Goal: Information Seeking & Learning: Check status

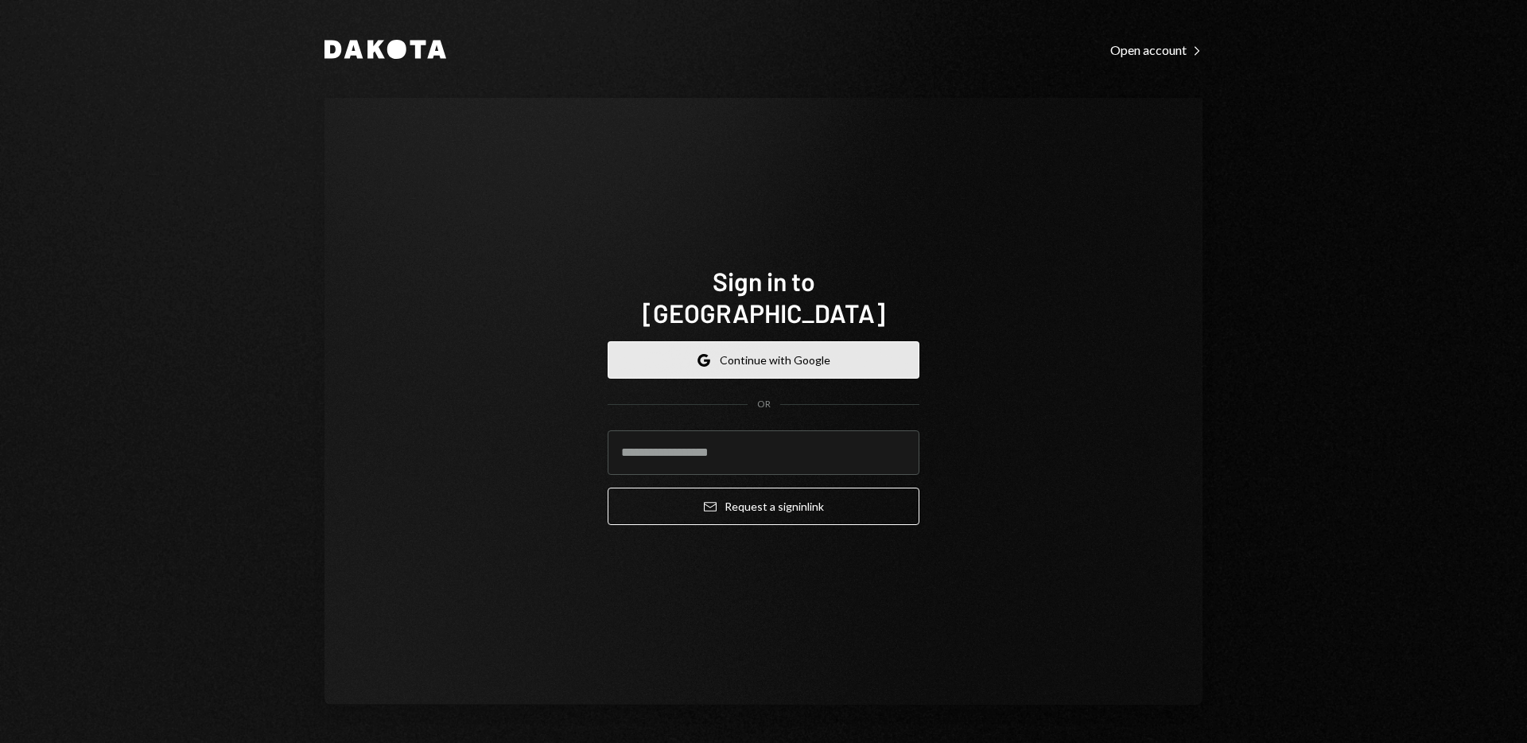
click at [774, 356] on button "Google Continue with Google" at bounding box center [764, 359] width 312 height 37
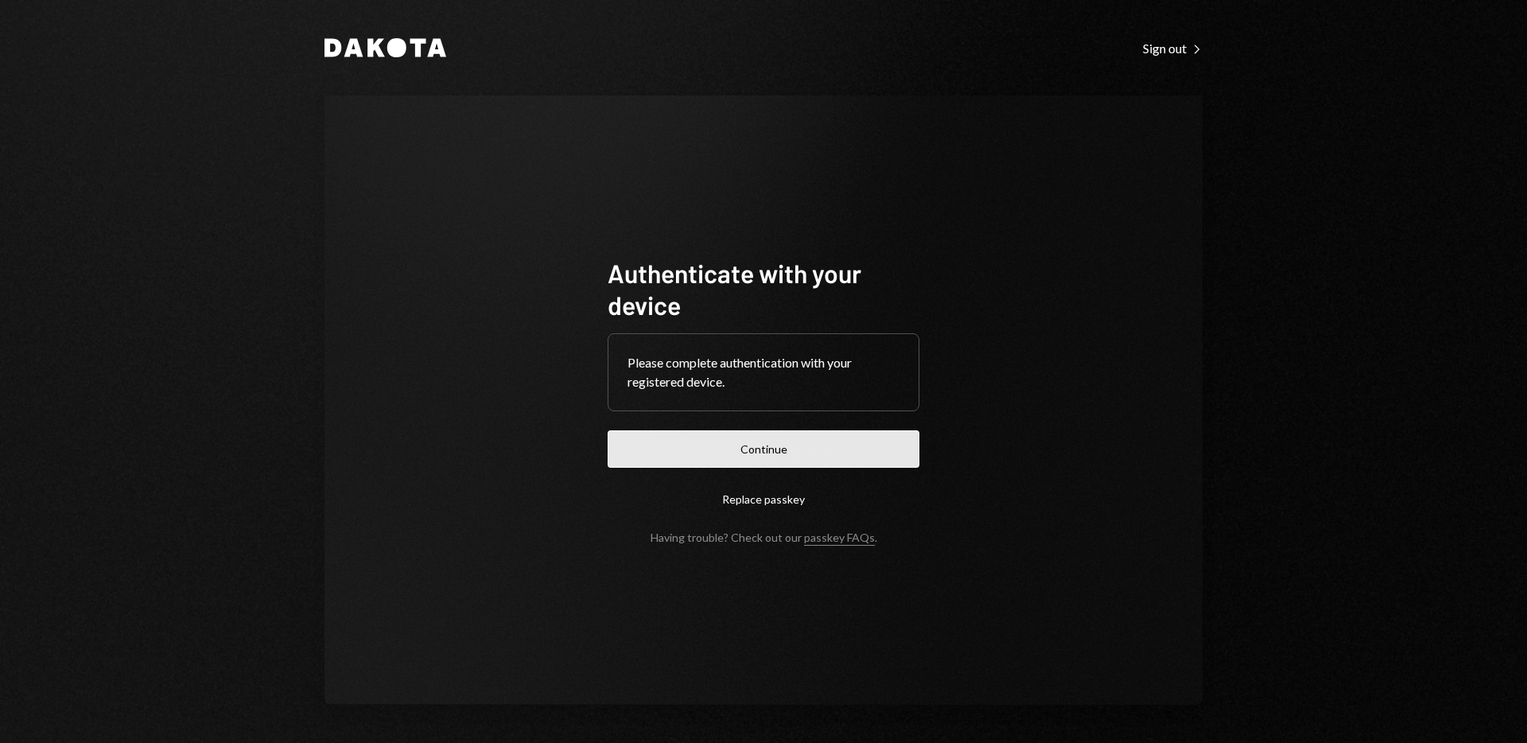
click at [842, 441] on button "Continue" at bounding box center [764, 448] width 312 height 37
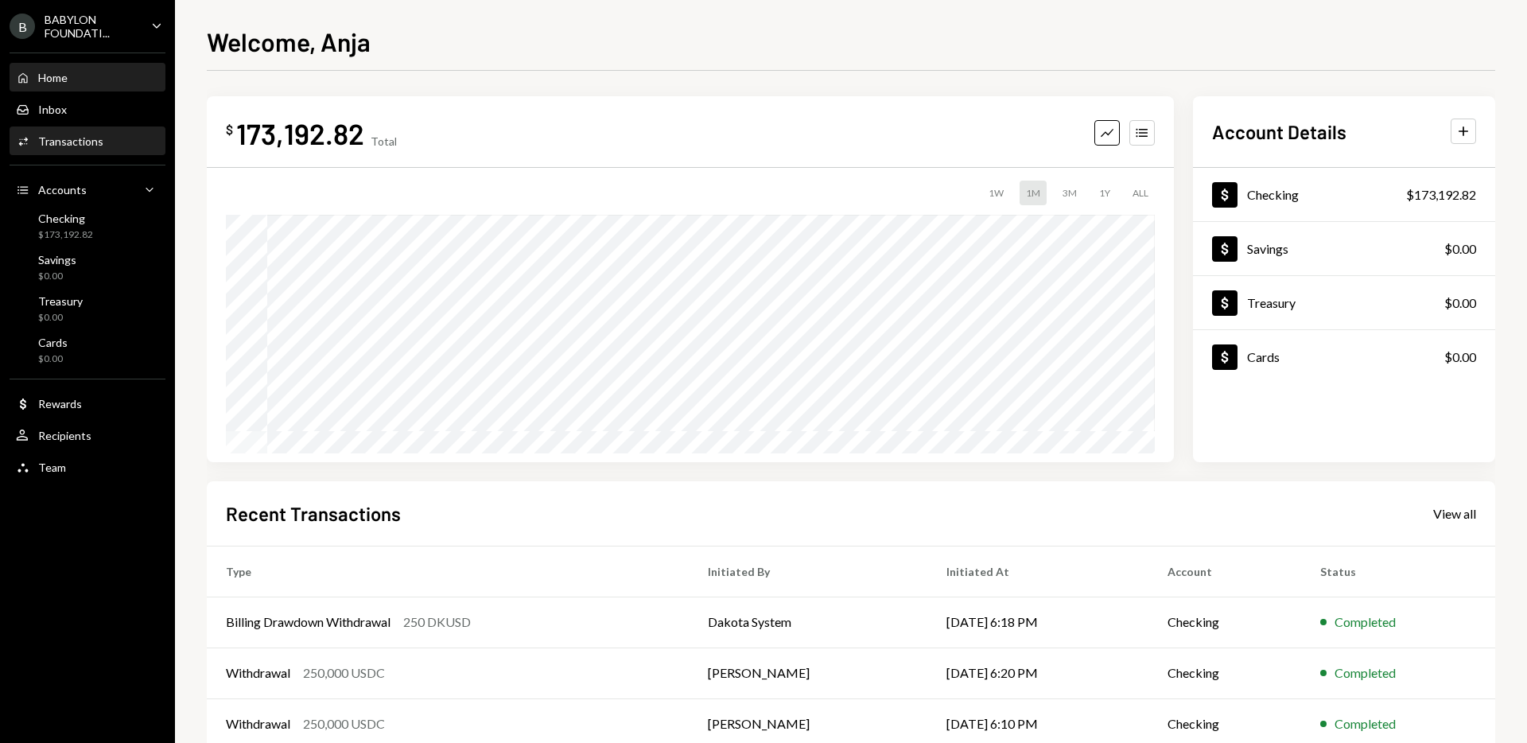
click at [75, 145] on div "Transactions" at bounding box center [70, 141] width 65 height 14
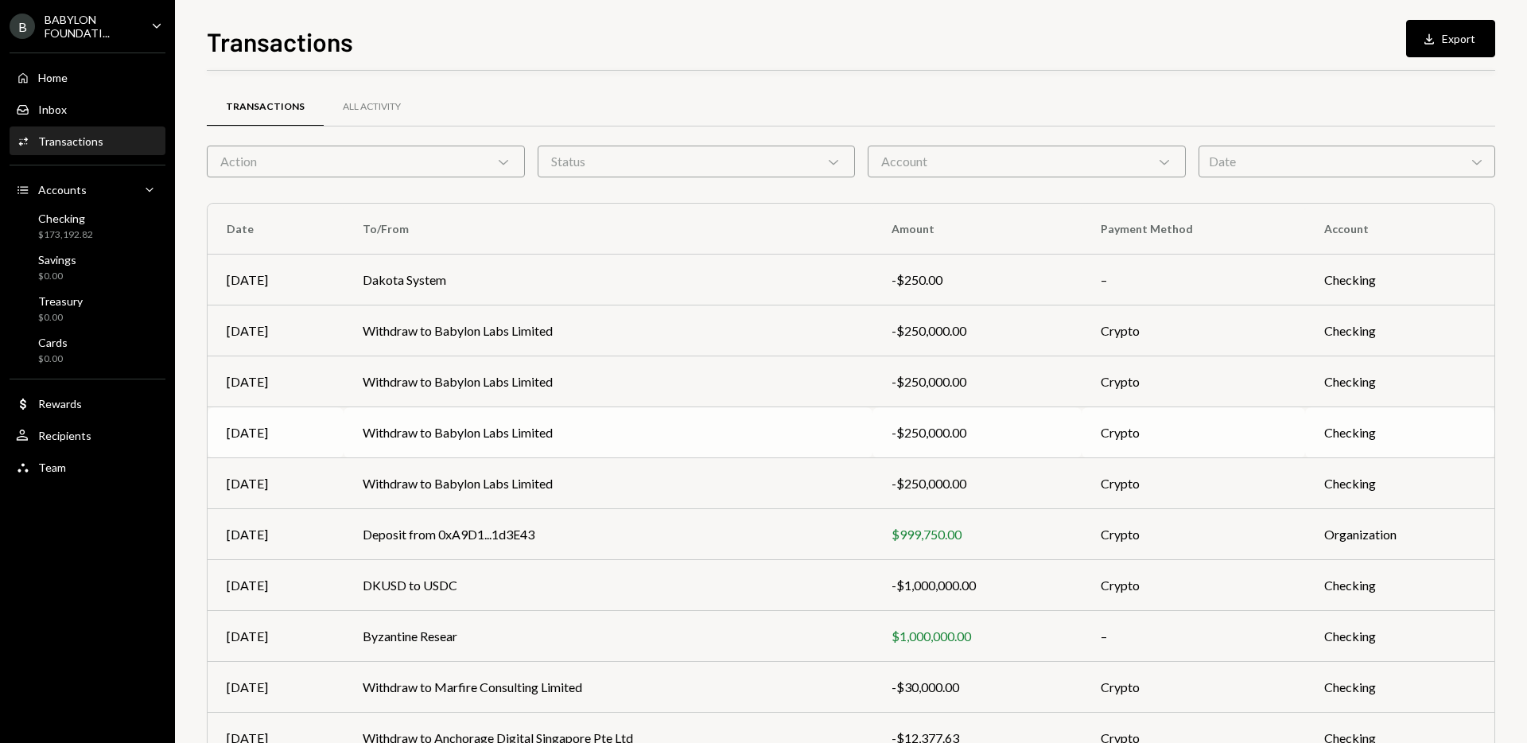
scroll to position [88, 0]
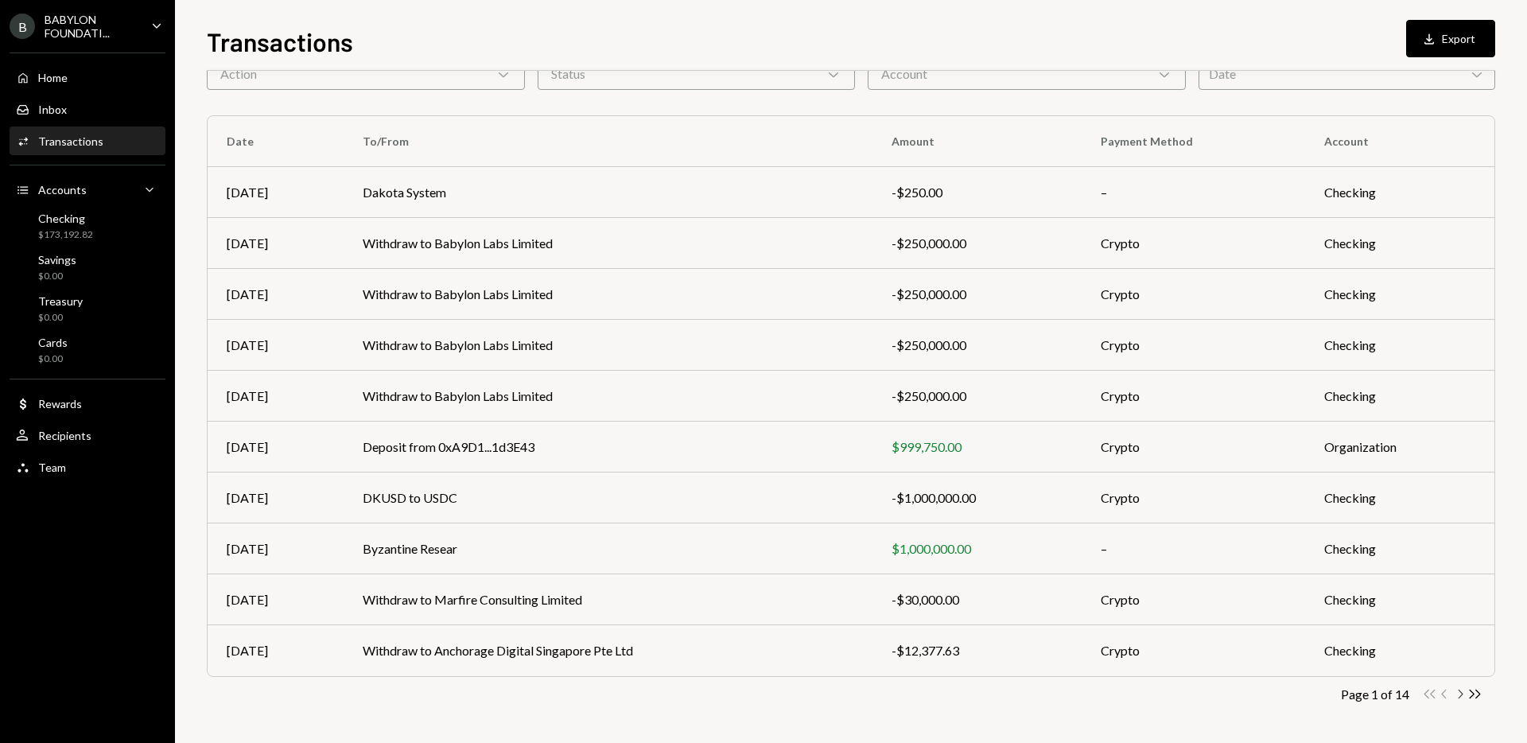
click at [1461, 697] on icon "Chevron Right" at bounding box center [1460, 694] width 15 height 15
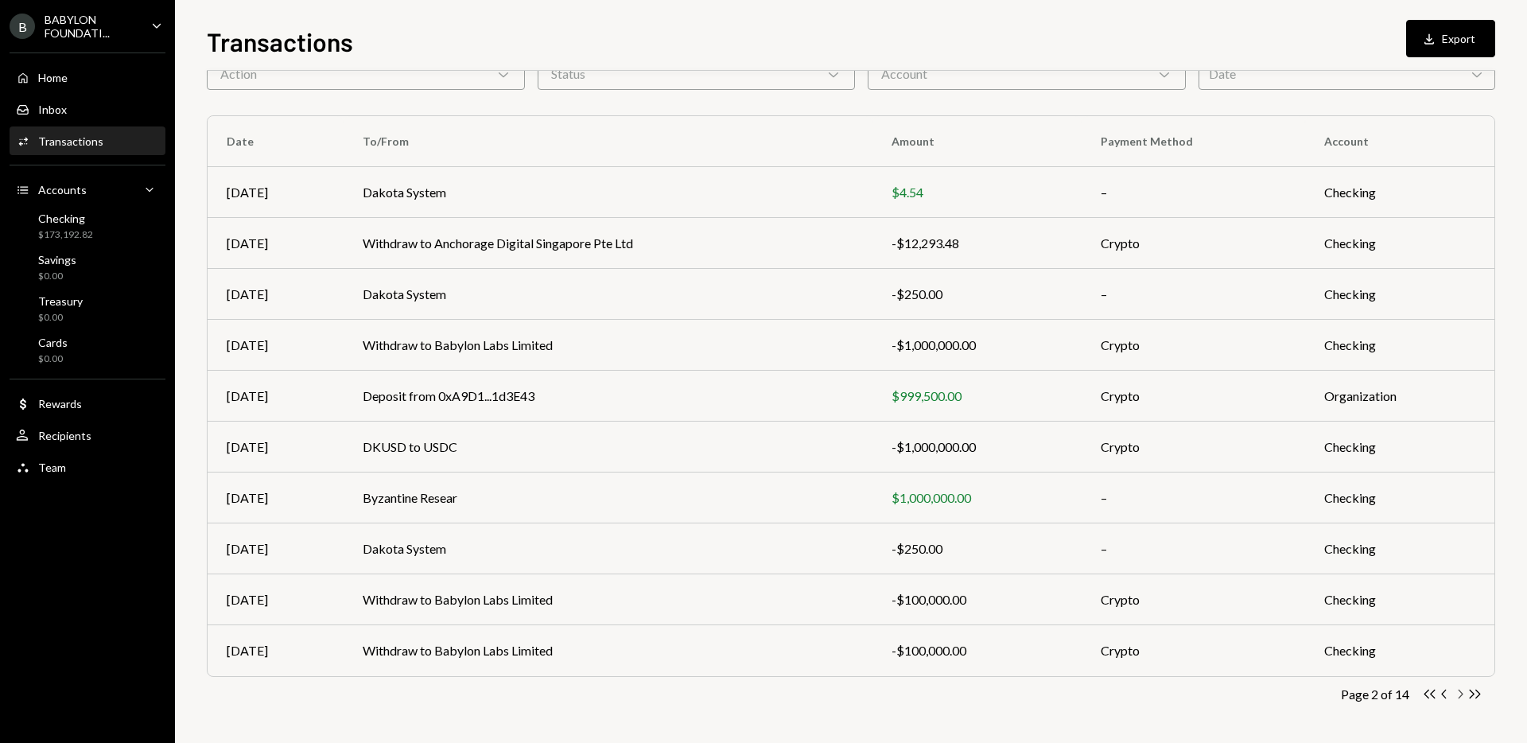
click at [1465, 698] on icon "Chevron Right" at bounding box center [1460, 694] width 15 height 15
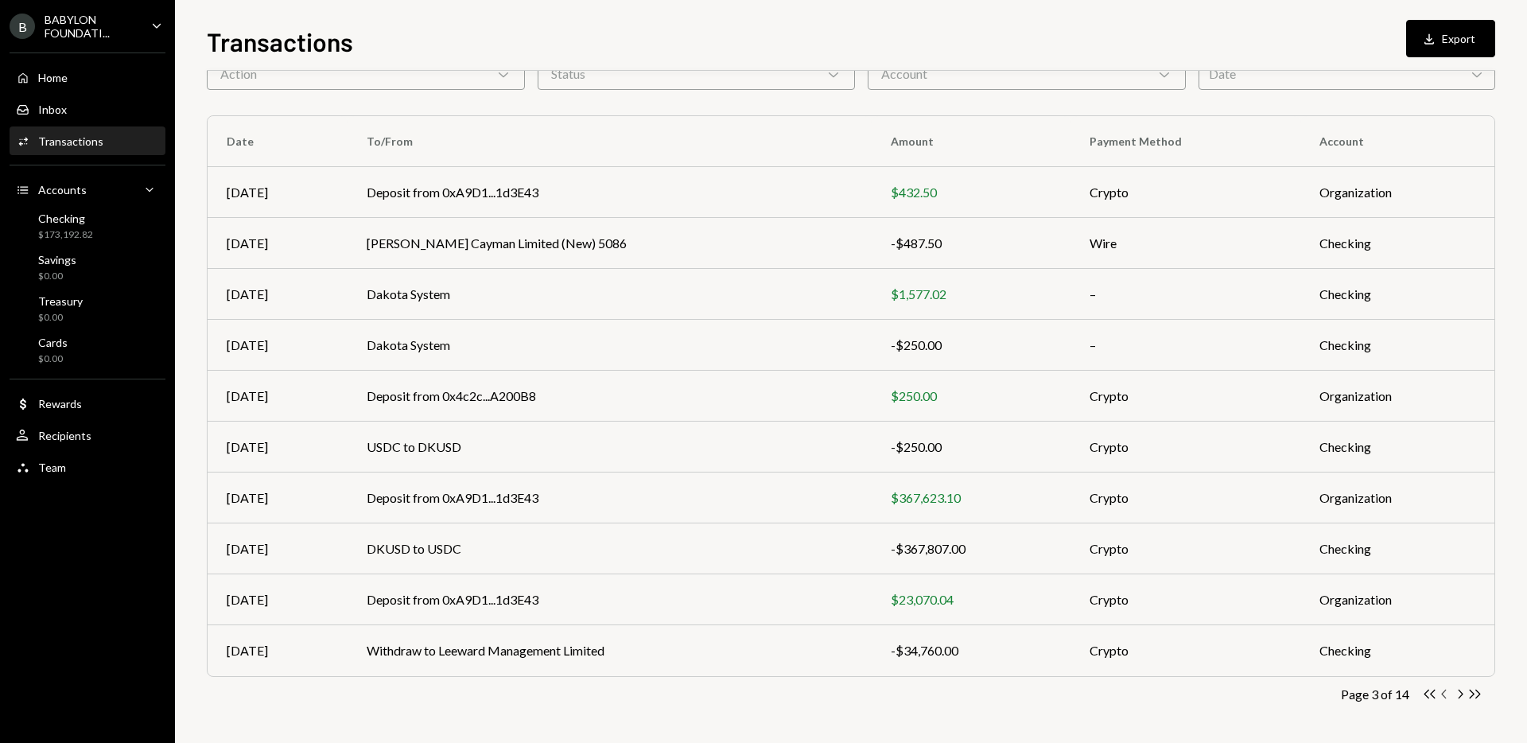
click at [1448, 693] on icon "Chevron Left" at bounding box center [1444, 694] width 15 height 15
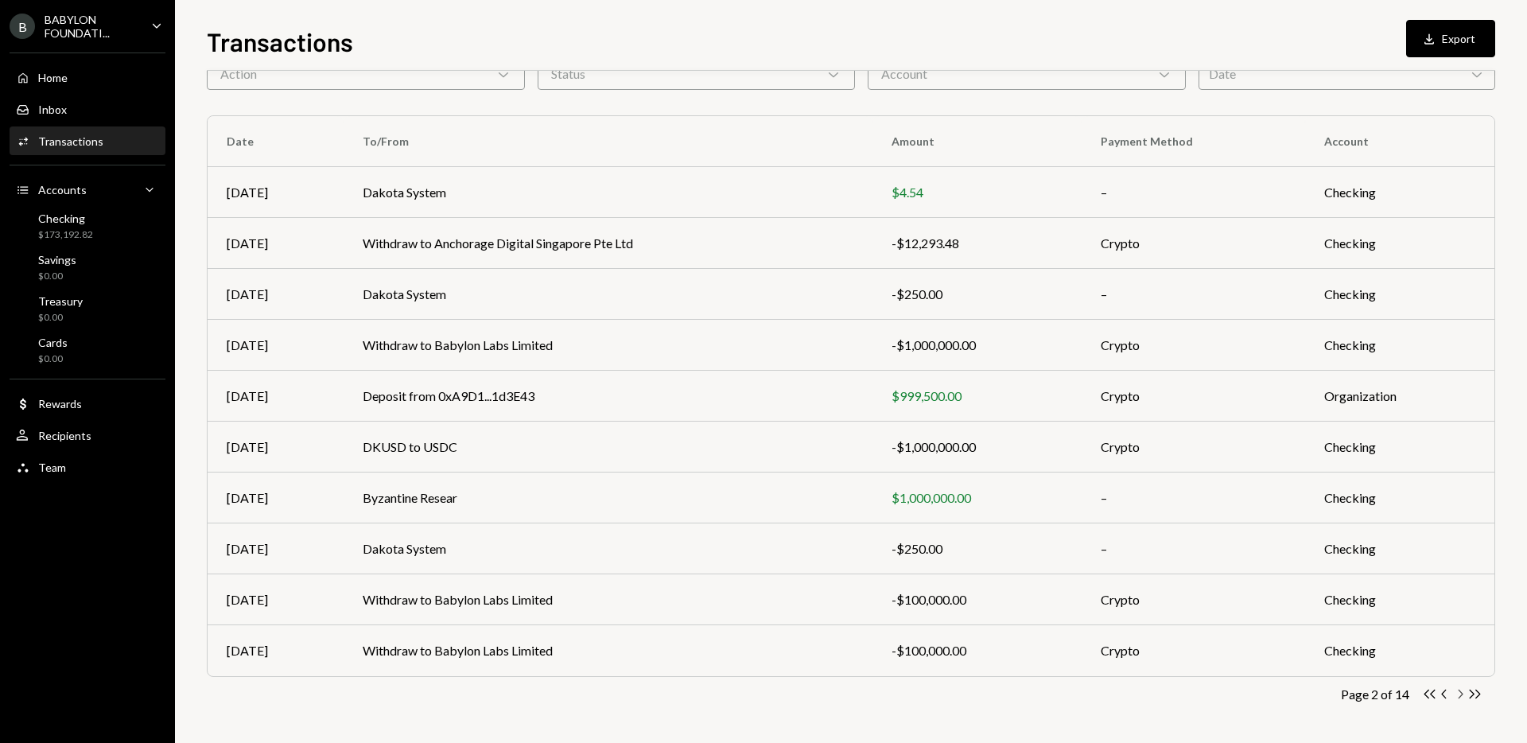
click at [1457, 694] on icon "Chevron Right" at bounding box center [1460, 694] width 15 height 15
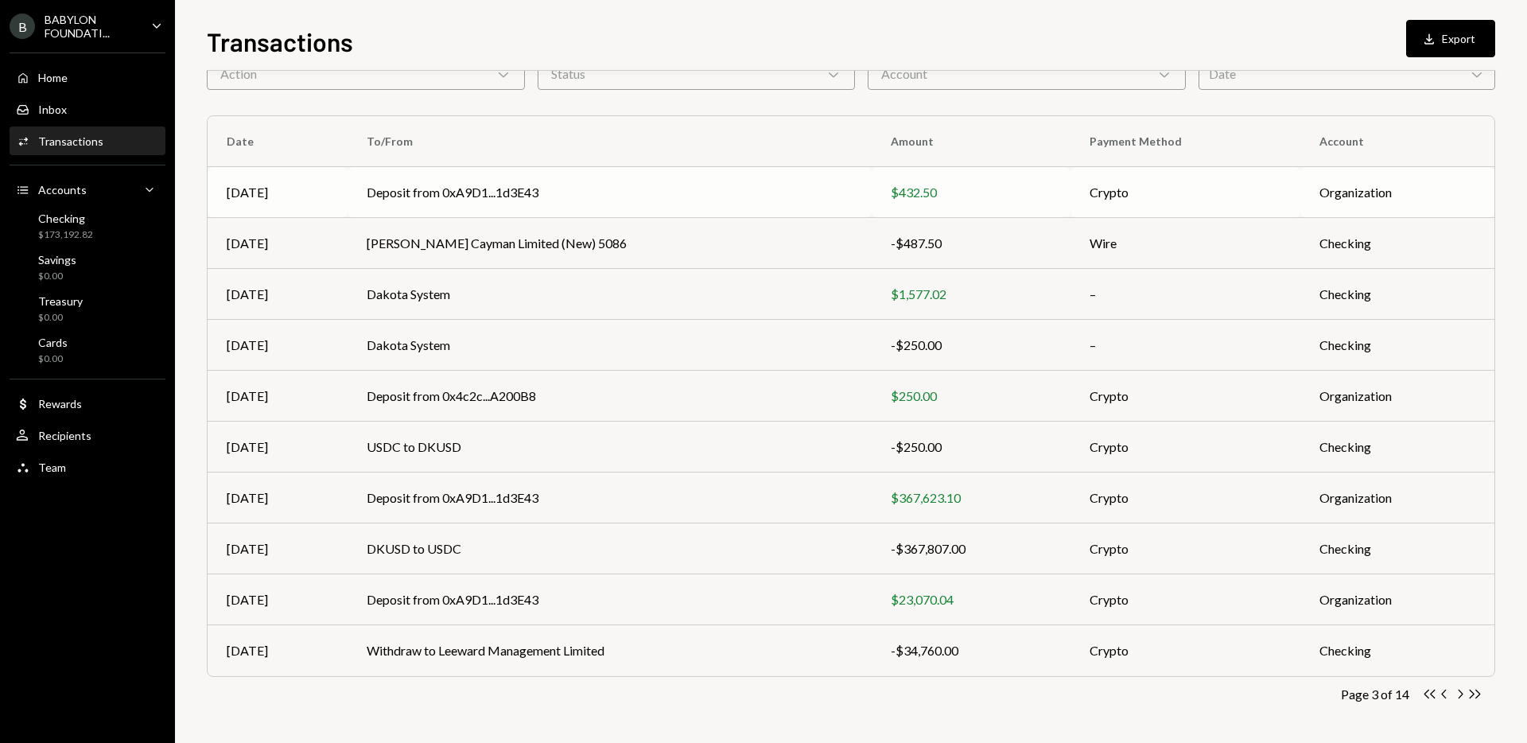
click at [898, 199] on div "$432.50" at bounding box center [971, 192] width 161 height 19
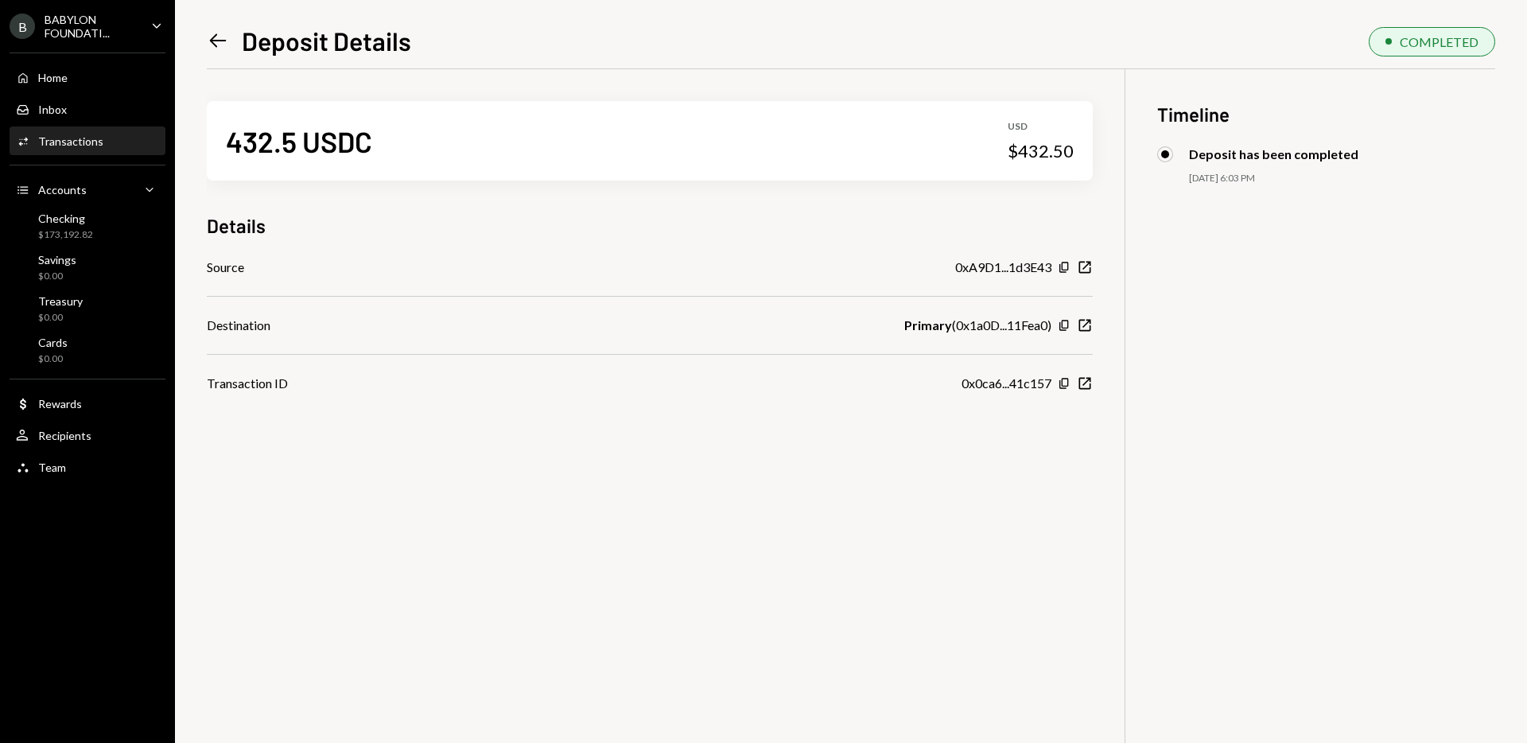
click at [215, 49] on icon "Left Arrow" at bounding box center [218, 40] width 22 height 22
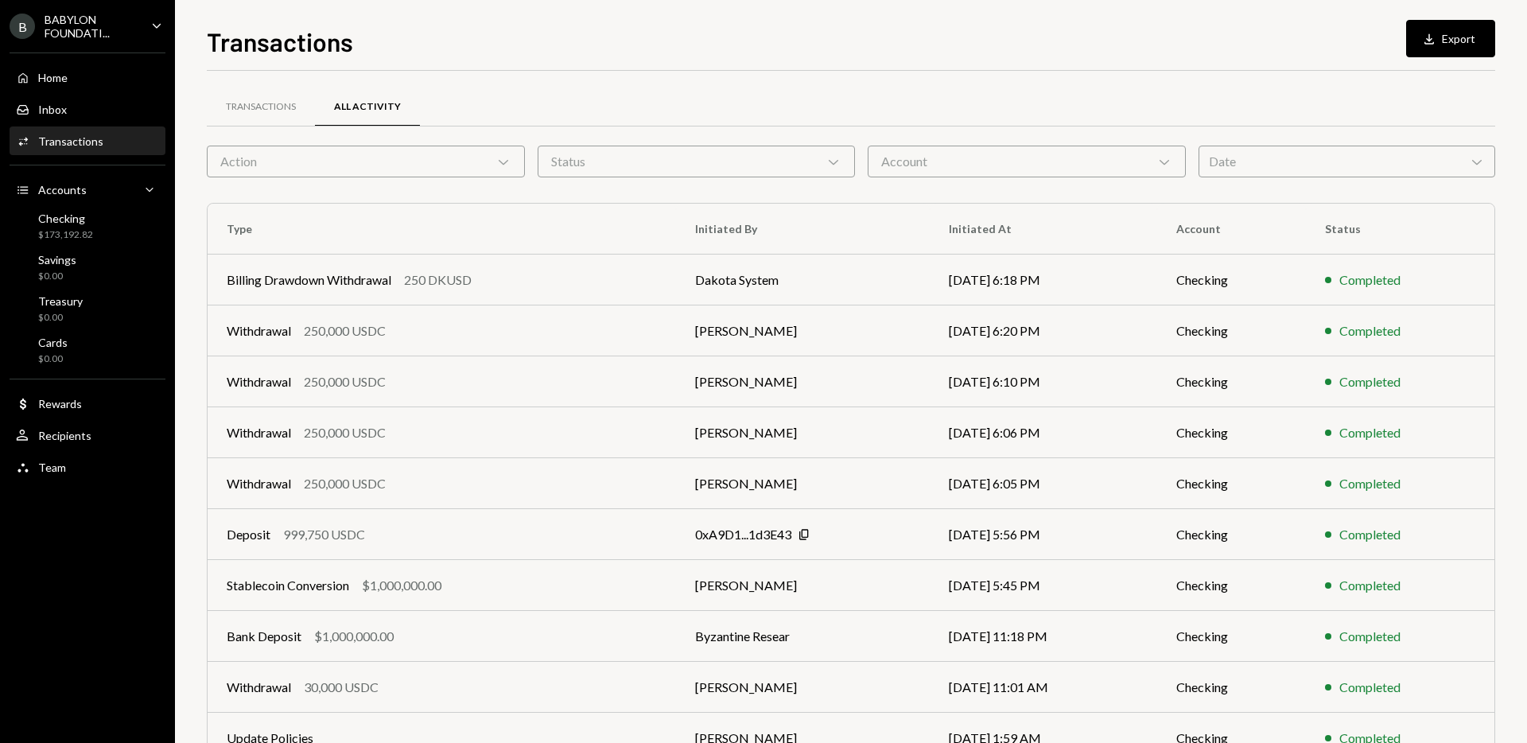
click at [1268, 168] on div "Date Chevron Down" at bounding box center [1347, 162] width 297 height 32
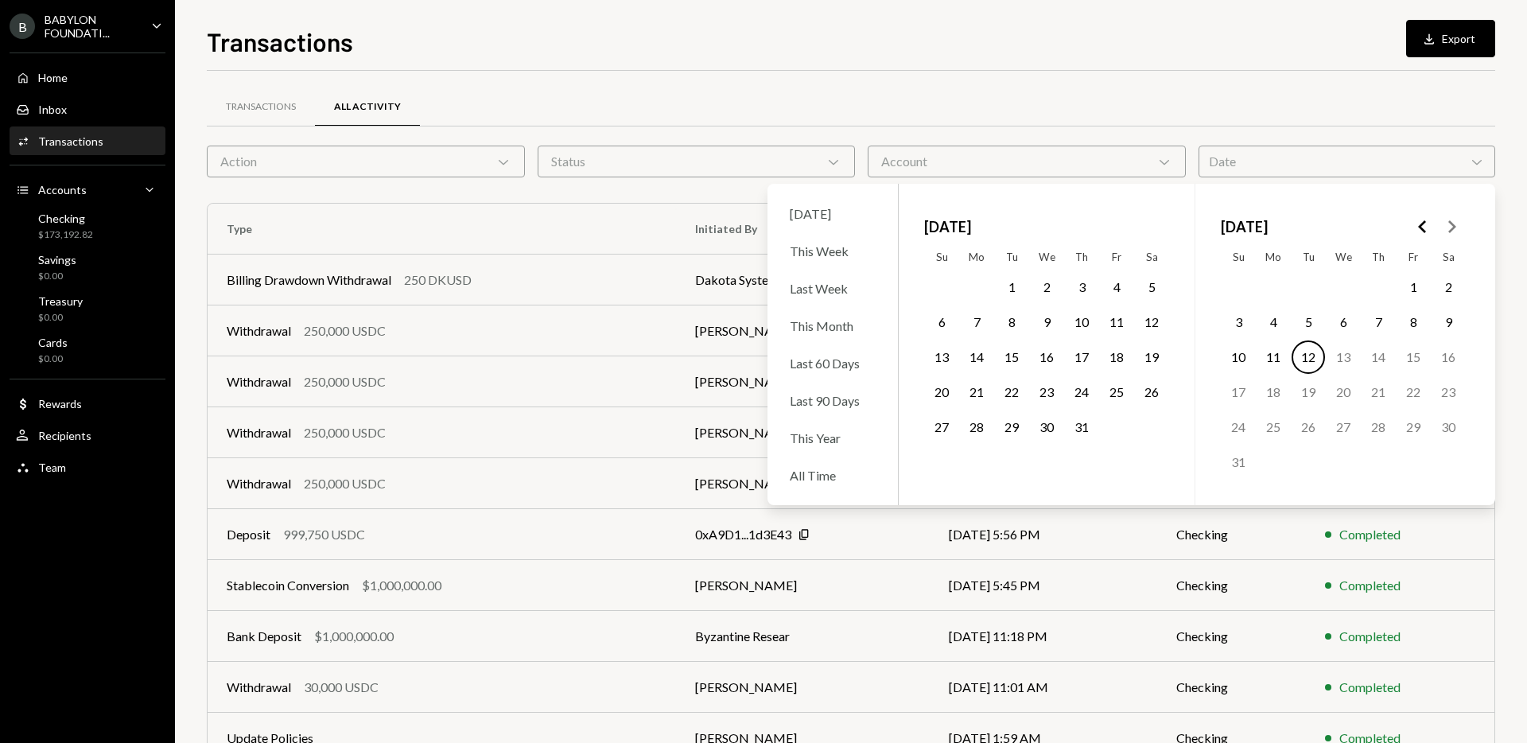
click at [1418, 222] on icon "Go to the Previous Month" at bounding box center [1423, 226] width 19 height 19
click at [1085, 323] on button "8" at bounding box center [1081, 321] width 33 height 33
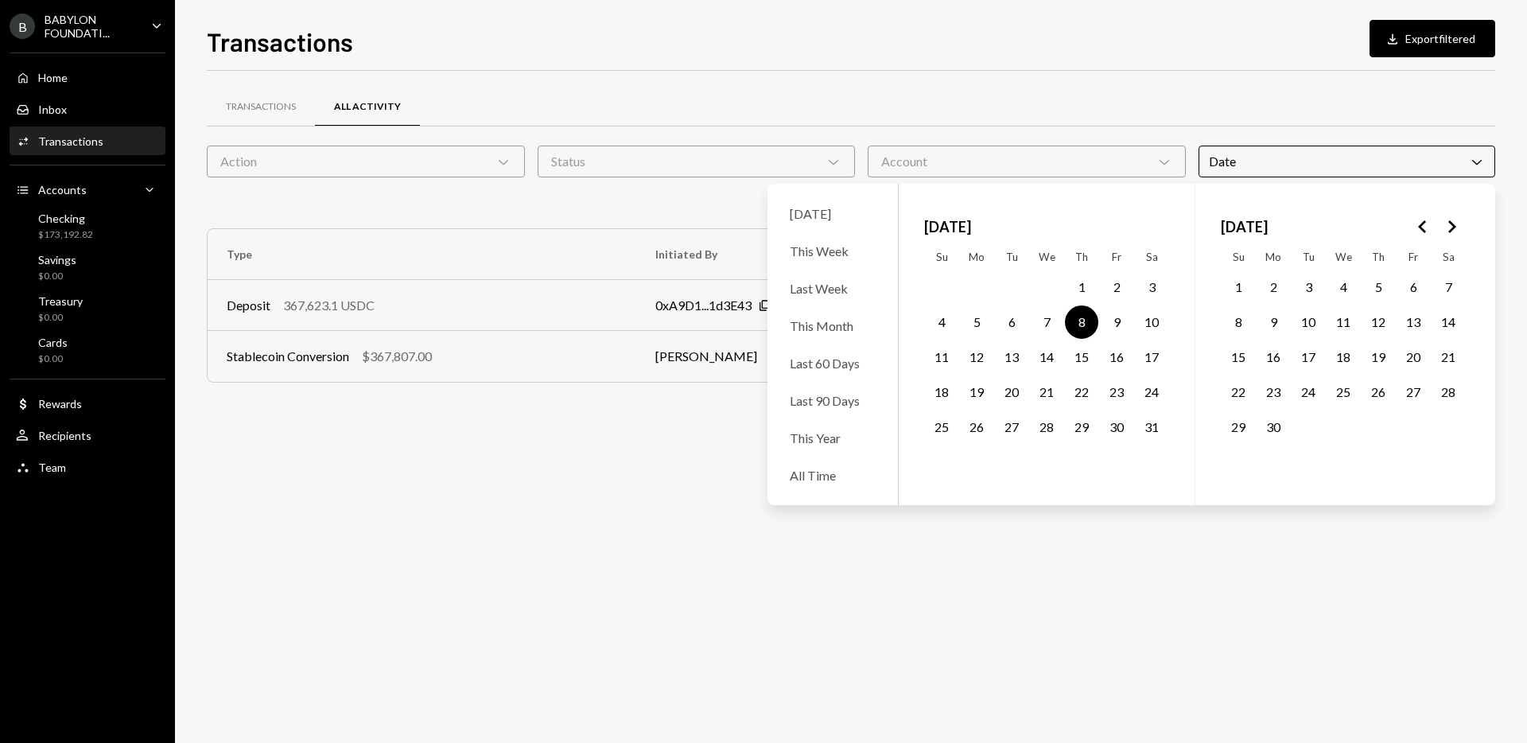
click at [990, 105] on div "Transactions All Activity" at bounding box center [851, 107] width 1289 height 41
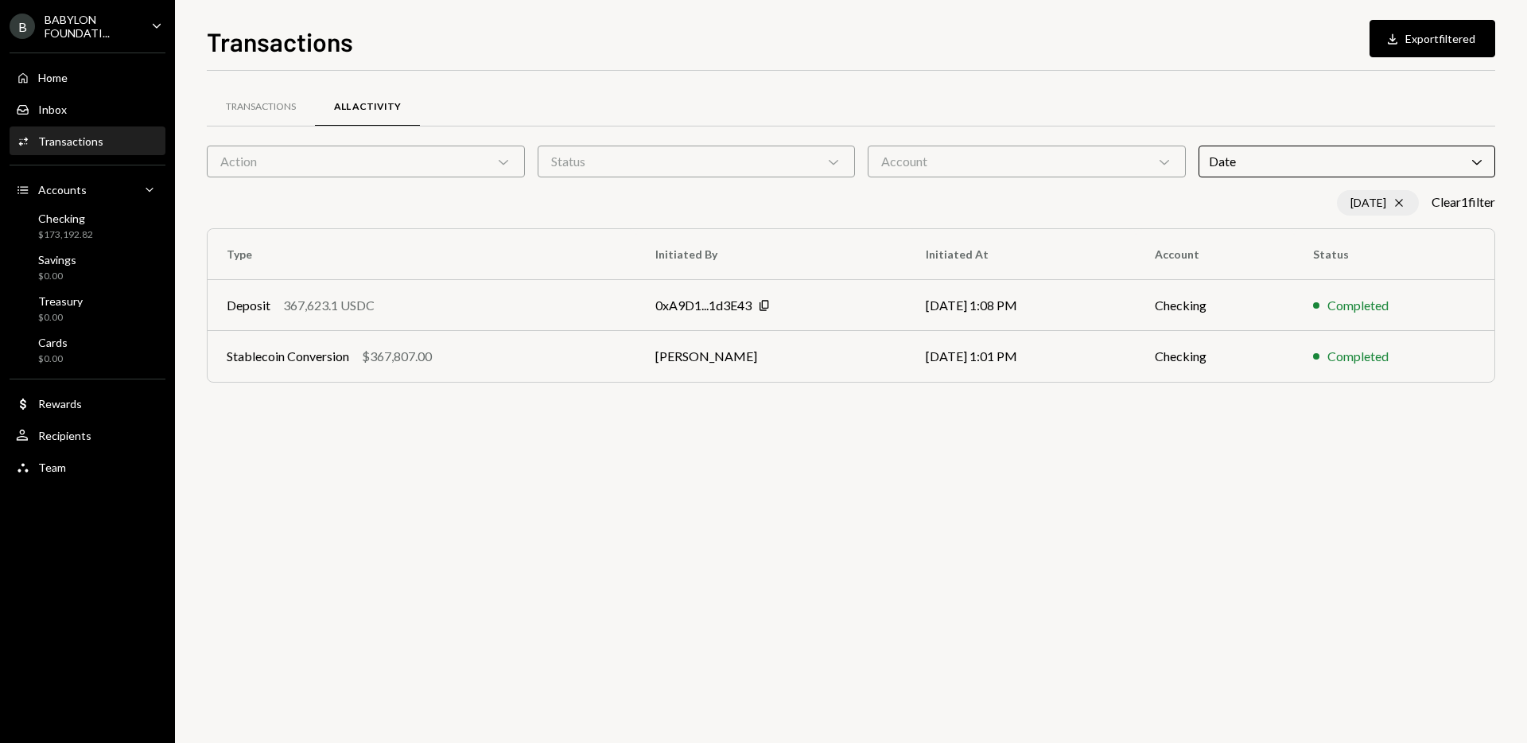
click at [1395, 204] on icon at bounding box center [1398, 203] width 7 height 7
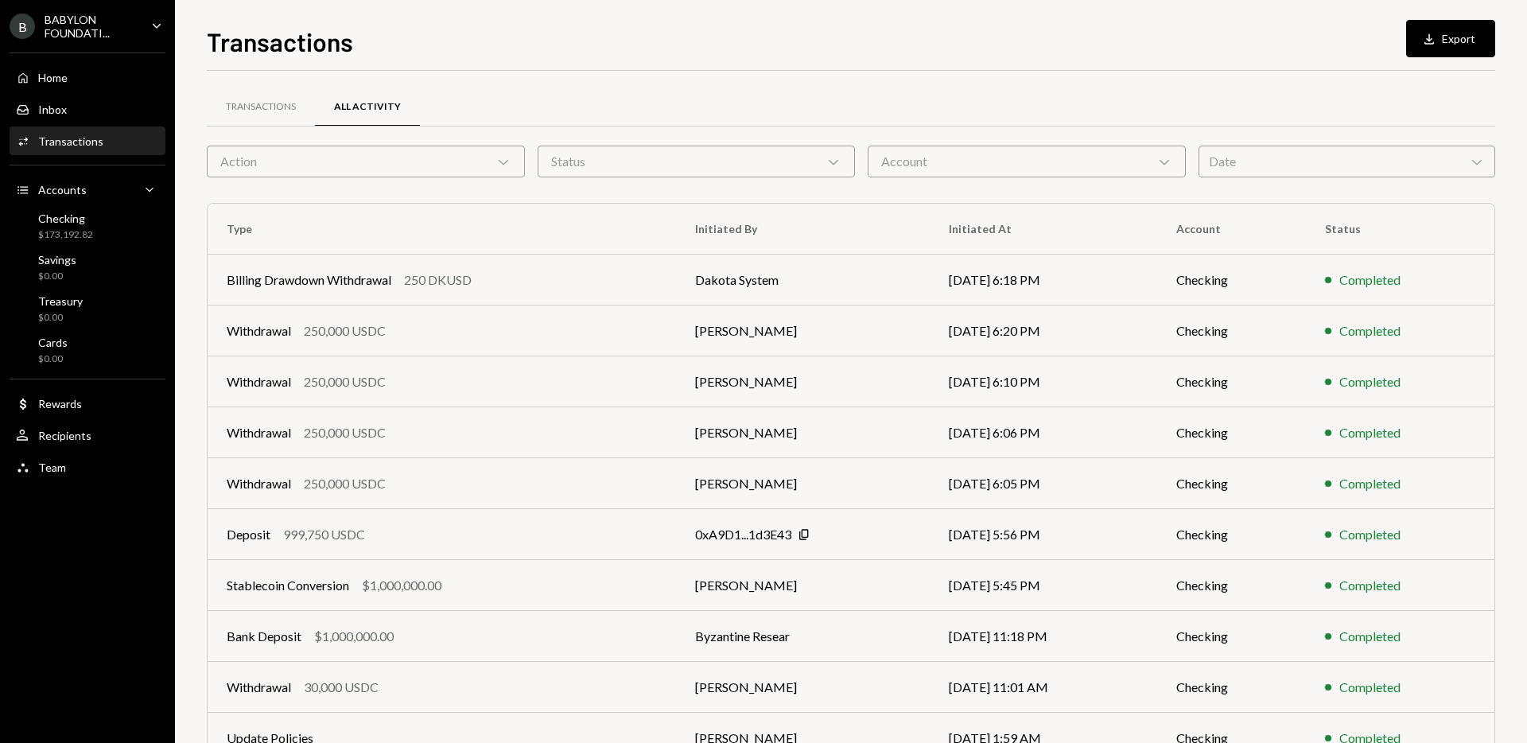
click at [1310, 168] on div "Date Chevron Down" at bounding box center [1347, 162] width 297 height 32
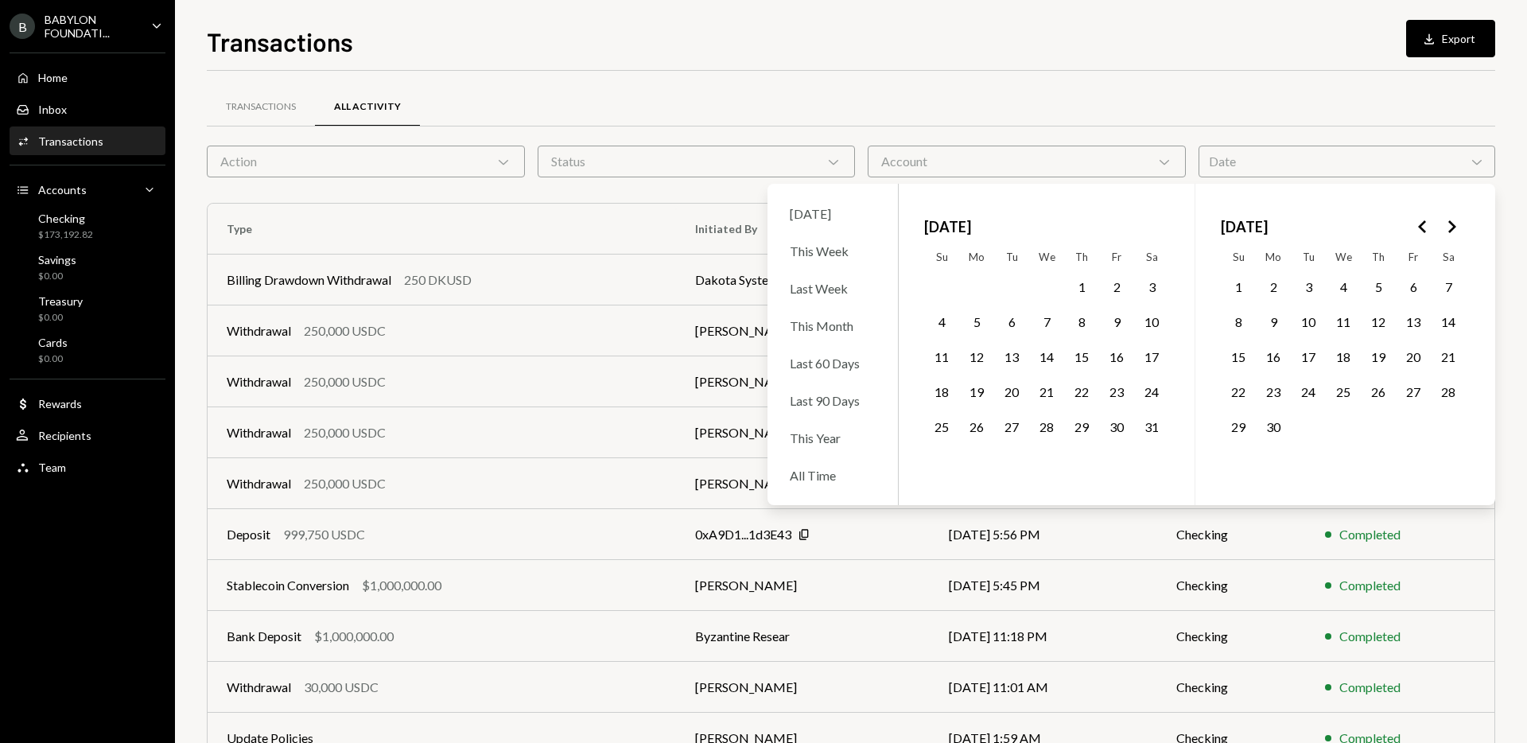
click at [972, 327] on button "5" at bounding box center [976, 321] width 33 height 33
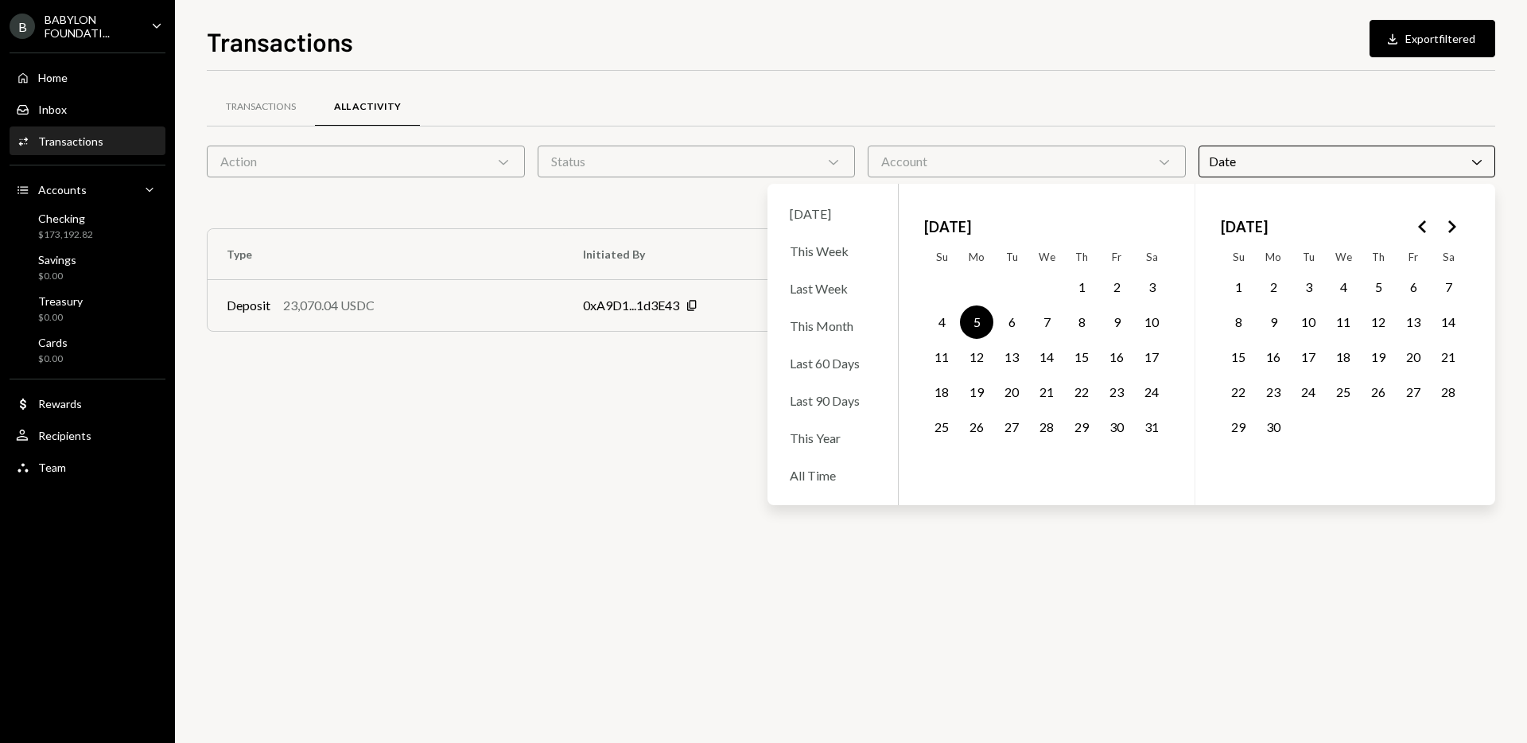
click at [998, 122] on div "Transactions All Activity" at bounding box center [851, 107] width 1289 height 41
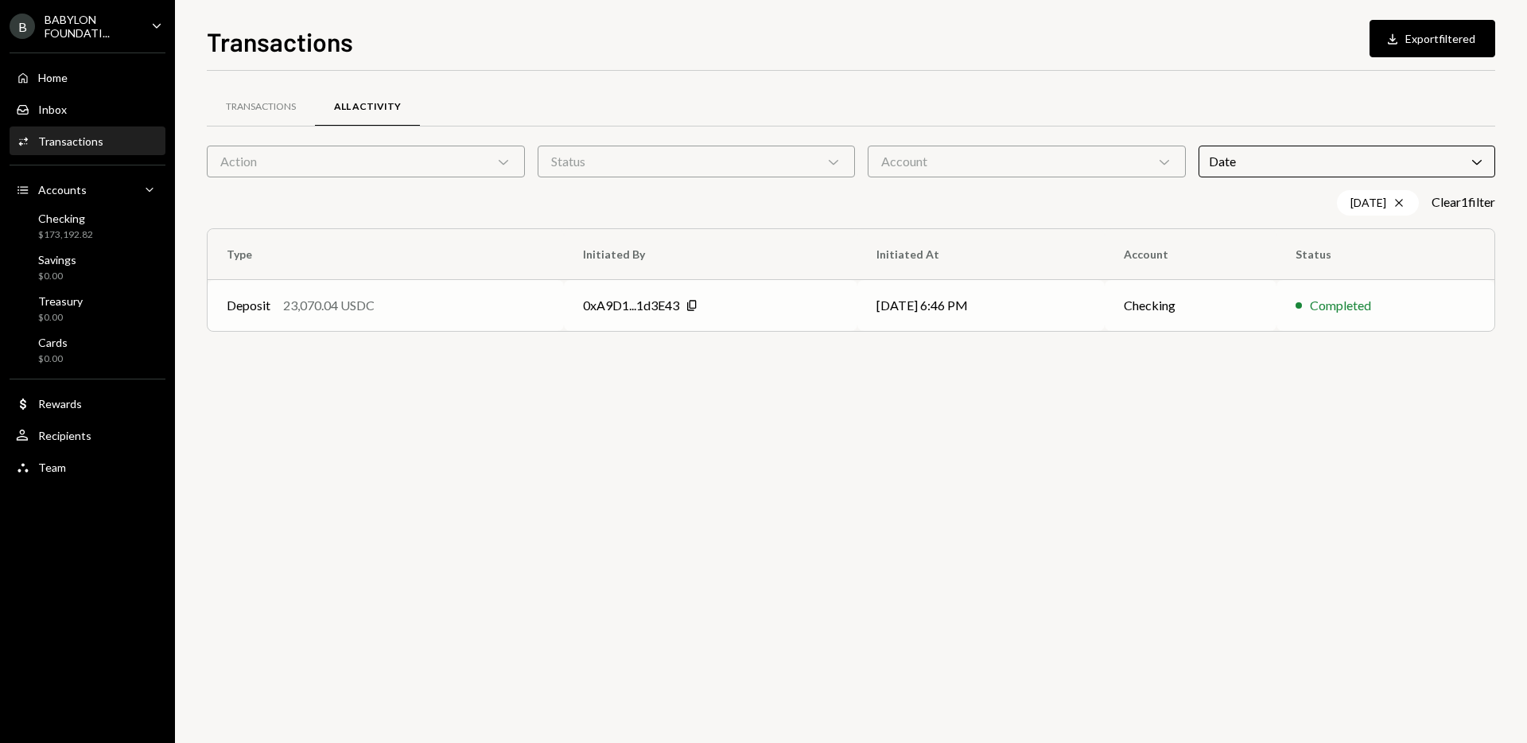
click at [343, 303] on div "23,070.04 USDC" at bounding box center [328, 305] width 91 height 19
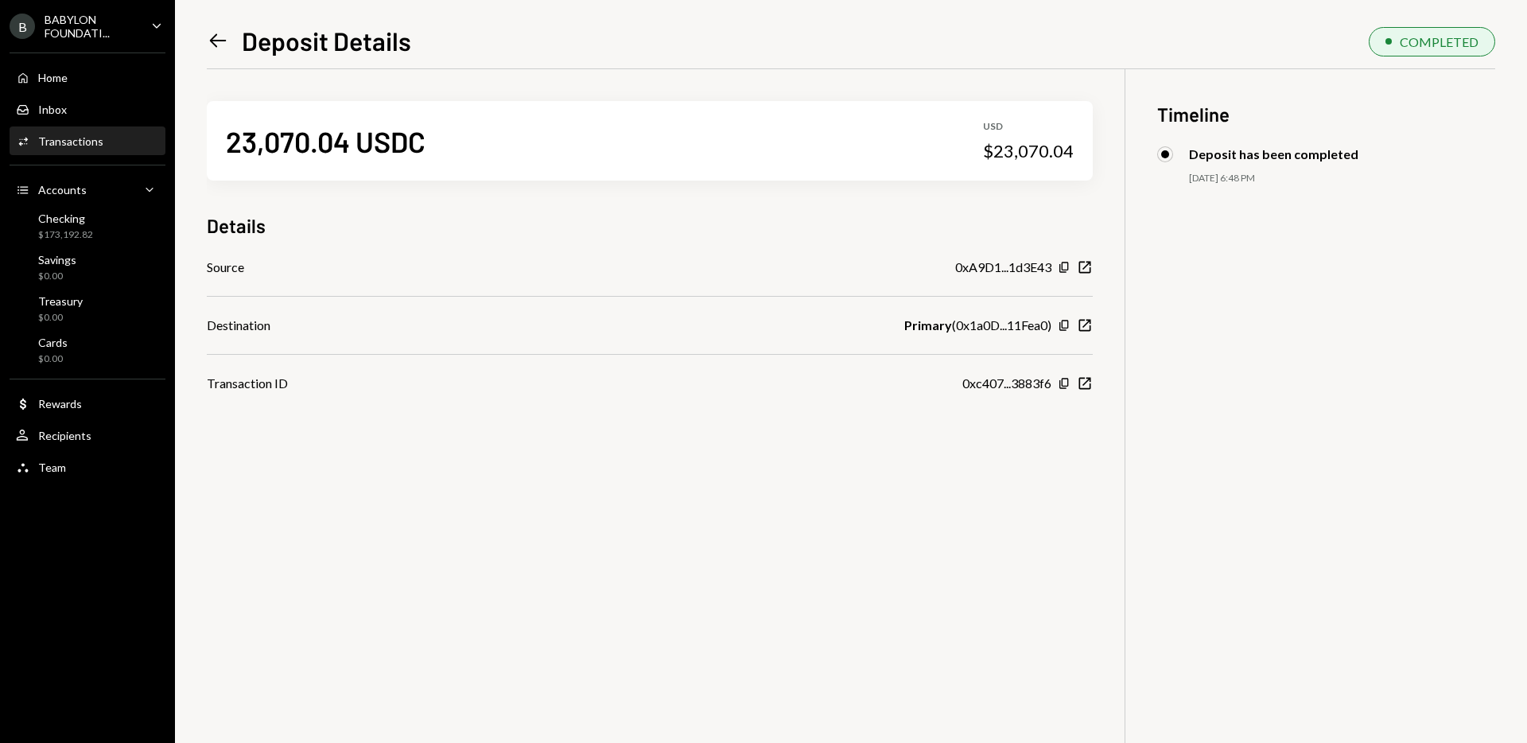
click at [219, 38] on icon "Left Arrow" at bounding box center [218, 40] width 22 height 22
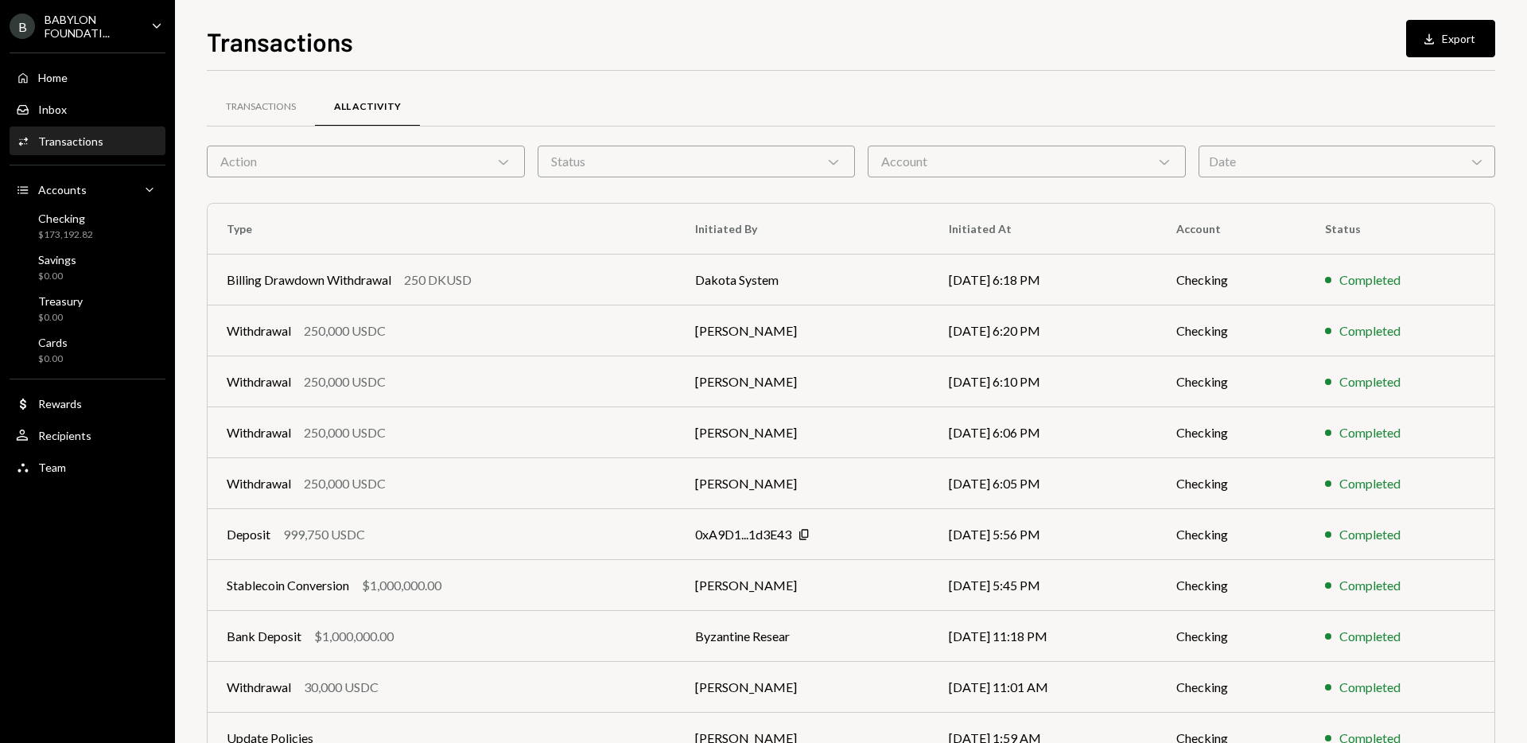
click at [1249, 167] on div "Date Chevron Down" at bounding box center [1347, 162] width 297 height 32
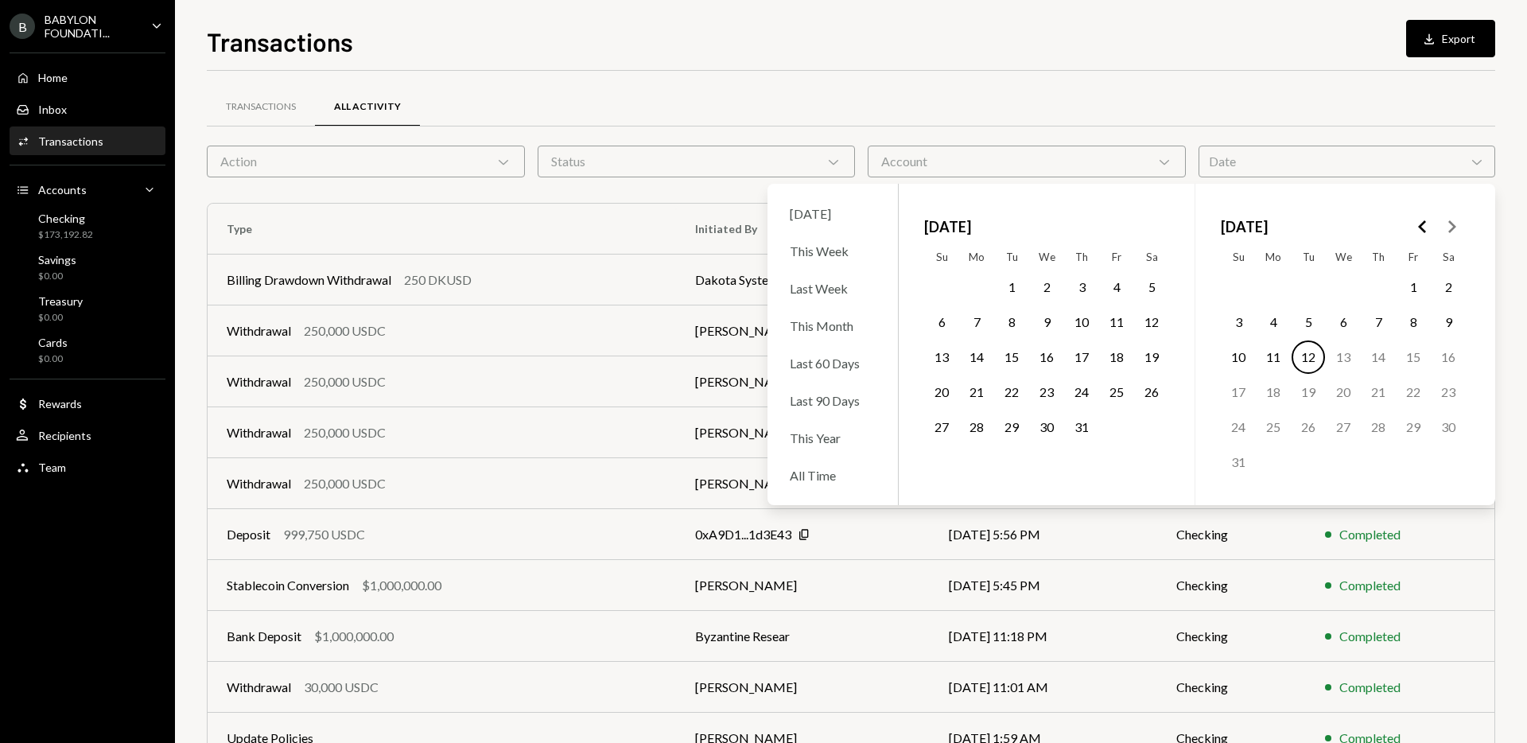
click at [1430, 226] on icon "Go to the Previous Month" at bounding box center [1423, 226] width 19 height 19
click at [975, 320] on button "5" at bounding box center [976, 321] width 33 height 33
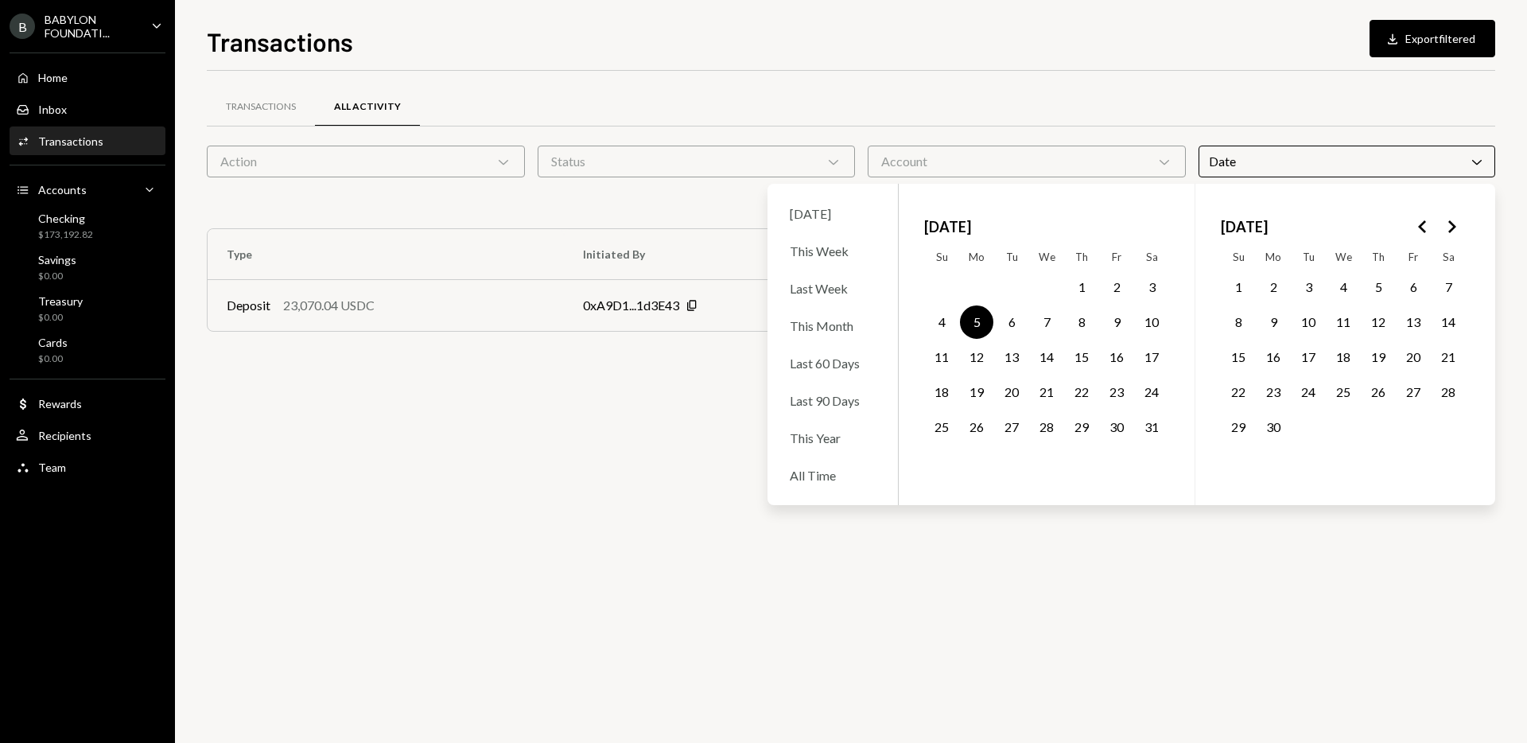
click at [581, 430] on div "Transactions All Activity Action Chevron Down Status Chevron Down Account Chevr…" at bounding box center [851, 407] width 1289 height 672
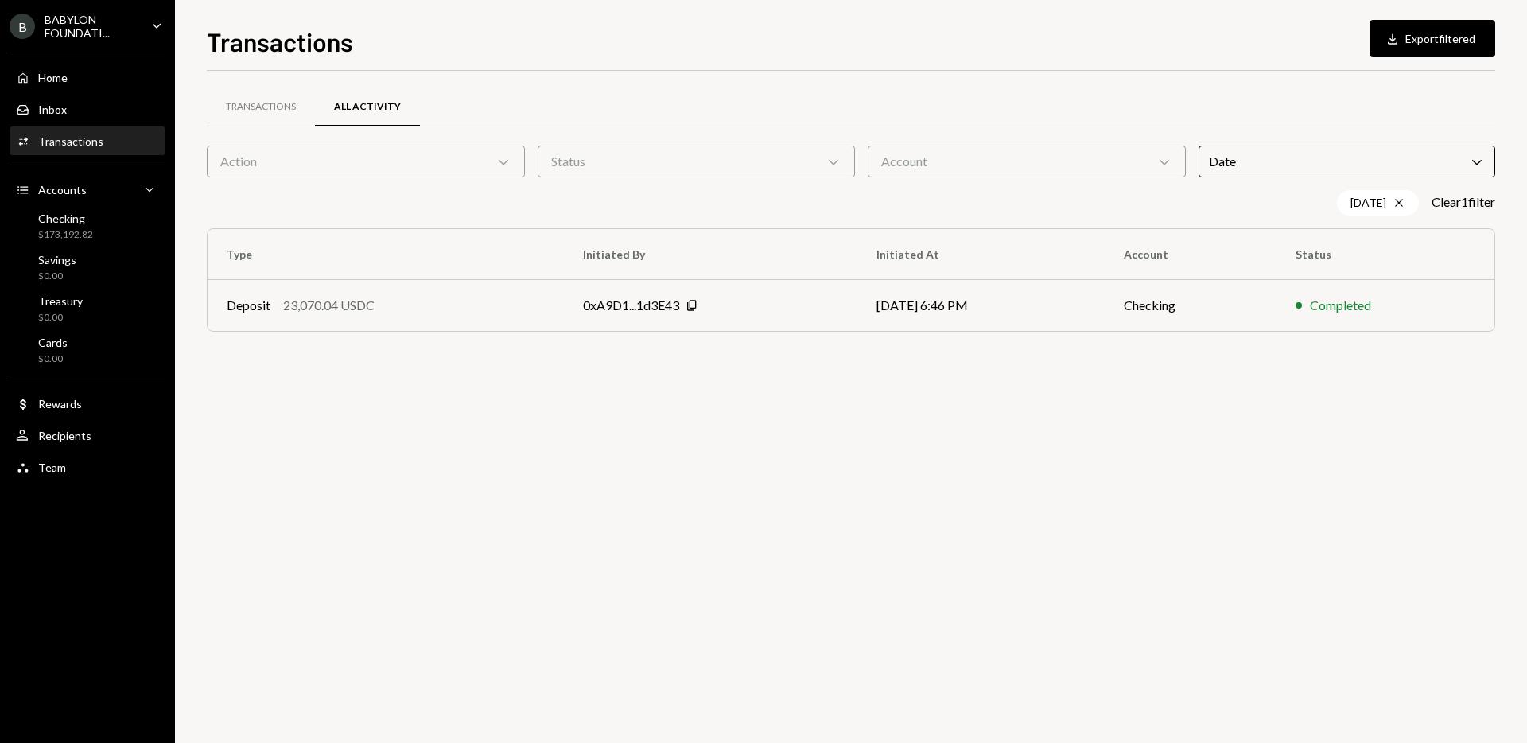
click at [1259, 168] on div "Date Chevron Down" at bounding box center [1347, 162] width 297 height 32
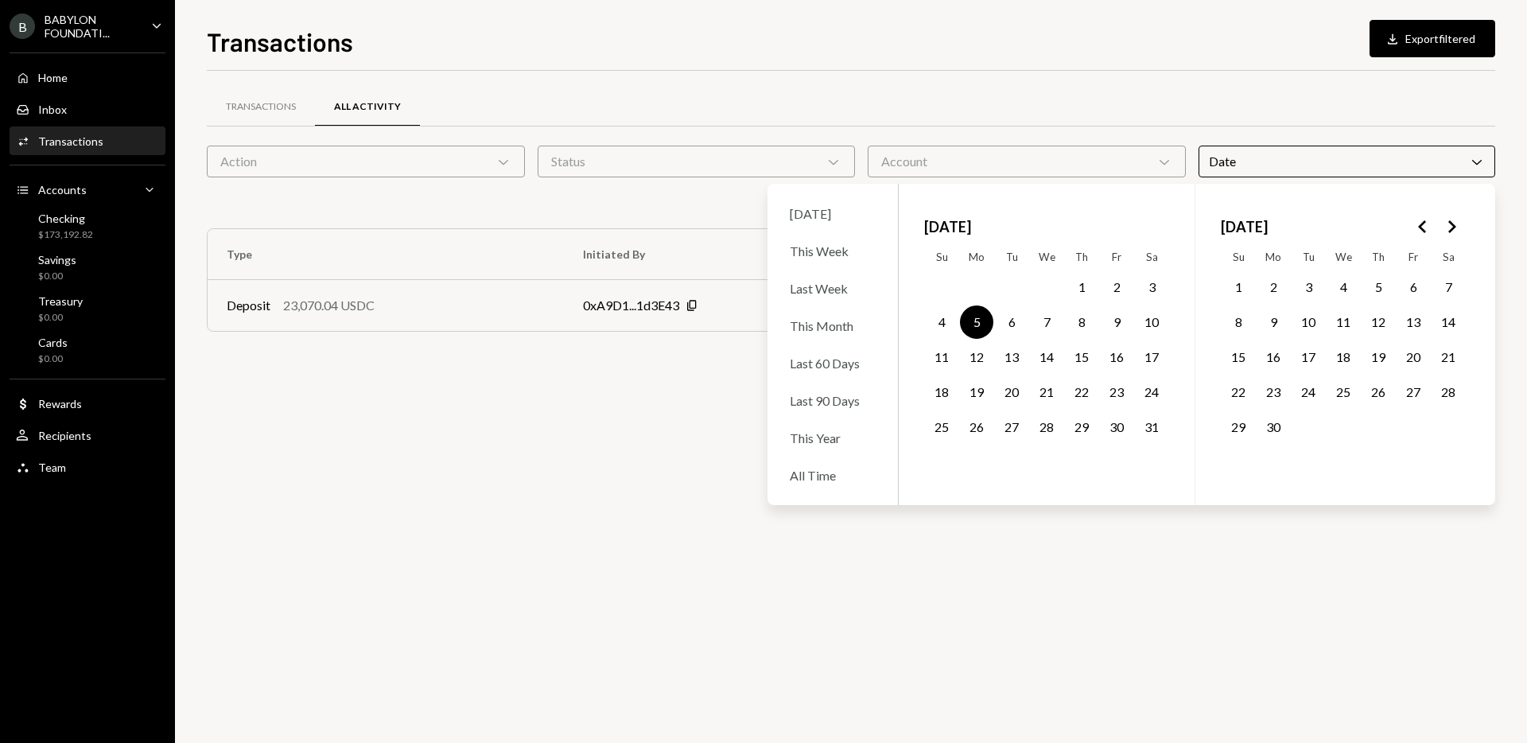
click at [1419, 227] on polygon "Go to the Previous Month" at bounding box center [1422, 226] width 8 height 13
click at [1378, 361] on button "17" at bounding box center [1378, 356] width 33 height 33
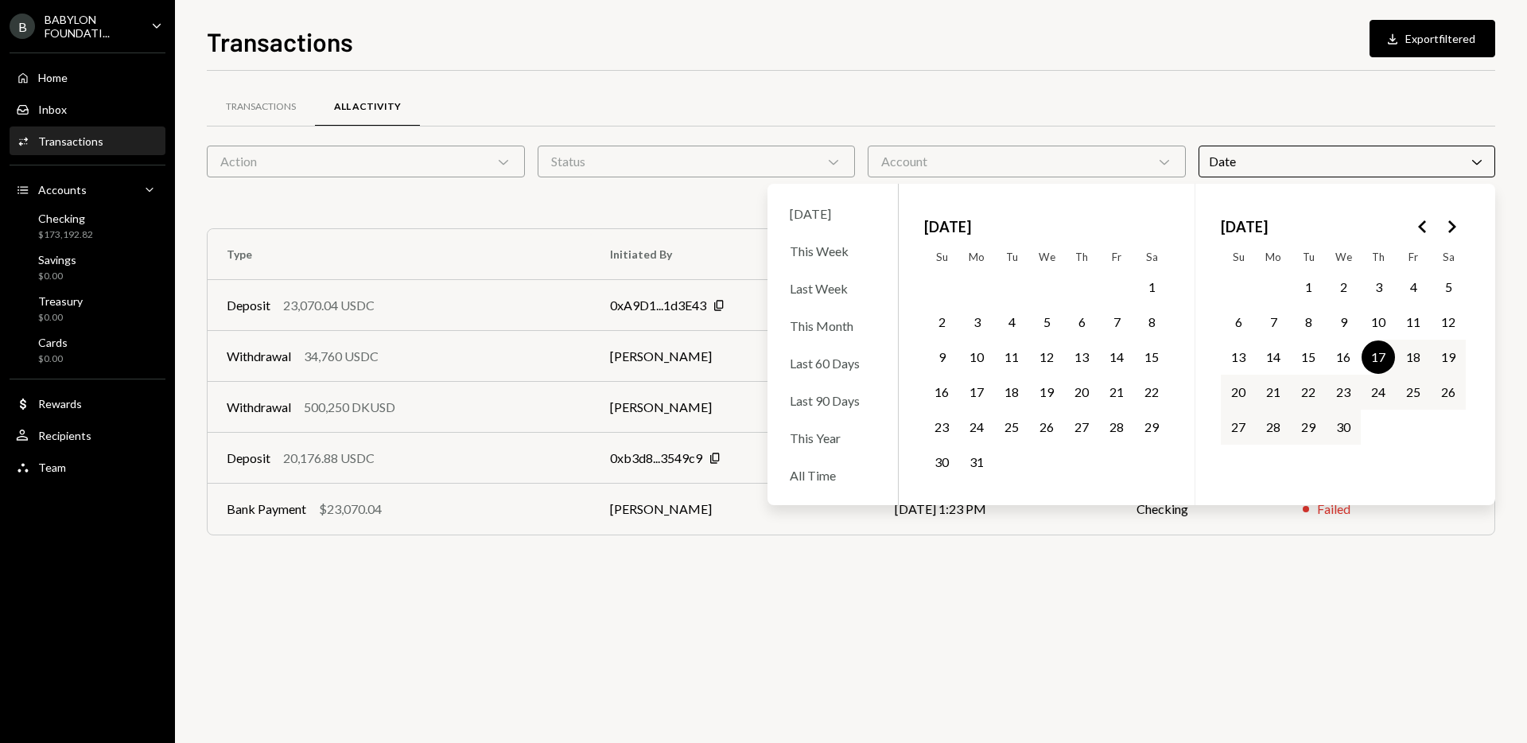
click at [1011, 132] on div "Transactions All Activity" at bounding box center [851, 116] width 1289 height 59
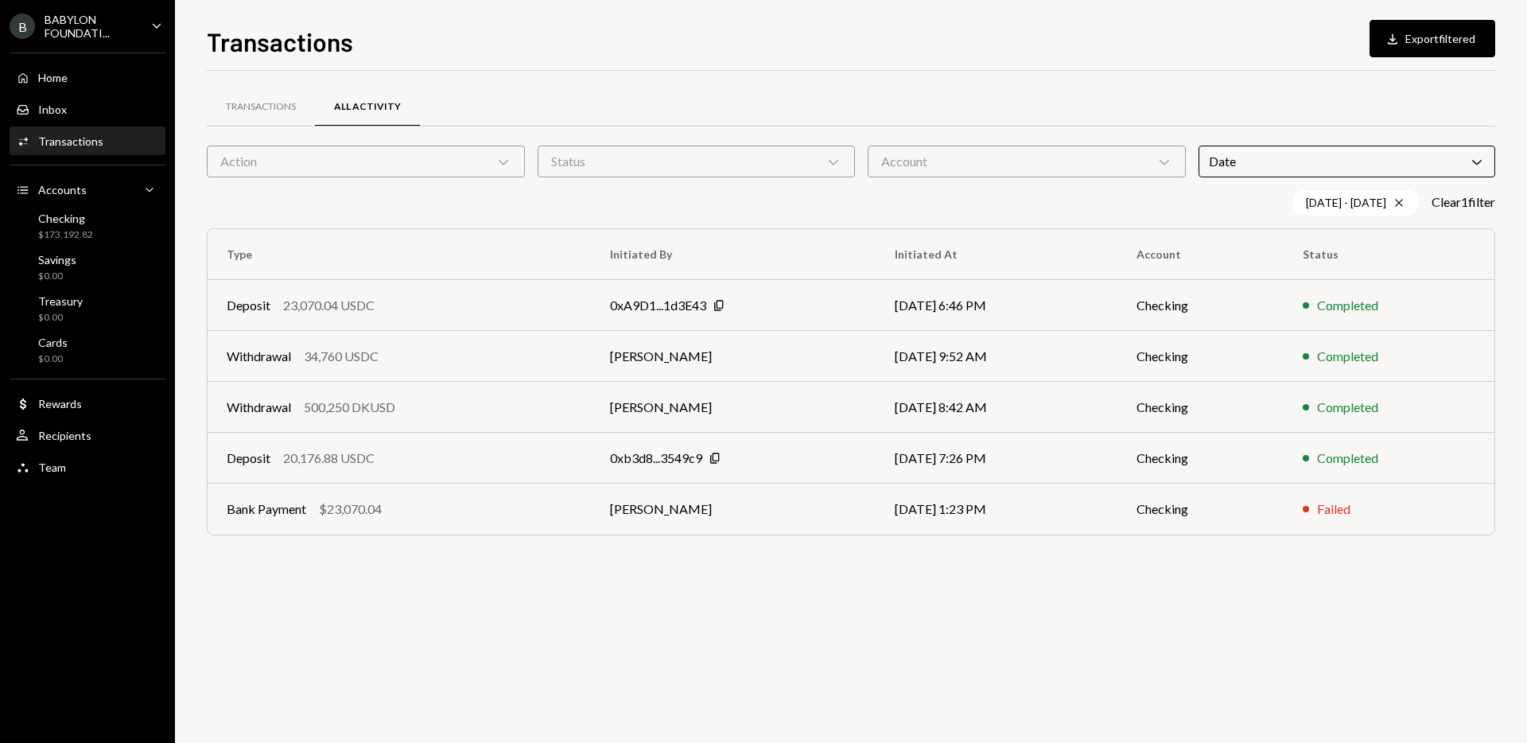
click at [1474, 161] on icon at bounding box center [1477, 162] width 10 height 5
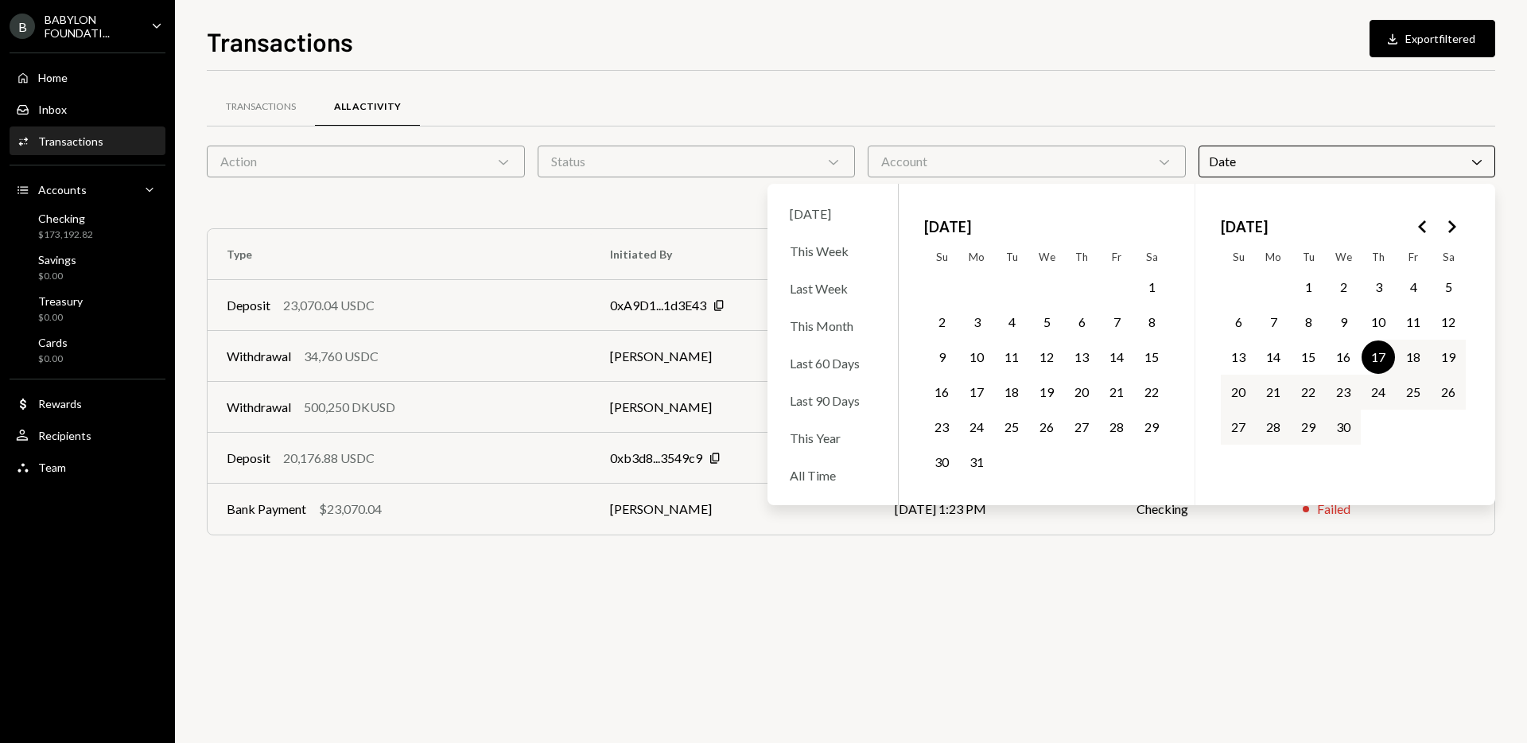
click at [1449, 225] on icon "Go to the Next Month" at bounding box center [1451, 226] width 19 height 19
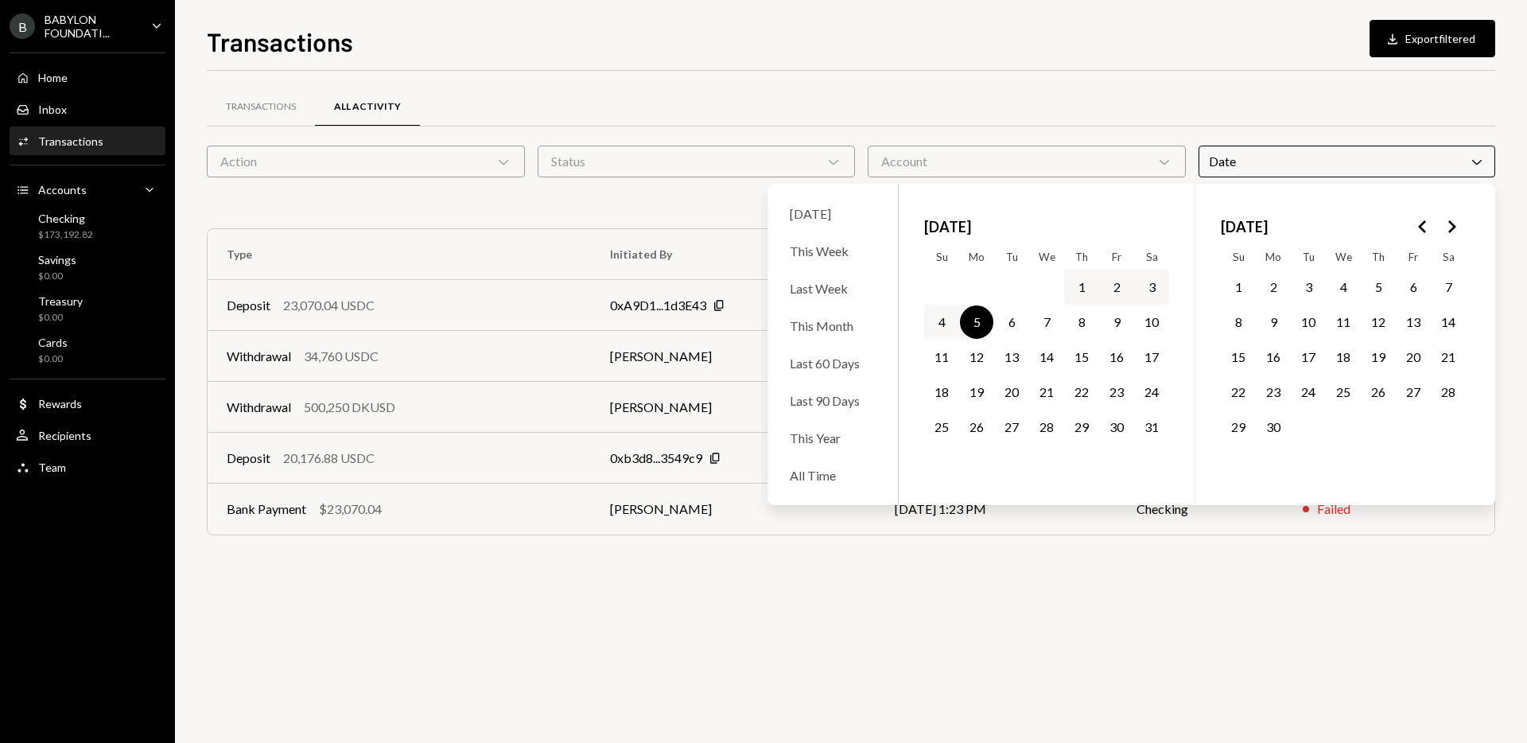
click at [1275, 421] on button "30" at bounding box center [1273, 426] width 33 height 33
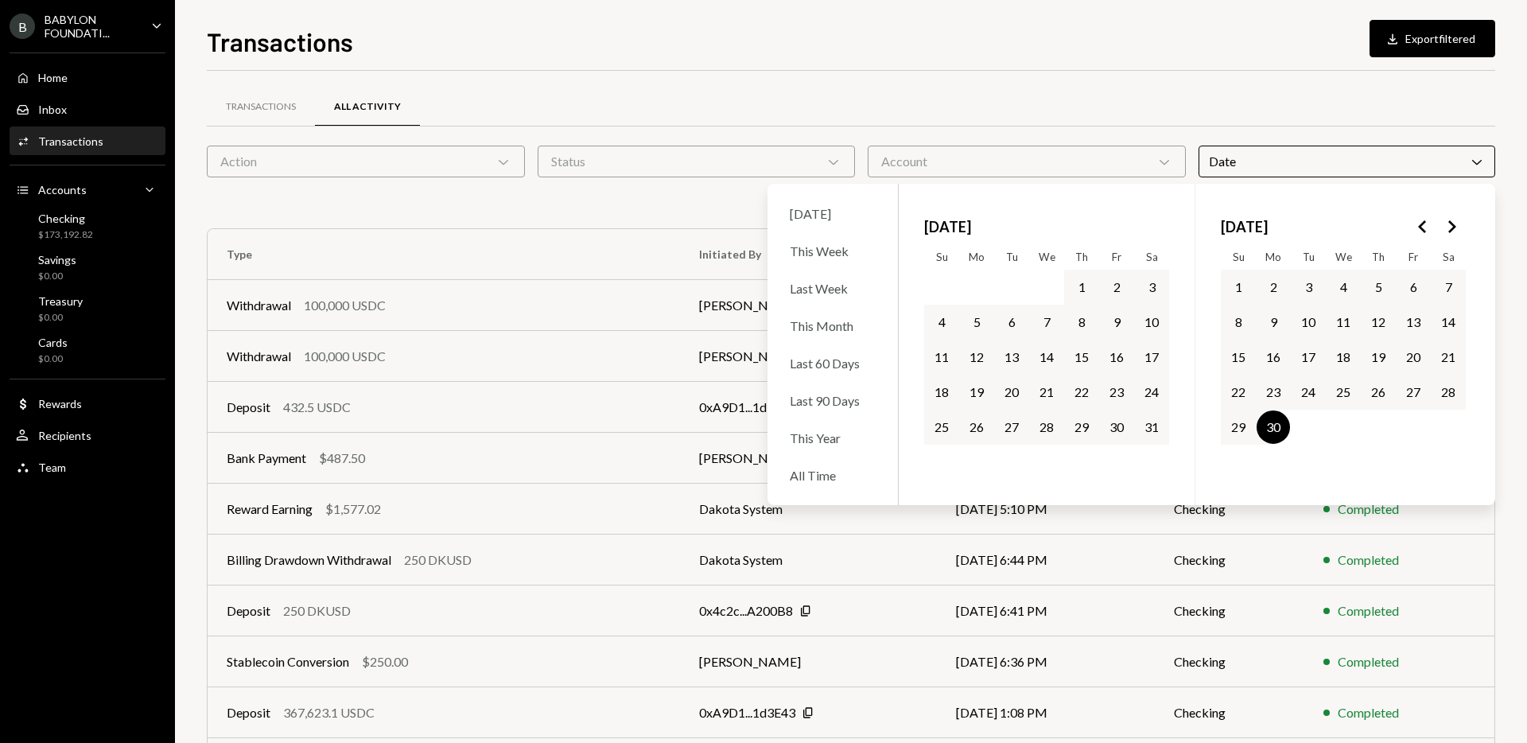
click at [1142, 138] on div "Transactions All Activity" at bounding box center [851, 116] width 1289 height 59
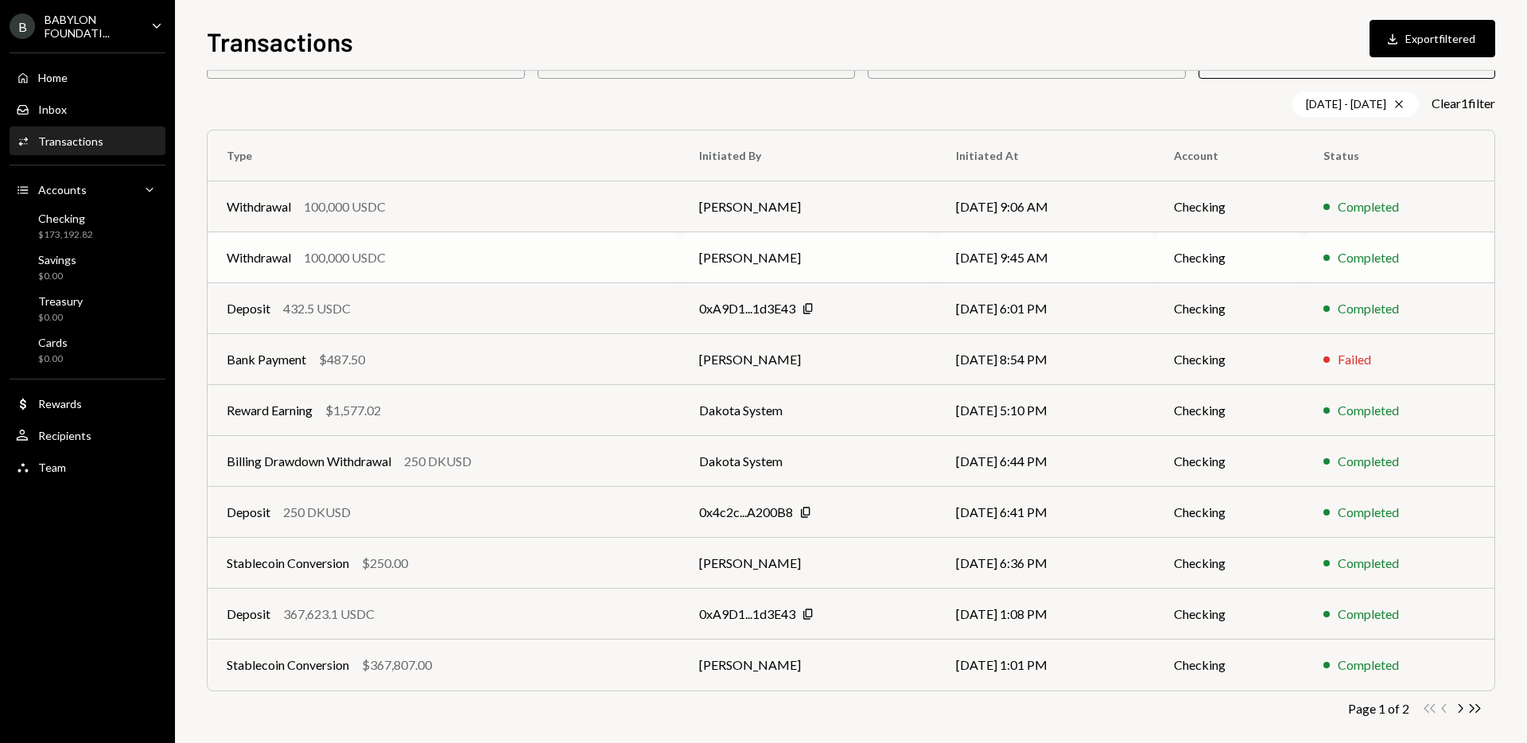
scroll to position [113, 0]
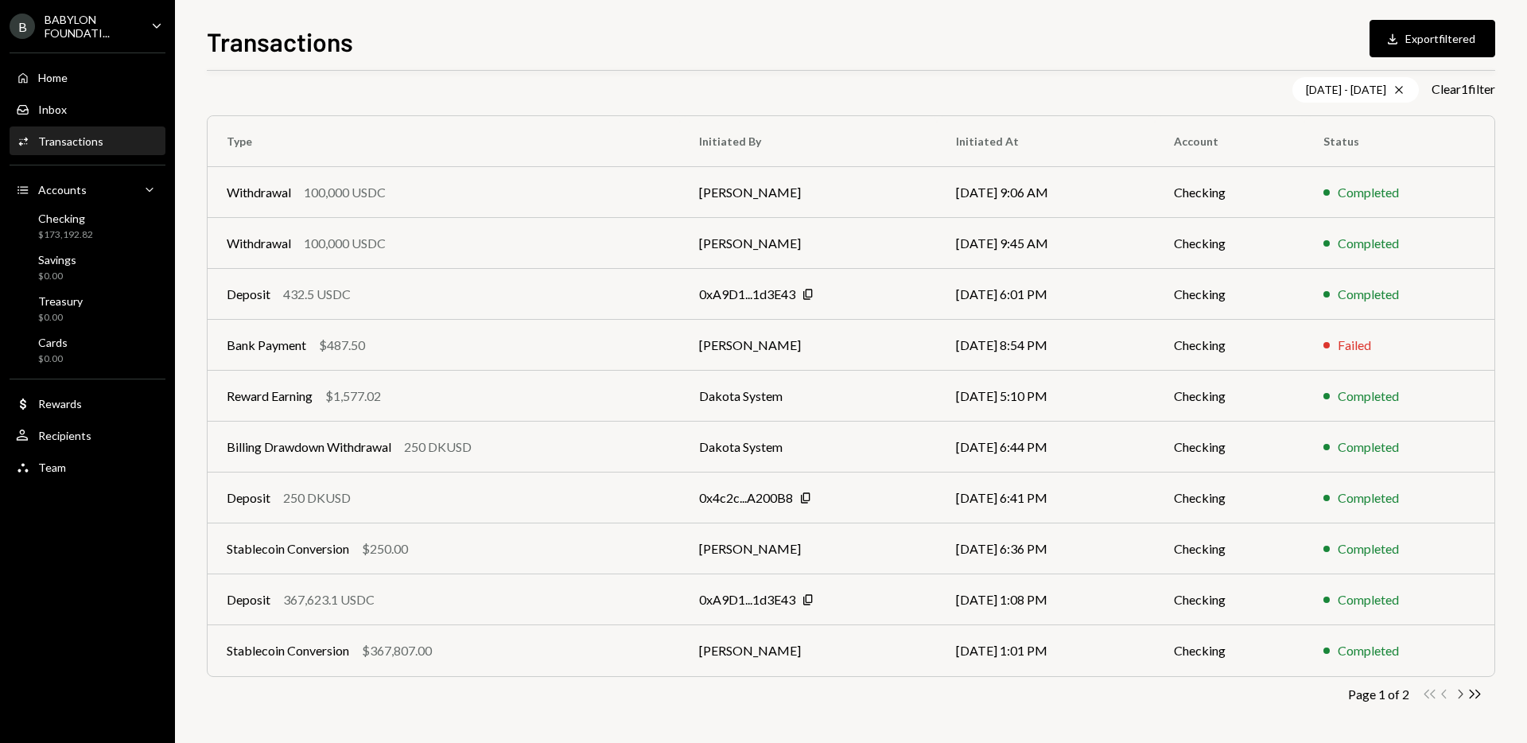
click at [1461, 687] on icon "Chevron Right" at bounding box center [1460, 694] width 15 height 15
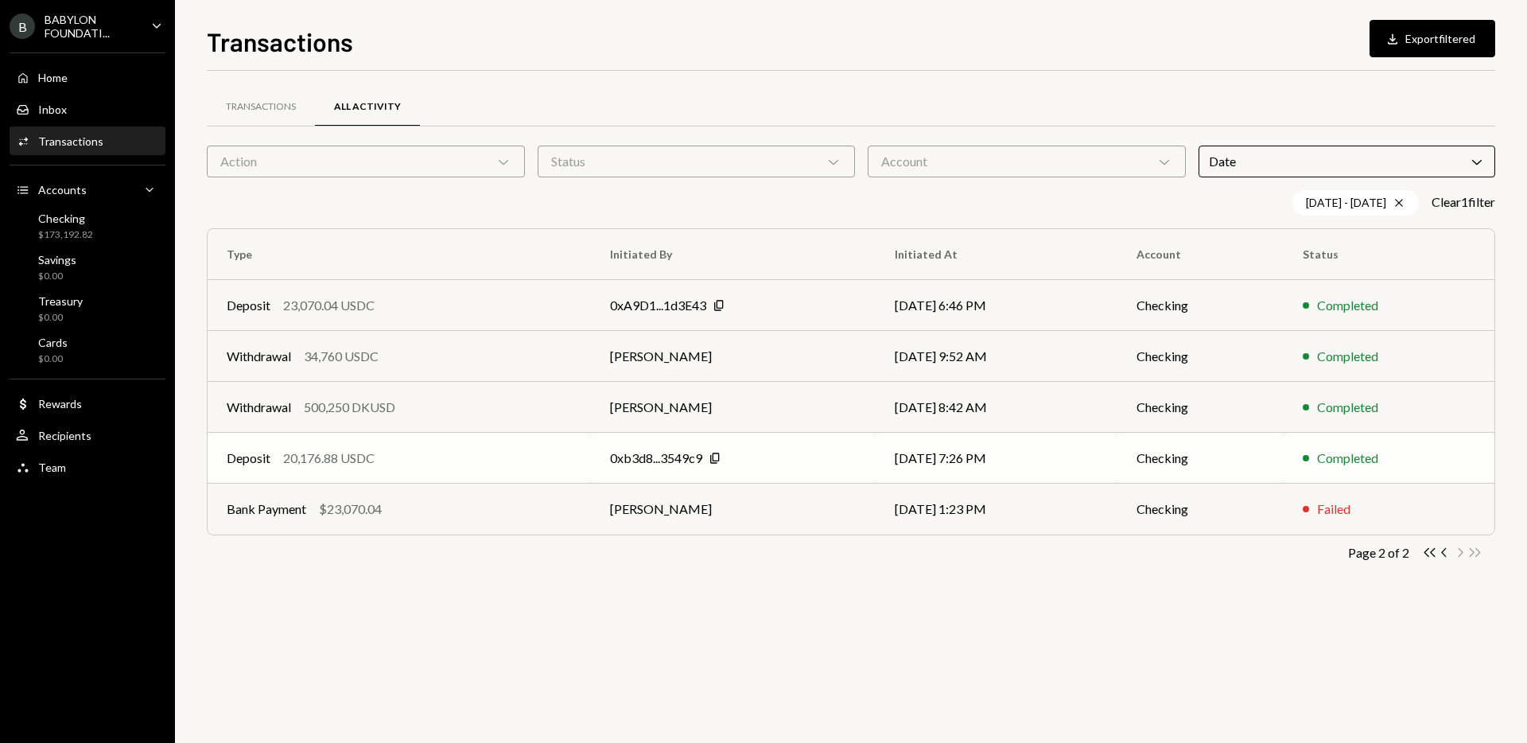
click at [597, 457] on td "0xb3d8...3549c9 Copy" at bounding box center [733, 458] width 285 height 51
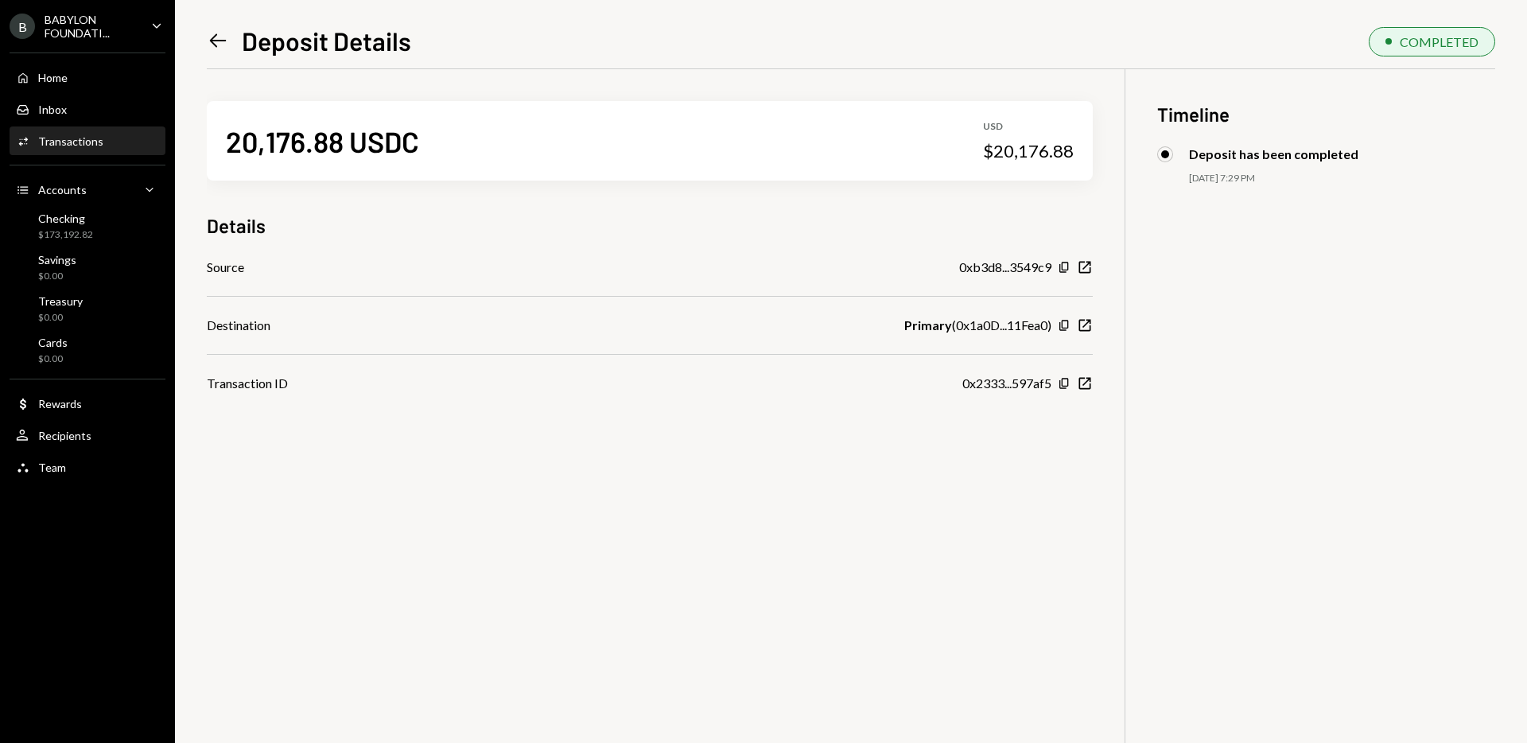
click at [217, 34] on icon "Left Arrow" at bounding box center [218, 40] width 22 height 22
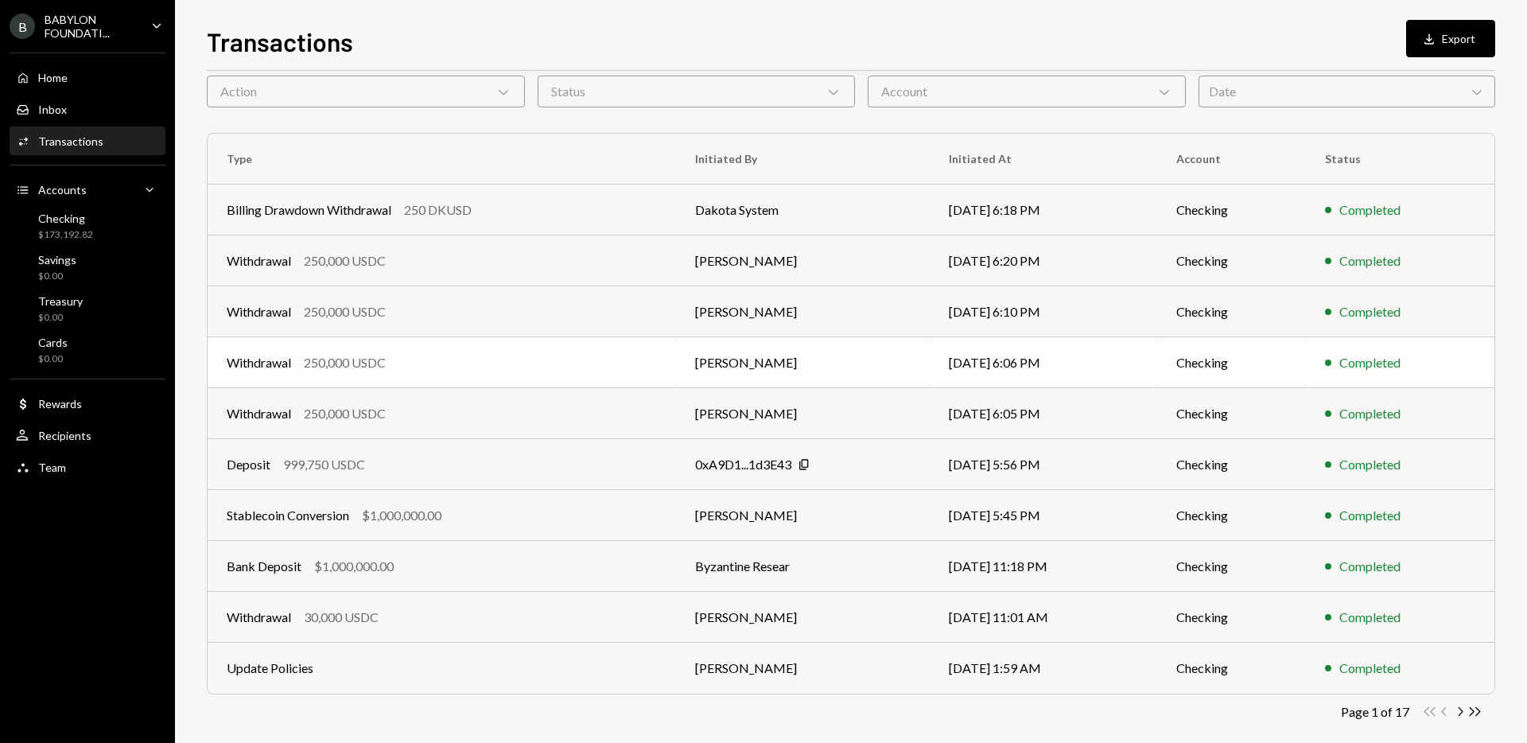
scroll to position [88, 0]
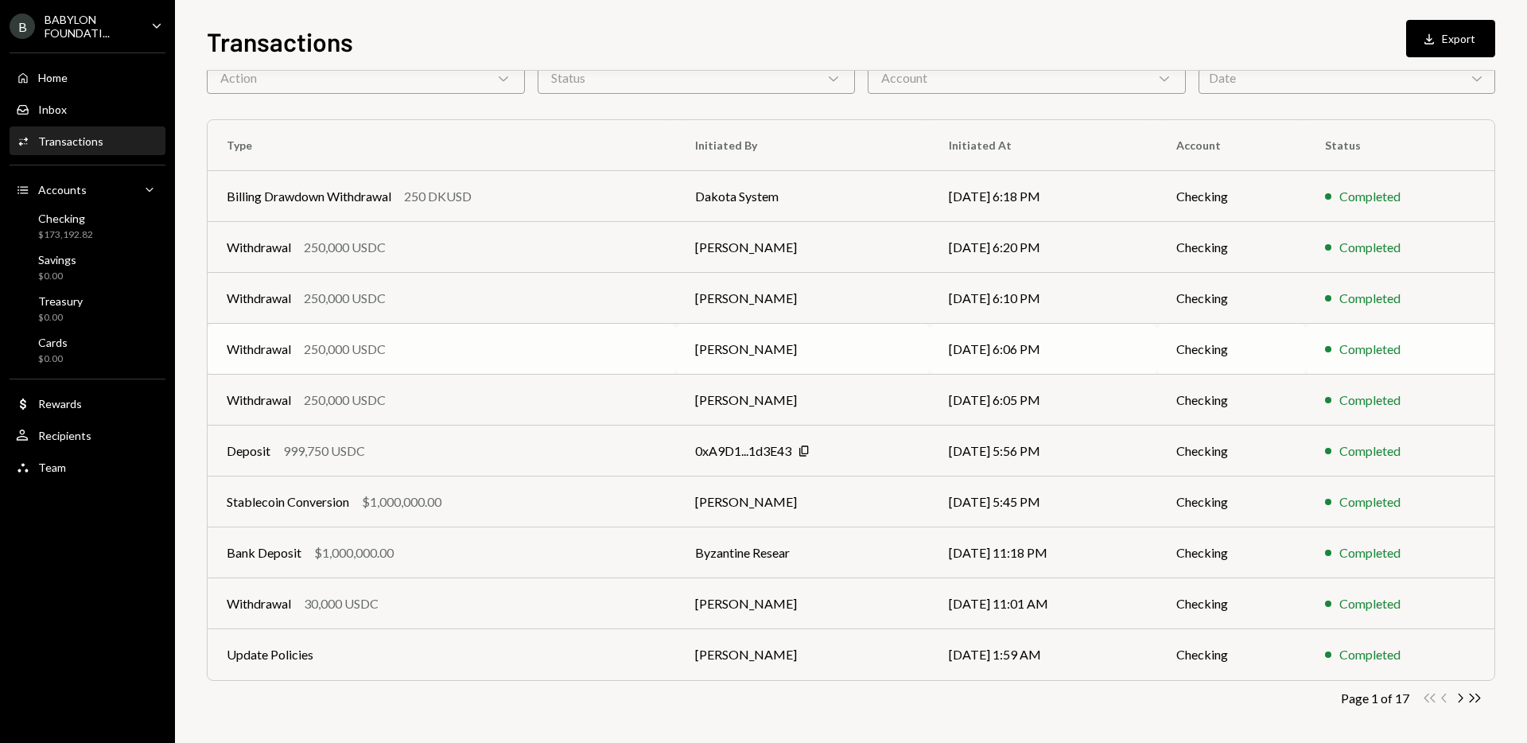
scroll to position [88, 0]
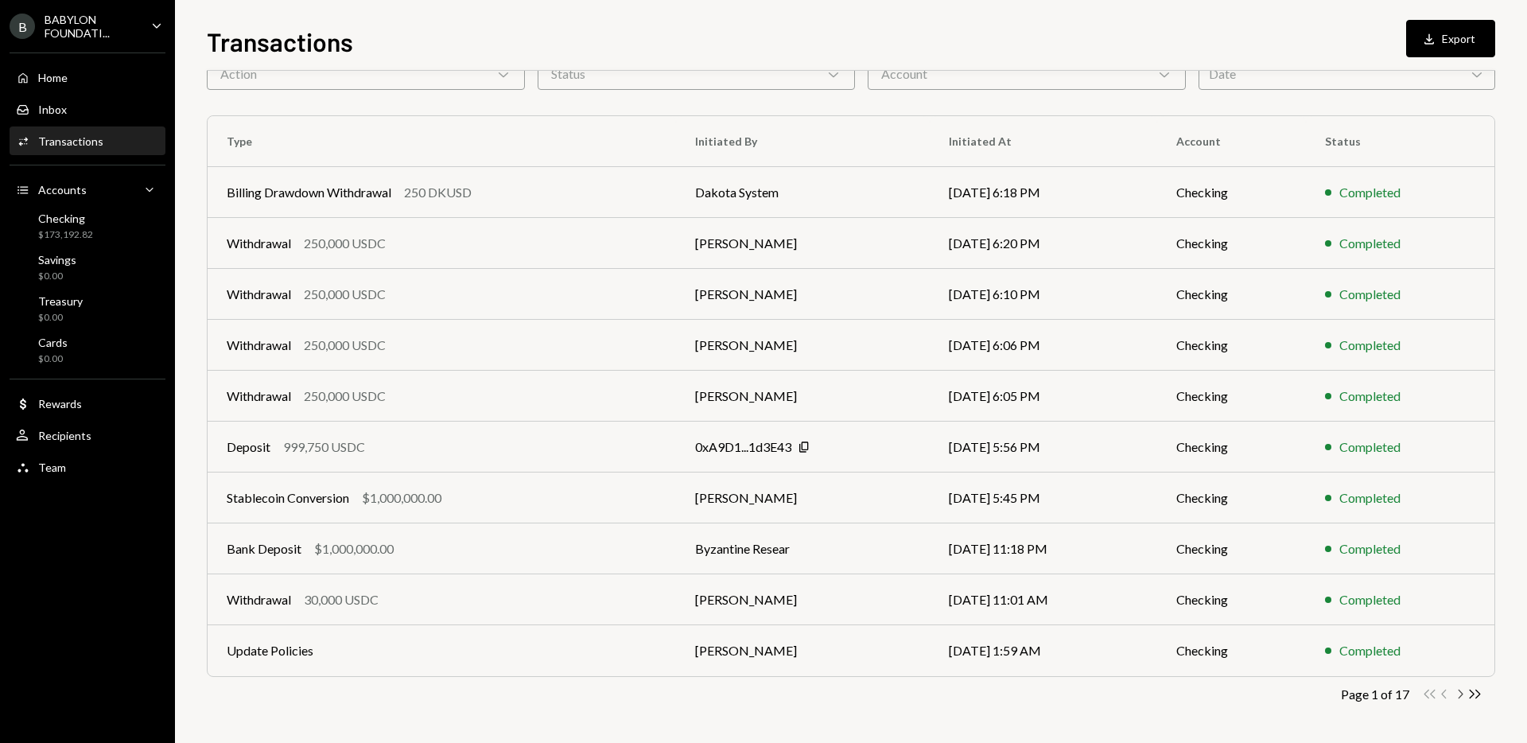
click at [1461, 689] on icon "Chevron Right" at bounding box center [1460, 694] width 15 height 15
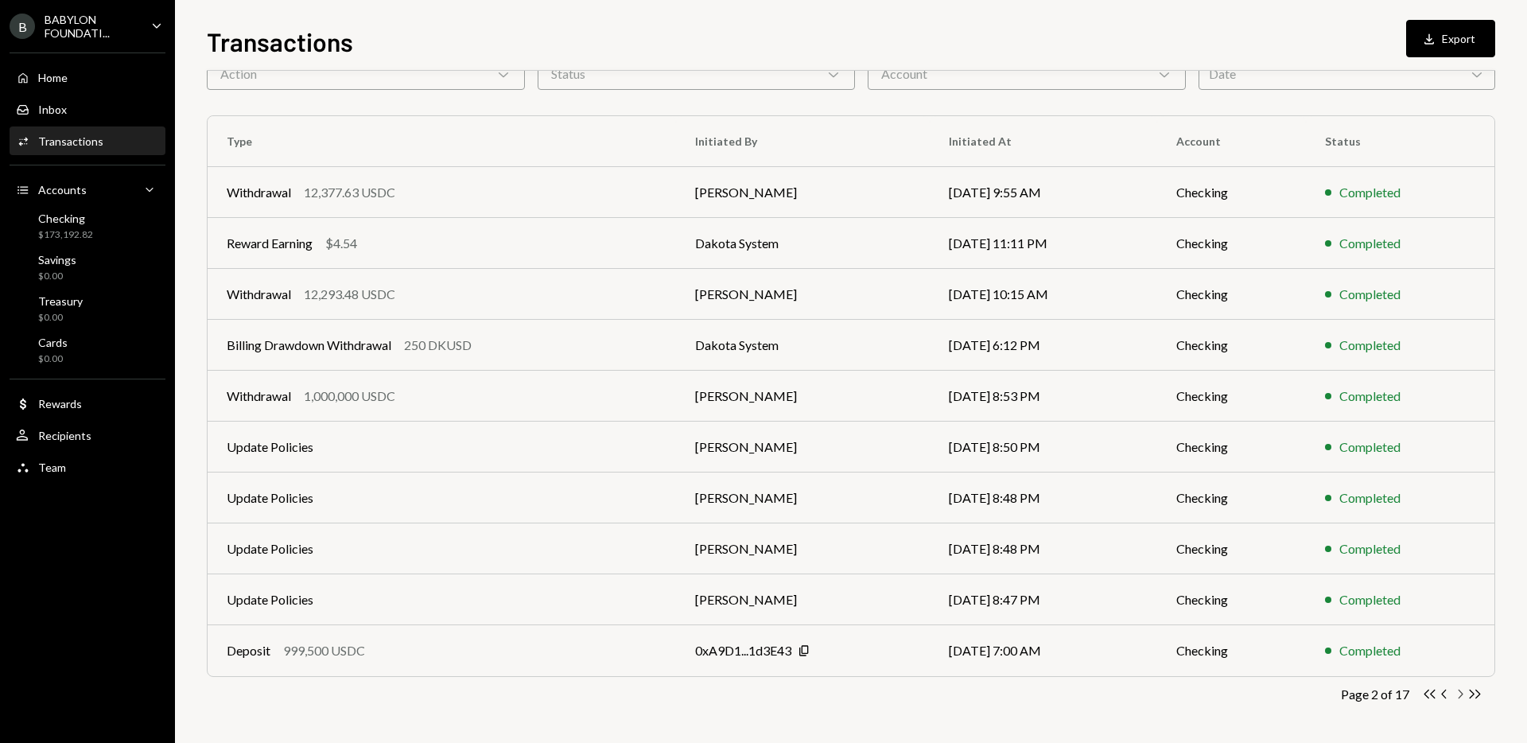
click at [1461, 696] on icon "button" at bounding box center [1461, 694] width 5 height 9
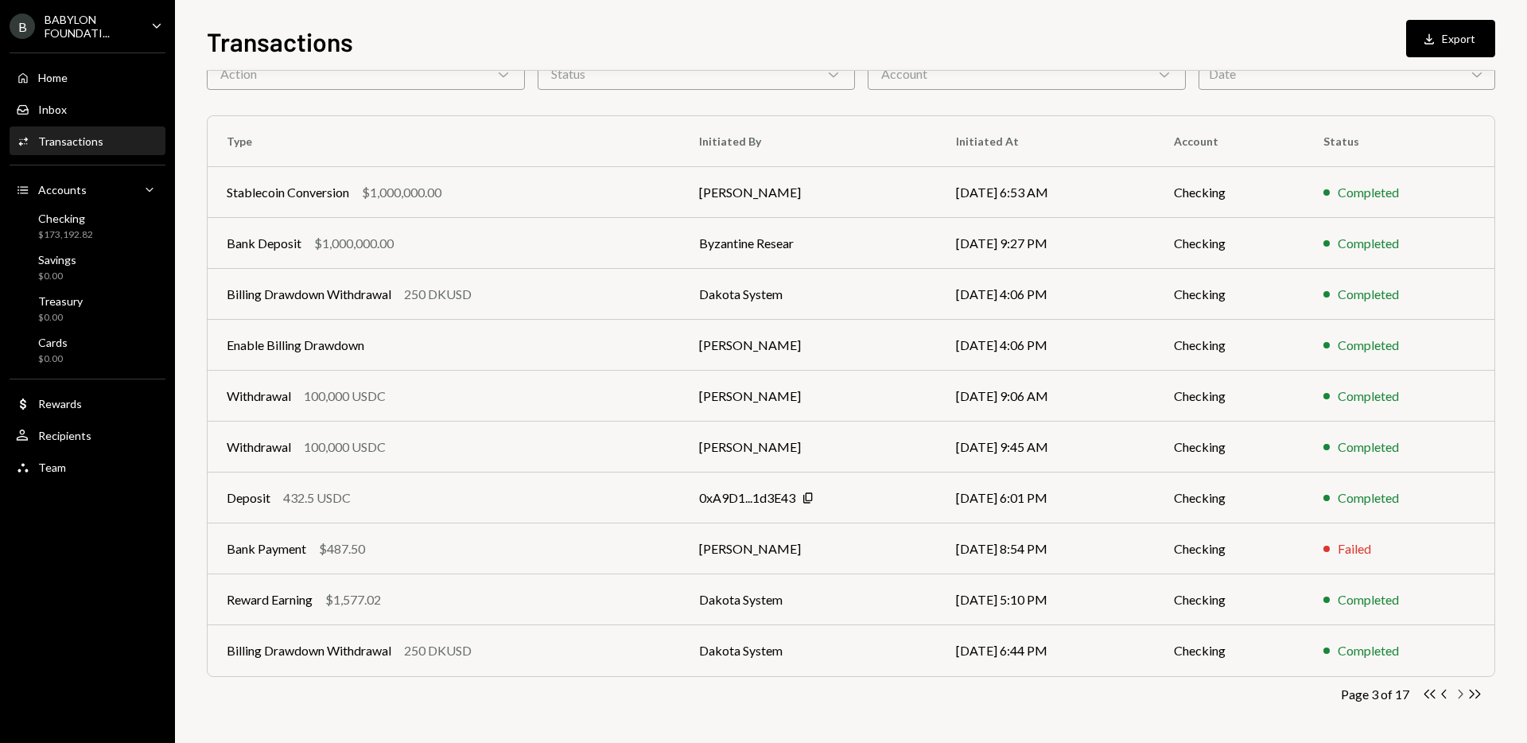
click at [1463, 693] on icon "Chevron Right" at bounding box center [1460, 694] width 15 height 15
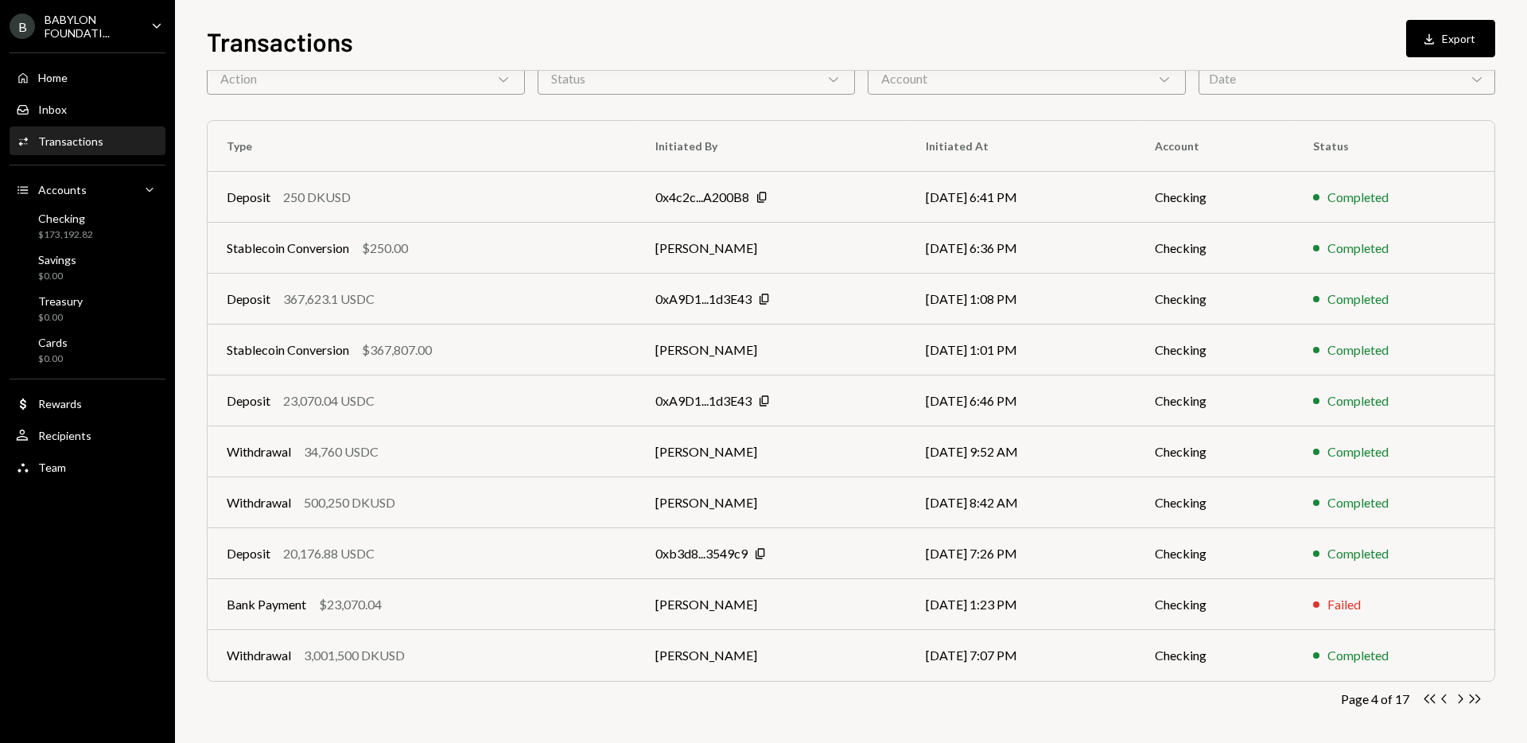
scroll to position [87, 0]
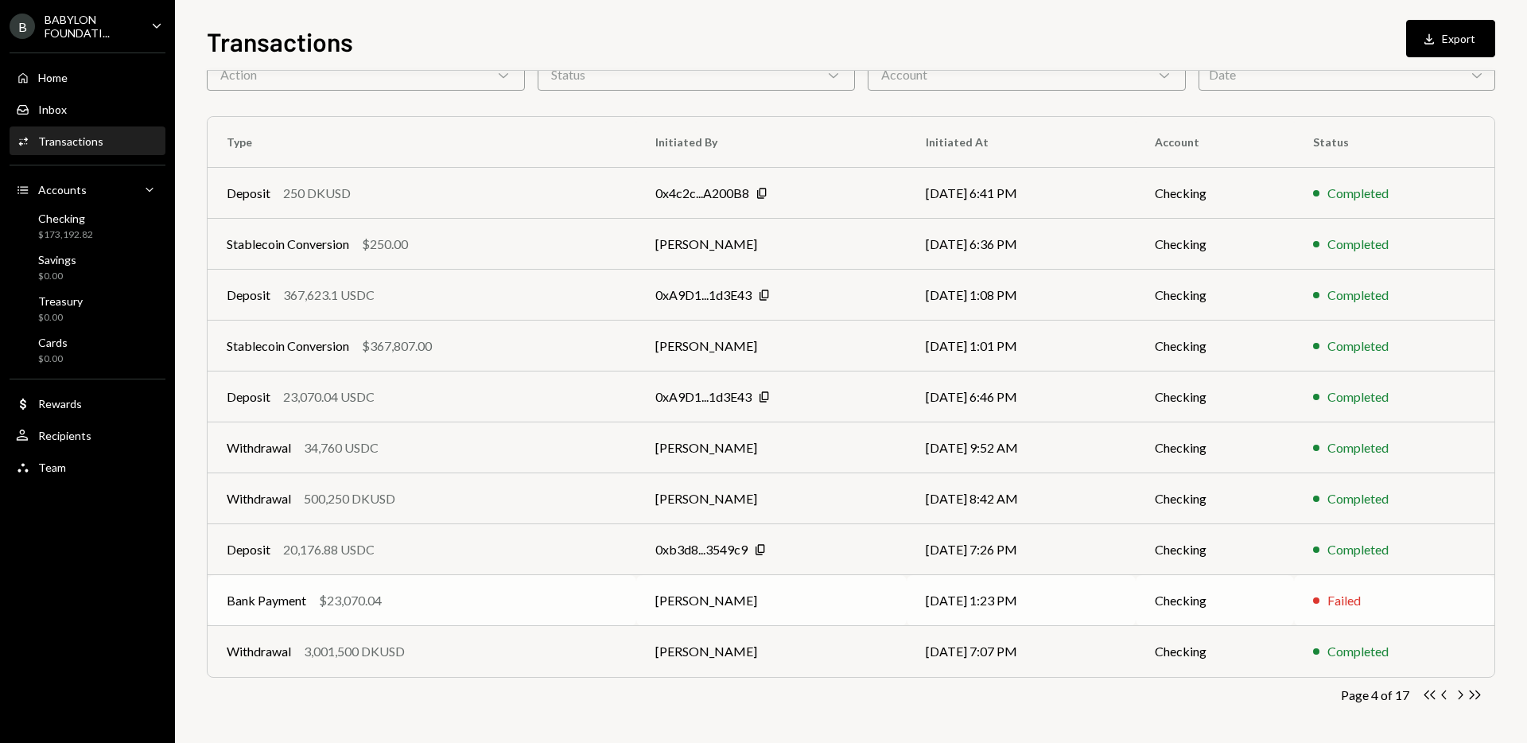
click at [460, 603] on div "Bank Payment $23,070.04" at bounding box center [422, 600] width 391 height 19
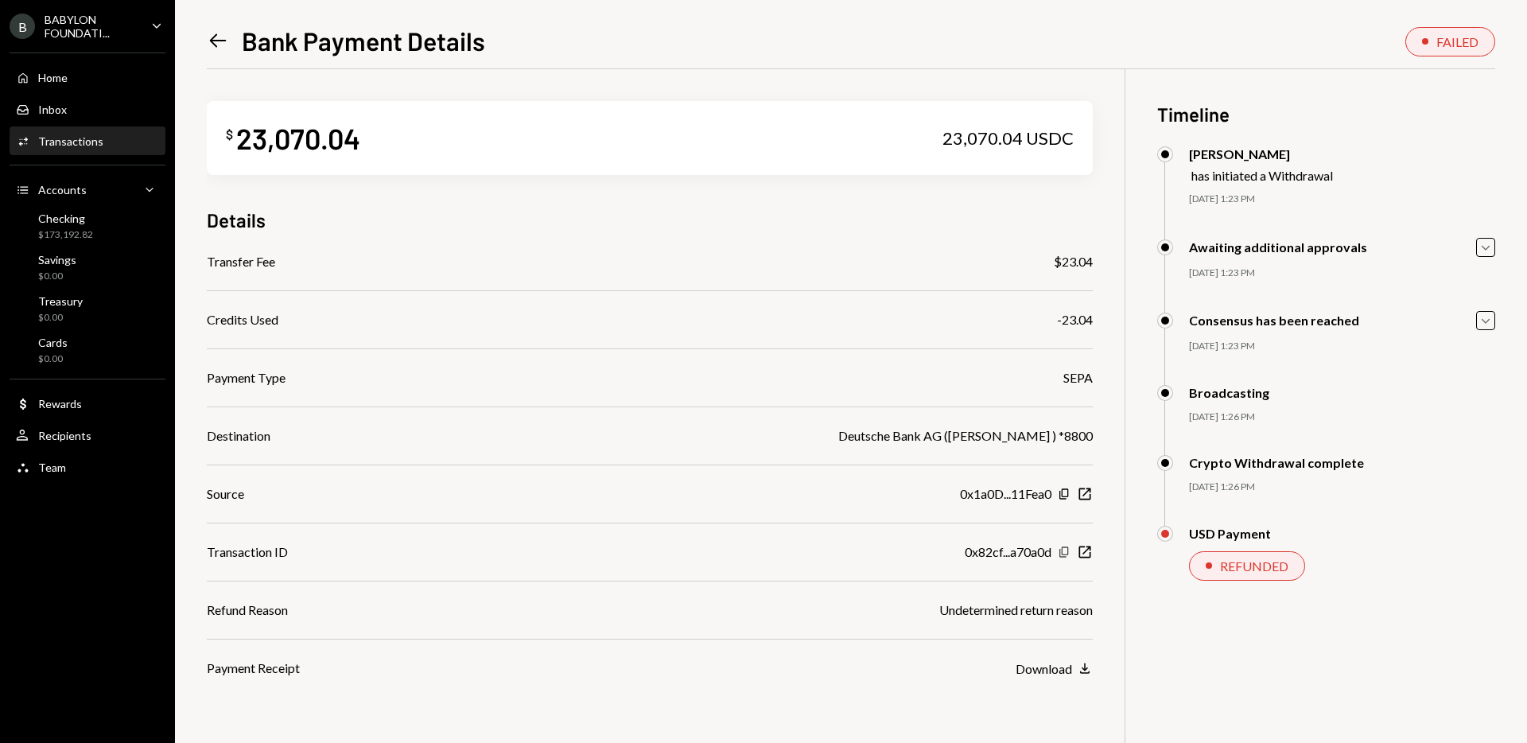
click at [1068, 552] on icon "button" at bounding box center [1064, 552] width 9 height 10
click at [1064, 549] on icon "Copy" at bounding box center [1064, 552] width 13 height 13
click at [214, 45] on icon at bounding box center [218, 41] width 17 height 14
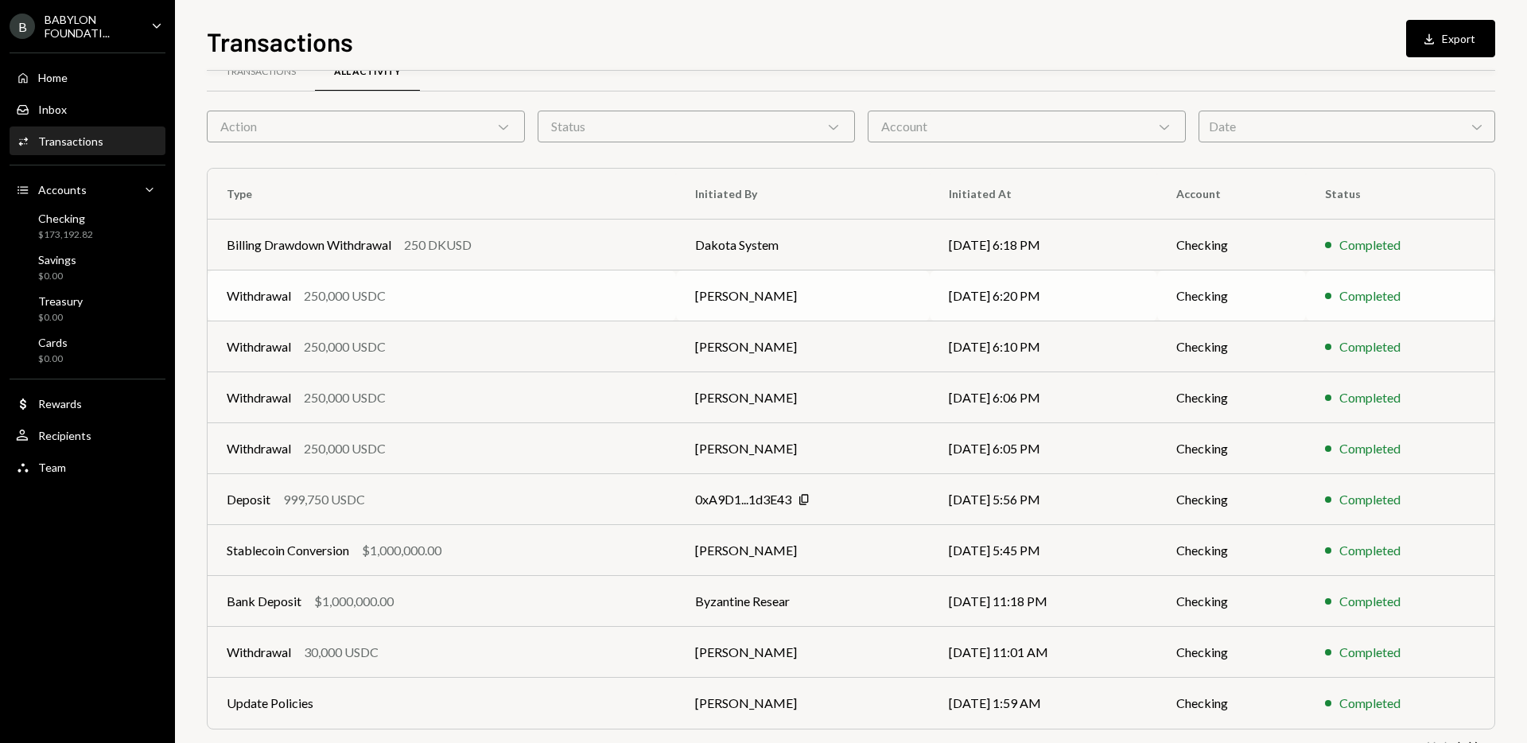
scroll to position [47, 0]
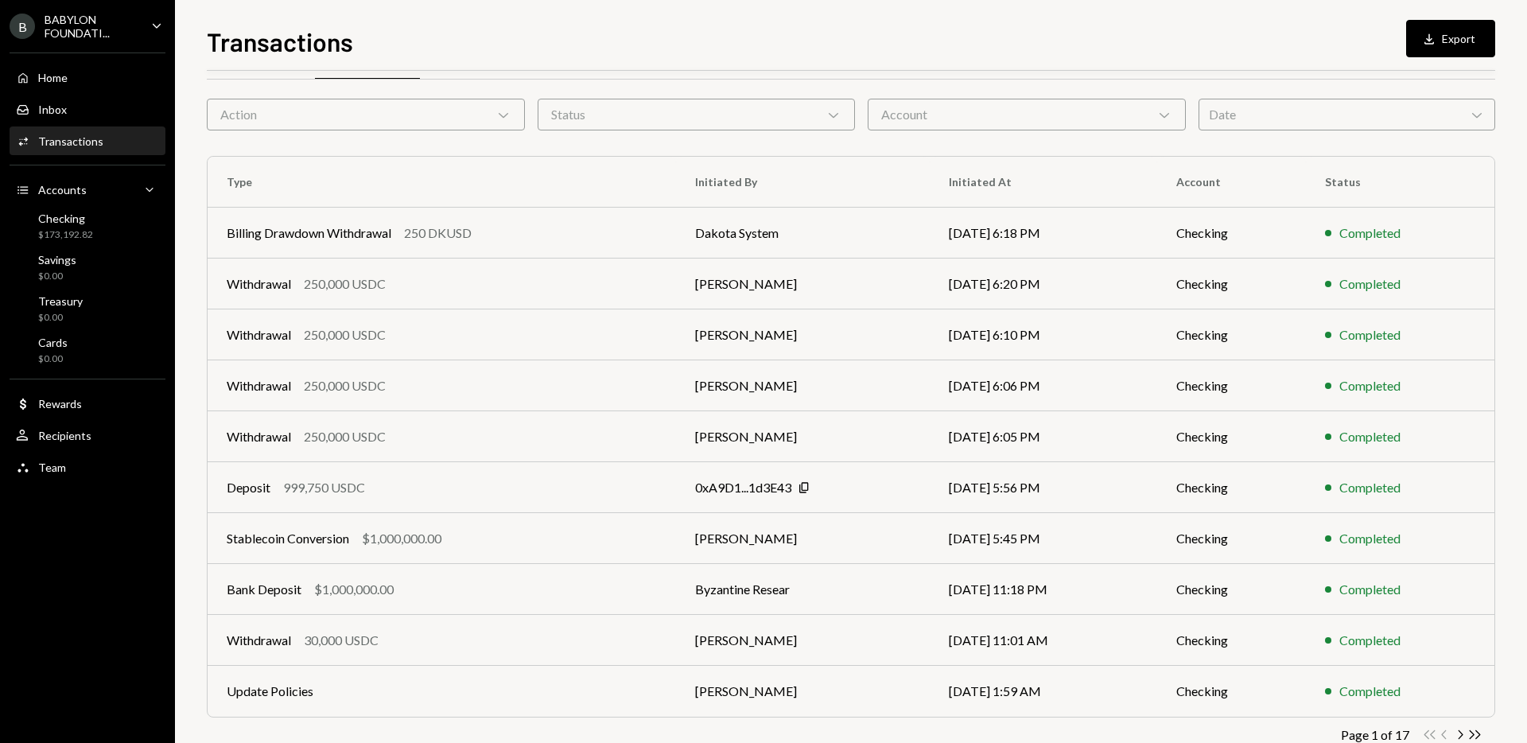
click at [1250, 122] on div "Date Chevron Down" at bounding box center [1347, 115] width 297 height 32
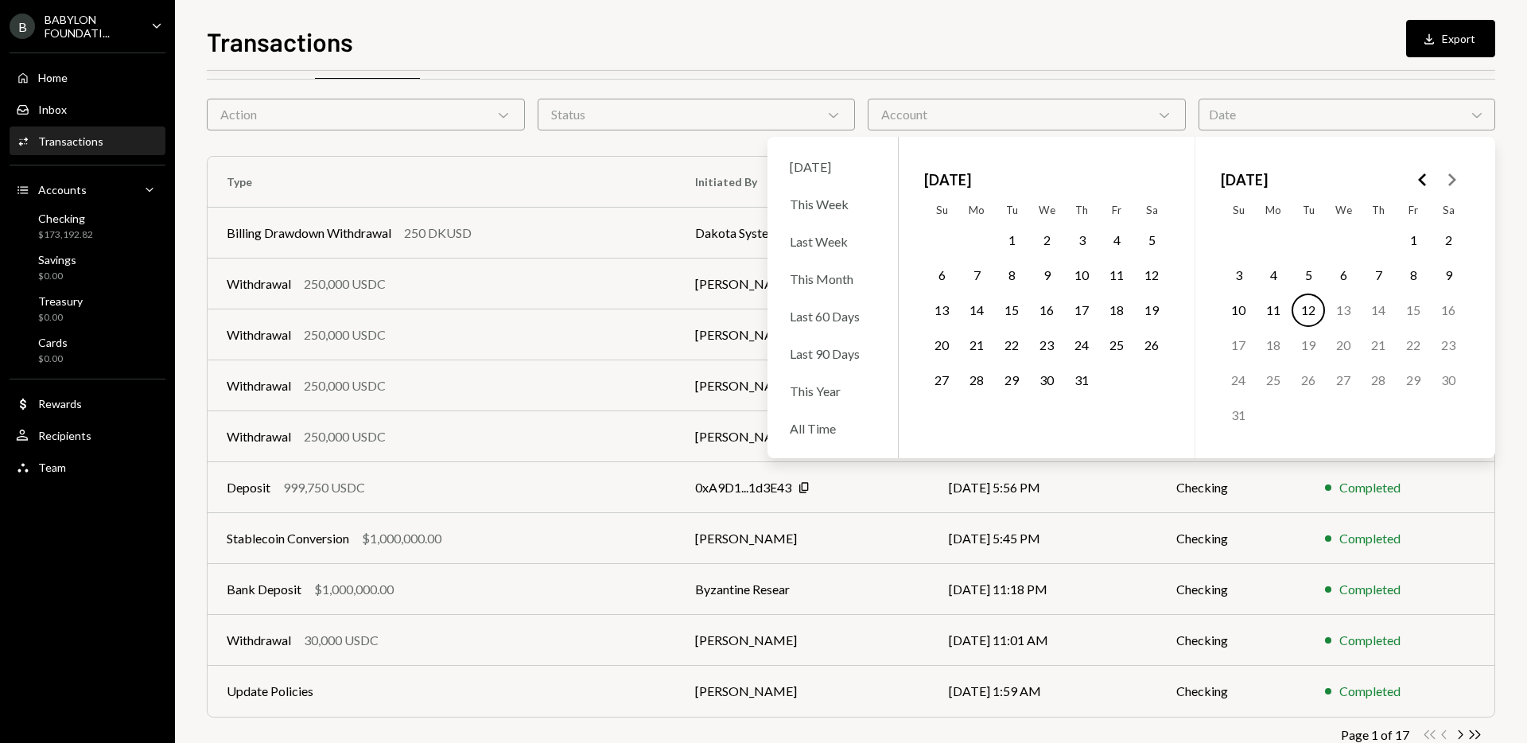
click at [1315, 278] on button "5" at bounding box center [1308, 275] width 33 height 33
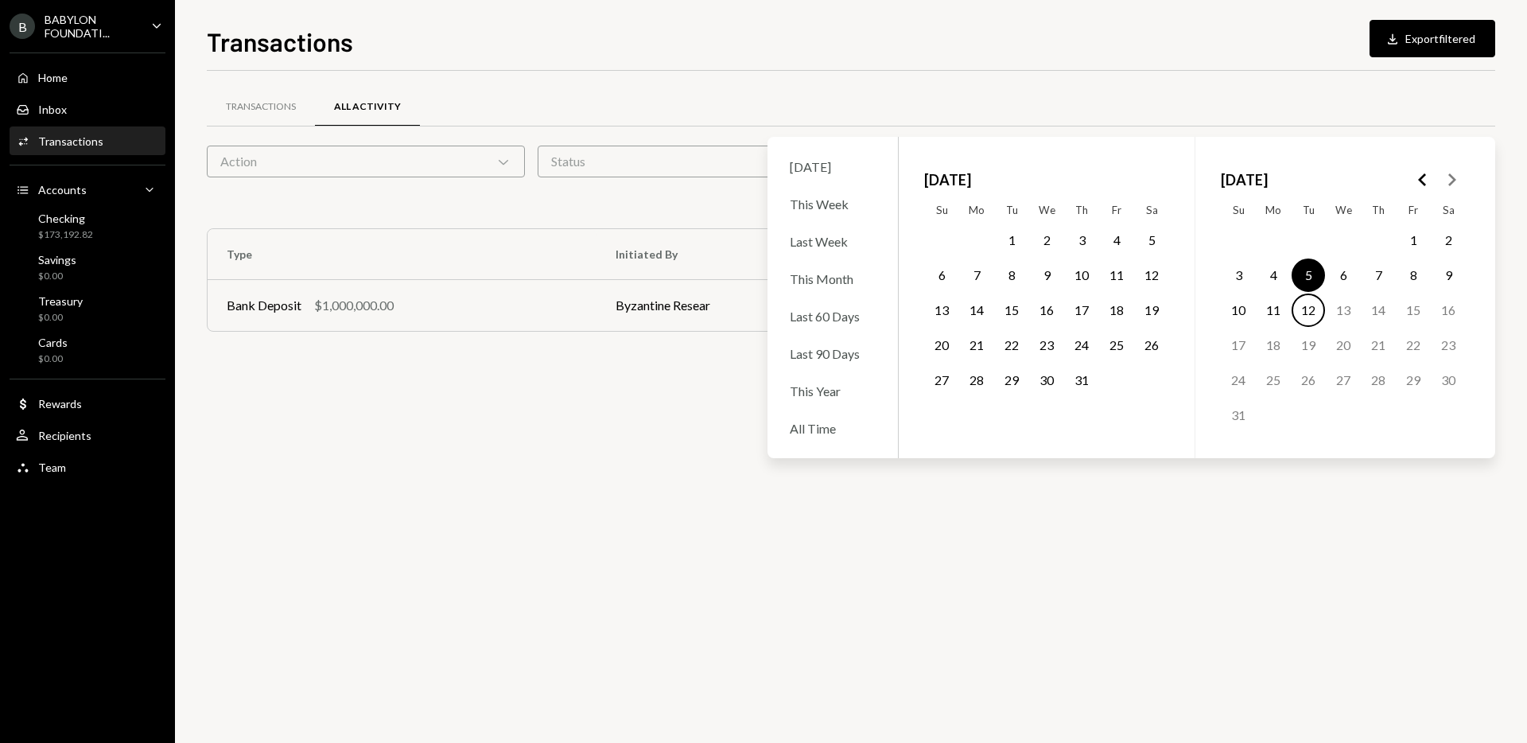
click at [1088, 307] on button "17" at bounding box center [1081, 310] width 33 height 33
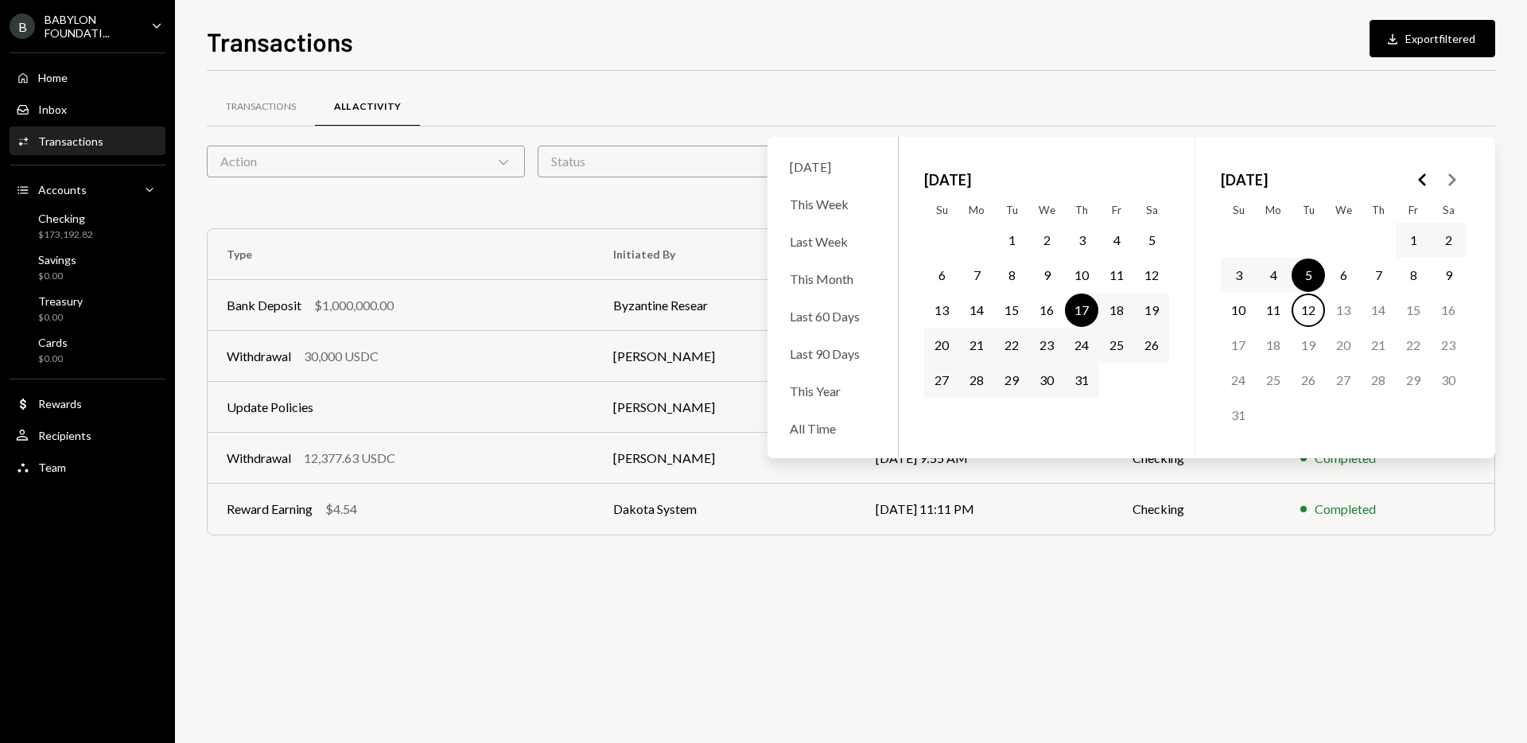
click at [1419, 177] on icon "Go to the Previous Month" at bounding box center [1423, 179] width 19 height 19
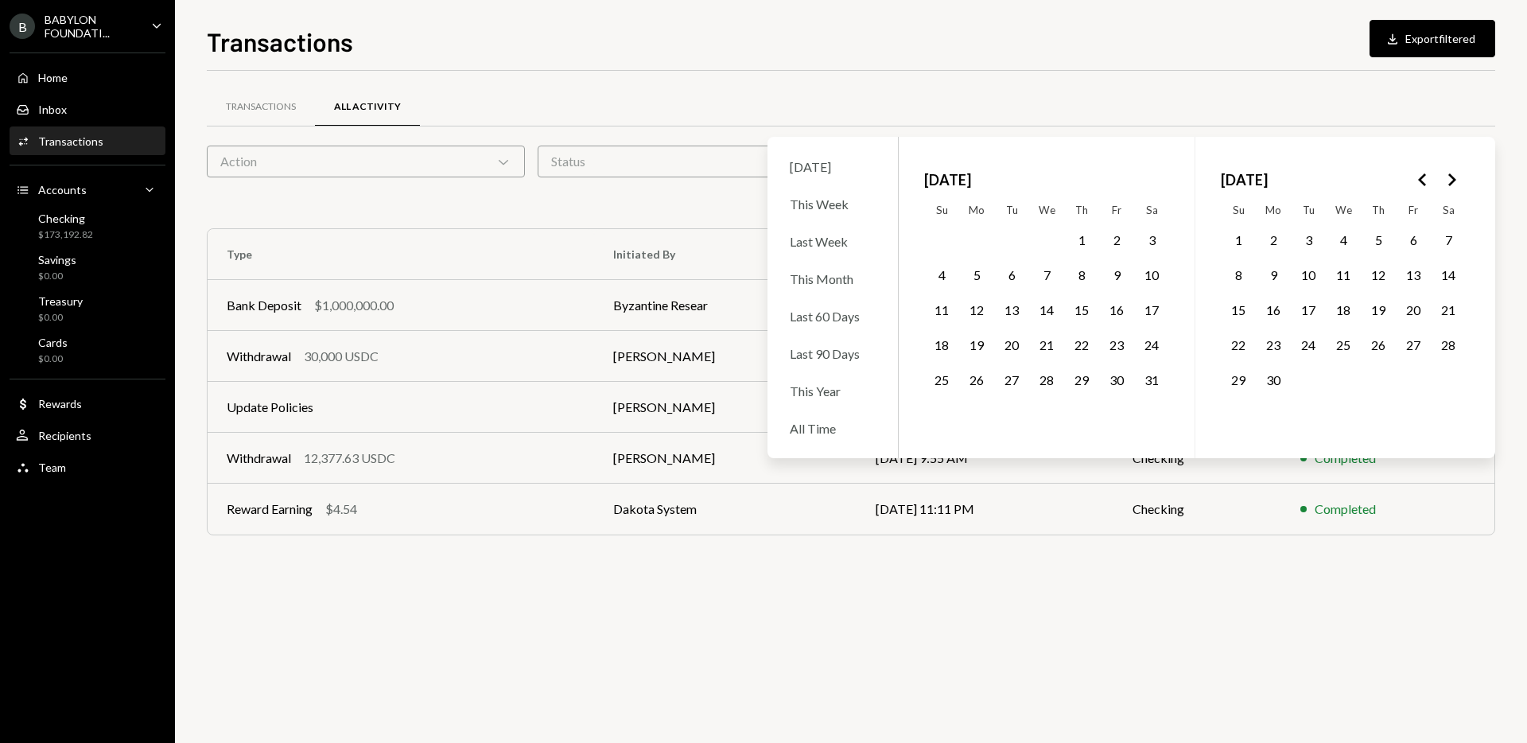
click at [1419, 177] on icon "Go to the Previous Month" at bounding box center [1423, 179] width 19 height 19
click at [1383, 301] on button "17" at bounding box center [1378, 310] width 33 height 33
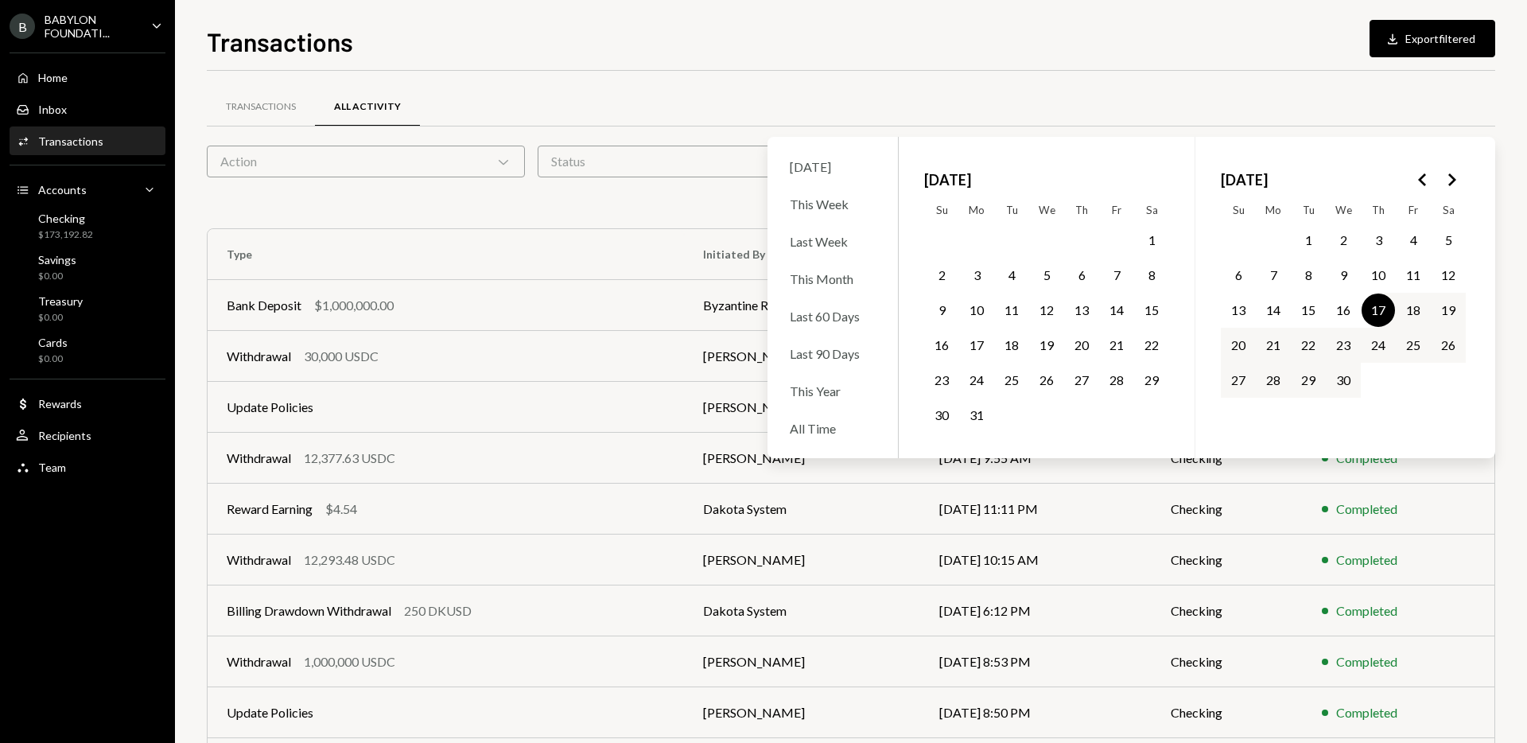
click at [1449, 184] on icon "Go to the Next Month" at bounding box center [1451, 179] width 19 height 19
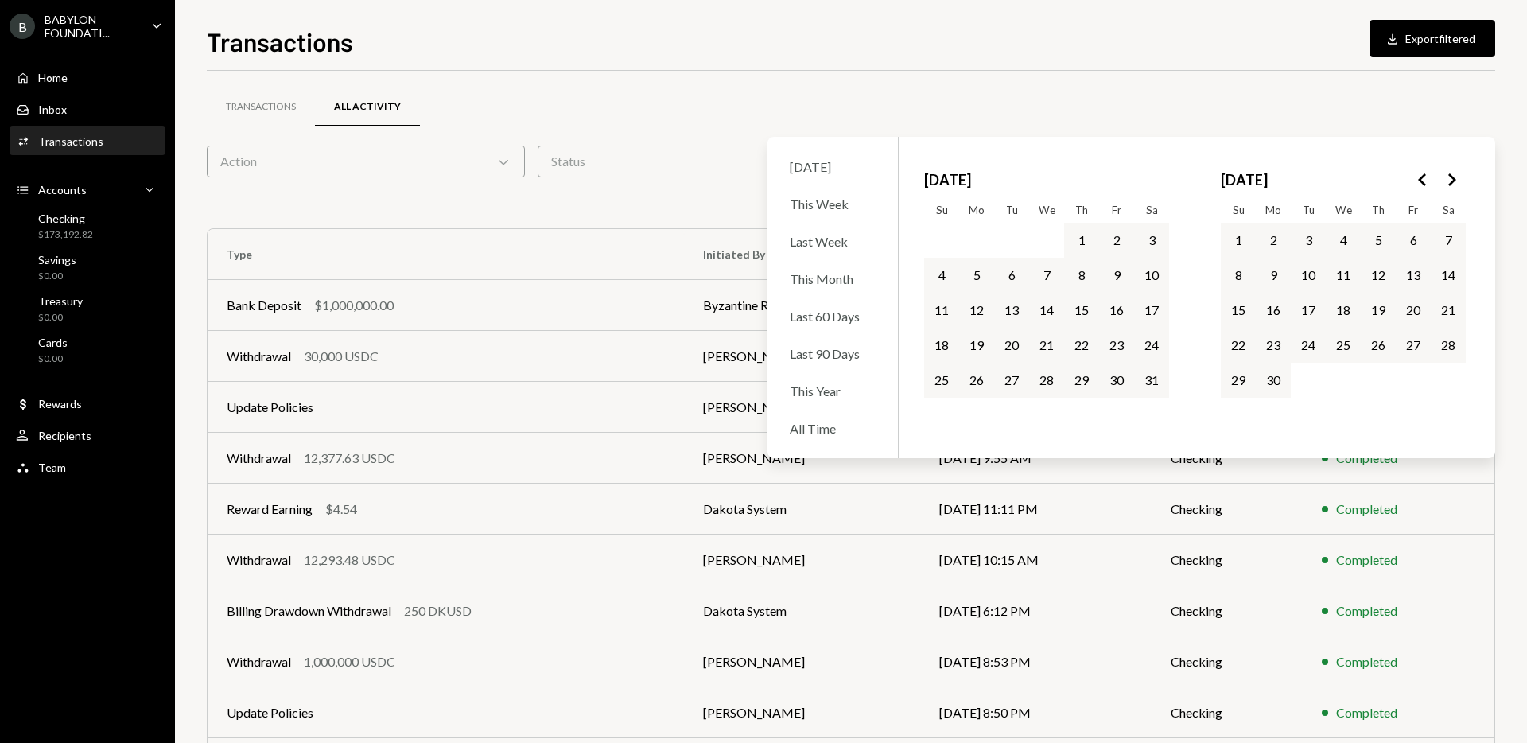
click at [982, 273] on button "5" at bounding box center [976, 275] width 33 height 33
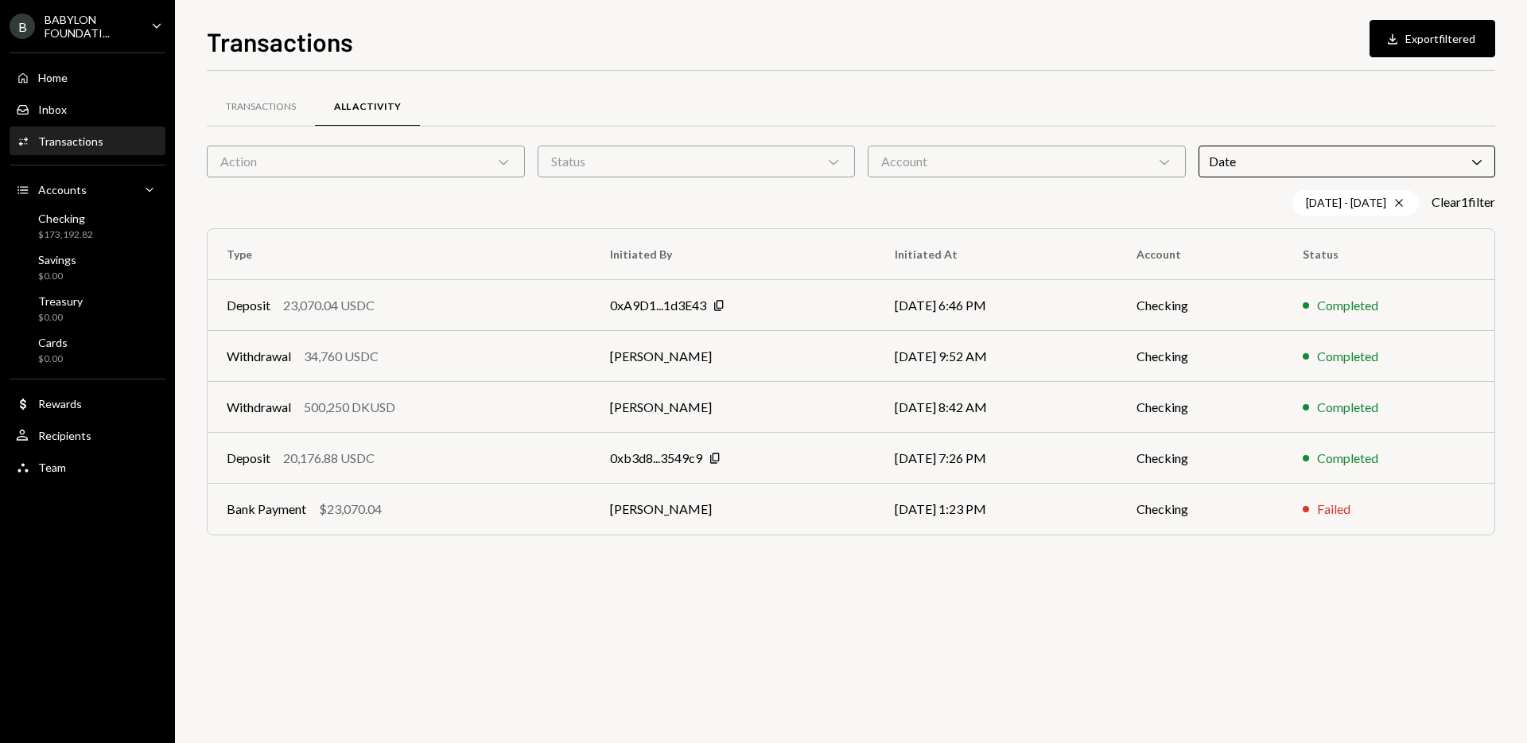
click at [971, 48] on div "Transactions Download Export filtered" at bounding box center [851, 39] width 1289 height 35
click at [449, 455] on div "Deposit 20,176.88 USDC" at bounding box center [399, 458] width 345 height 19
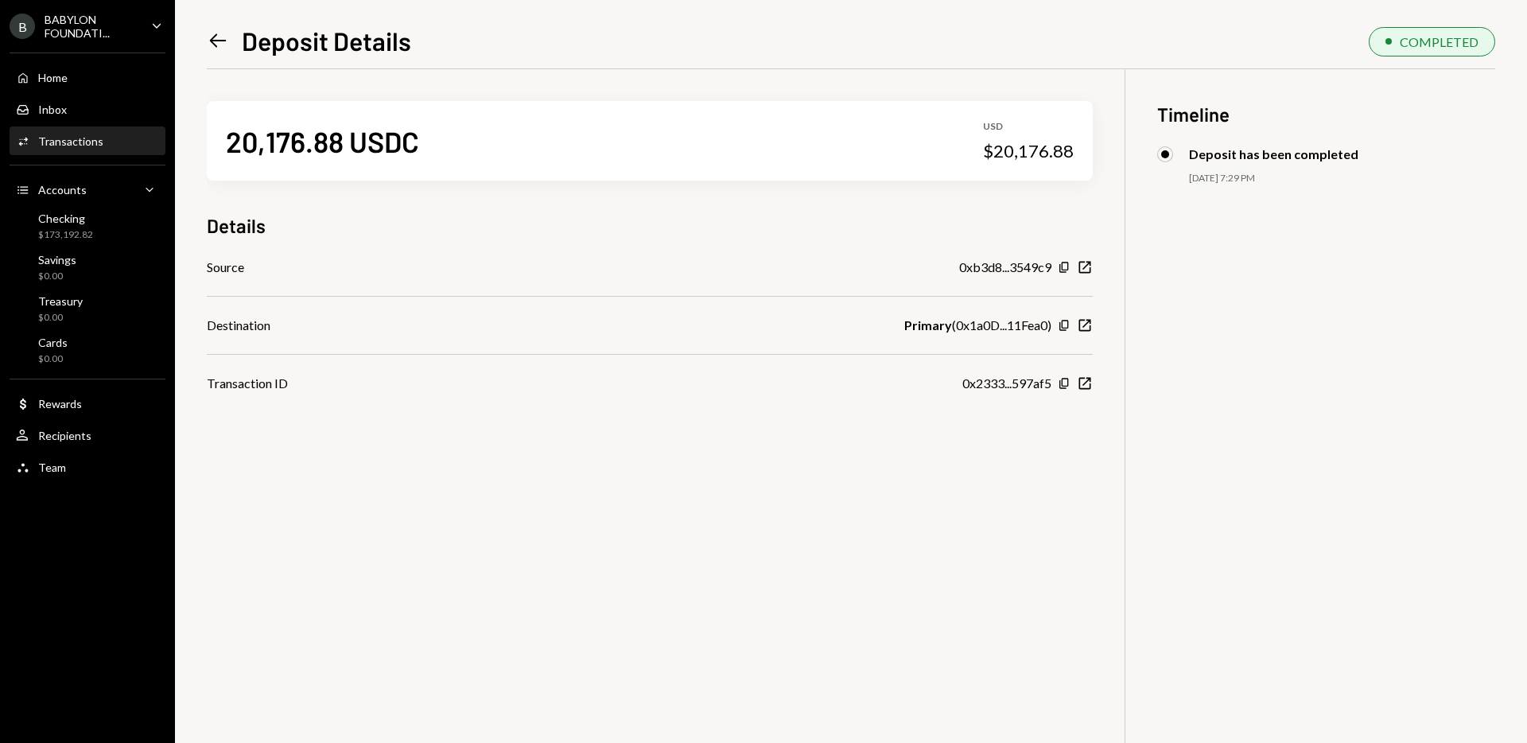
click at [224, 36] on icon "Left Arrow" at bounding box center [218, 40] width 22 height 22
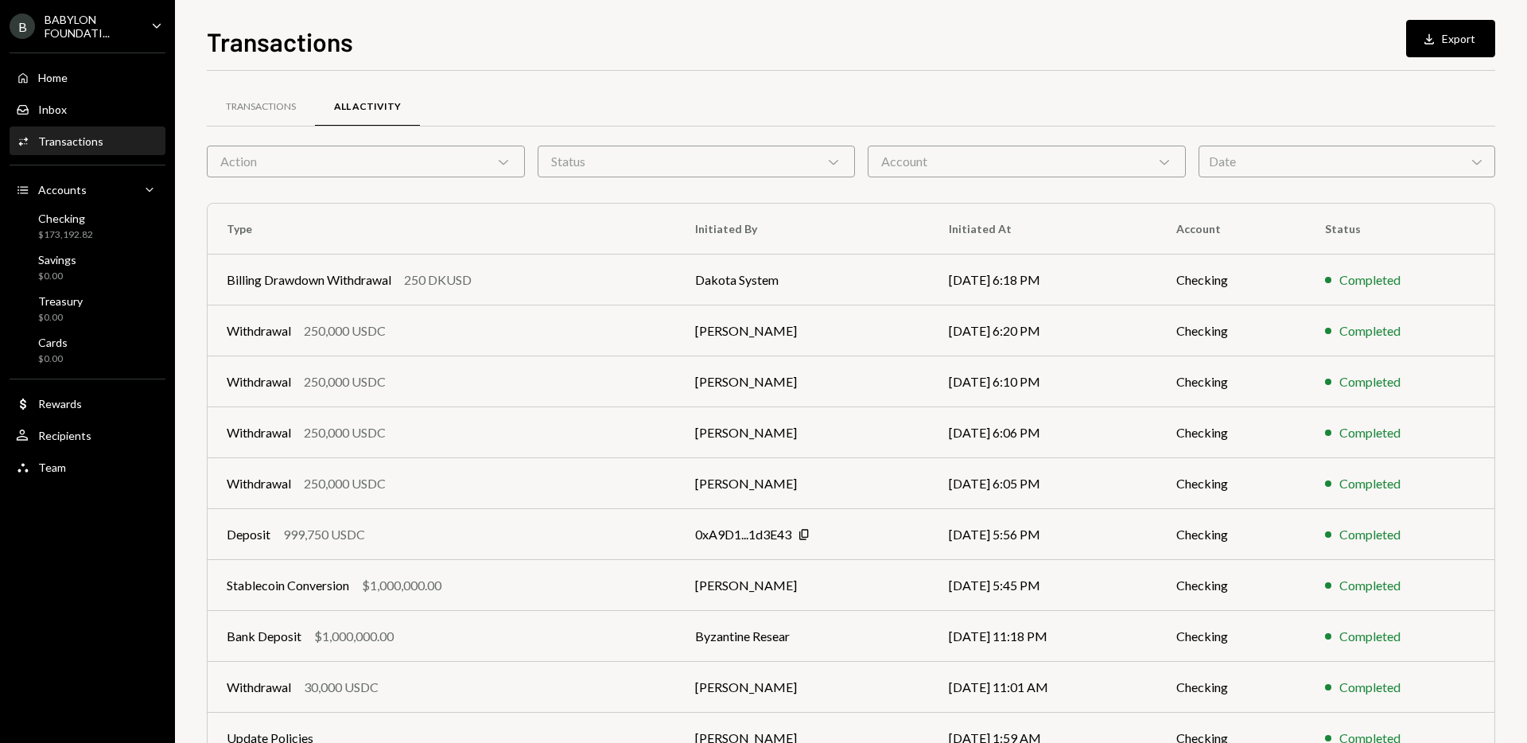
click at [1231, 170] on div "Date Chevron Down" at bounding box center [1347, 162] width 297 height 32
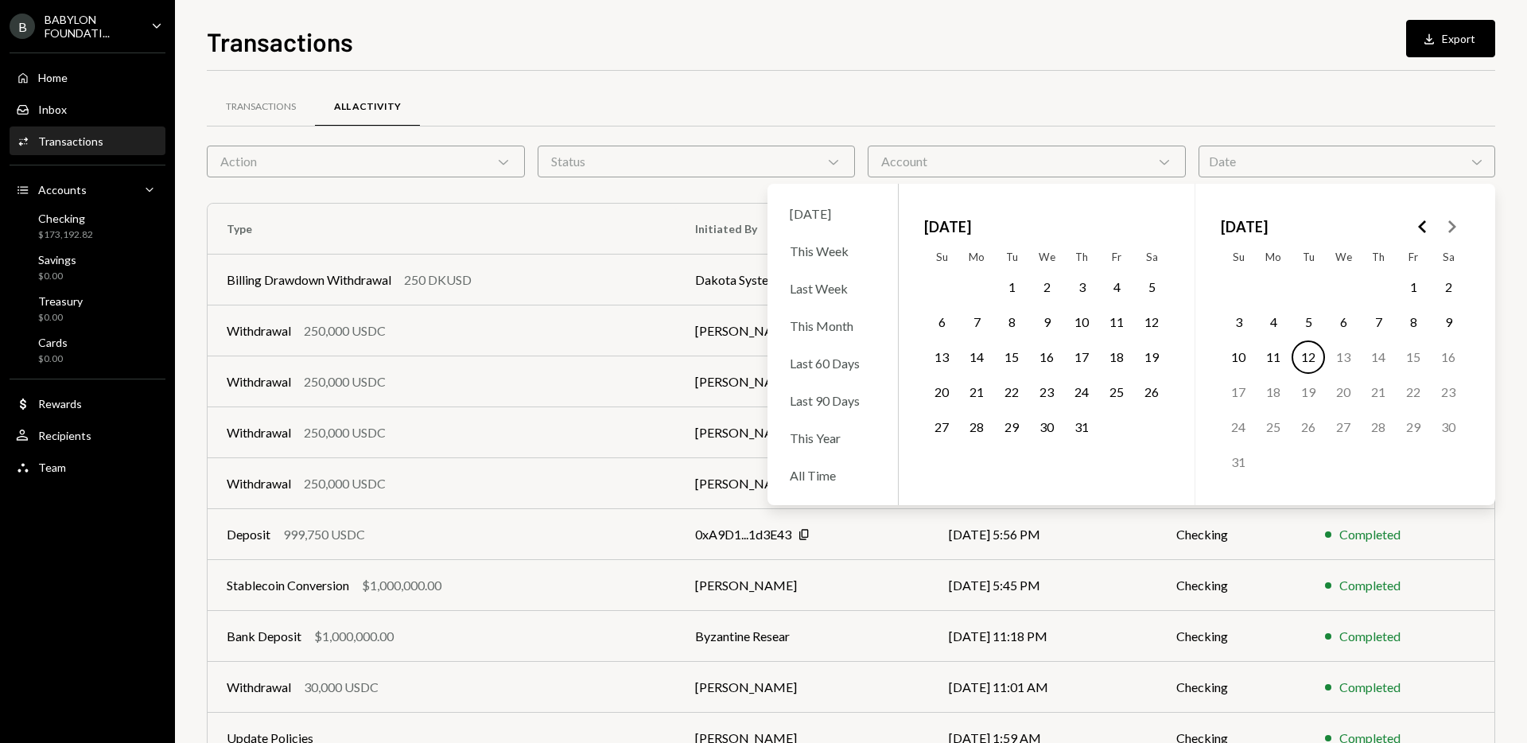
click at [1424, 230] on polygon "Go to the Previous Month" at bounding box center [1422, 226] width 8 height 13
click at [977, 321] on button "5" at bounding box center [976, 321] width 33 height 33
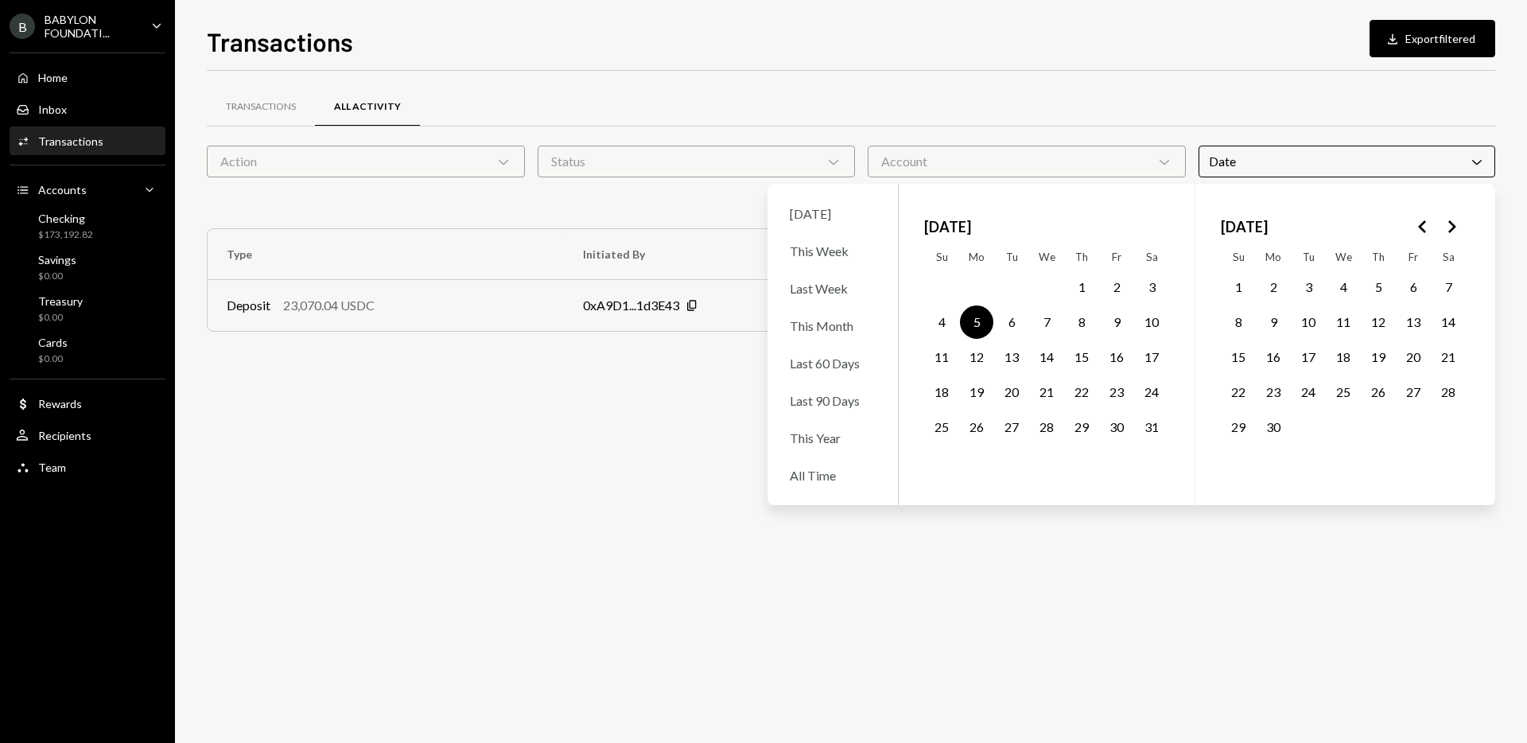
click at [1419, 224] on icon "Go to the Previous Month" at bounding box center [1423, 226] width 19 height 19
click at [1375, 352] on button "17" at bounding box center [1378, 356] width 33 height 33
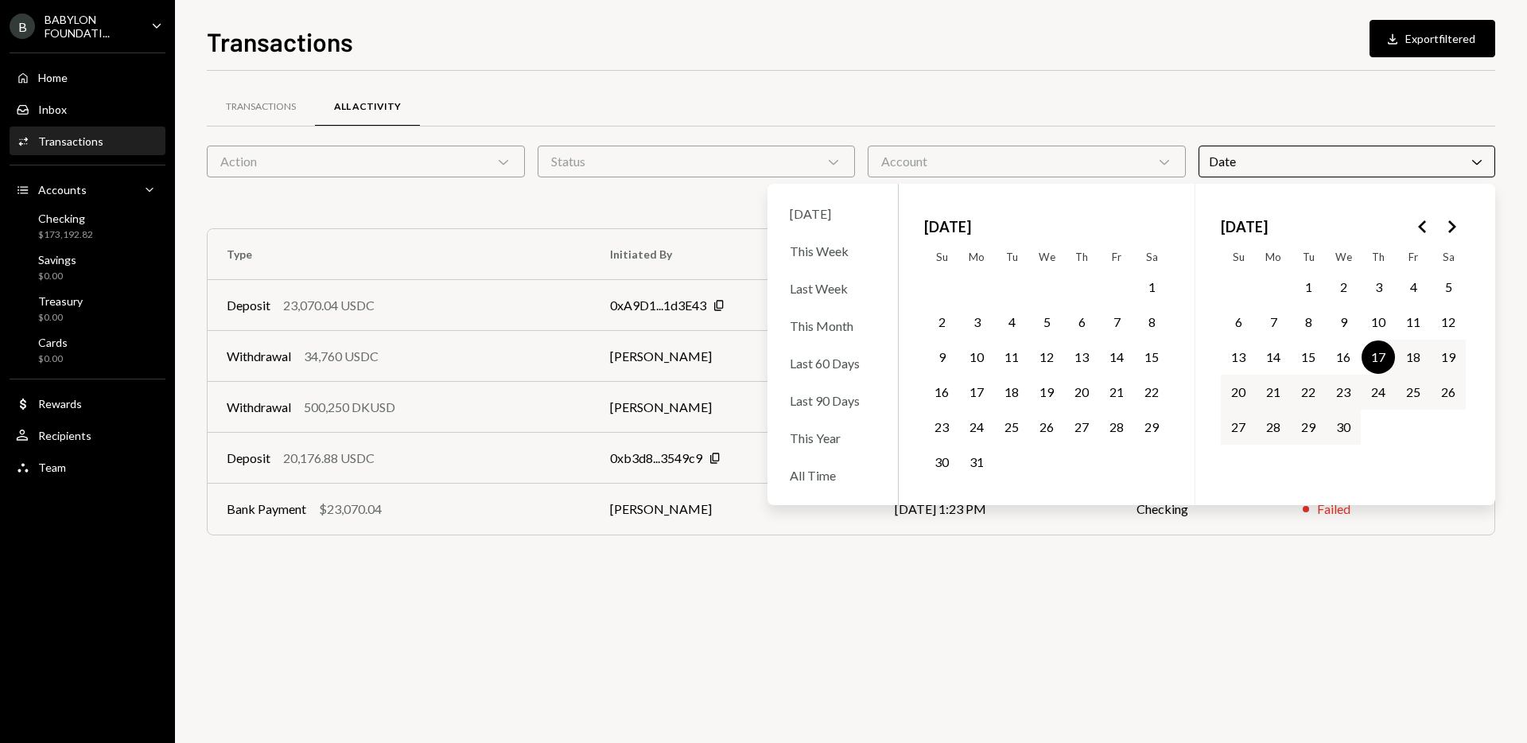
click at [477, 547] on div "Transactions All Activity Action Chevron Down Status Chevron Down Account Chevr…" at bounding box center [851, 331] width 1289 height 471
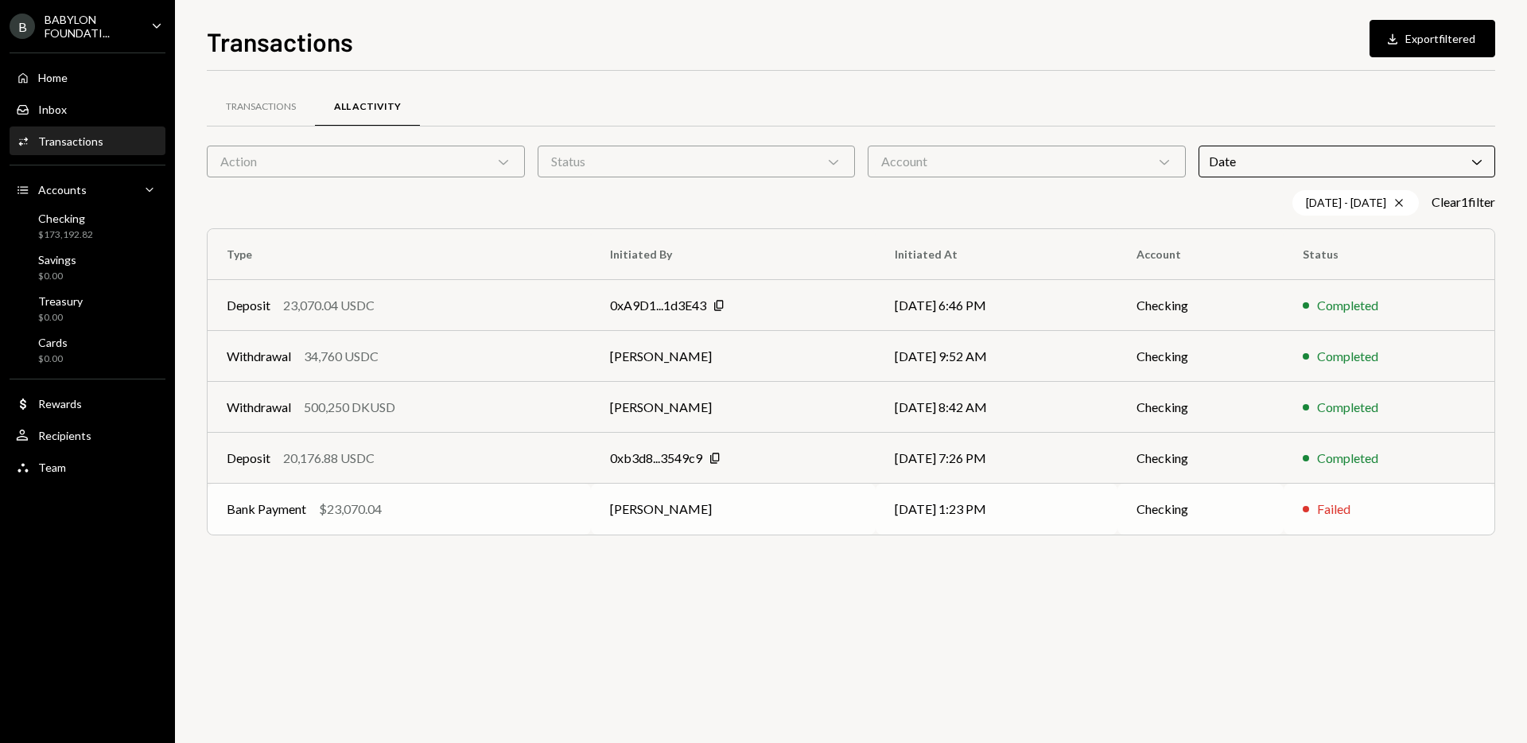
click at [375, 502] on div "$23,070.04" at bounding box center [350, 509] width 63 height 19
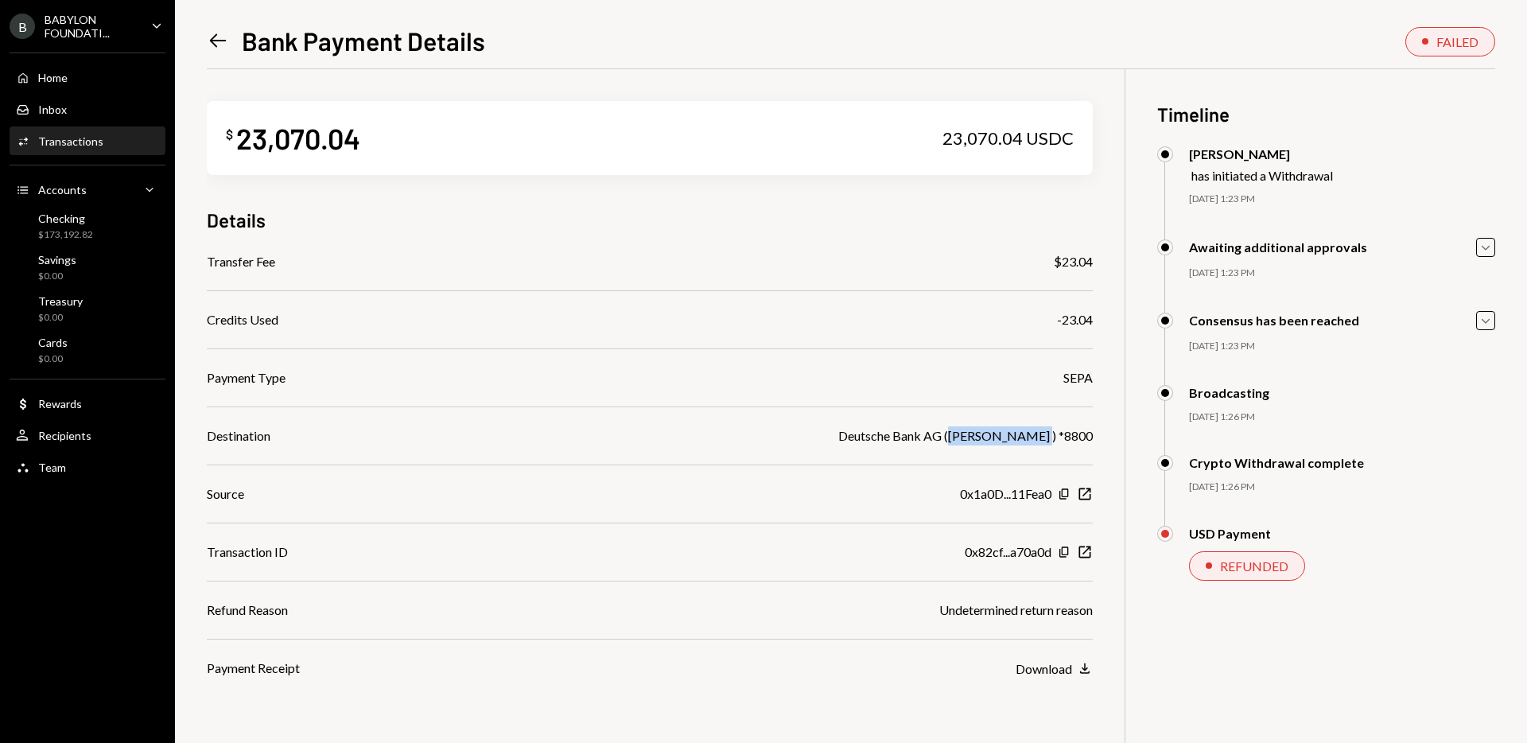
drag, startPoint x: 1052, startPoint y: 436, endPoint x: 966, endPoint y: 433, distance: 86.0
click at [966, 433] on div "Deutsche Bank AG (Taylor Wessing ) *8800" at bounding box center [965, 435] width 255 height 19
copy div "Taylor Wessing"
click at [215, 45] on icon at bounding box center [218, 41] width 17 height 14
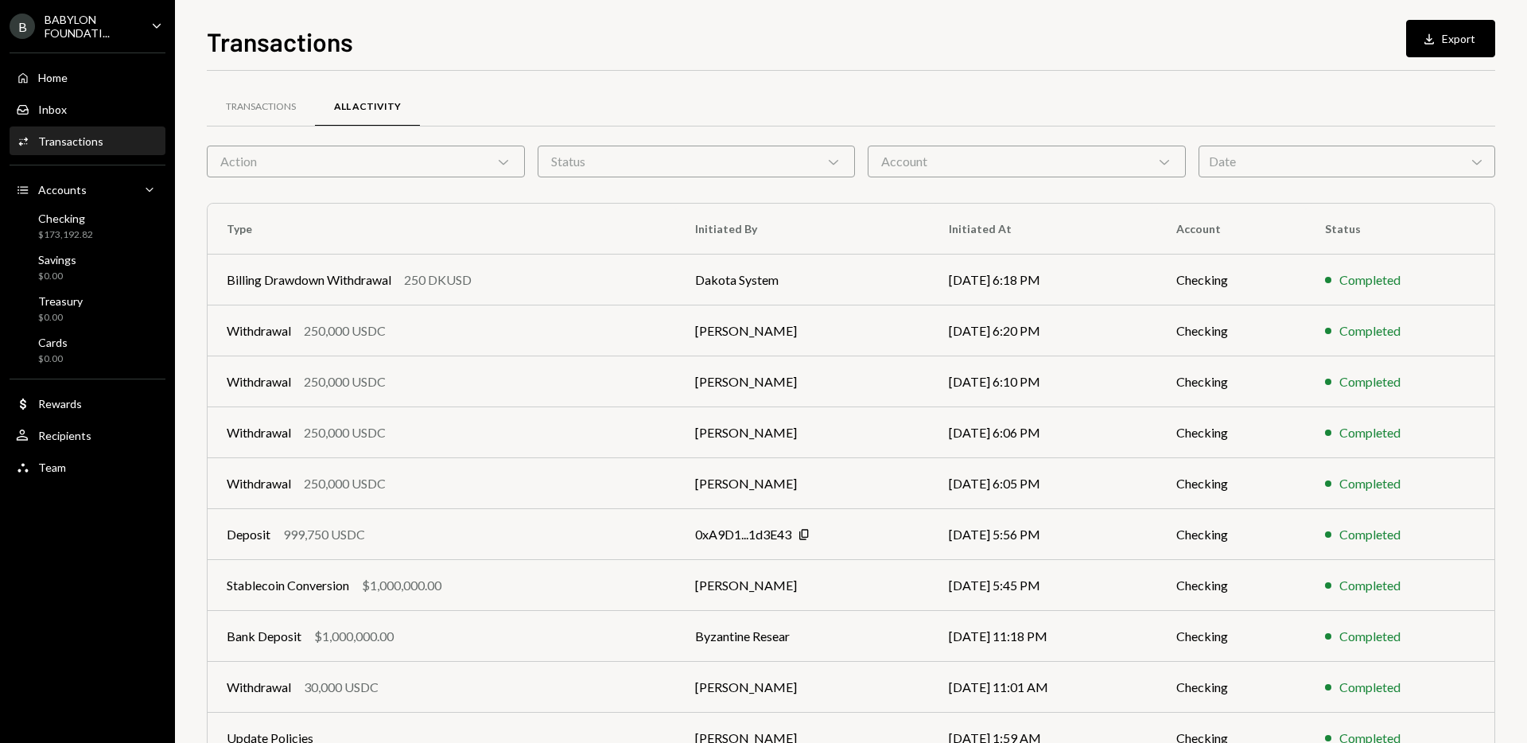
click at [1265, 169] on div "Date Chevron Down" at bounding box center [1347, 162] width 297 height 32
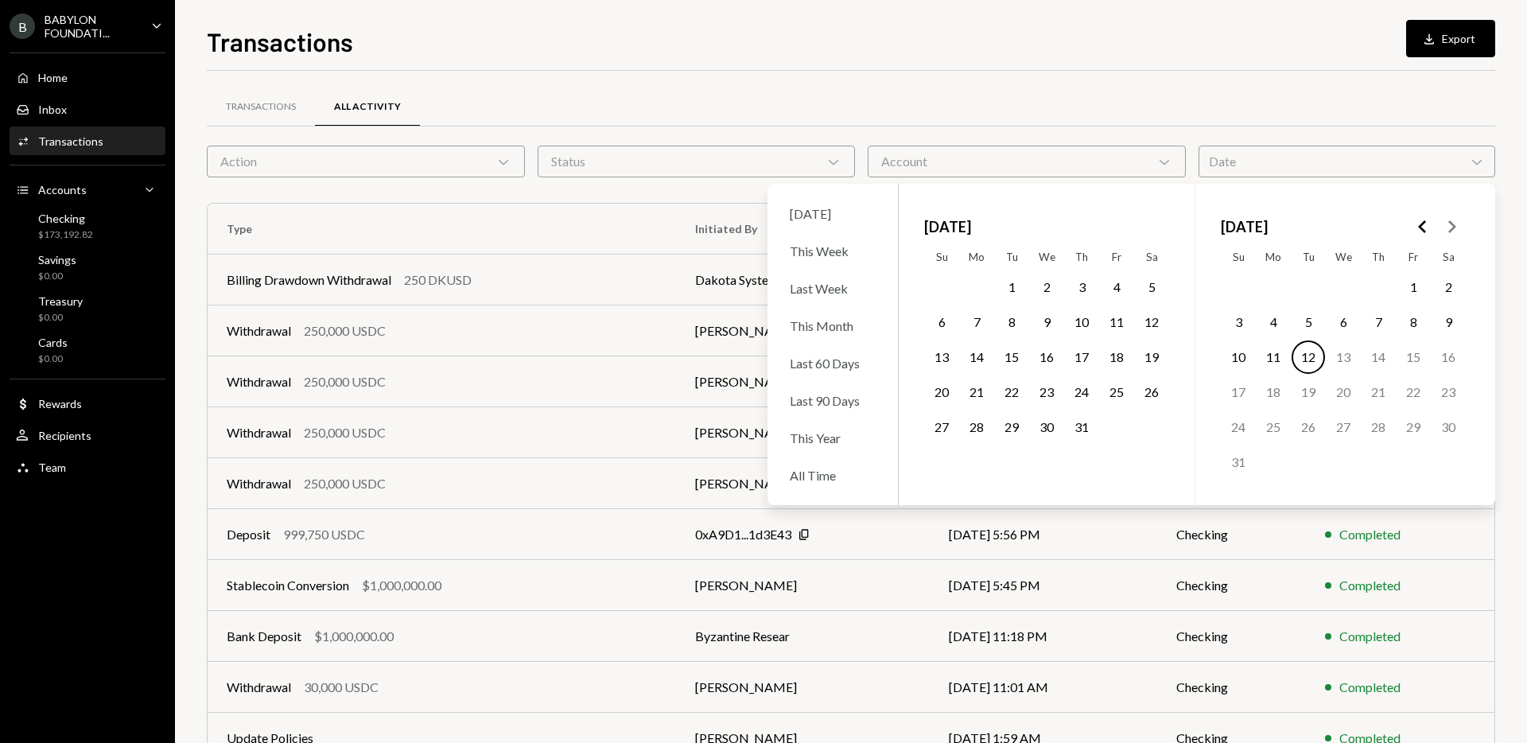
click at [1201, 128] on div "Transactions All Activity" at bounding box center [851, 116] width 1289 height 59
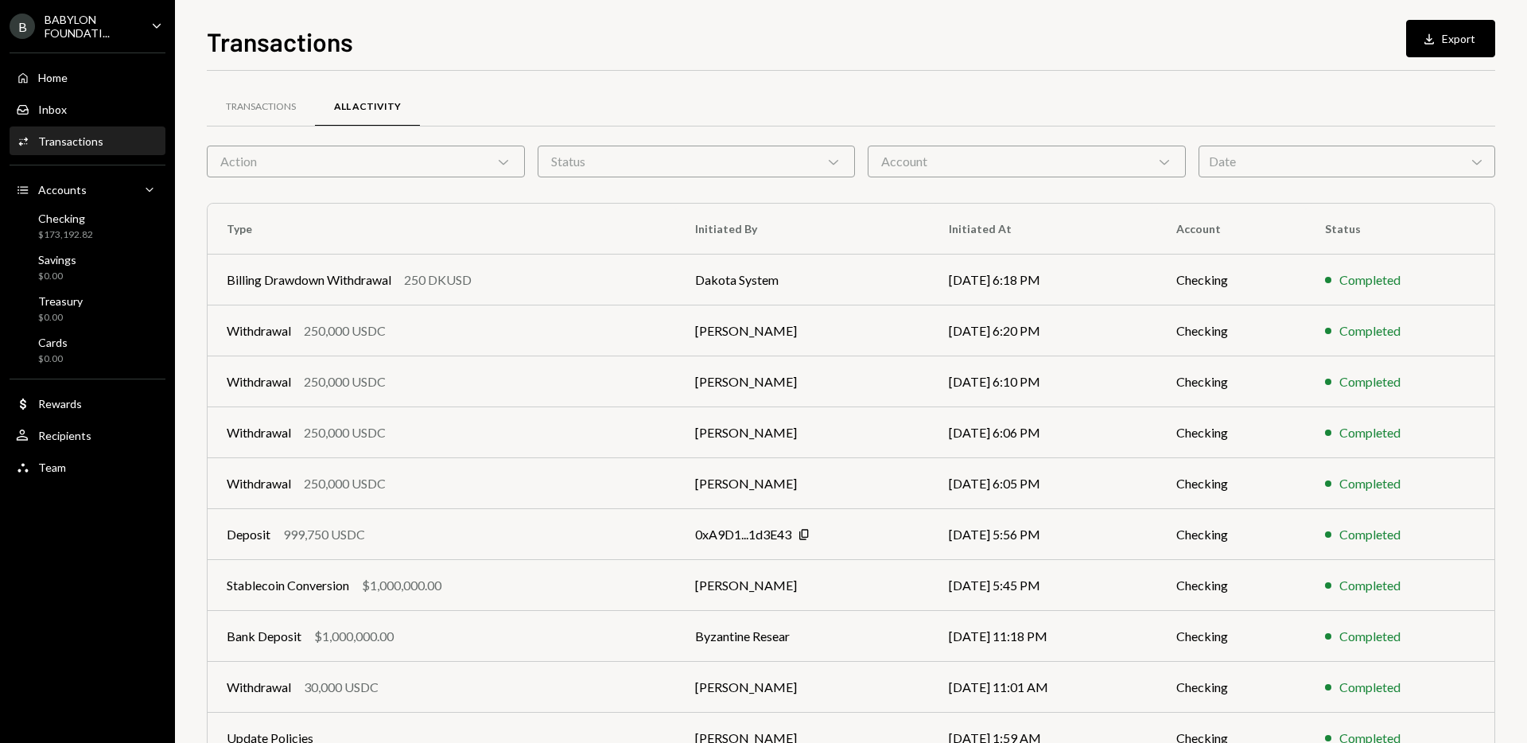
click at [1342, 155] on div "Date Chevron Down" at bounding box center [1347, 162] width 297 height 32
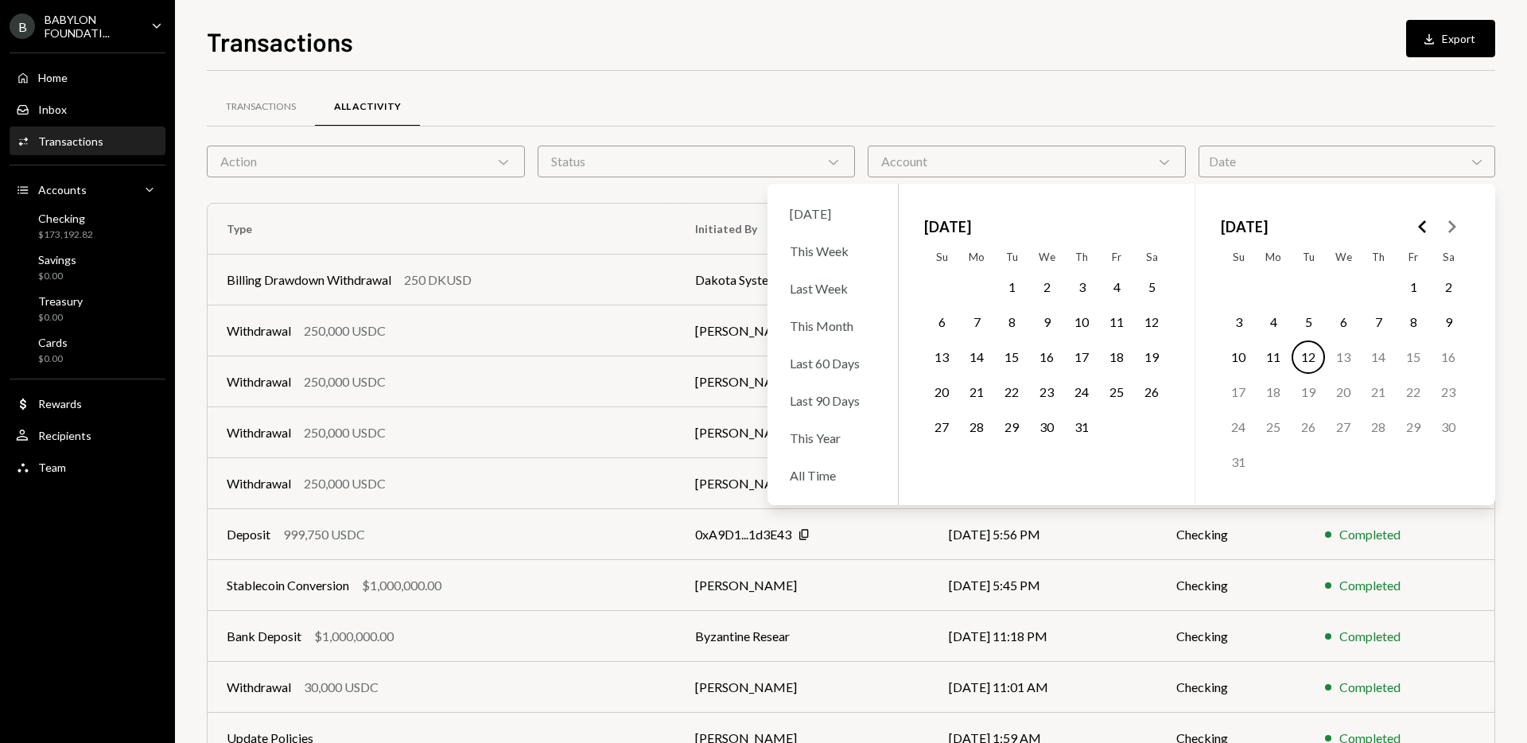
click at [1430, 224] on icon "Go to the Previous Month" at bounding box center [1423, 226] width 19 height 19
click at [1450, 226] on icon "Go to the Next Month" at bounding box center [1451, 226] width 19 height 19
click at [1357, 352] on button "16" at bounding box center [1343, 356] width 33 height 33
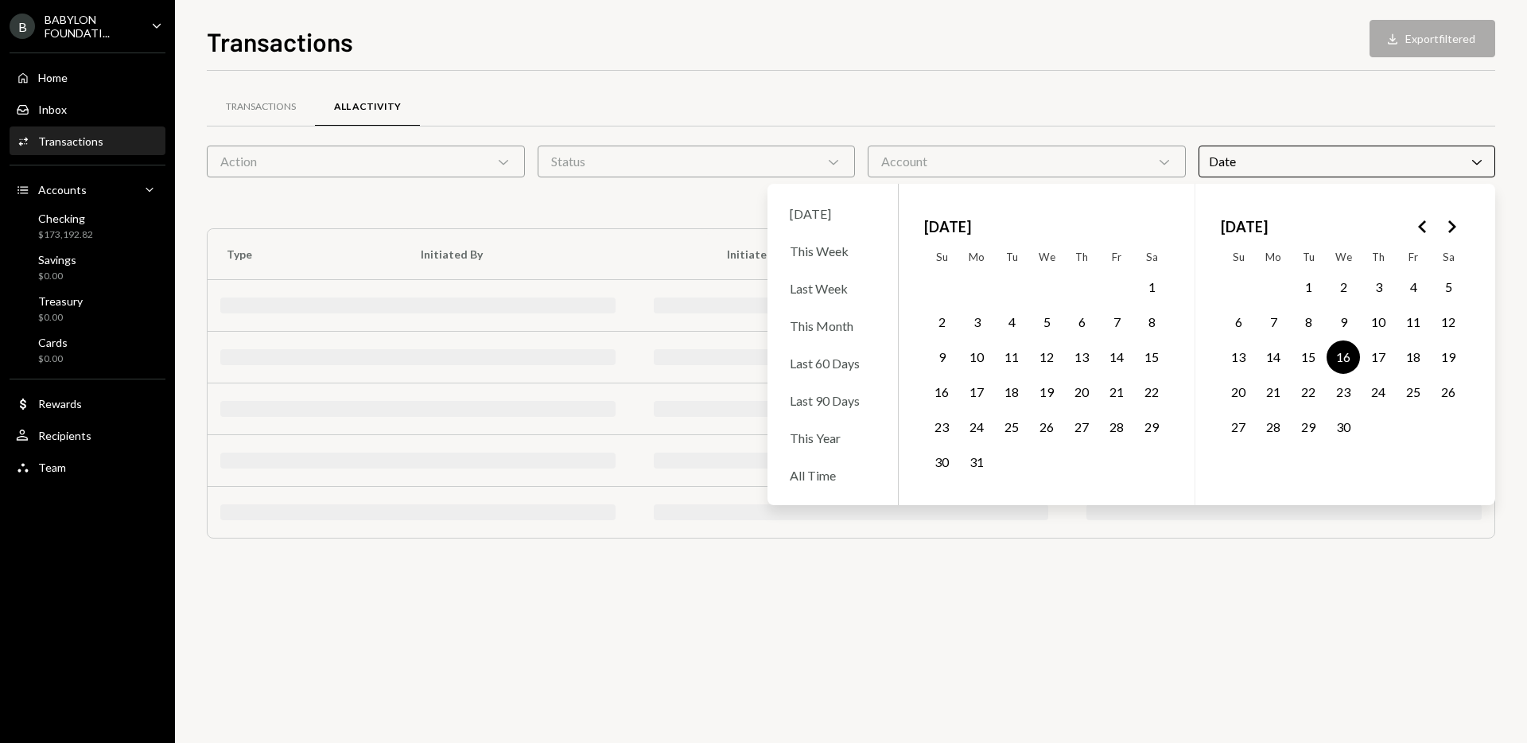
click at [1371, 352] on button "17" at bounding box center [1378, 356] width 33 height 33
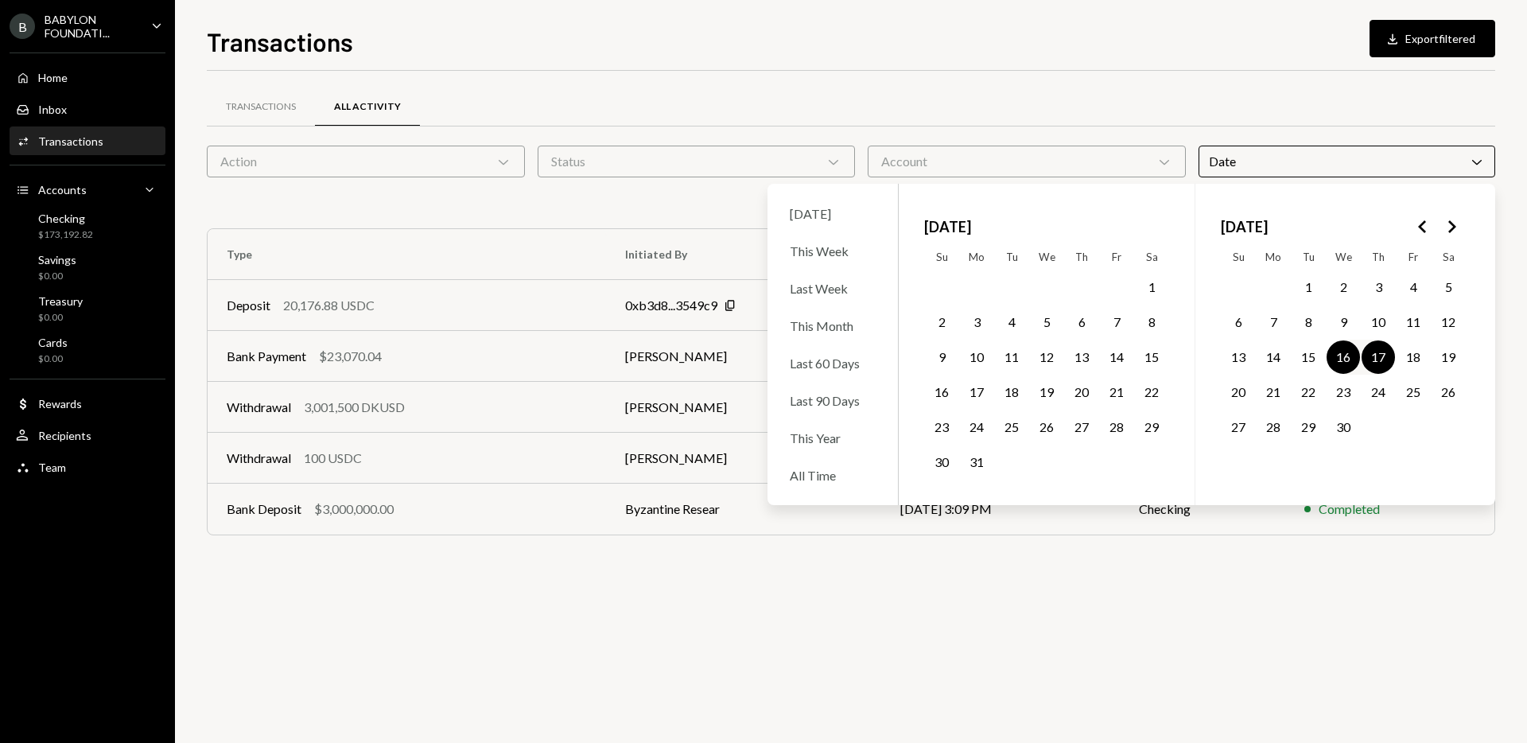
click at [1348, 356] on button "16" at bounding box center [1343, 356] width 33 height 33
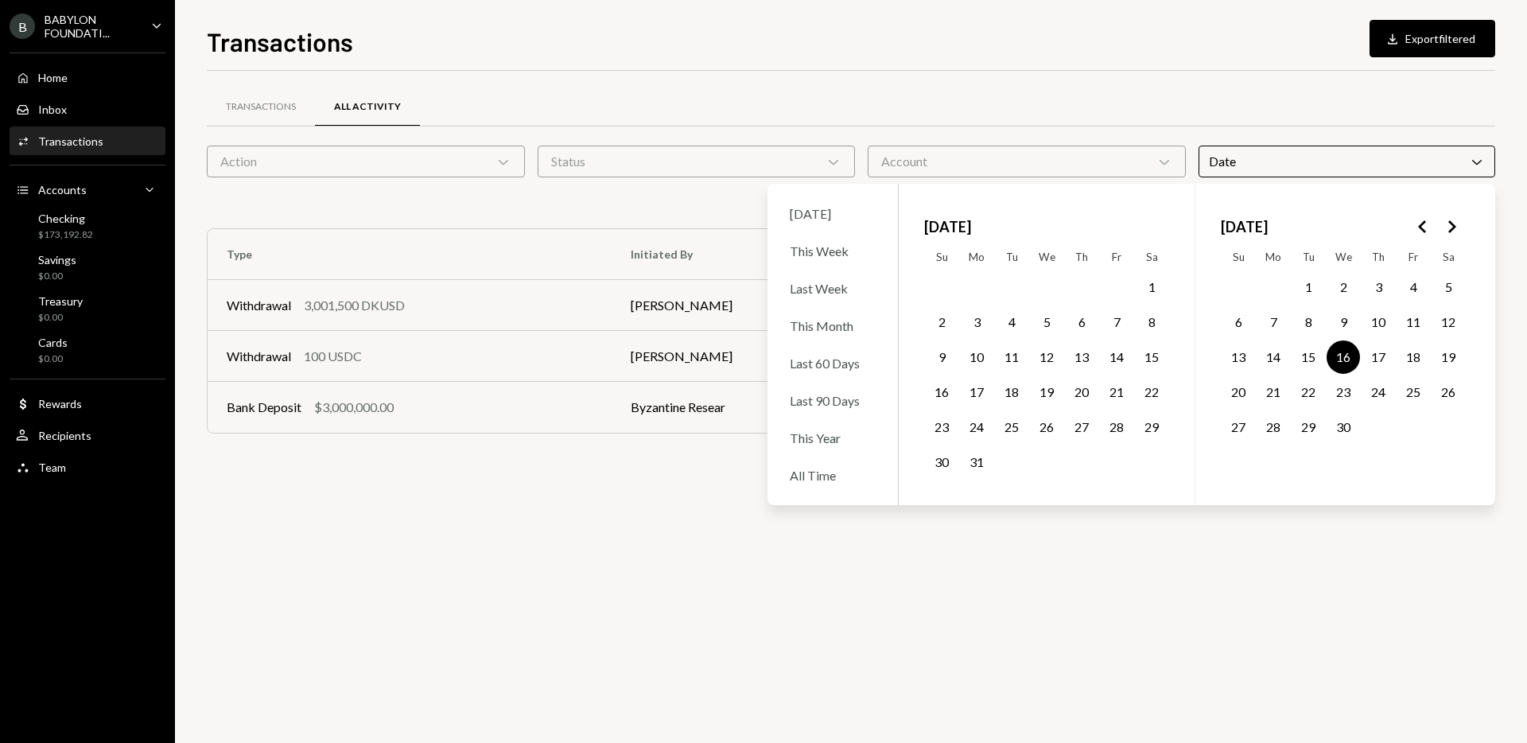
click at [1379, 362] on button "17" at bounding box center [1378, 356] width 33 height 33
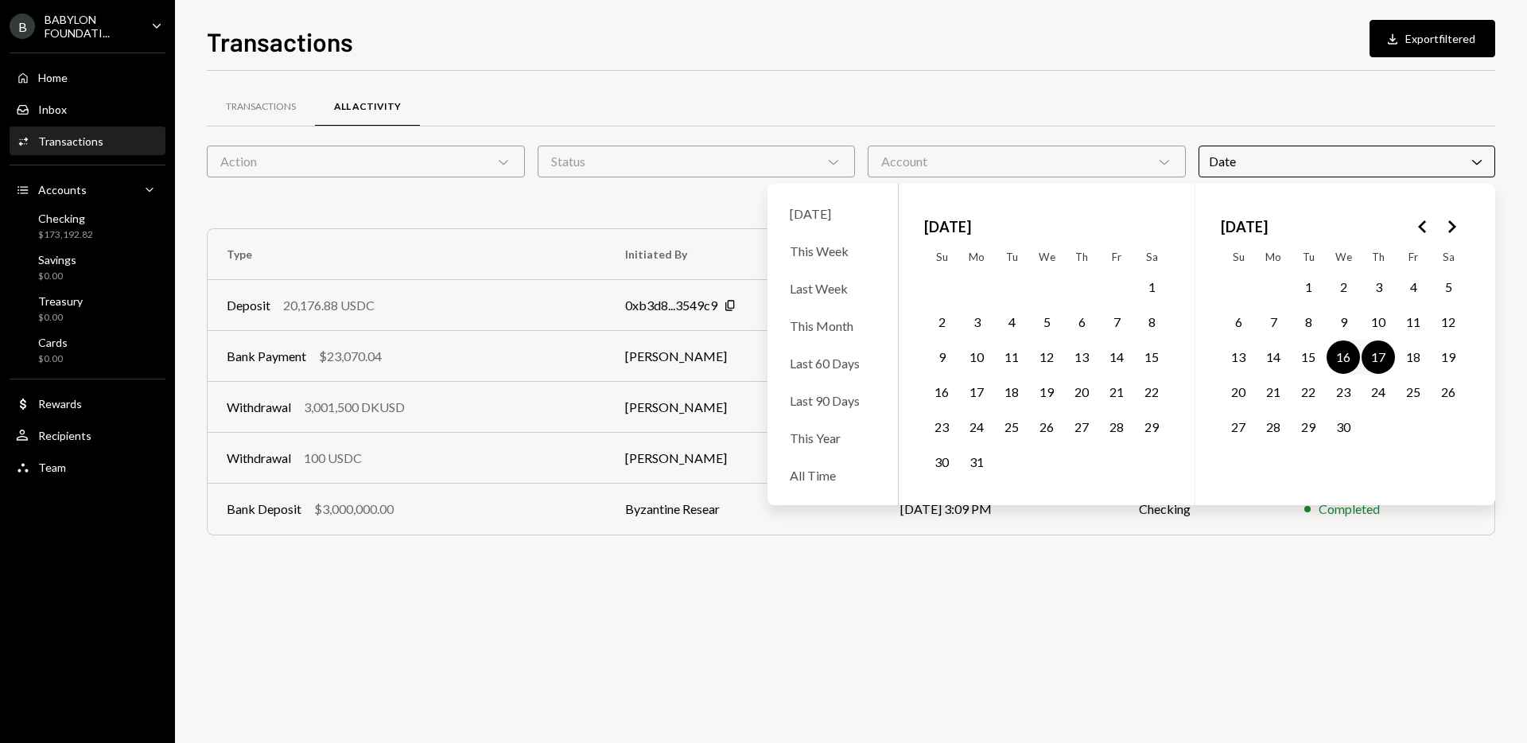
click at [1379, 362] on button "17" at bounding box center [1378, 356] width 33 height 33
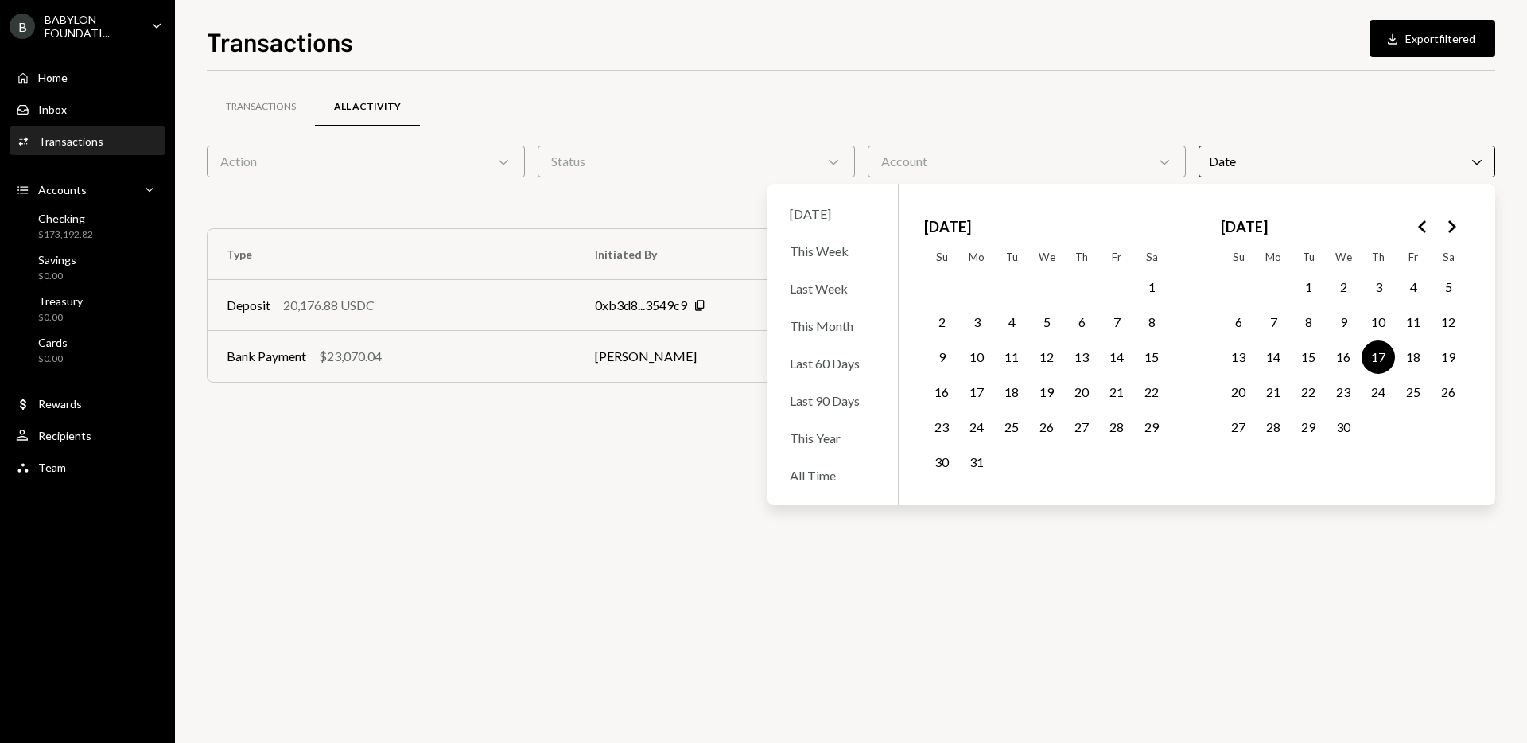
click at [737, 515] on div "Transactions All Activity Action Chevron Down Status Chevron Down Account Chevr…" at bounding box center [851, 407] width 1289 height 672
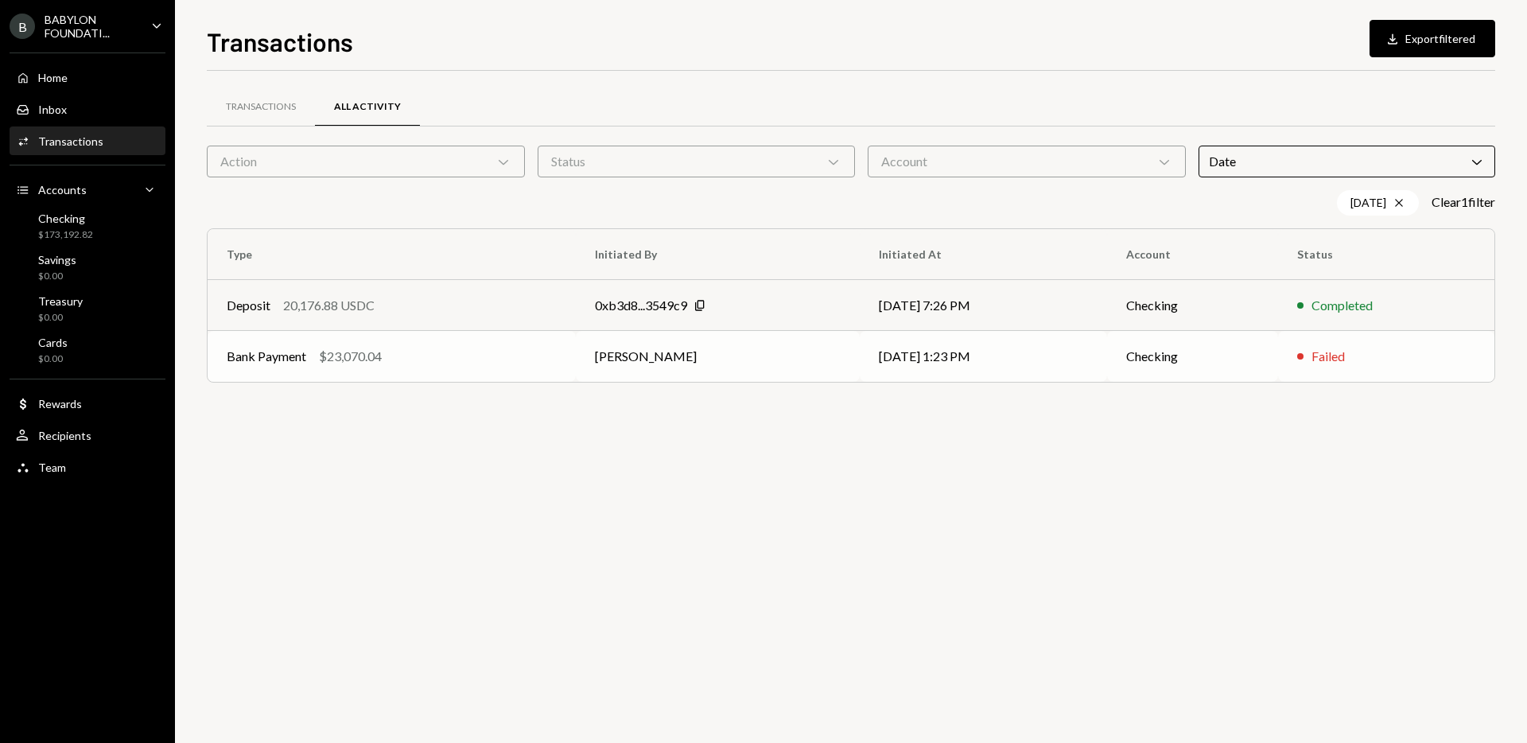
click at [642, 369] on td "[PERSON_NAME]" at bounding box center [718, 356] width 285 height 51
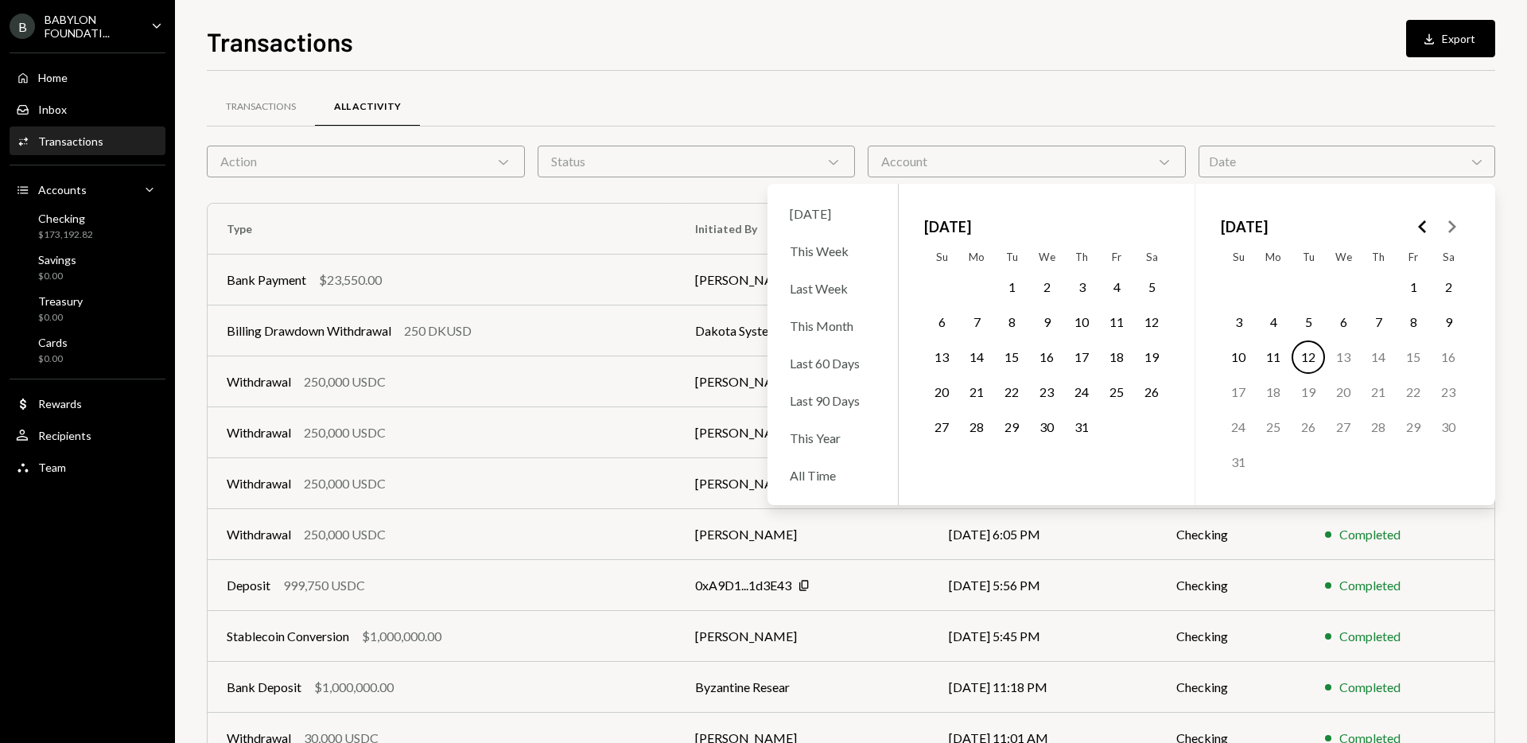
click at [1420, 224] on polygon "Go to the Previous Month" at bounding box center [1422, 226] width 8 height 13
click at [1351, 354] on button "16" at bounding box center [1343, 356] width 33 height 33
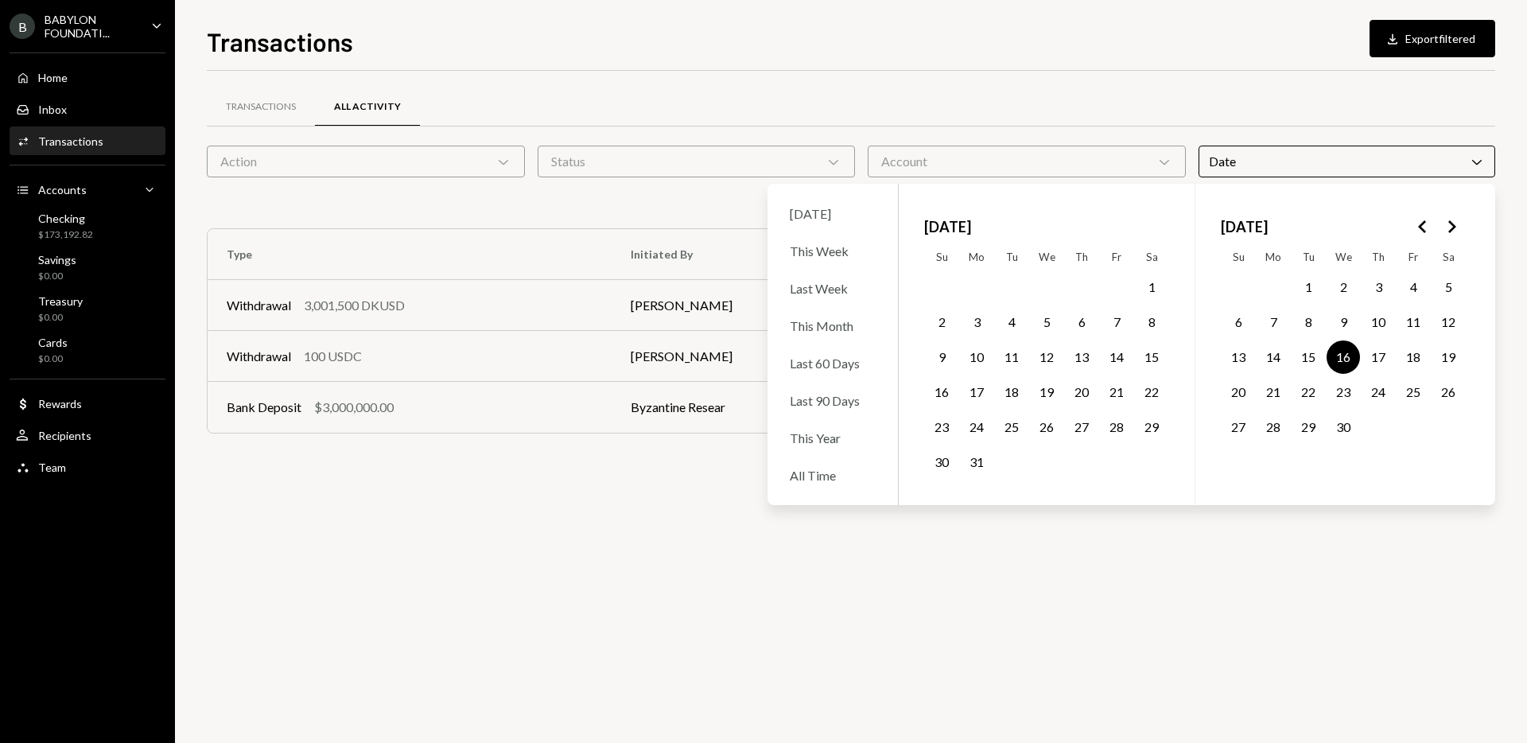
click at [679, 492] on div "Transactions All Activity Action Chevron Down Status Chevron Down Account Chevr…" at bounding box center [851, 407] width 1289 height 672
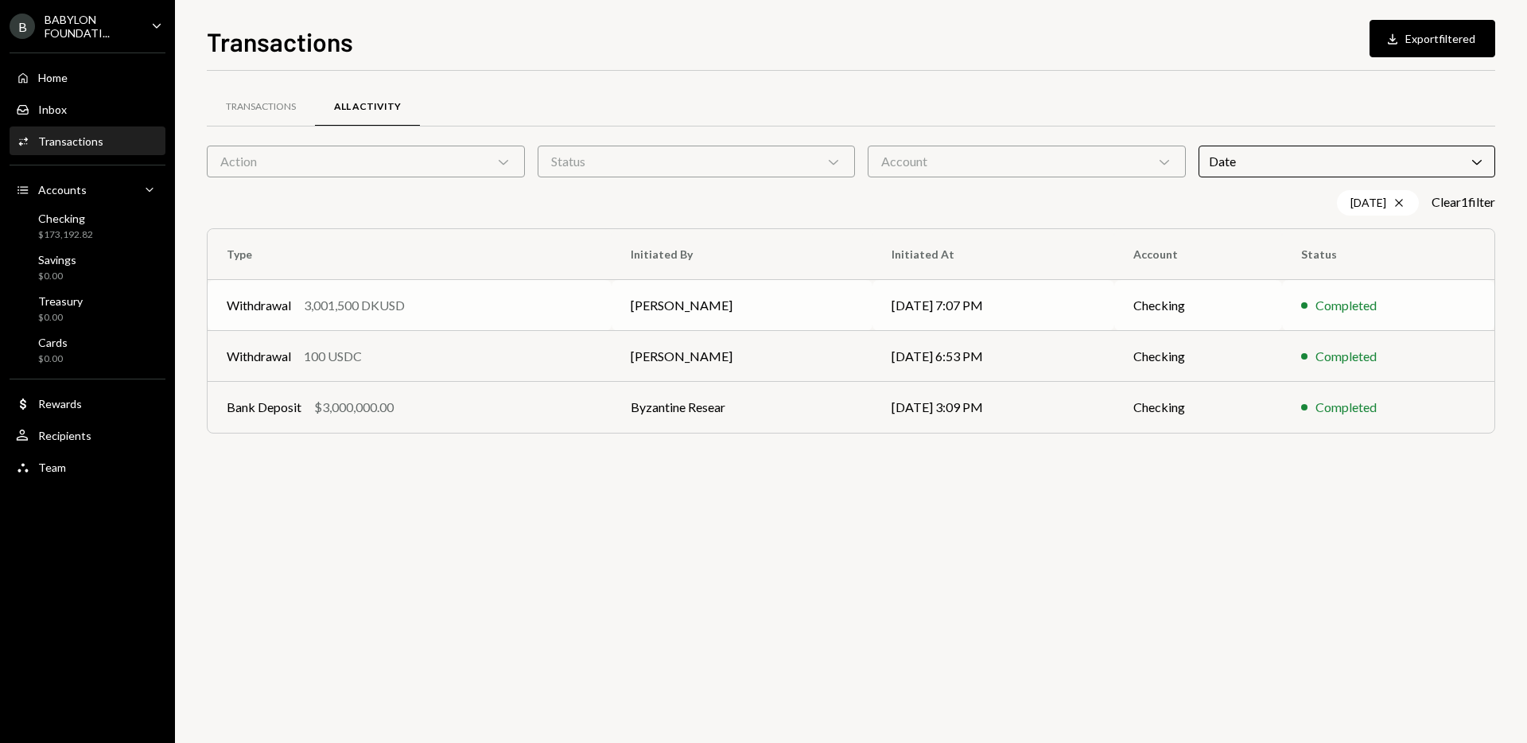
click at [396, 301] on div "3,001,500 DKUSD" at bounding box center [354, 305] width 101 height 19
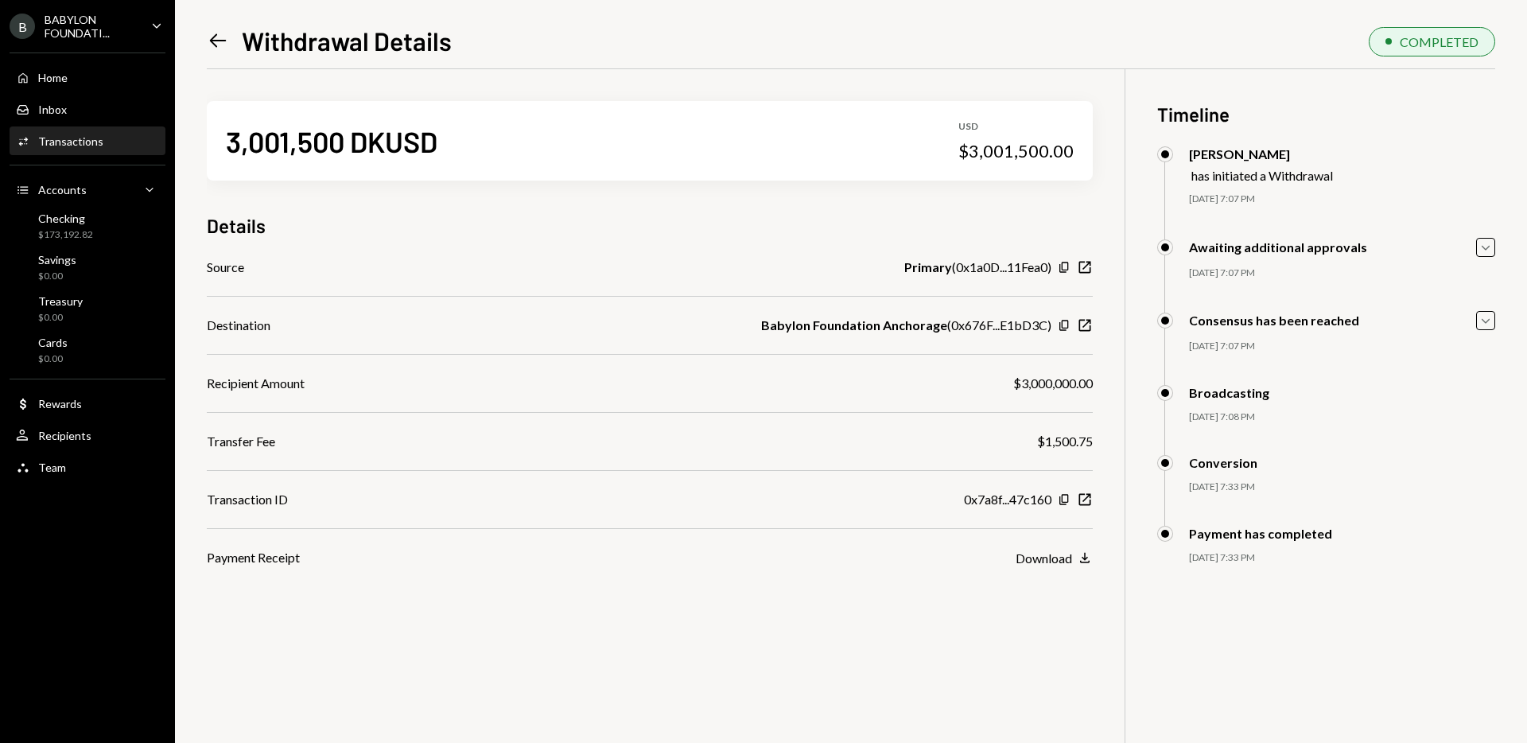
click at [220, 41] on icon at bounding box center [218, 41] width 17 height 14
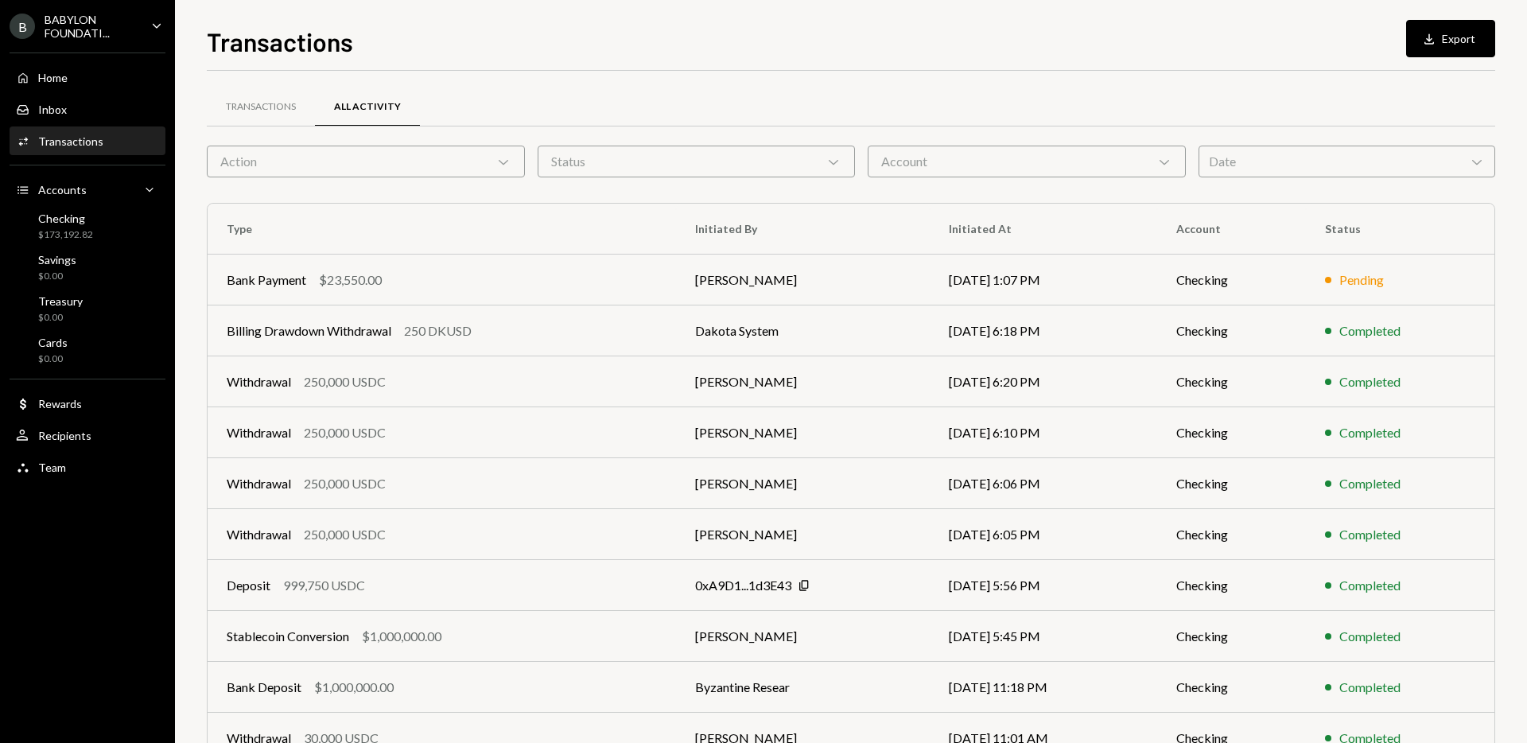
click at [1316, 176] on div "Date Chevron Down" at bounding box center [1347, 162] width 297 height 32
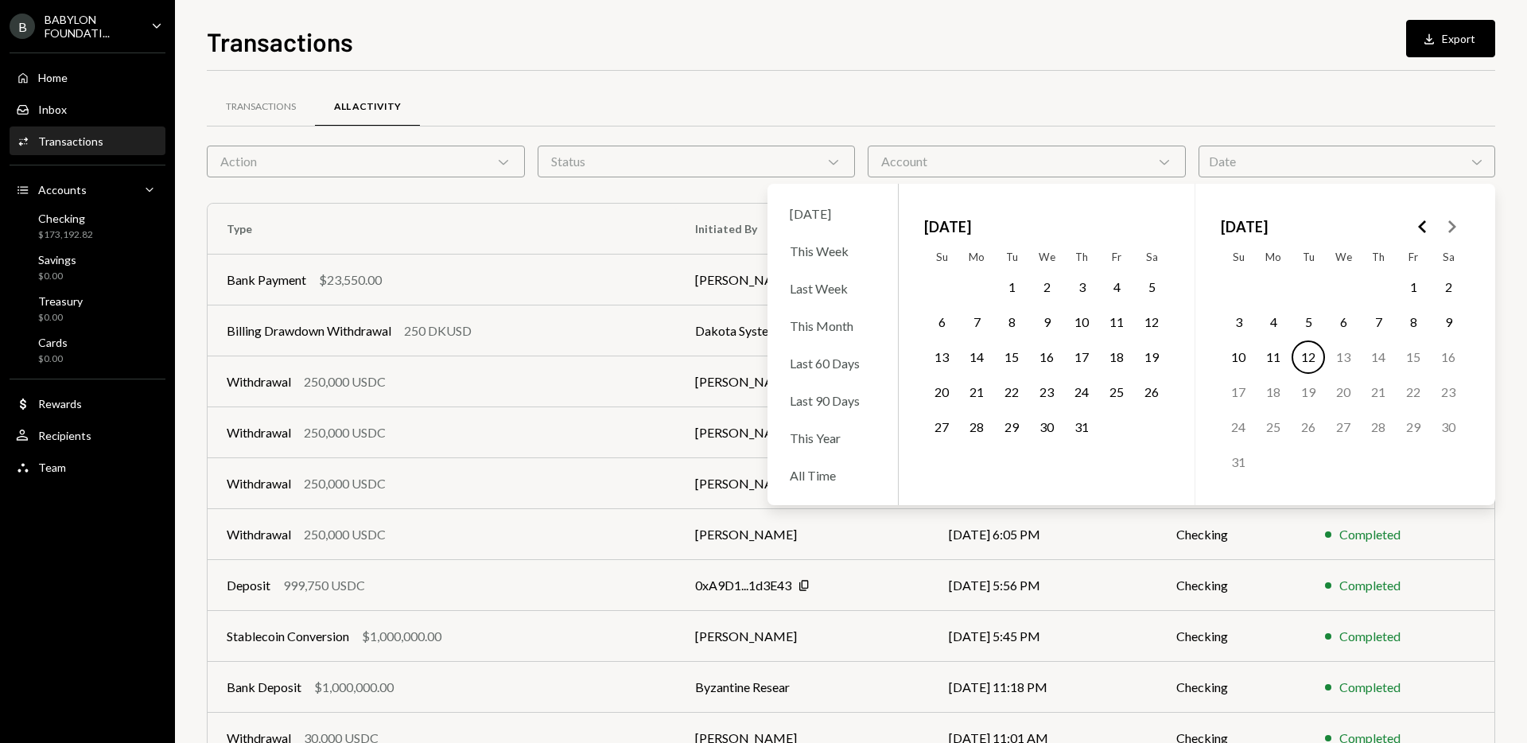
click at [1424, 222] on polygon "Go to the Previous Month" at bounding box center [1422, 226] width 8 height 13
click at [1352, 359] on button "16" at bounding box center [1343, 356] width 33 height 33
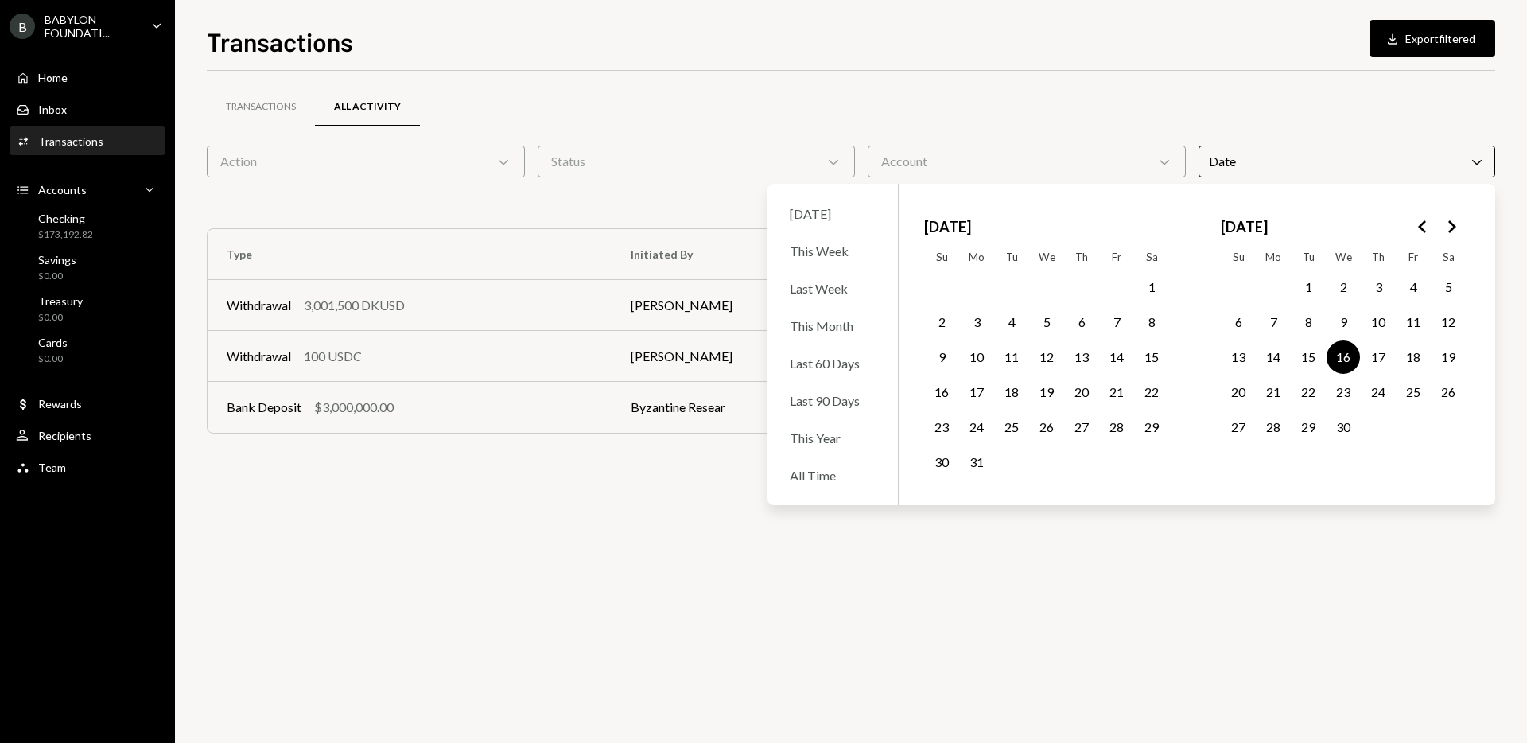
click at [602, 496] on div "Transactions All Activity Action Chevron Down Status Chevron Down Account Chevr…" at bounding box center [851, 407] width 1289 height 672
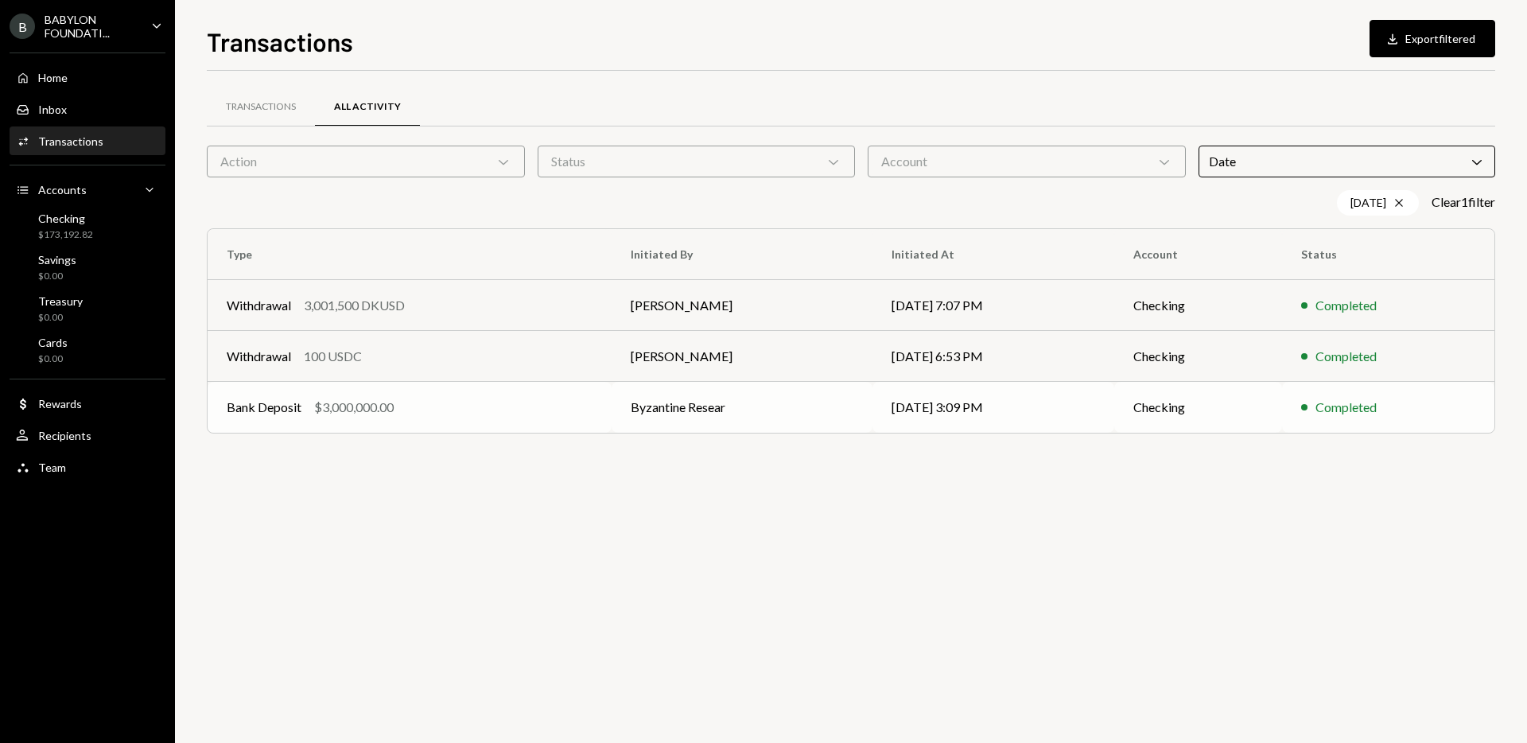
click at [484, 422] on td "Bank Deposit $3,000,000.00" at bounding box center [410, 407] width 404 height 51
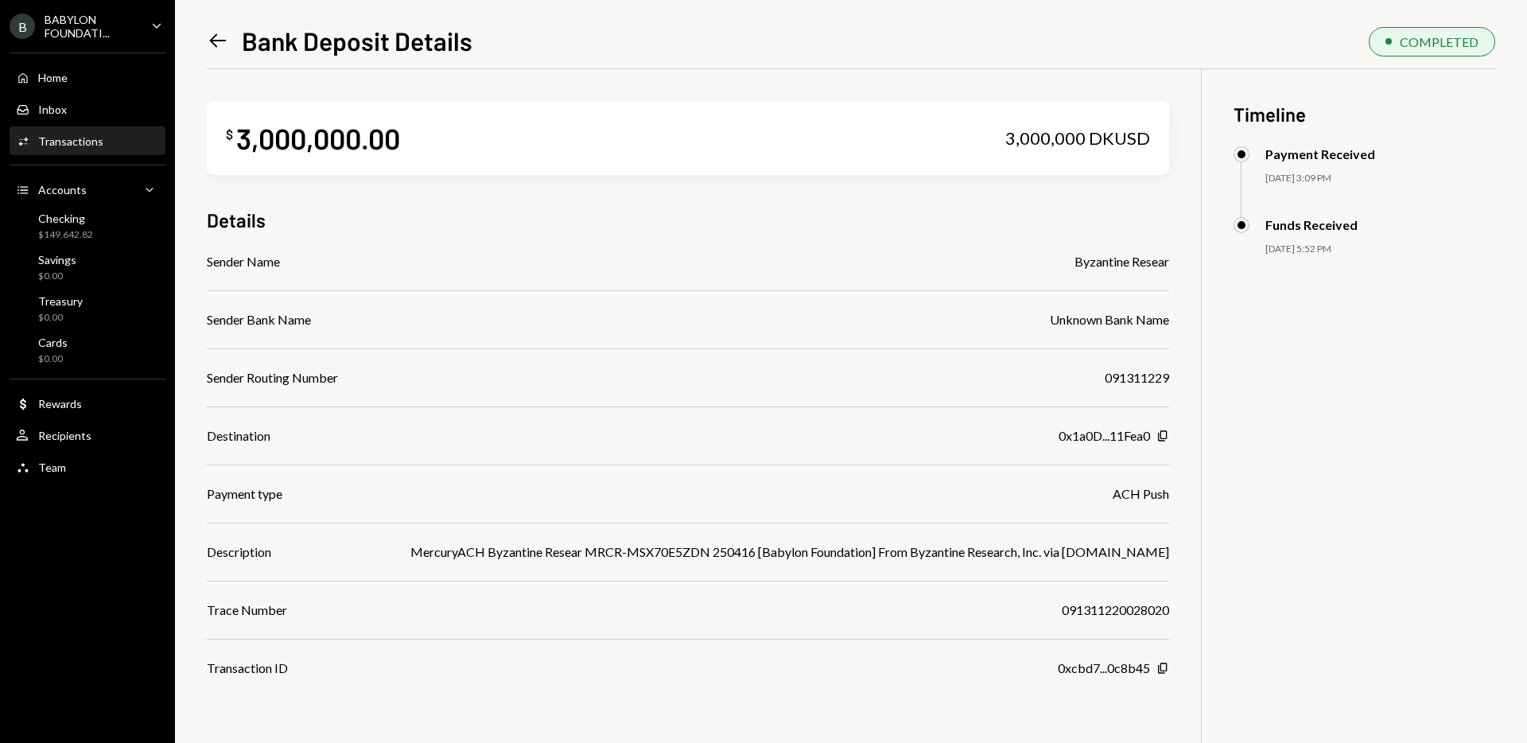
click at [207, 41] on icon "Left Arrow" at bounding box center [218, 40] width 22 height 22
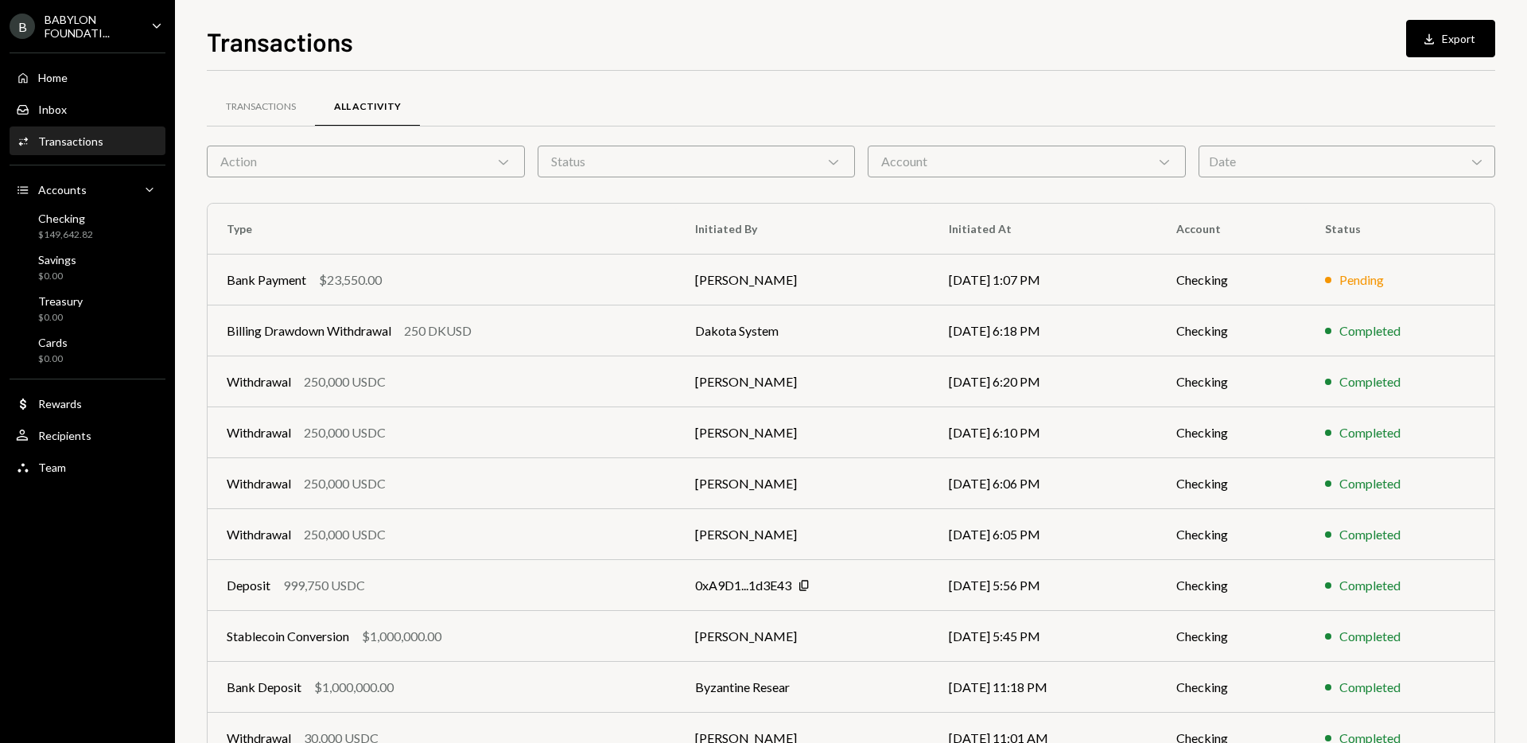
click at [1332, 149] on div "Date Chevron Down" at bounding box center [1347, 162] width 297 height 32
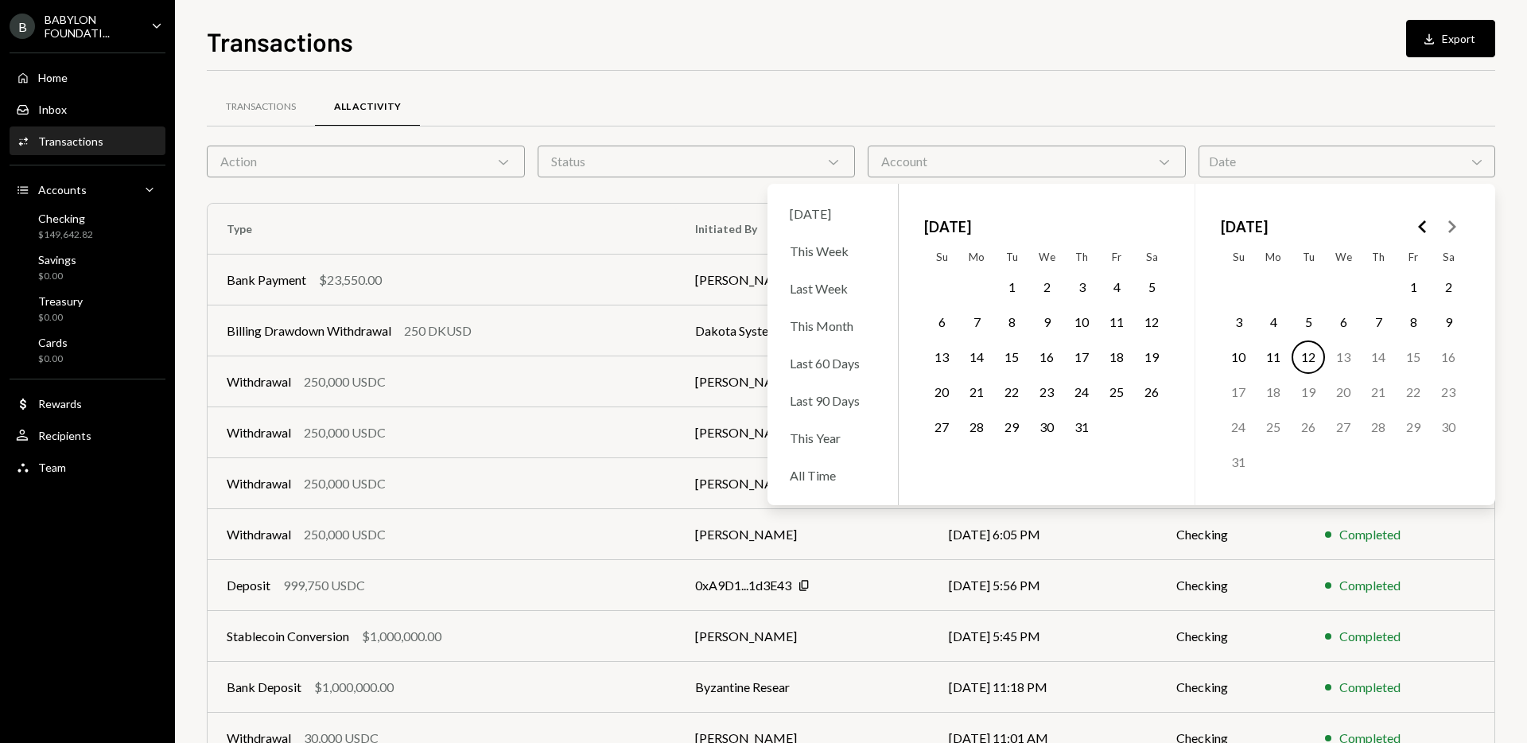
click at [1433, 227] on button "Go to the Previous Month" at bounding box center [1423, 226] width 29 height 29
click at [1352, 354] on button "16" at bounding box center [1343, 356] width 33 height 33
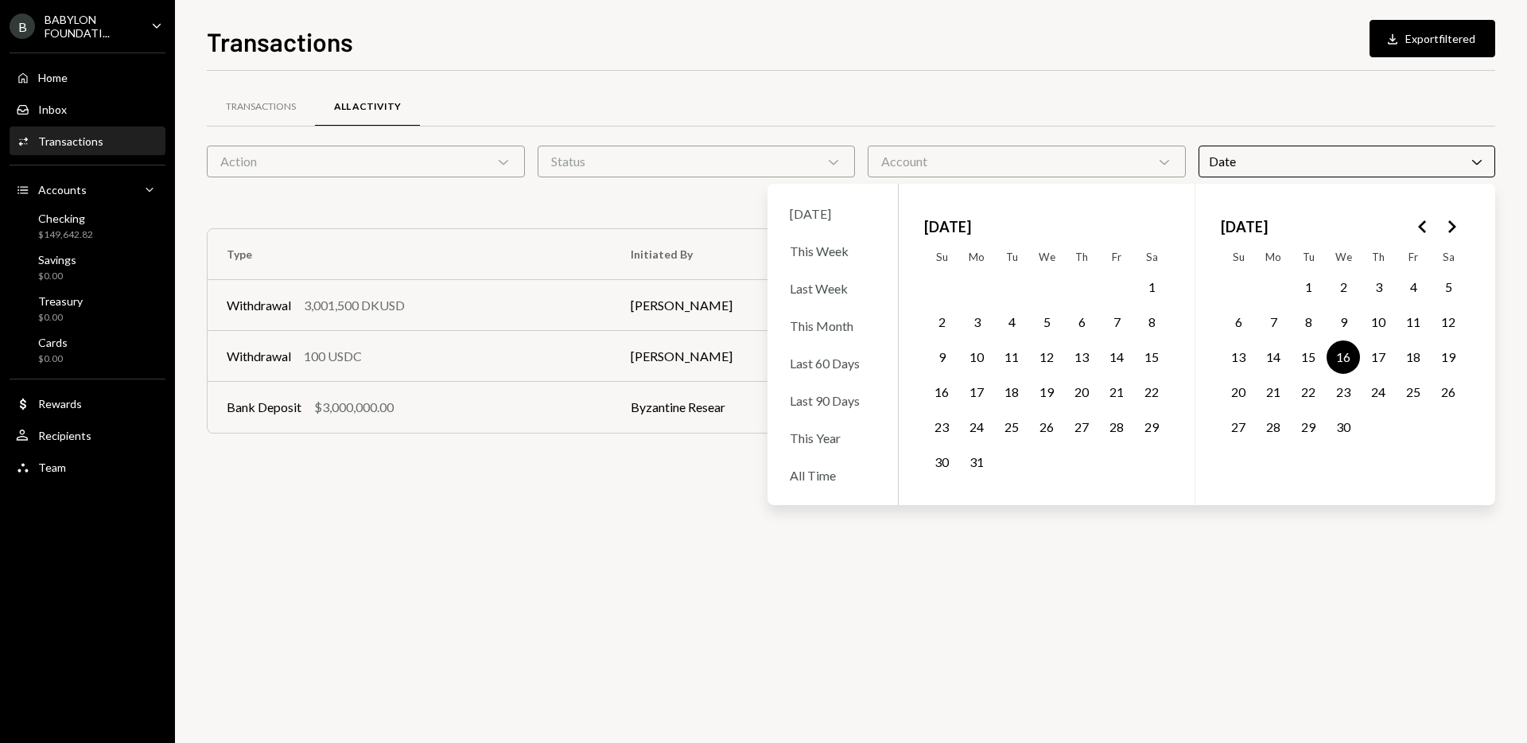
click at [669, 553] on div "Transactions All Activity Action Chevron Down Status Chevron Down Account Chevr…" at bounding box center [851, 407] width 1289 height 672
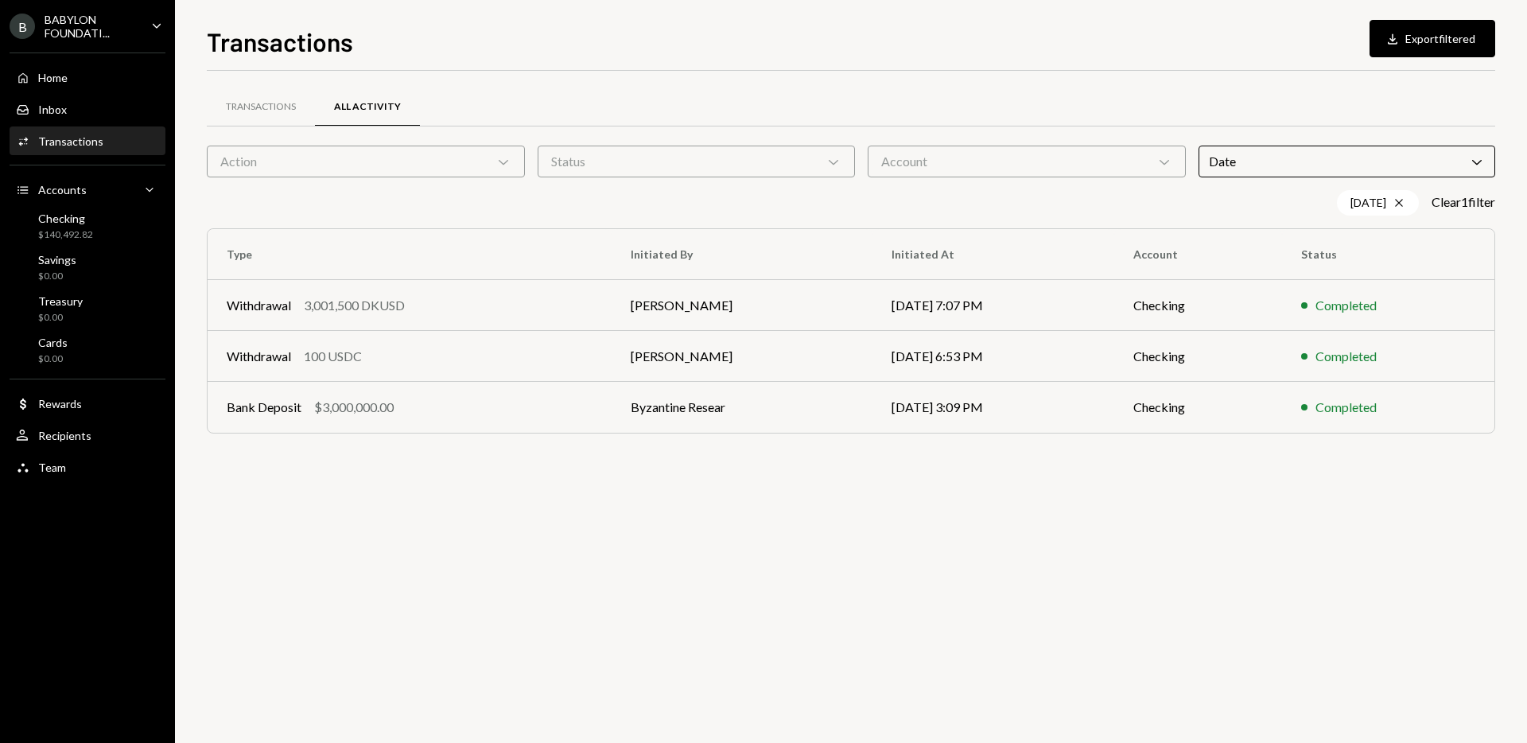
click at [1277, 168] on div "Date Chevron Down" at bounding box center [1347, 162] width 297 height 32
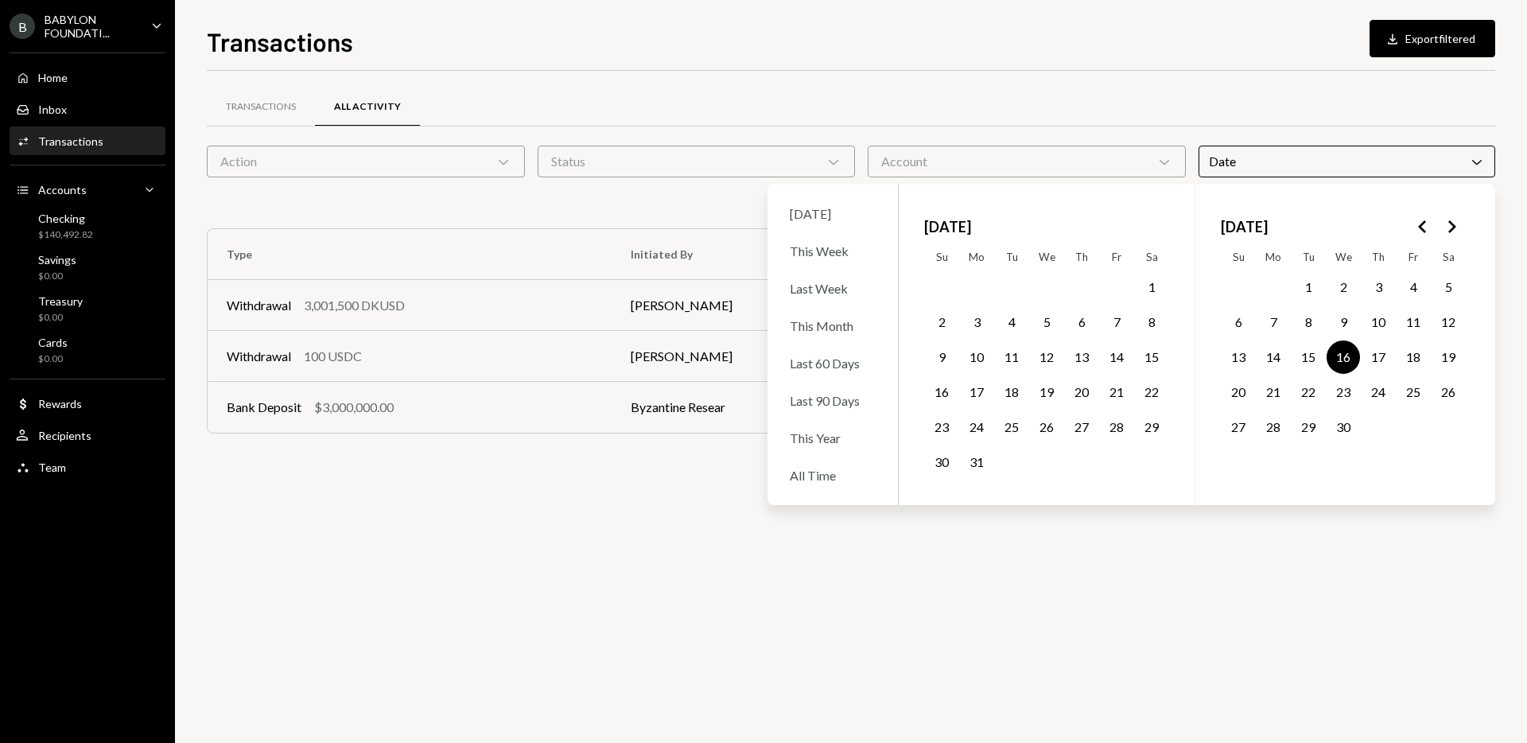
click at [1412, 325] on button "11" at bounding box center [1413, 321] width 33 height 33
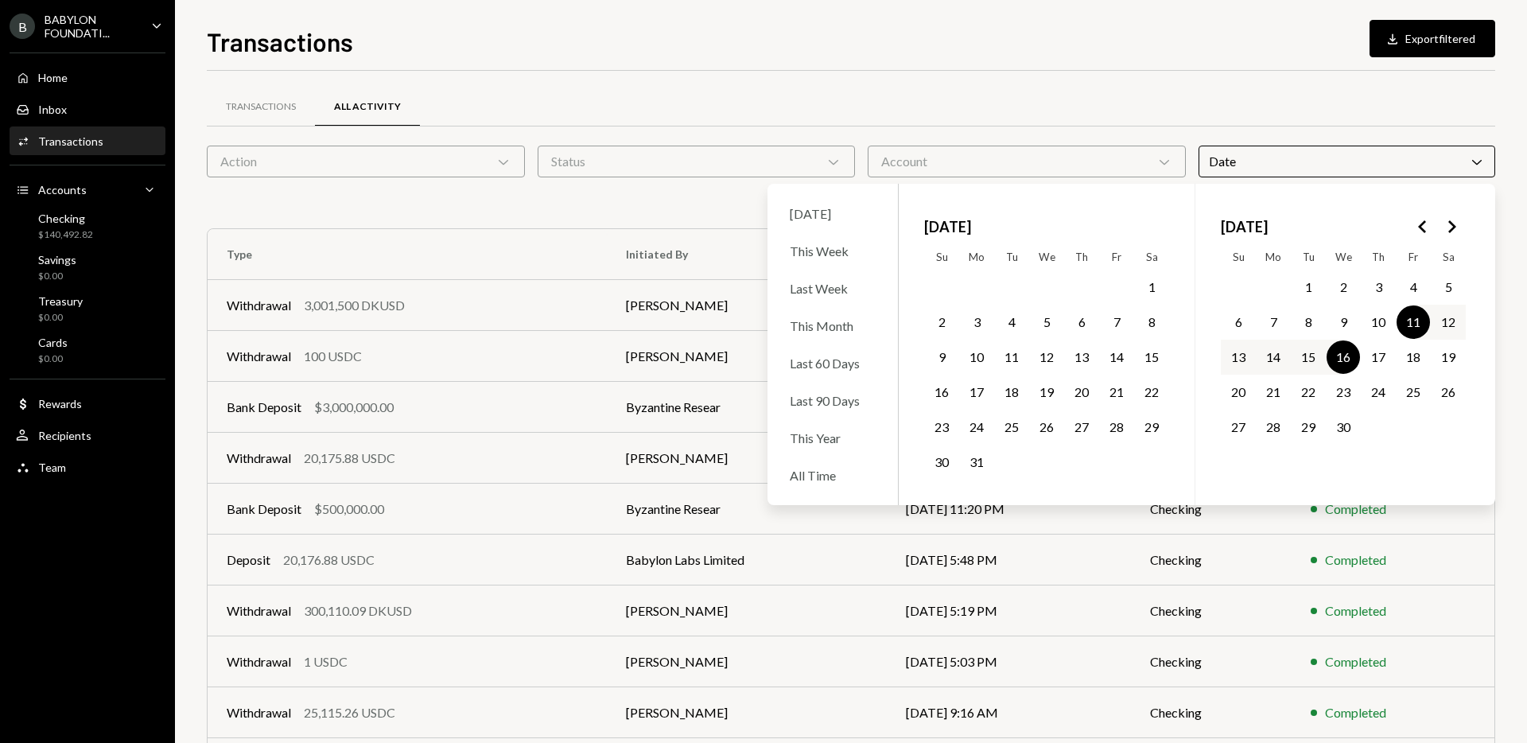
click at [1336, 354] on button "16" at bounding box center [1343, 356] width 33 height 33
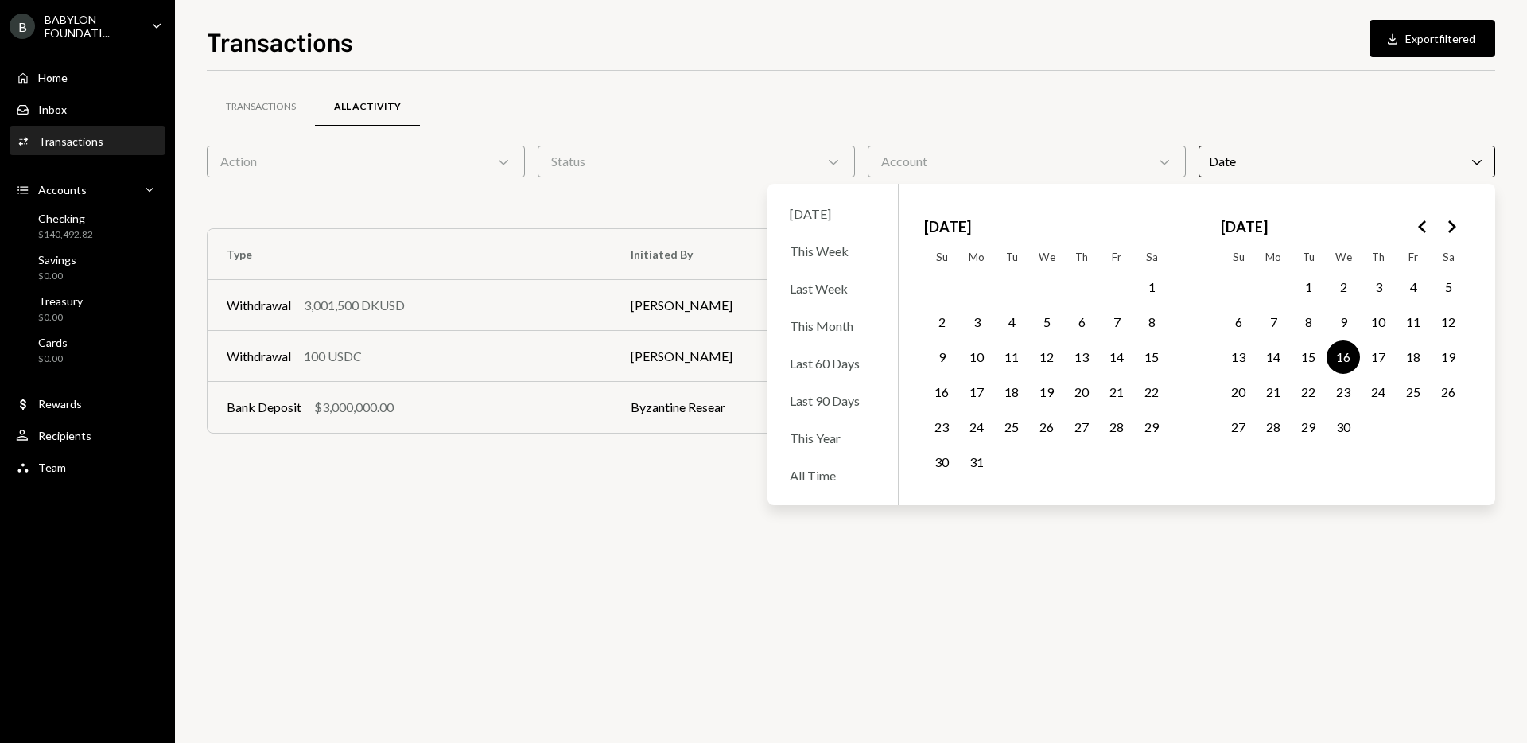
click at [1408, 329] on button "11" at bounding box center [1413, 321] width 33 height 33
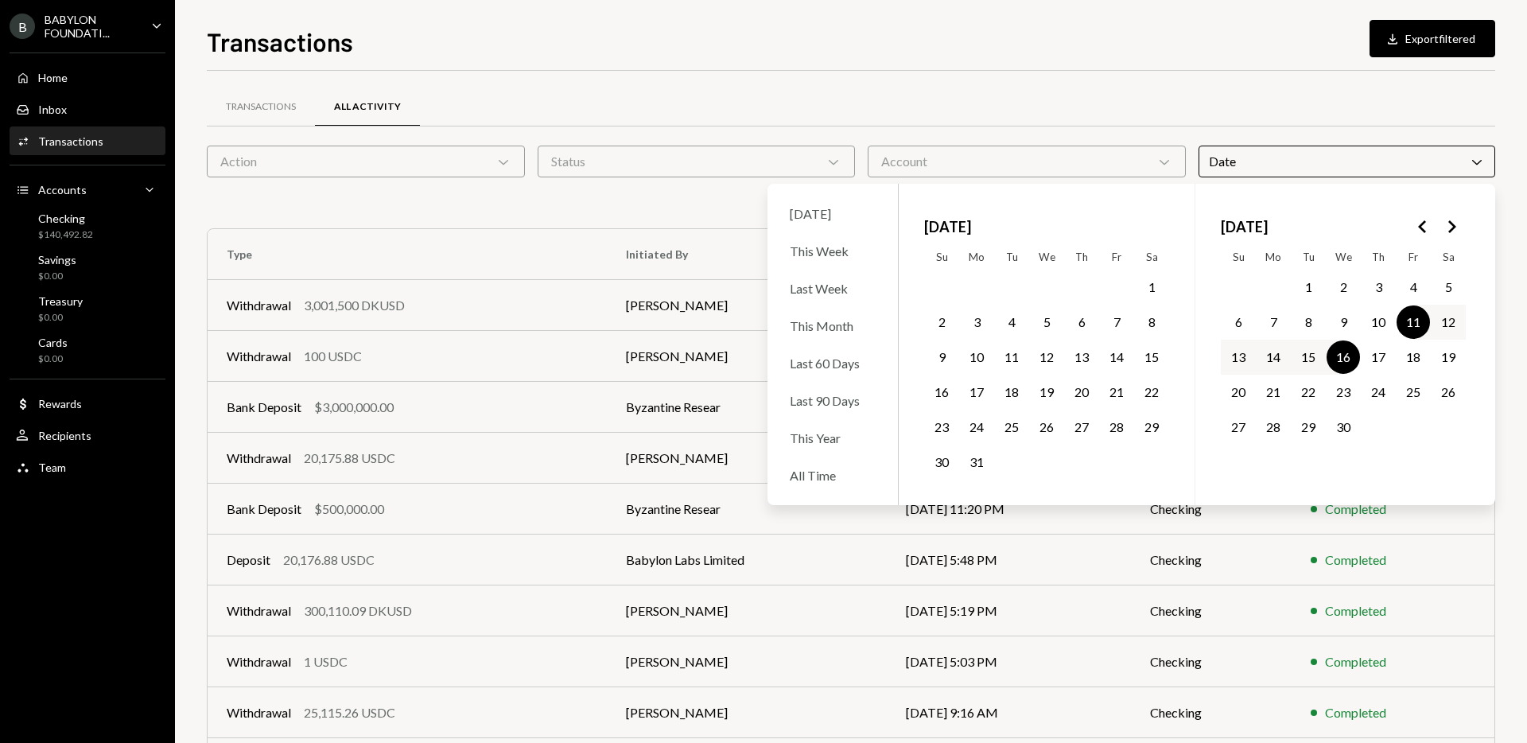
click at [1408, 329] on button "11" at bounding box center [1413, 321] width 33 height 33
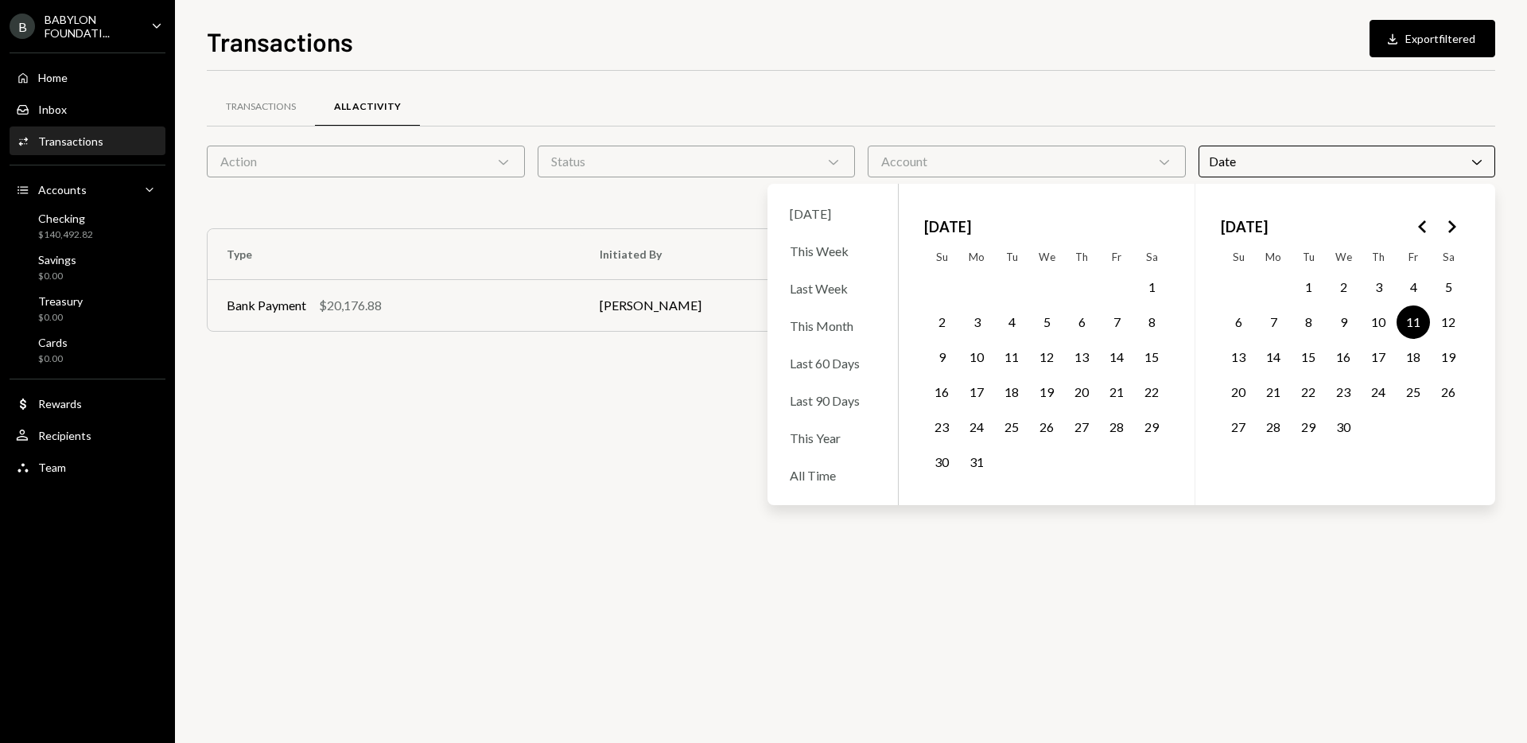
click at [1172, 99] on div "Transactions All Activity" at bounding box center [851, 107] width 1289 height 41
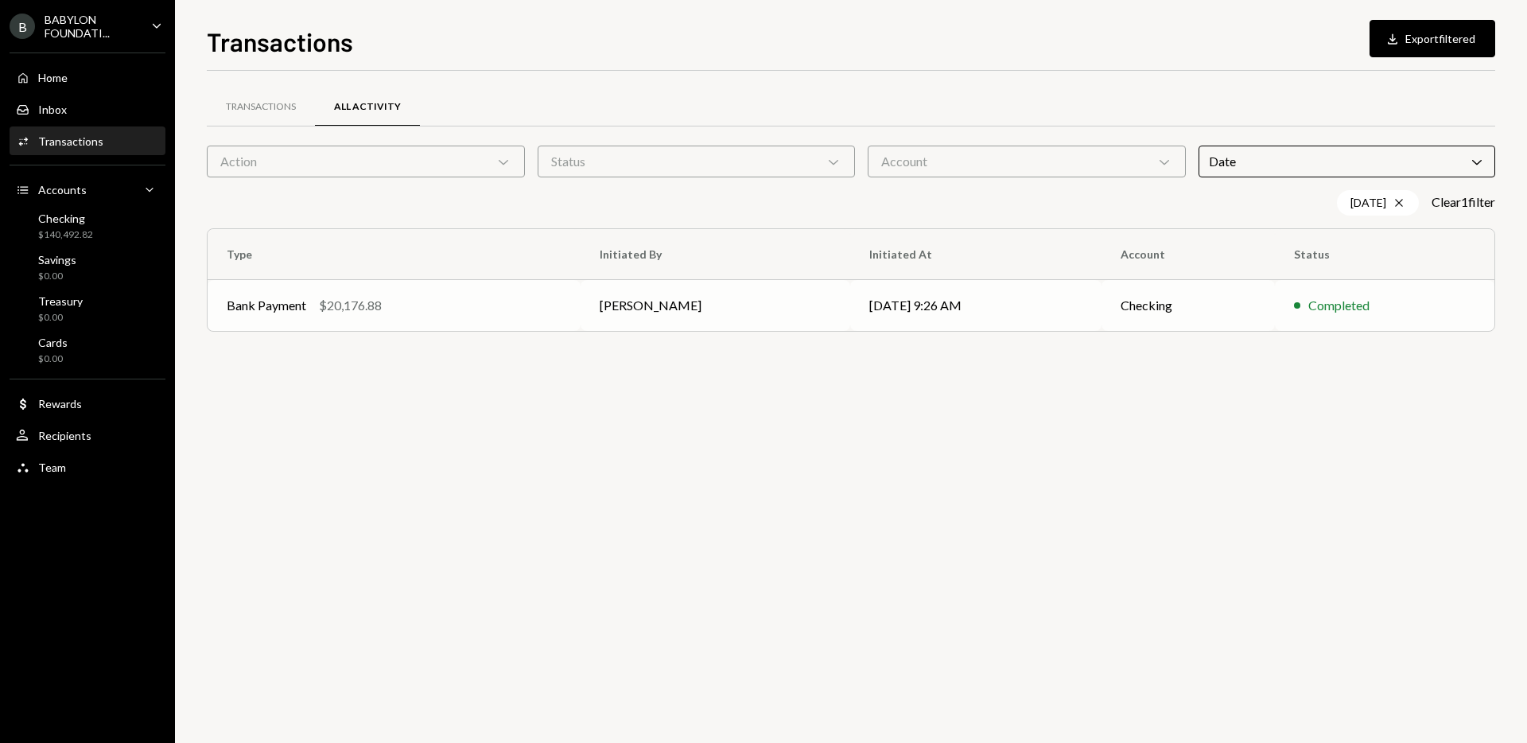
click at [782, 317] on td "[PERSON_NAME]" at bounding box center [716, 305] width 270 height 51
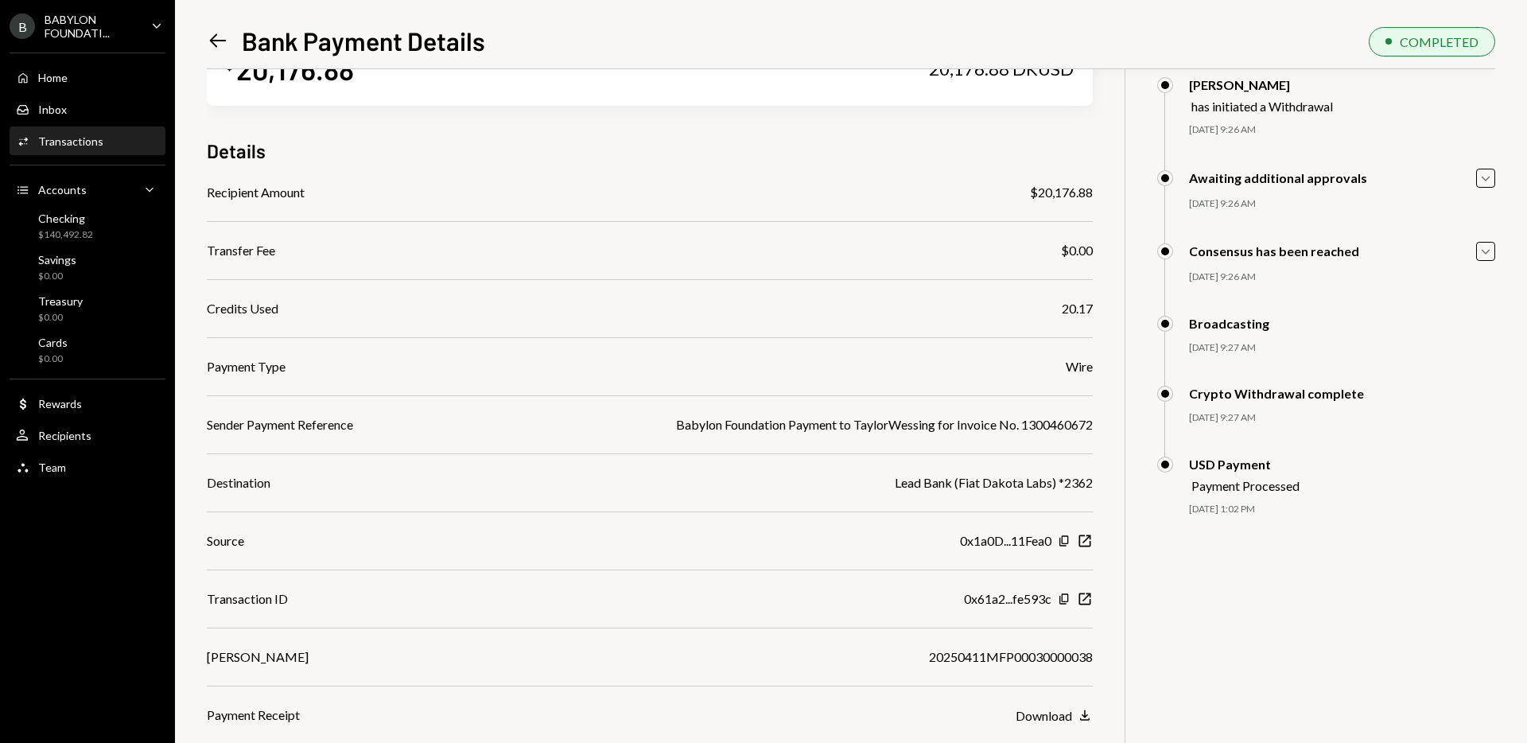
scroll to position [46, 0]
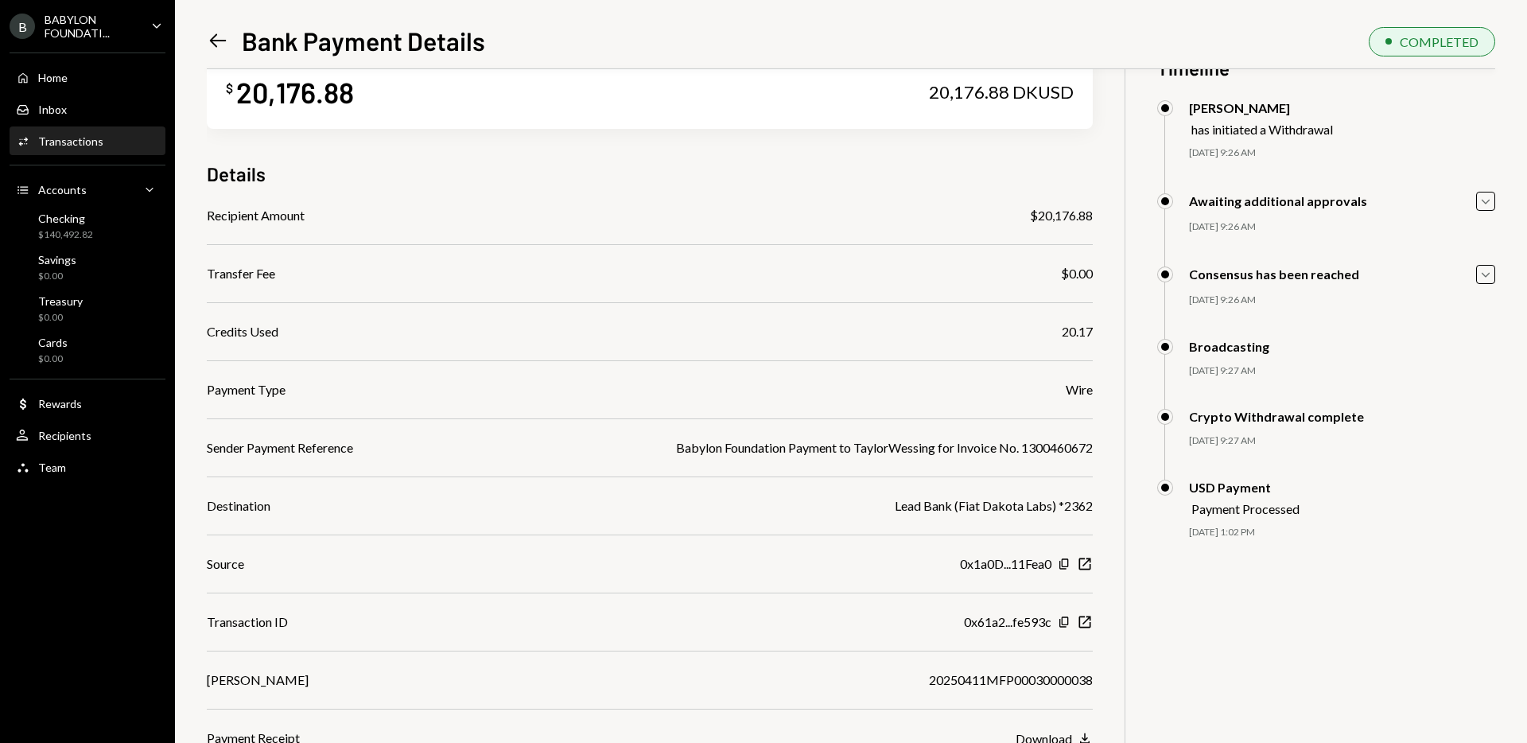
click at [224, 46] on icon "Left Arrow" at bounding box center [218, 40] width 22 height 22
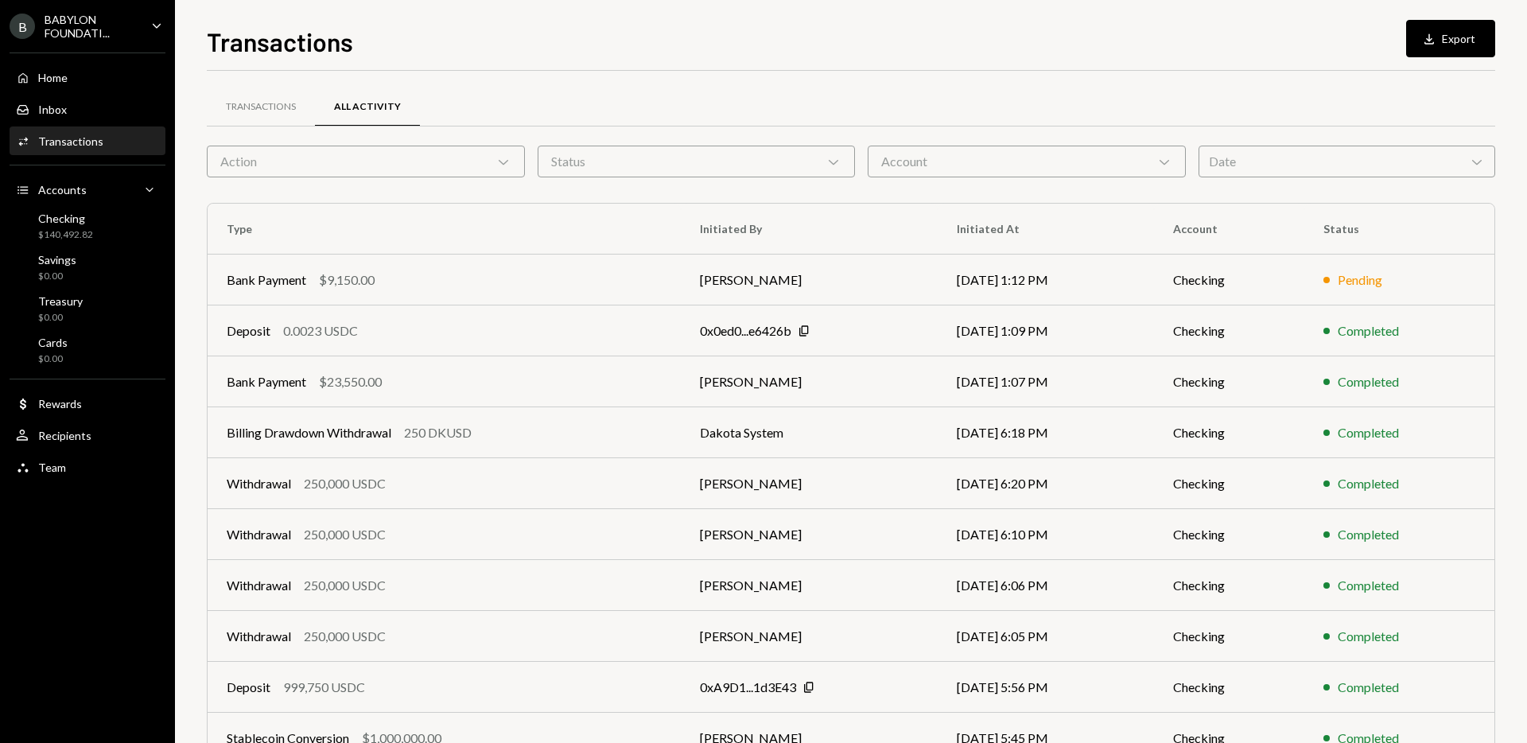
click at [1262, 158] on div "Date Chevron Down" at bounding box center [1347, 162] width 297 height 32
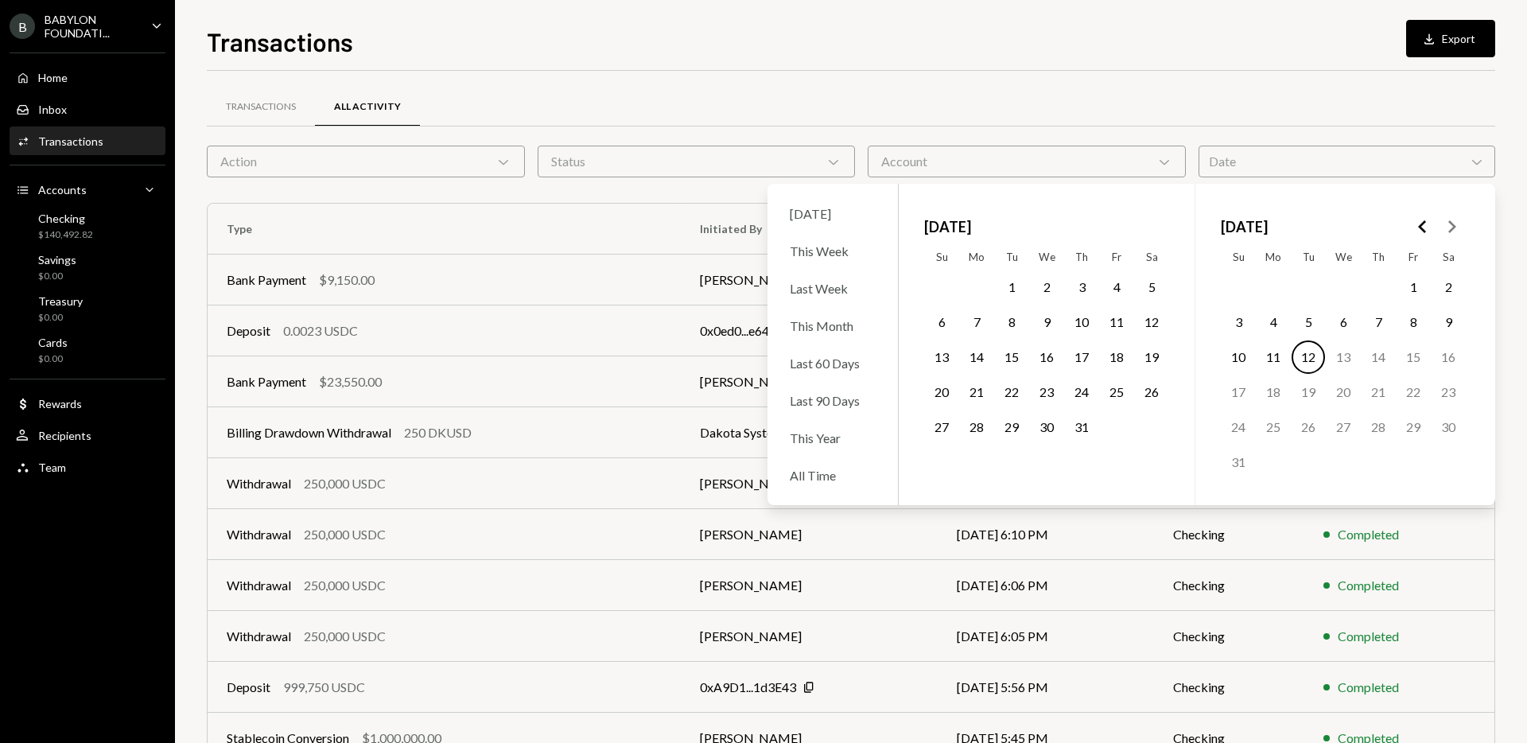
click at [1426, 228] on icon "Go to the Previous Month" at bounding box center [1423, 226] width 19 height 19
click at [1426, 323] on button "11" at bounding box center [1413, 321] width 33 height 33
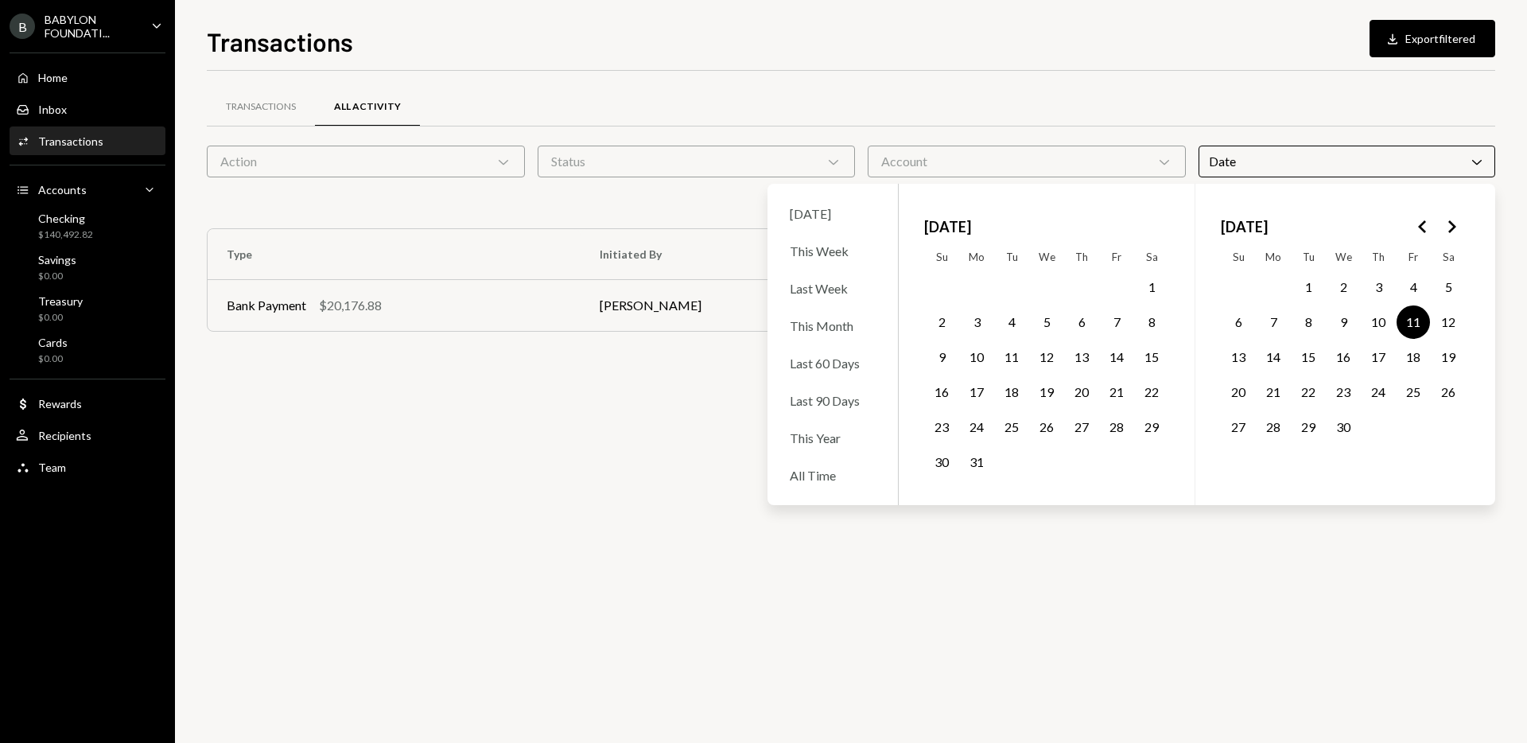
click at [752, 64] on div "Transactions Download Export filtered Transactions All Activity Action Chevron …" at bounding box center [851, 382] width 1289 height 721
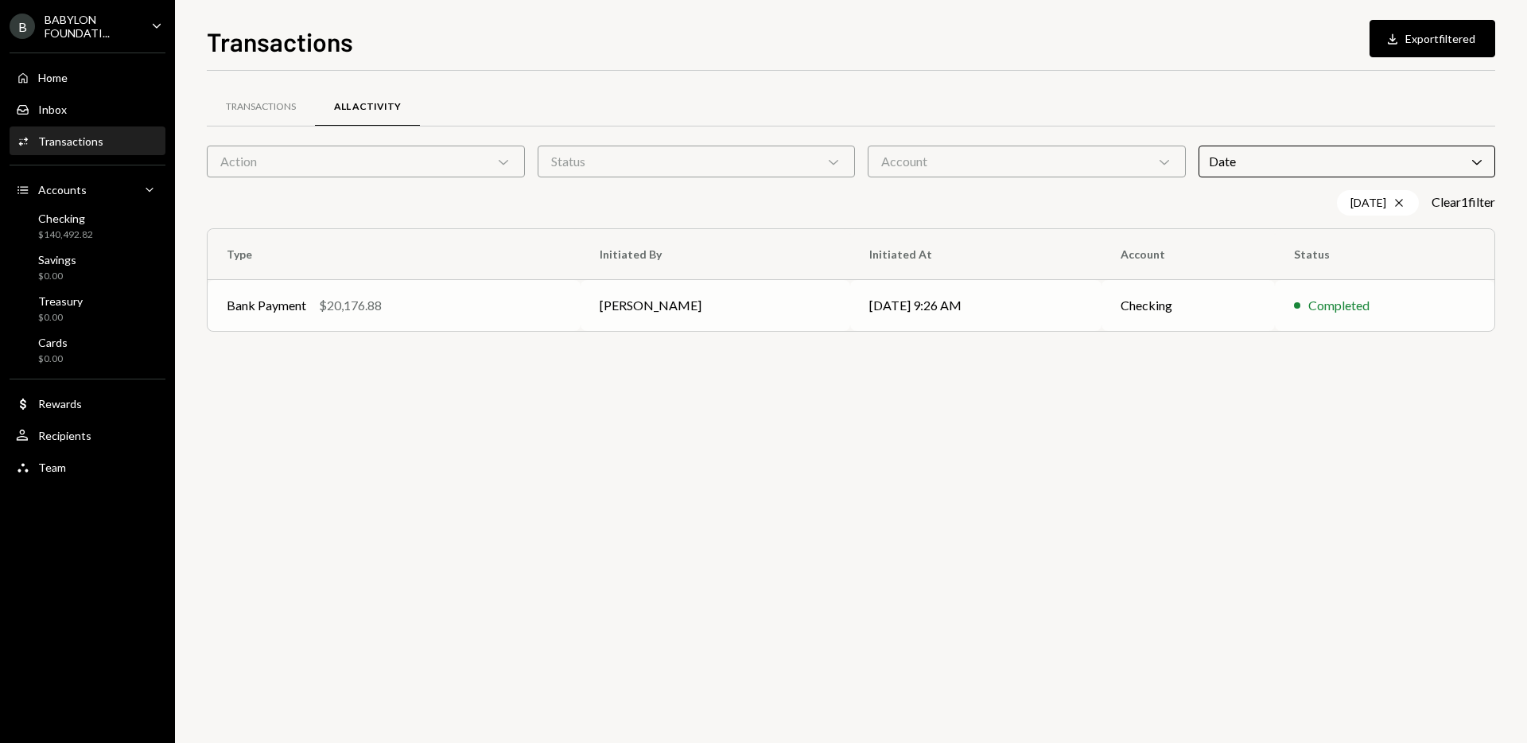
click at [659, 308] on td "[PERSON_NAME]" at bounding box center [716, 305] width 270 height 51
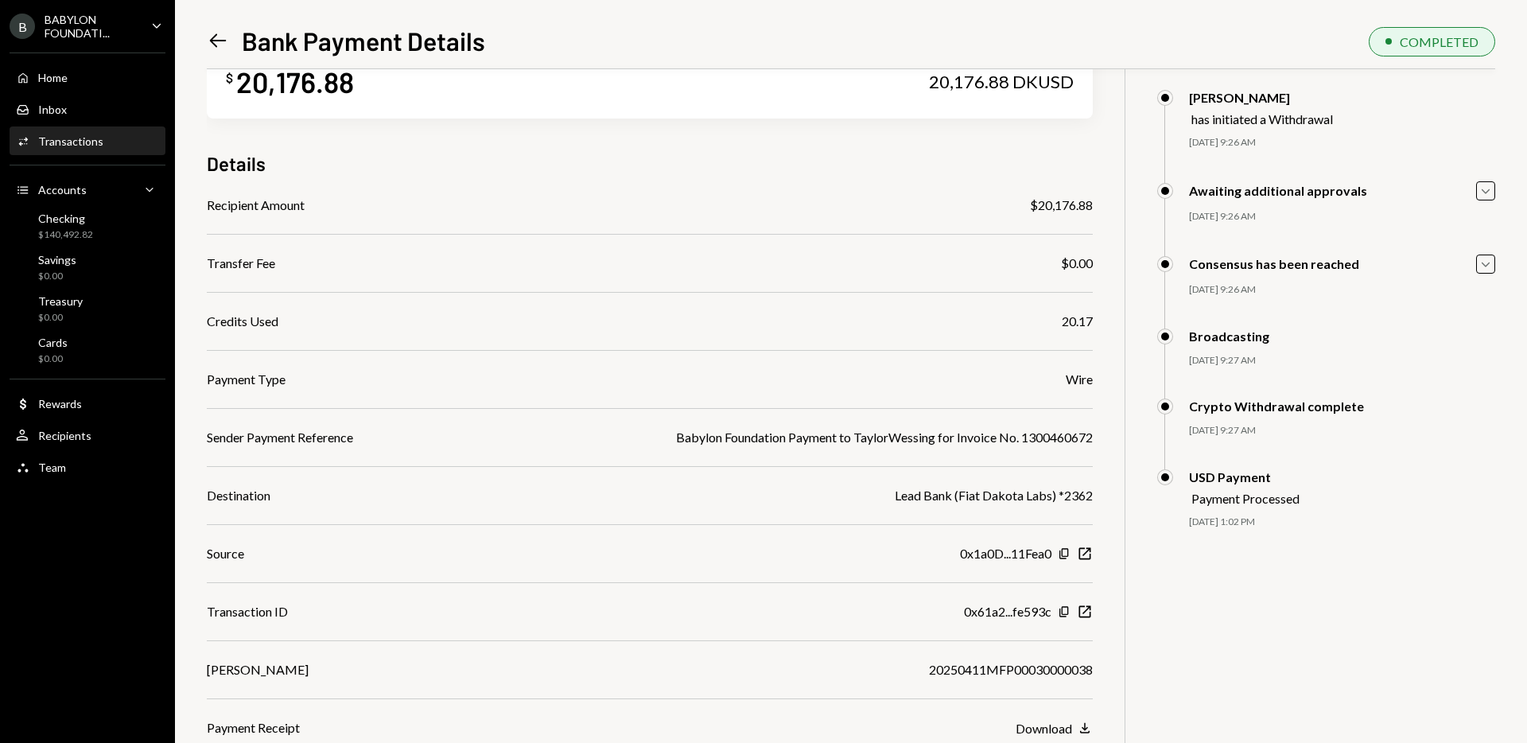
scroll to position [69, 0]
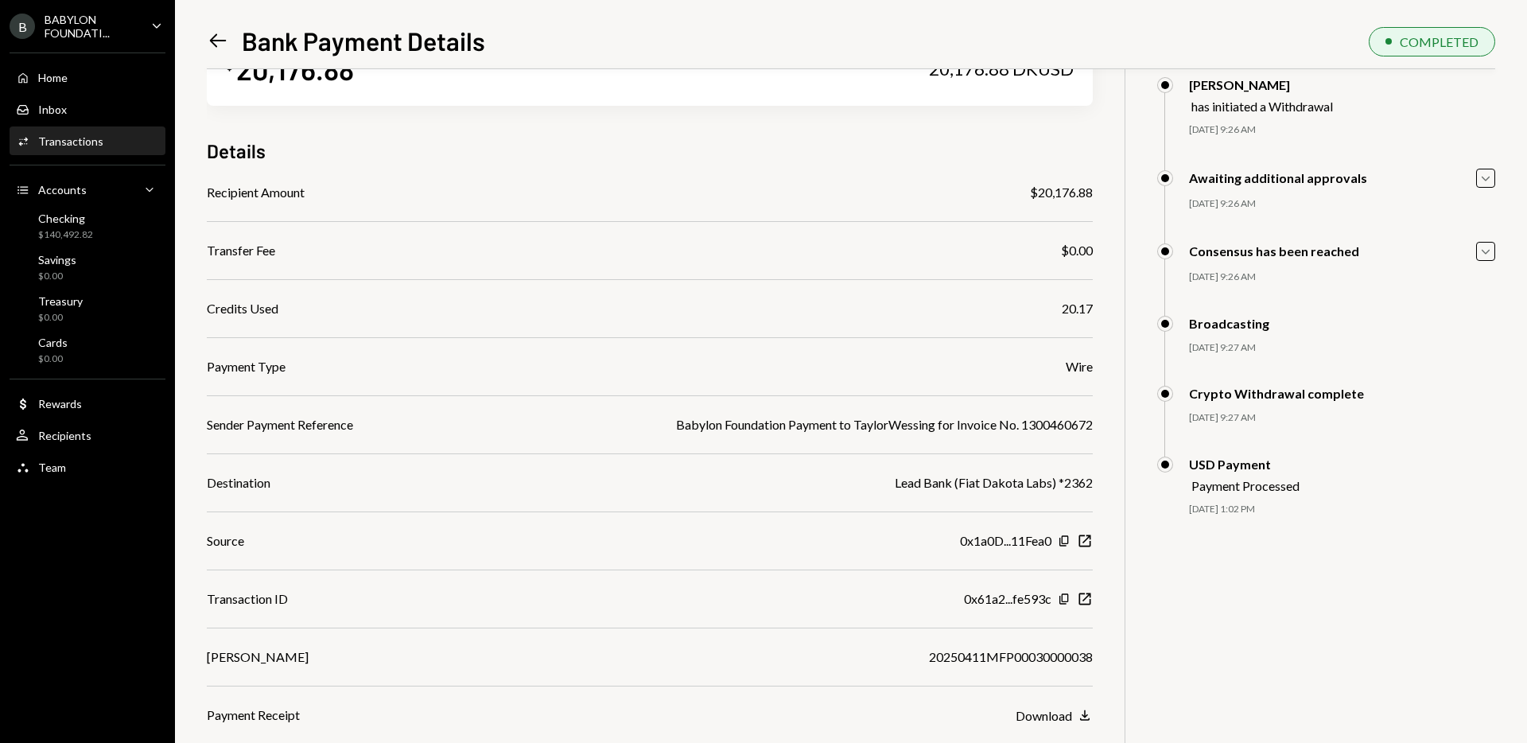
click at [221, 42] on icon "Left Arrow" at bounding box center [218, 40] width 22 height 22
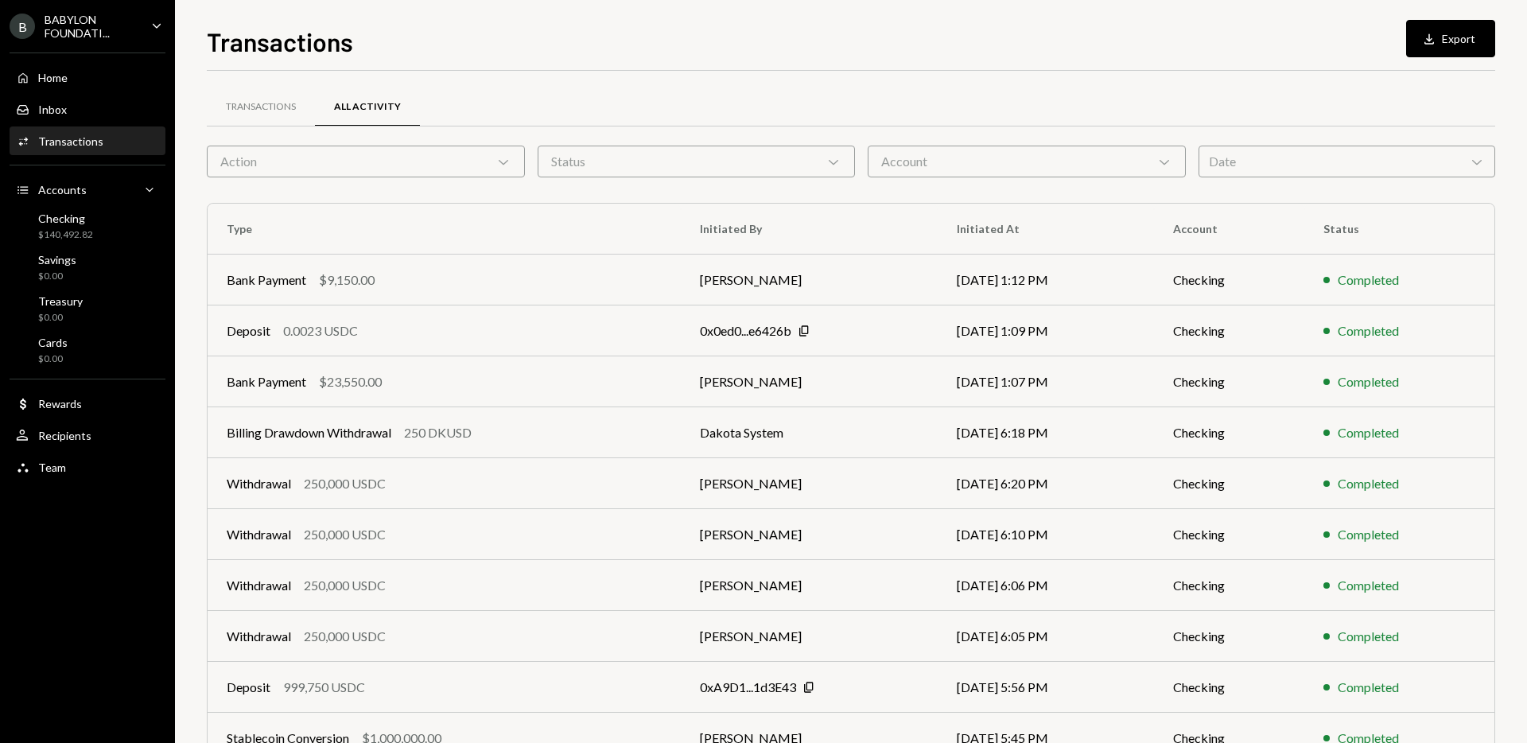
click at [1267, 154] on div "Date Chevron Down" at bounding box center [1347, 162] width 297 height 32
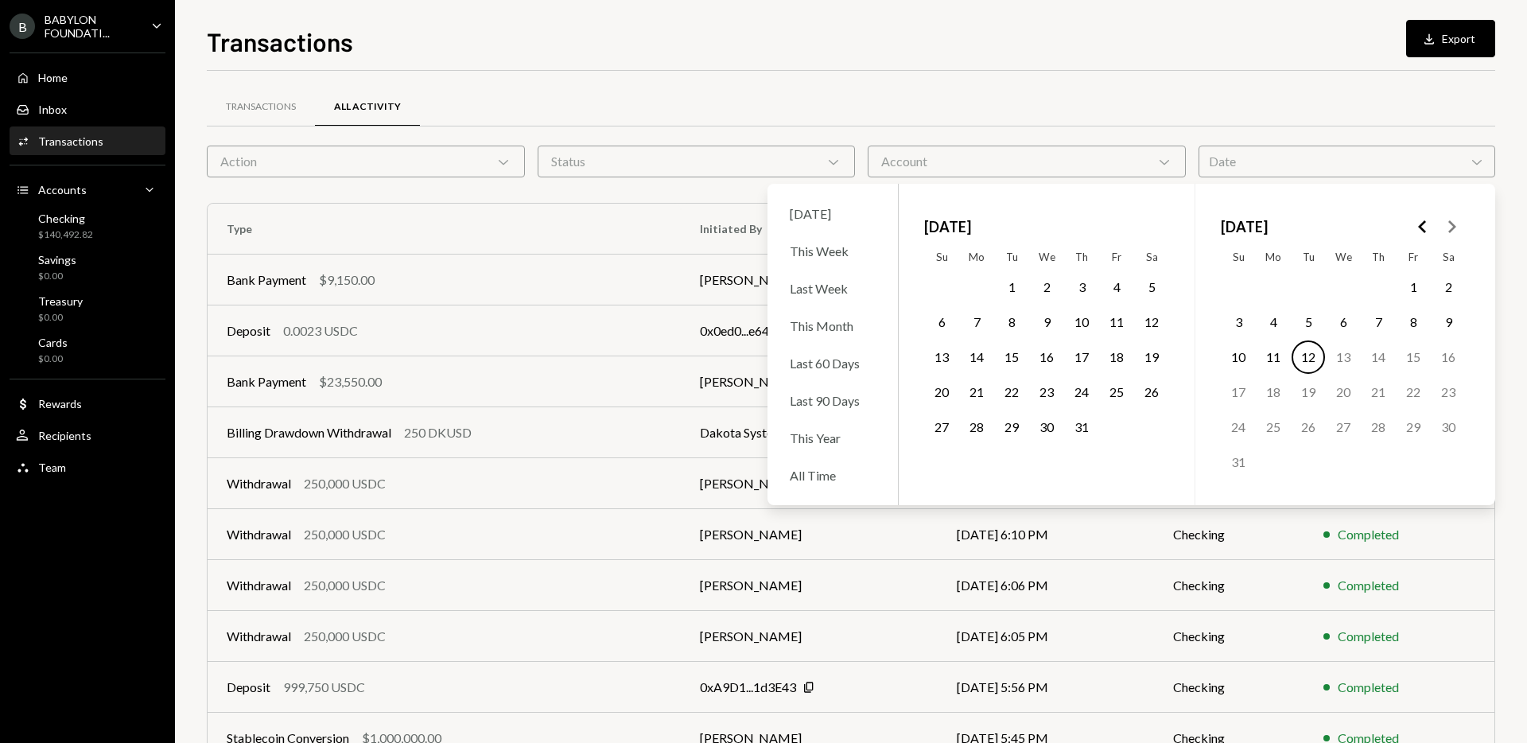
click at [1421, 225] on polygon "Go to the Previous Month" at bounding box center [1422, 226] width 8 height 13
click at [1300, 322] on button "8" at bounding box center [1308, 321] width 33 height 33
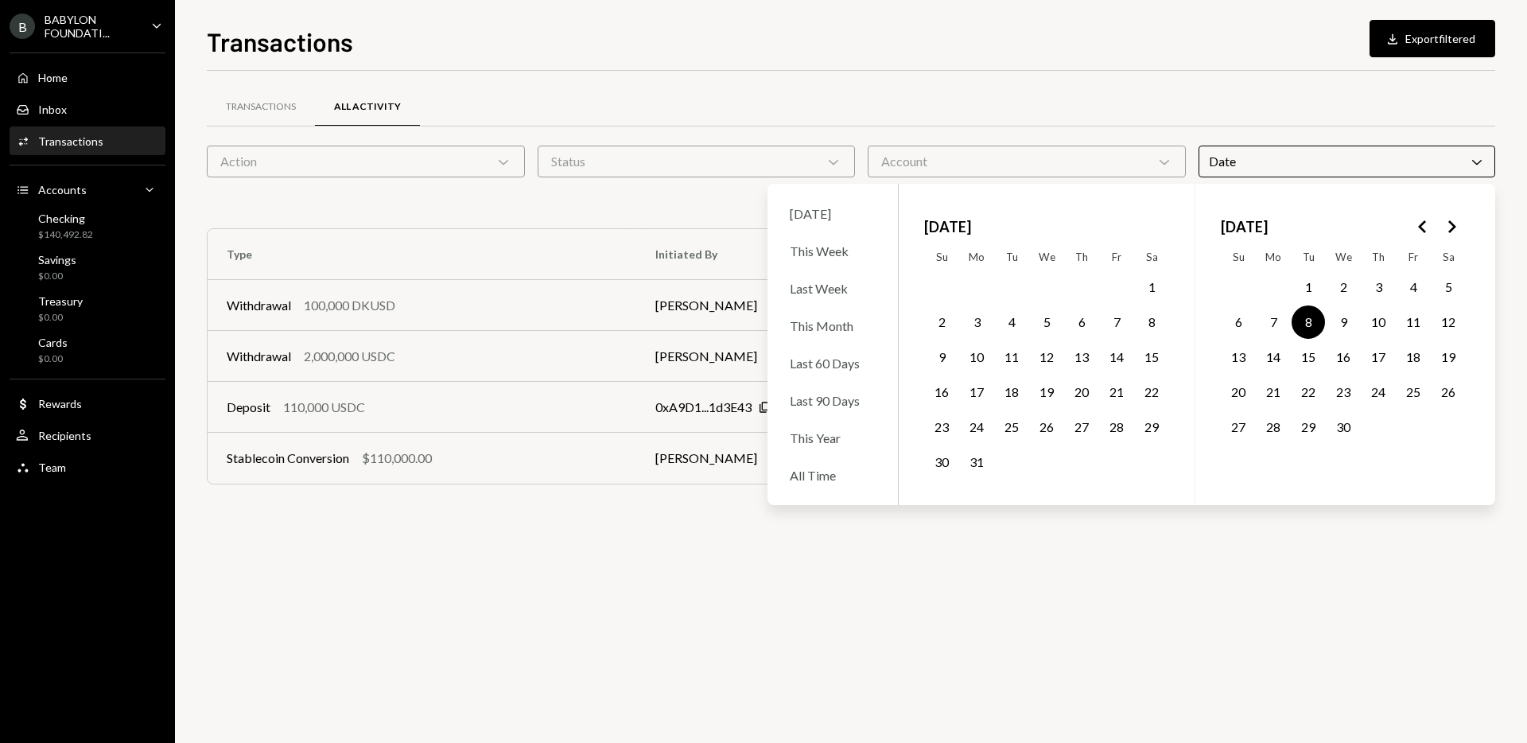
click at [1133, 87] on div "Transactions All Activity" at bounding box center [851, 107] width 1289 height 41
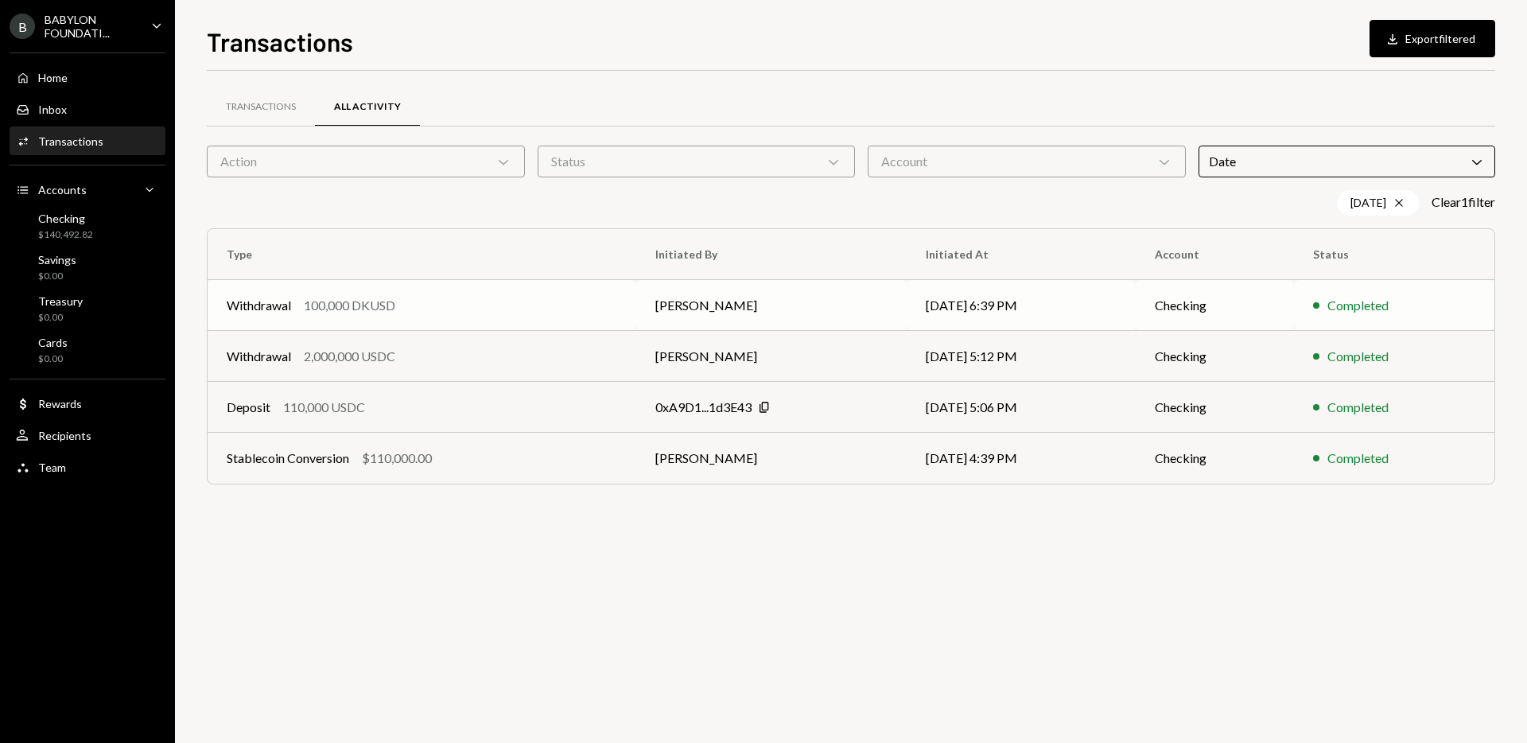
click at [363, 304] on div "100,000 DKUSD" at bounding box center [349, 305] width 91 height 19
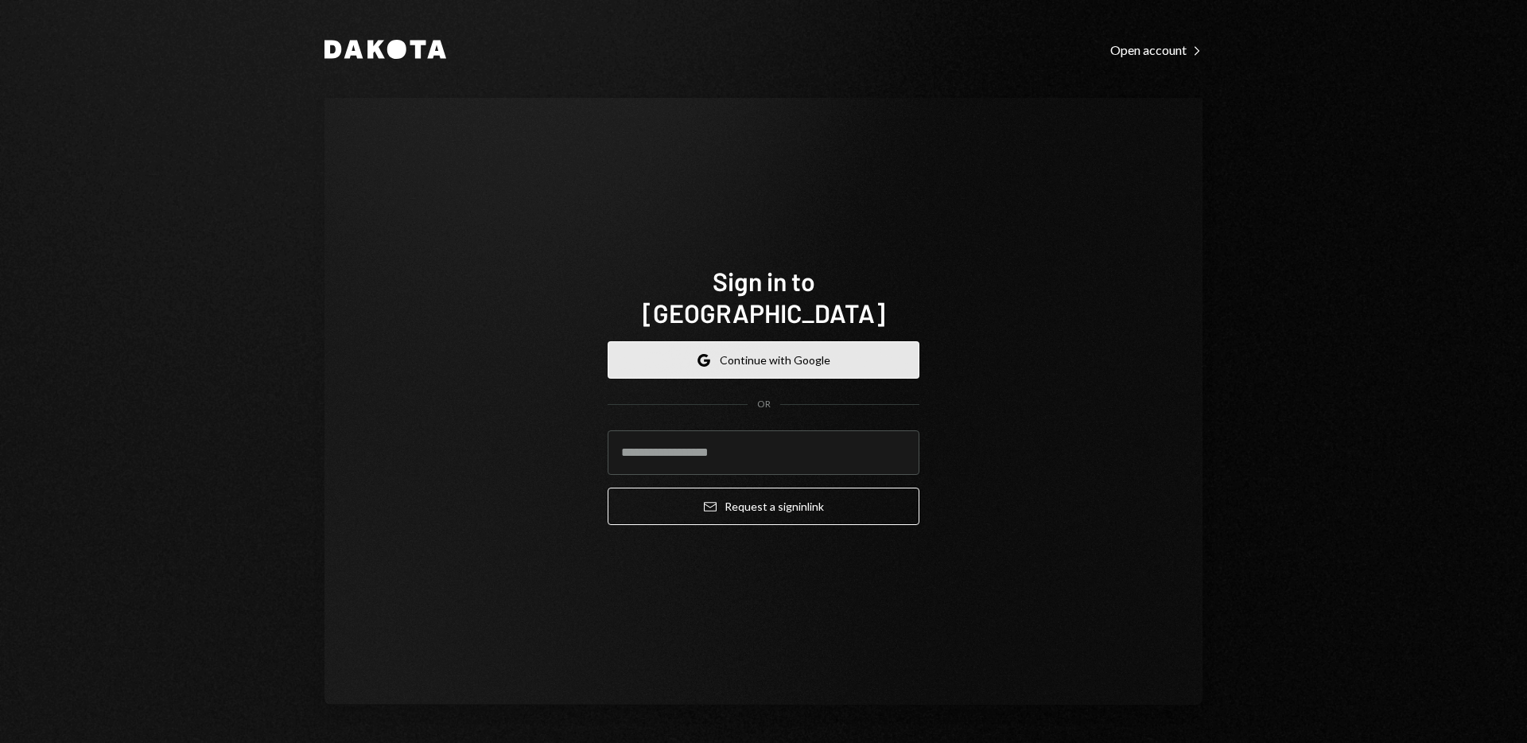
click at [739, 346] on button "Google Continue with Google" at bounding box center [764, 359] width 312 height 37
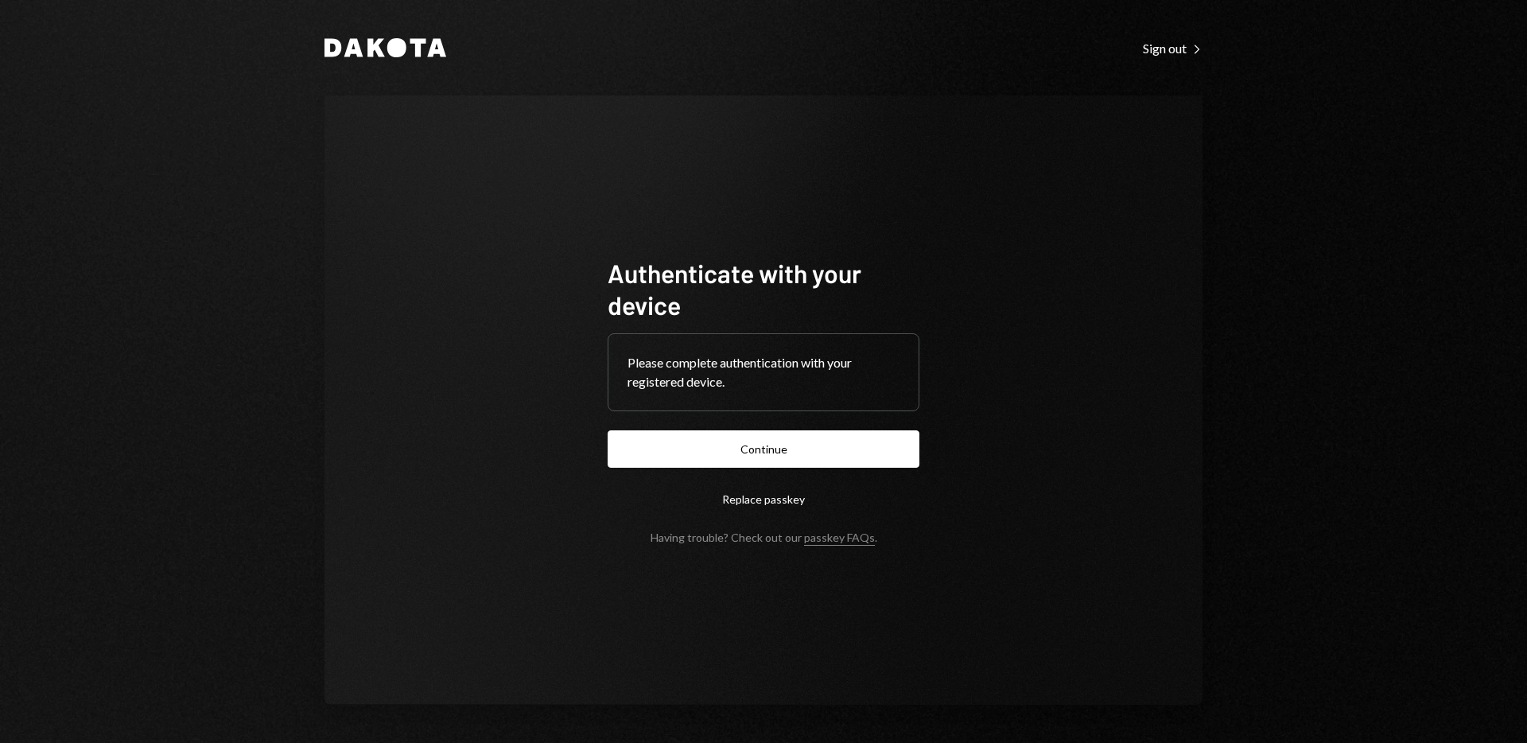
click at [788, 453] on button "Continue" at bounding box center [764, 448] width 312 height 37
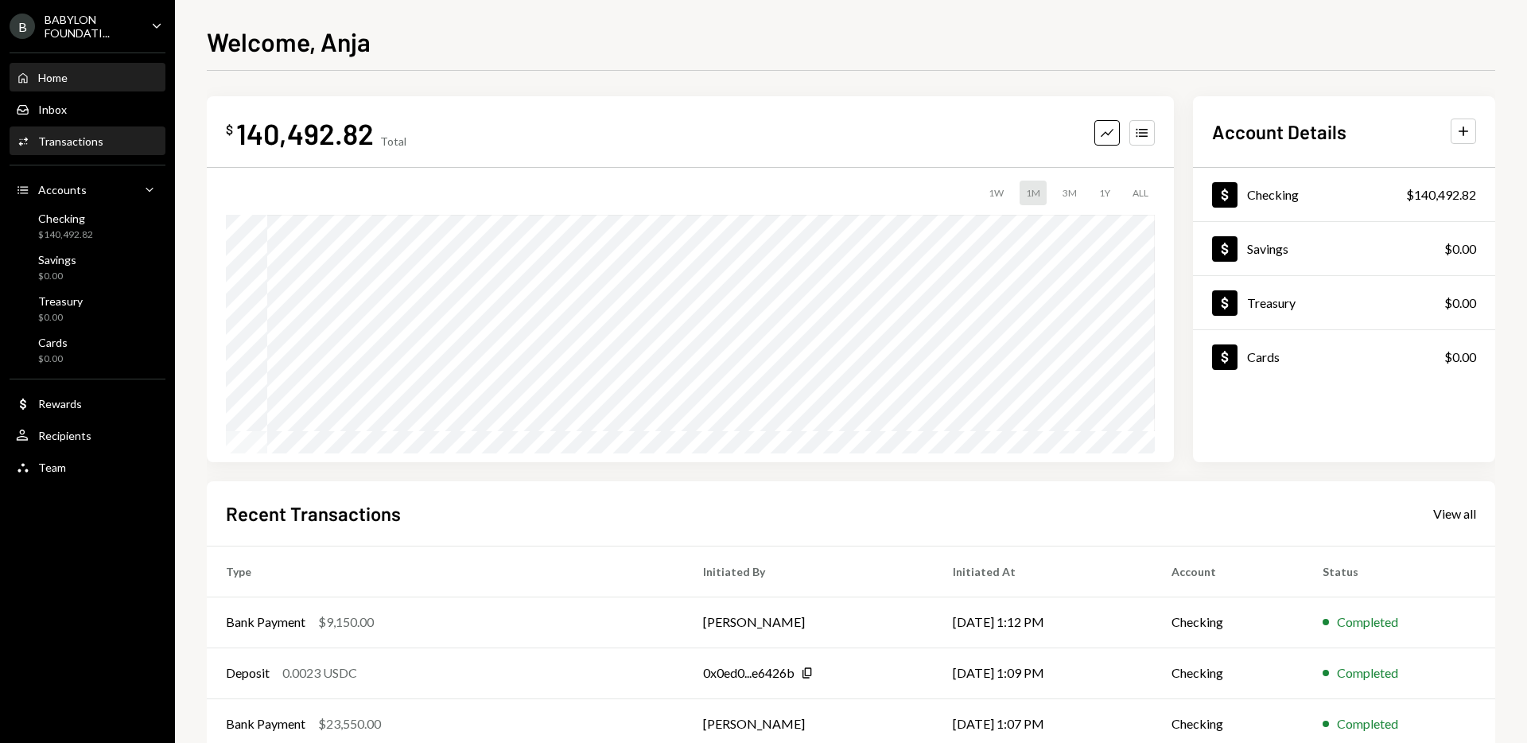
click at [92, 154] on div "Activities Transactions" at bounding box center [87, 141] width 143 height 27
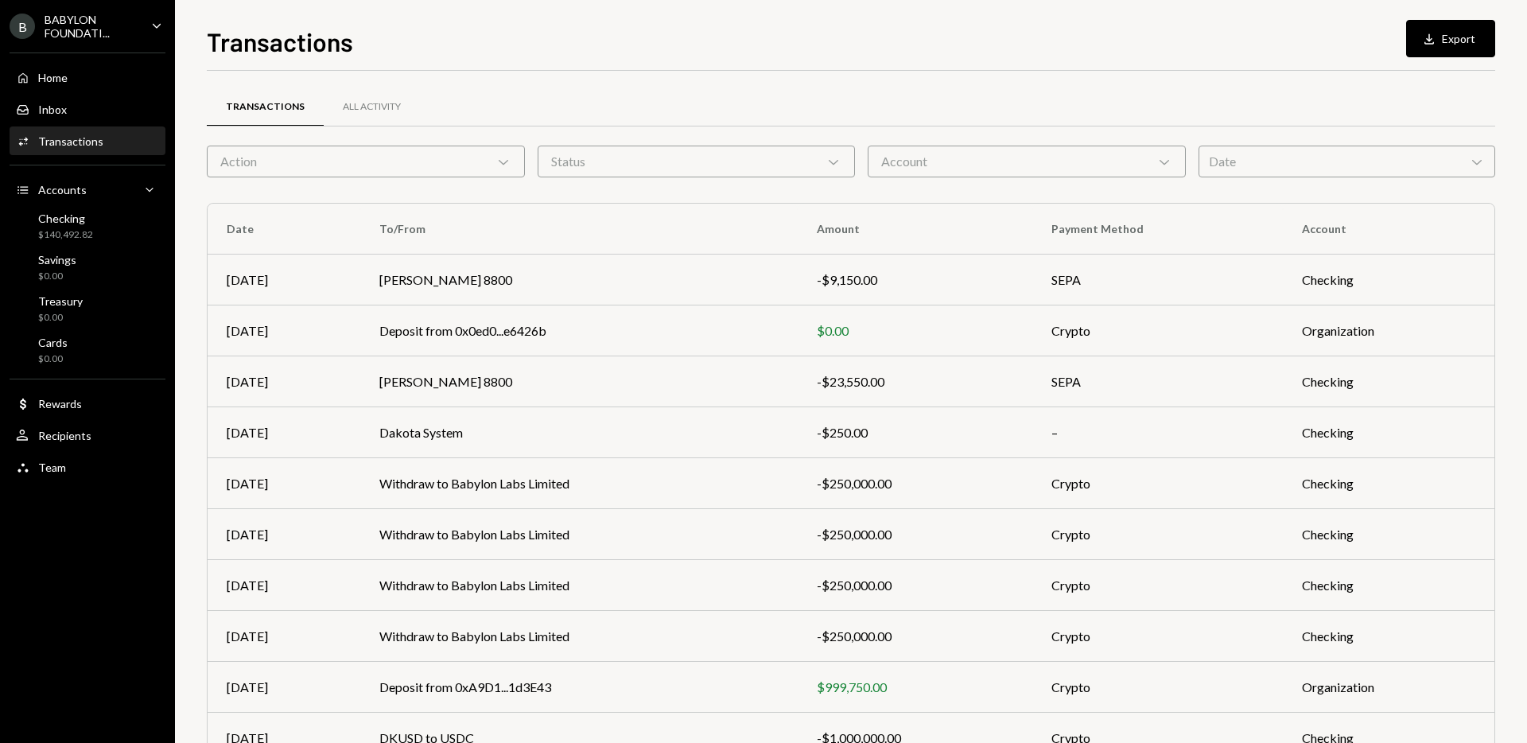
click at [1227, 166] on div "Date Chevron Down" at bounding box center [1347, 162] width 297 height 32
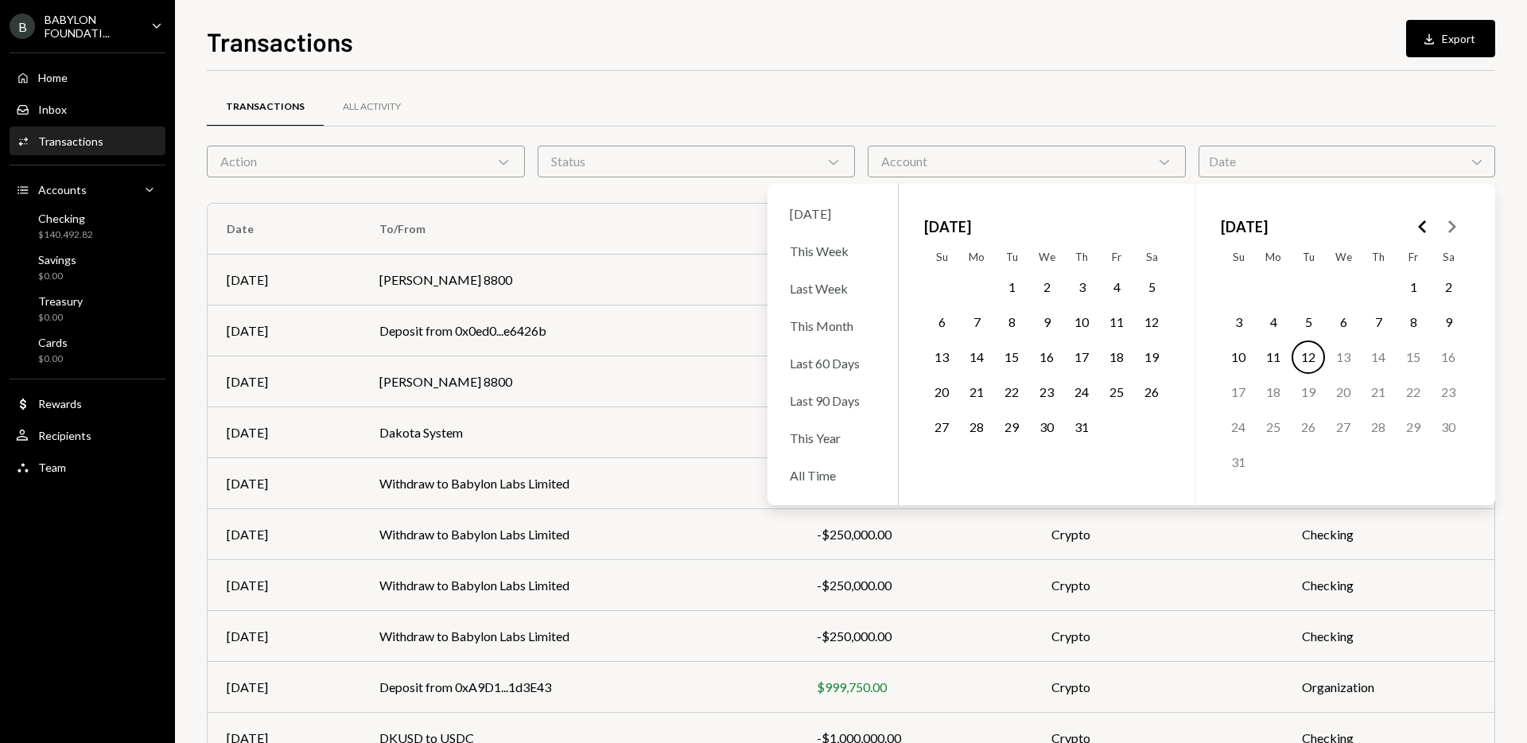
click at [1434, 234] on button "Go to the Previous Month" at bounding box center [1423, 226] width 29 height 29
click at [1432, 234] on icon "Go to the Previous Month" at bounding box center [1423, 226] width 19 height 19
click at [1421, 357] on button "14" at bounding box center [1413, 356] width 33 height 33
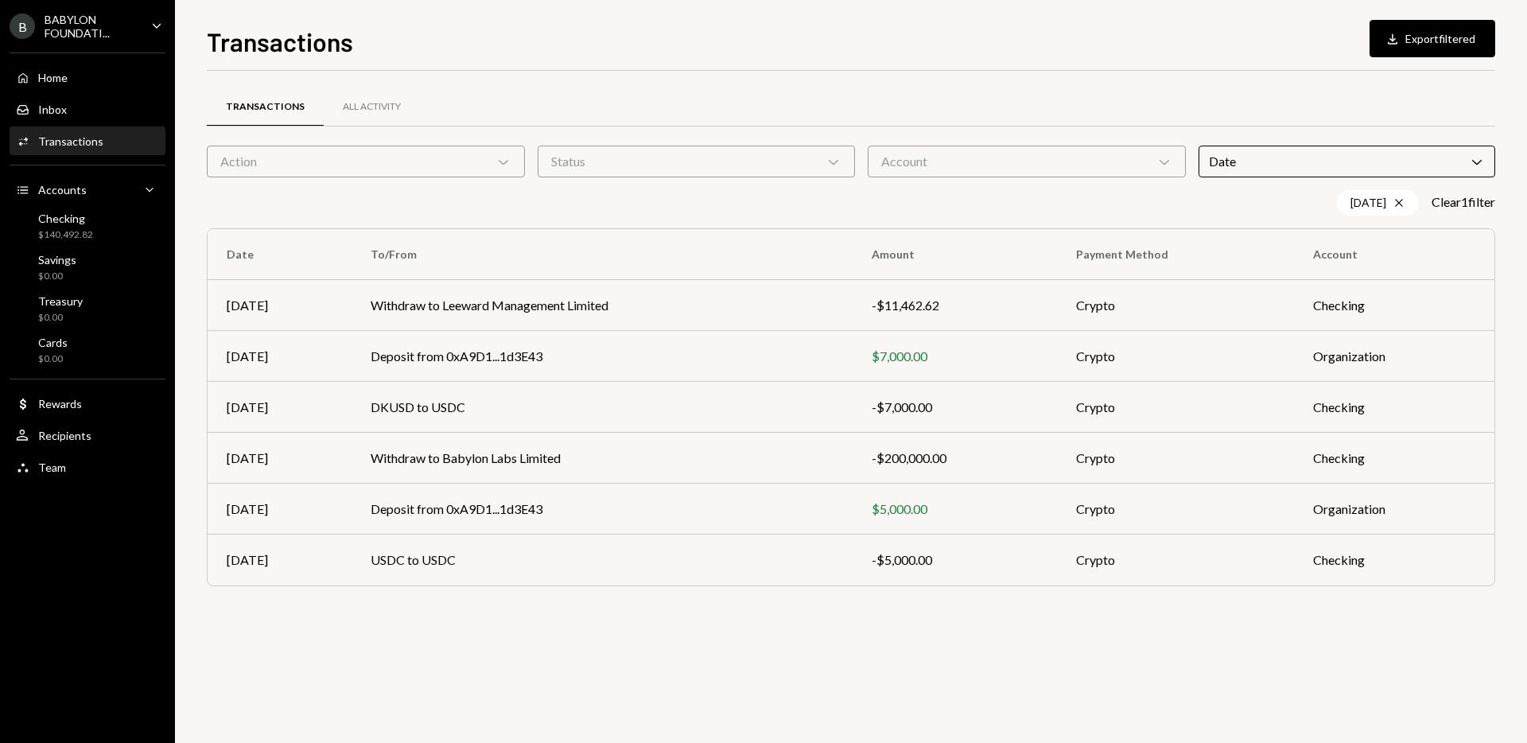
click at [708, 111] on div "Transactions All Activity" at bounding box center [851, 107] width 1289 height 41
click at [457, 560] on td "USDC to USDC" at bounding box center [602, 560] width 500 height 51
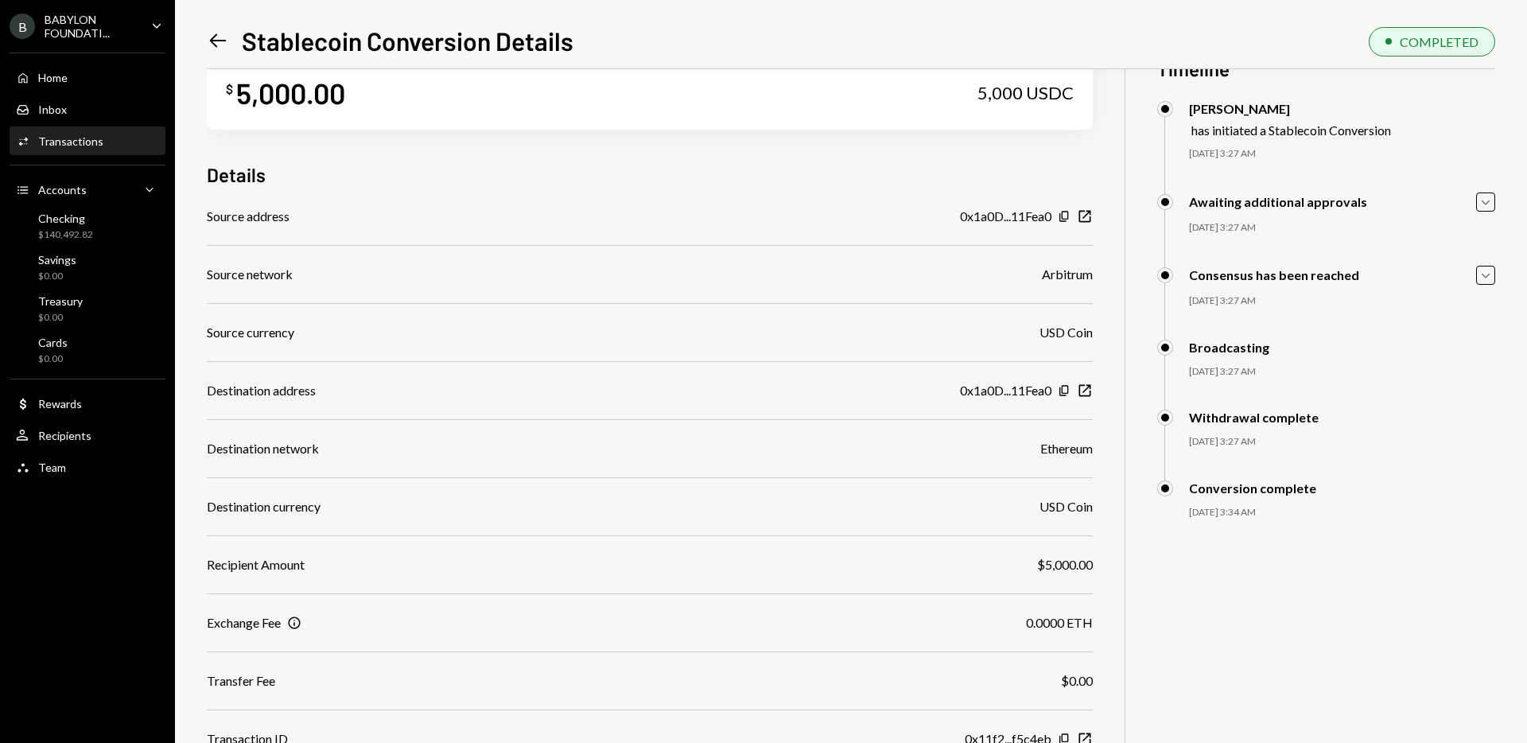
scroll to position [69, 0]
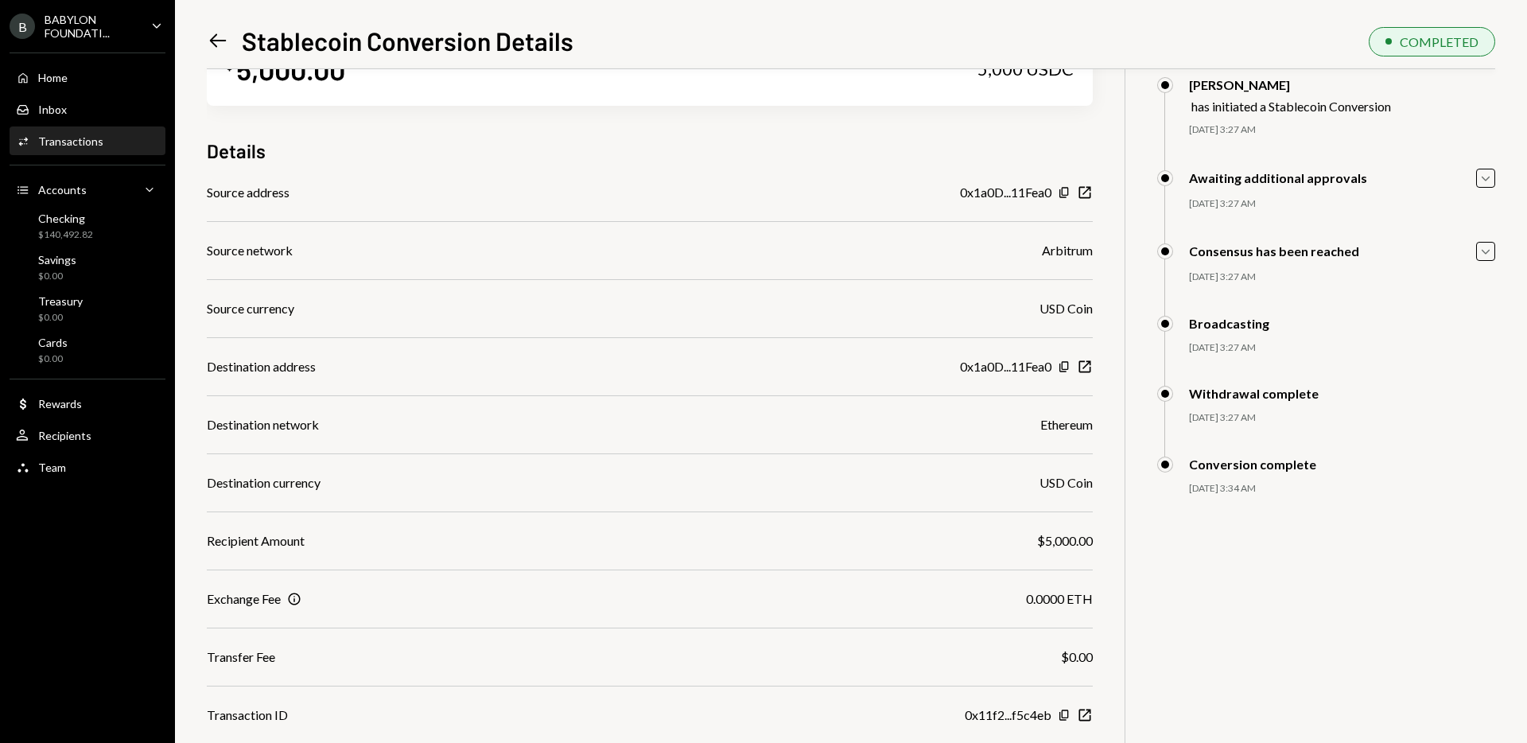
click at [219, 41] on icon at bounding box center [218, 41] width 17 height 14
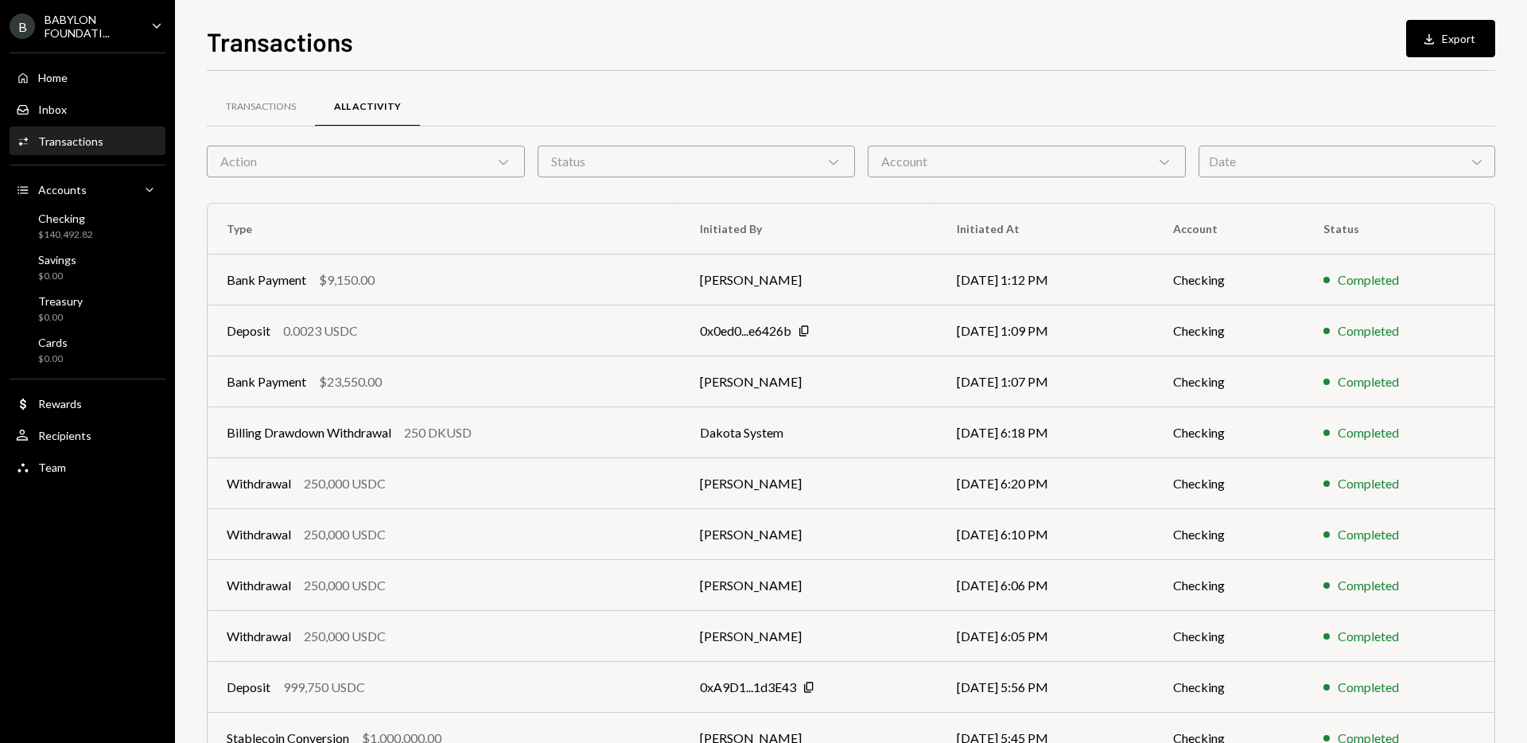
click at [1267, 153] on div "Date Chevron Down" at bounding box center [1347, 162] width 297 height 32
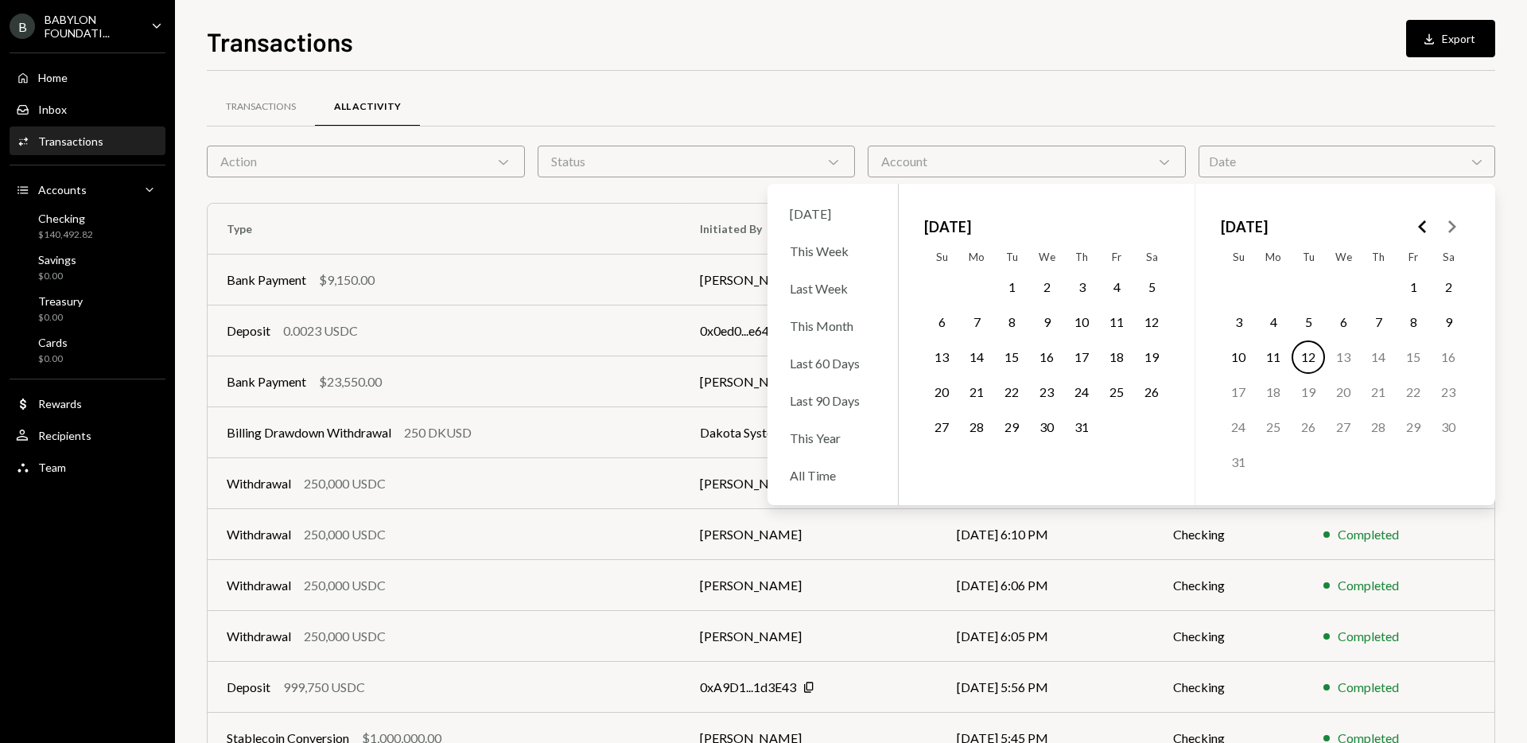
click at [1418, 226] on polygon "Go to the Previous Month" at bounding box center [1422, 226] width 8 height 13
click at [1423, 236] on button "Go to the Previous Month" at bounding box center [1423, 226] width 29 height 29
click at [1426, 358] on button "14" at bounding box center [1413, 356] width 33 height 33
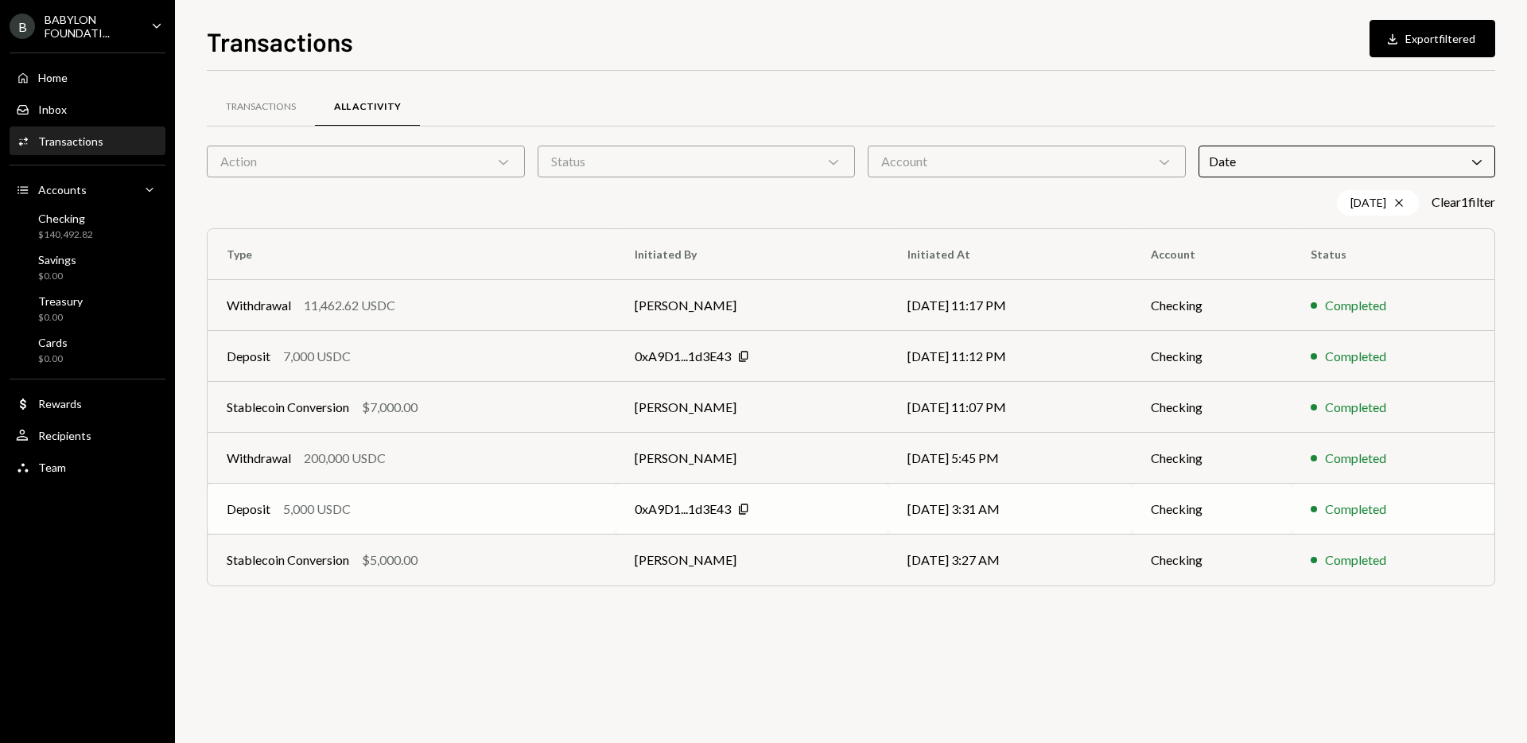
click at [515, 498] on td "Deposit 5,000 USDC" at bounding box center [412, 509] width 408 height 51
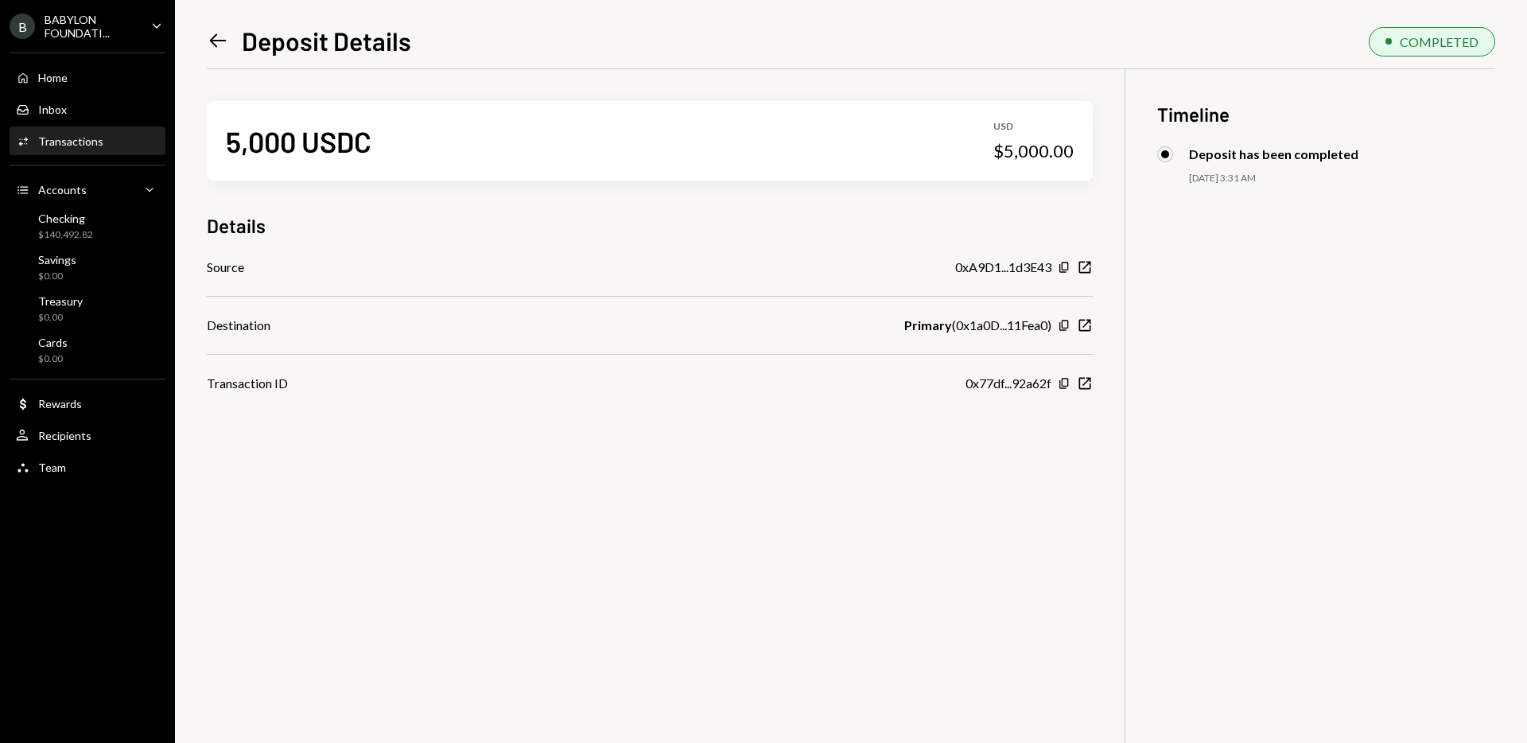
click at [221, 40] on icon at bounding box center [218, 41] width 17 height 14
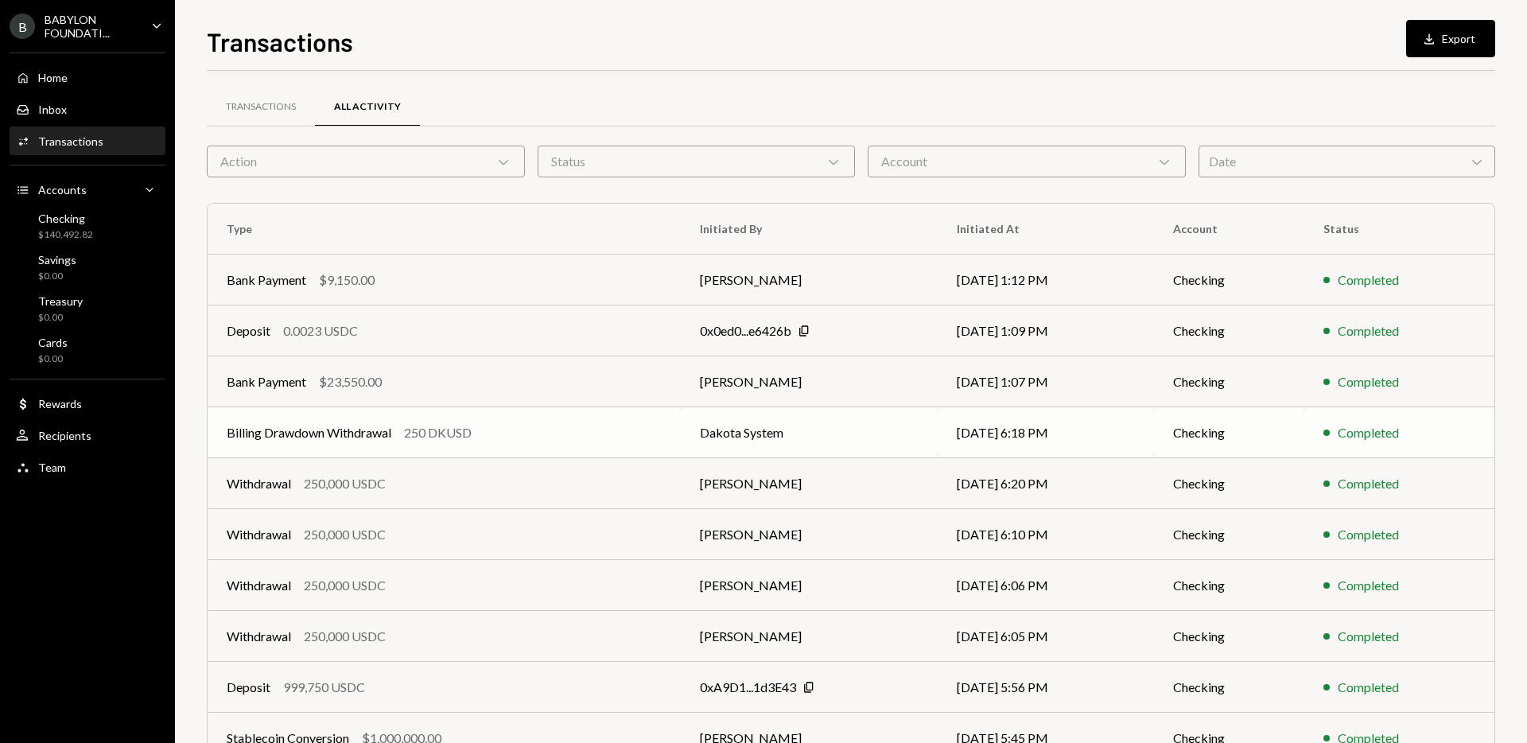
scroll to position [88, 0]
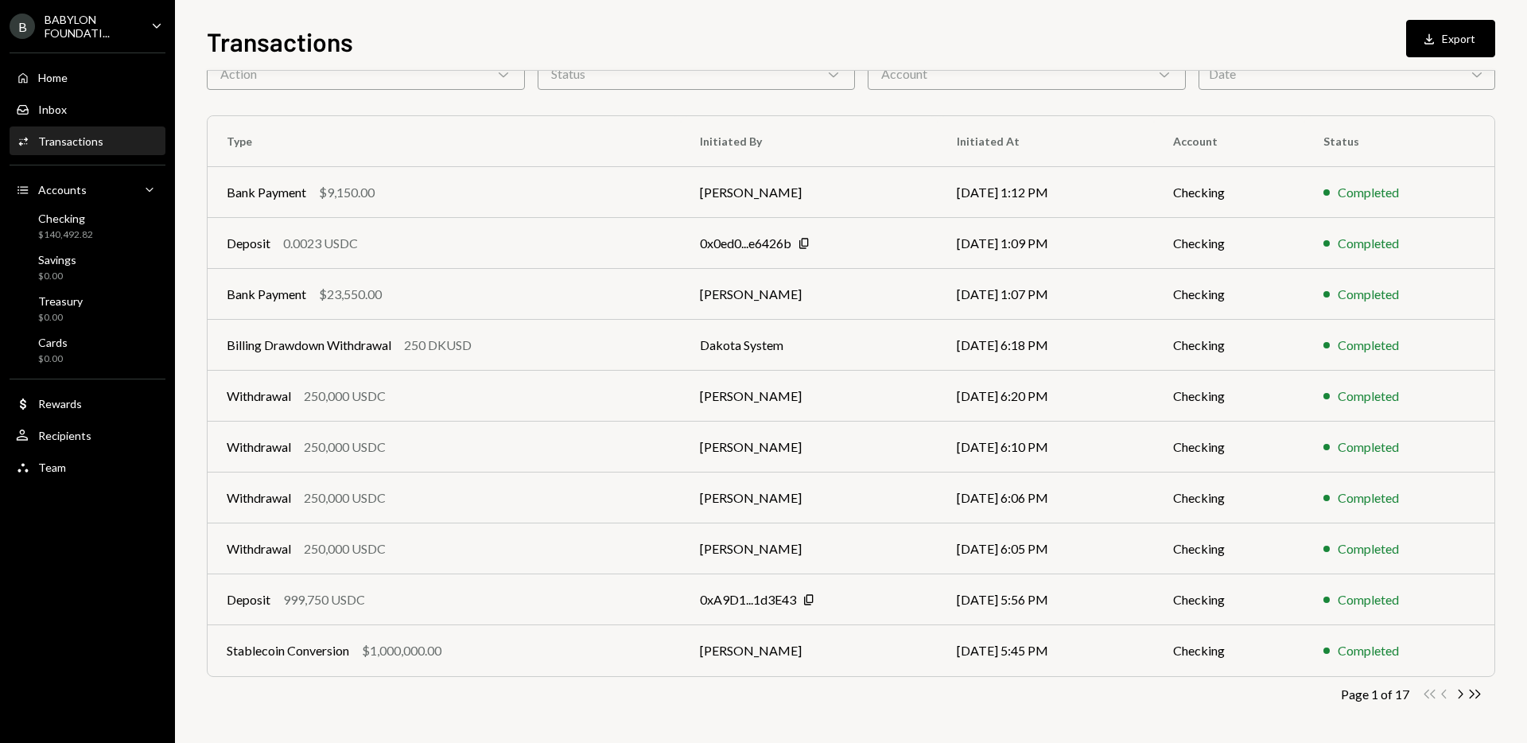
click at [1253, 75] on div "Date Chevron Down" at bounding box center [1347, 74] width 297 height 32
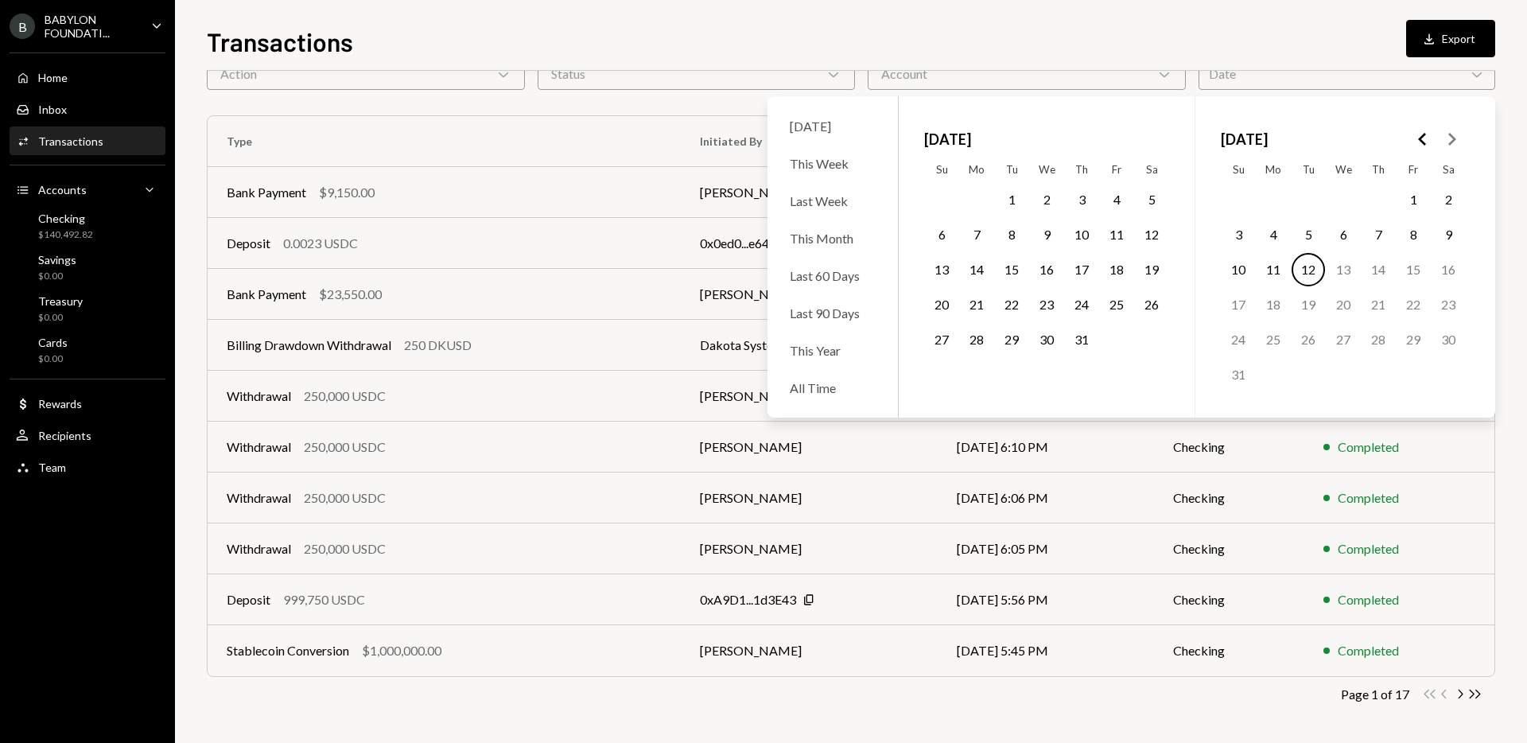
click at [1414, 139] on icon "Go to the Previous Month" at bounding box center [1423, 139] width 19 height 19
click at [1430, 142] on icon "Go to the Previous Month" at bounding box center [1423, 139] width 19 height 19
click at [1406, 266] on button "14" at bounding box center [1413, 269] width 33 height 33
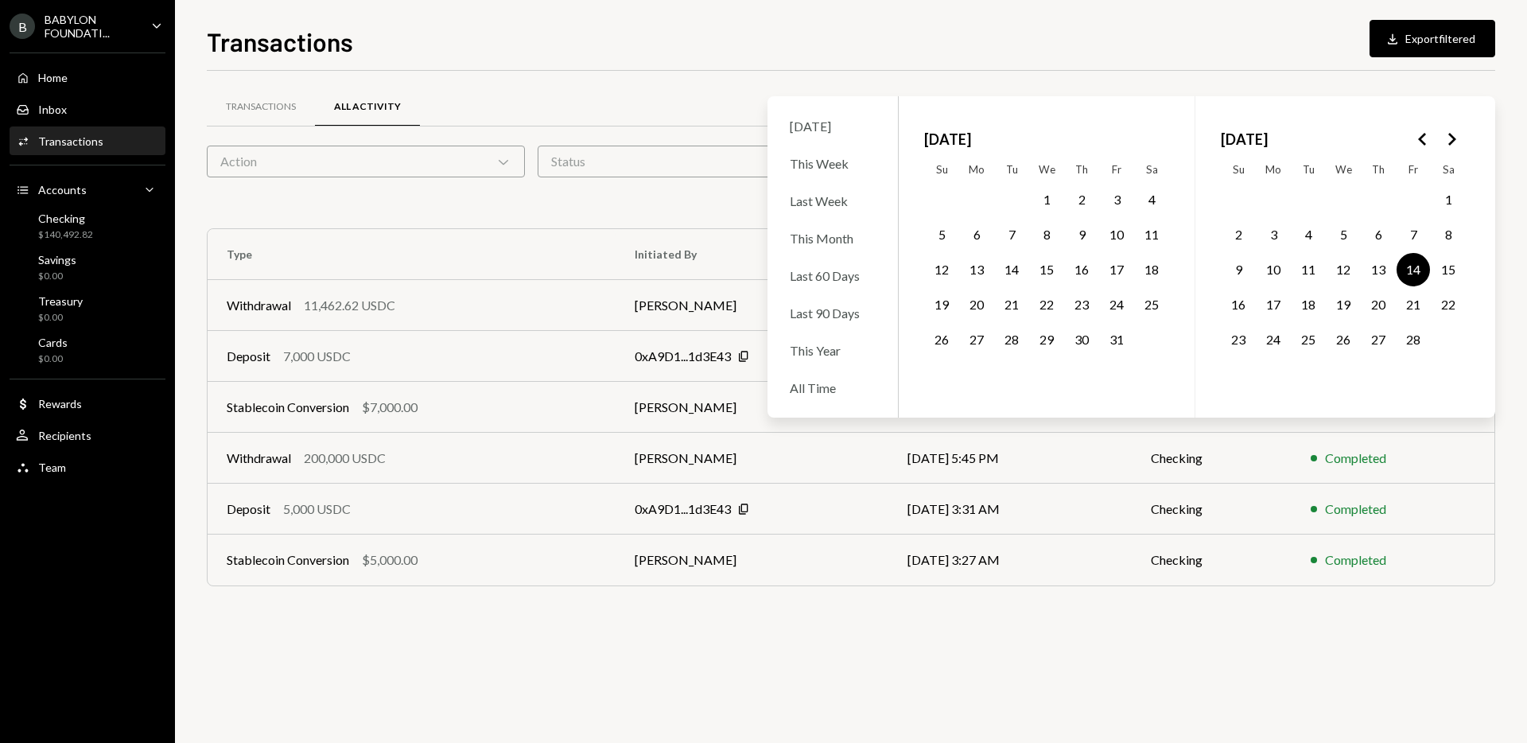
click at [1337, 309] on button "19" at bounding box center [1343, 304] width 33 height 33
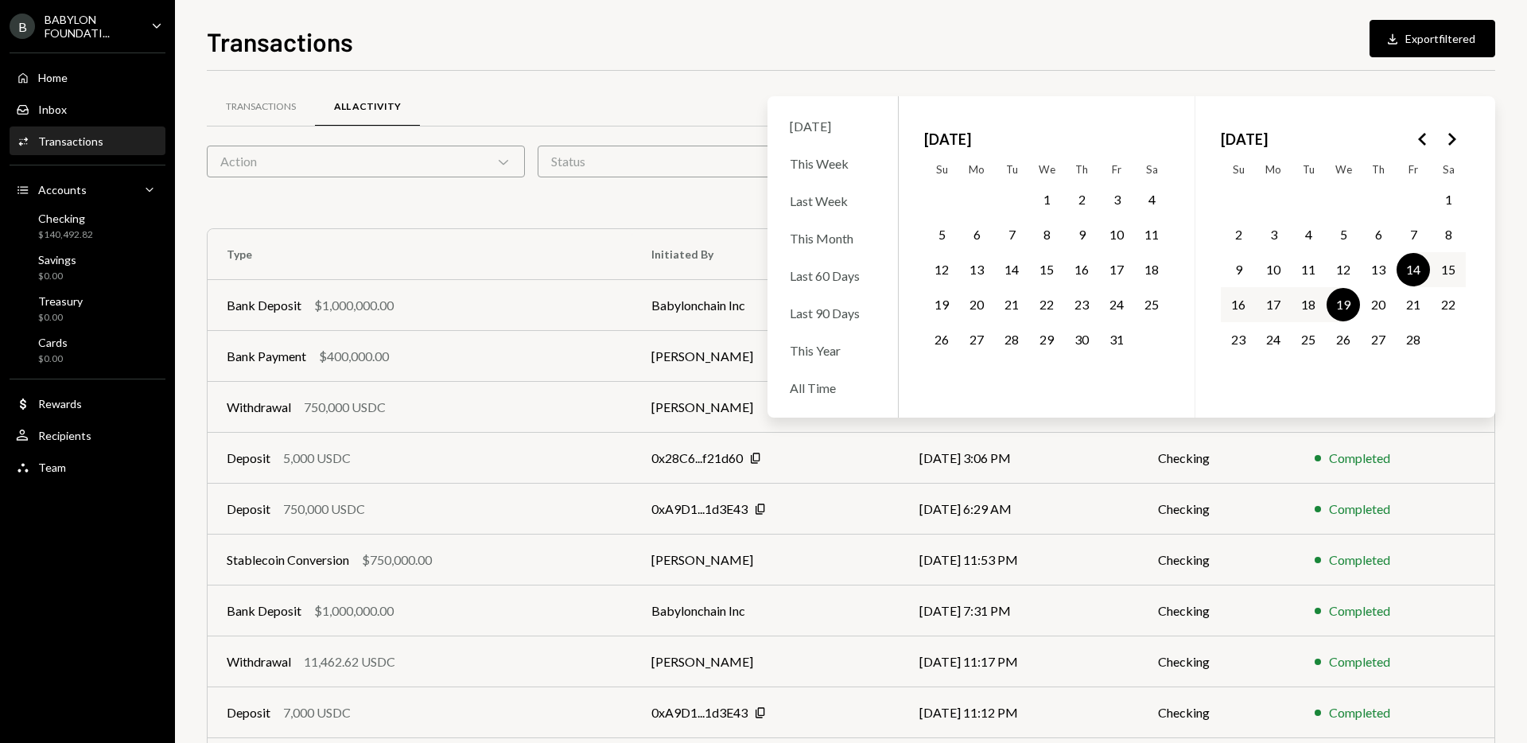
click at [638, 97] on div "Transactions All Activity" at bounding box center [851, 107] width 1289 height 41
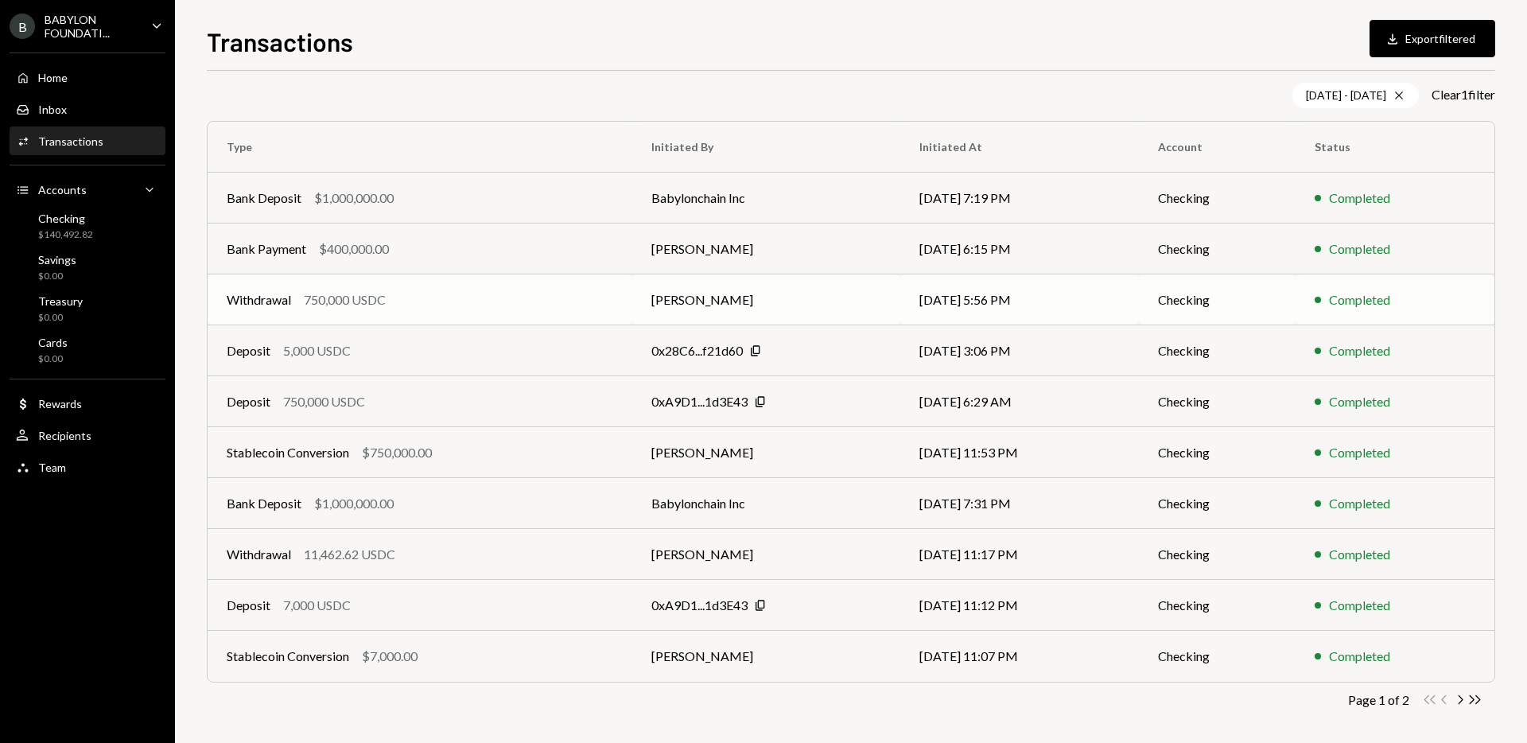
scroll to position [113, 0]
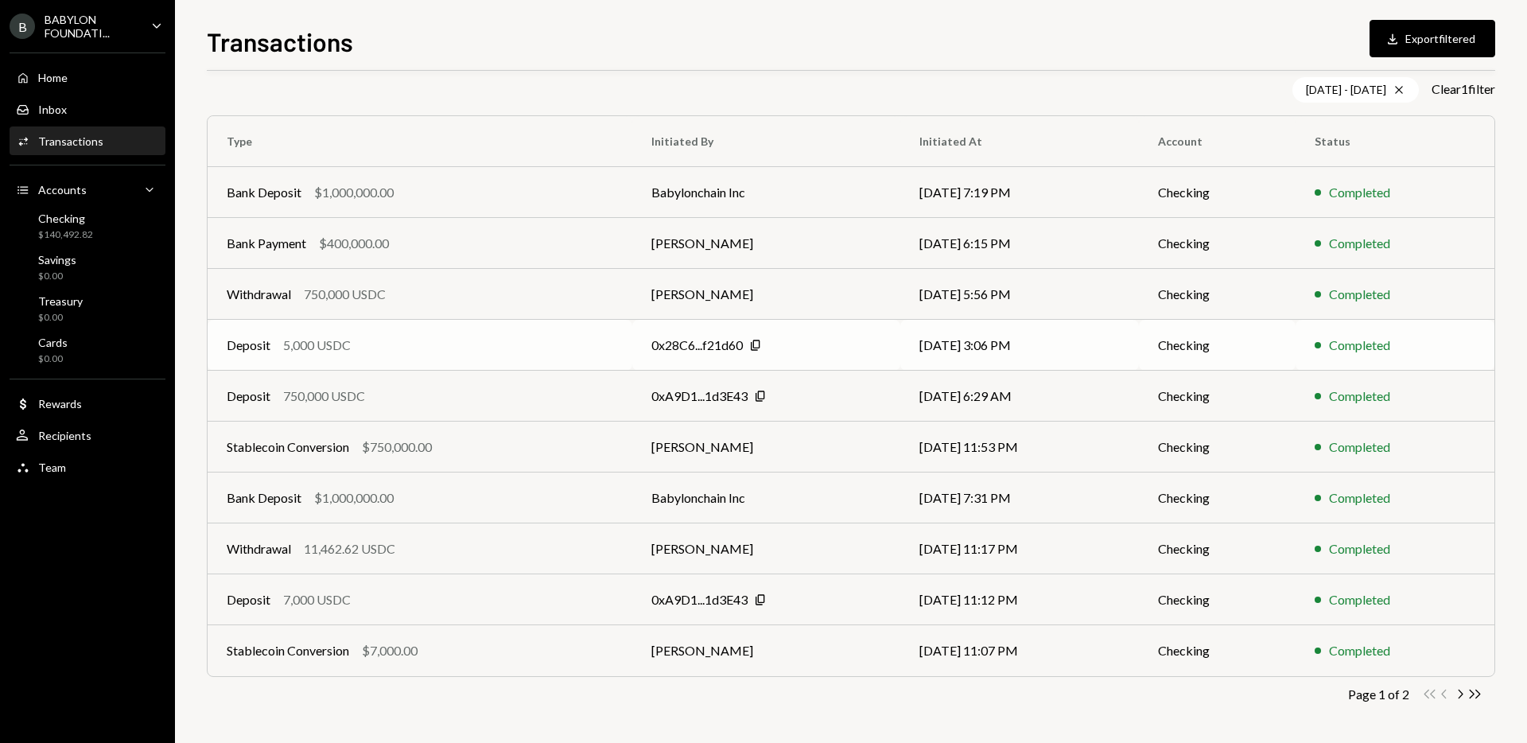
click at [548, 349] on div "Deposit 5,000 USDC" at bounding box center [420, 345] width 387 height 19
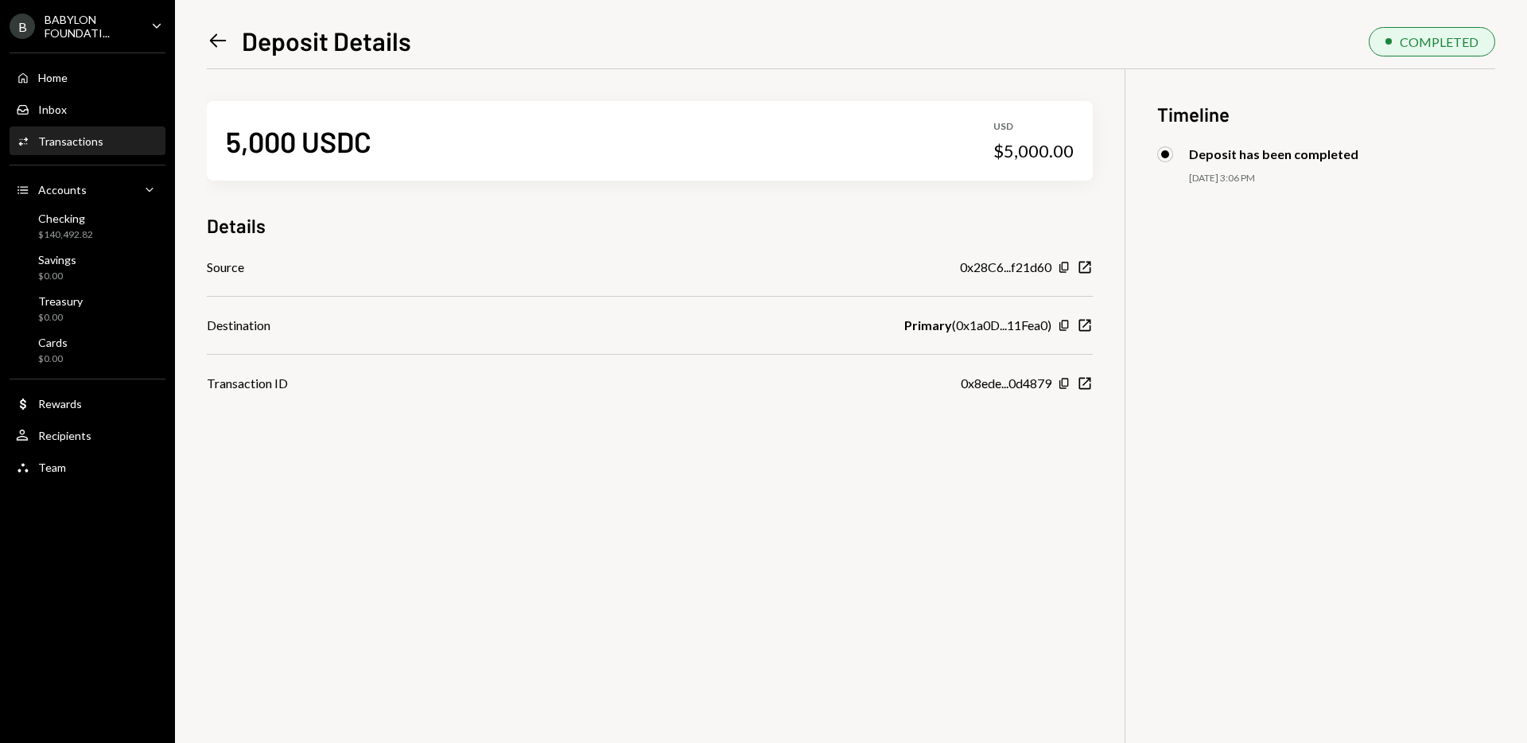
click at [220, 40] on icon at bounding box center [218, 41] width 17 height 14
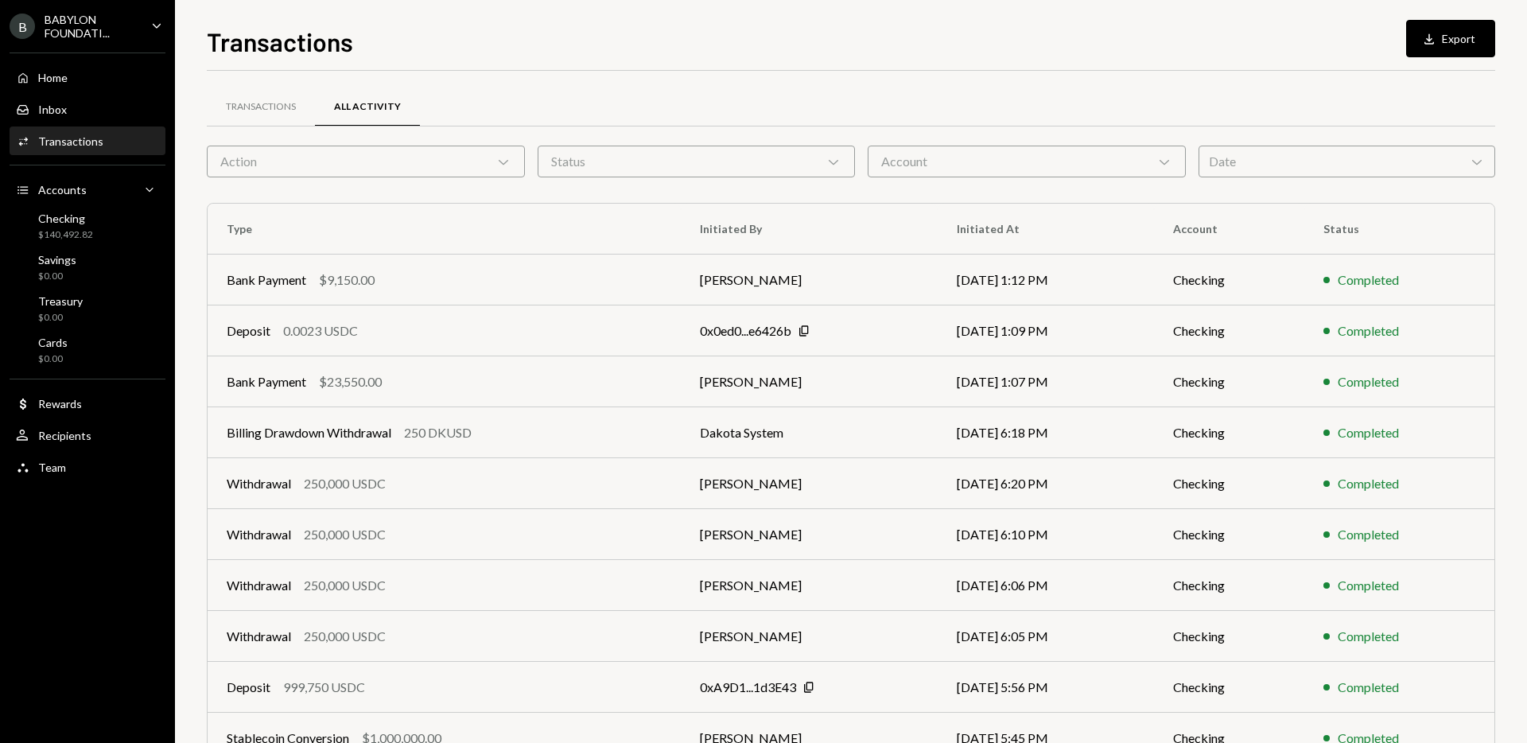
click at [1277, 150] on div "Date Chevron Down" at bounding box center [1347, 162] width 297 height 32
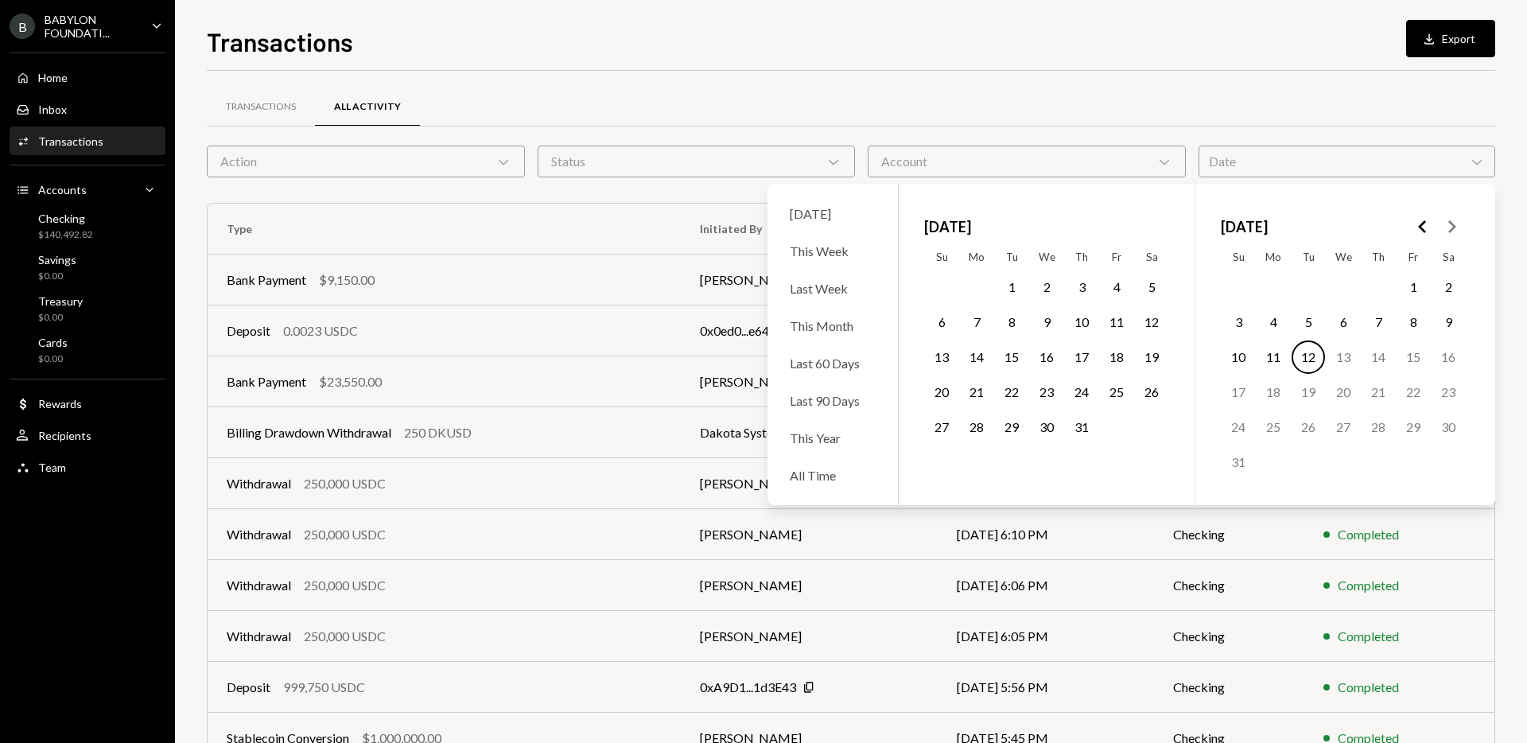
click at [1430, 228] on icon "Go to the Previous Month" at bounding box center [1423, 226] width 19 height 19
click at [1411, 360] on button "14" at bounding box center [1413, 356] width 33 height 33
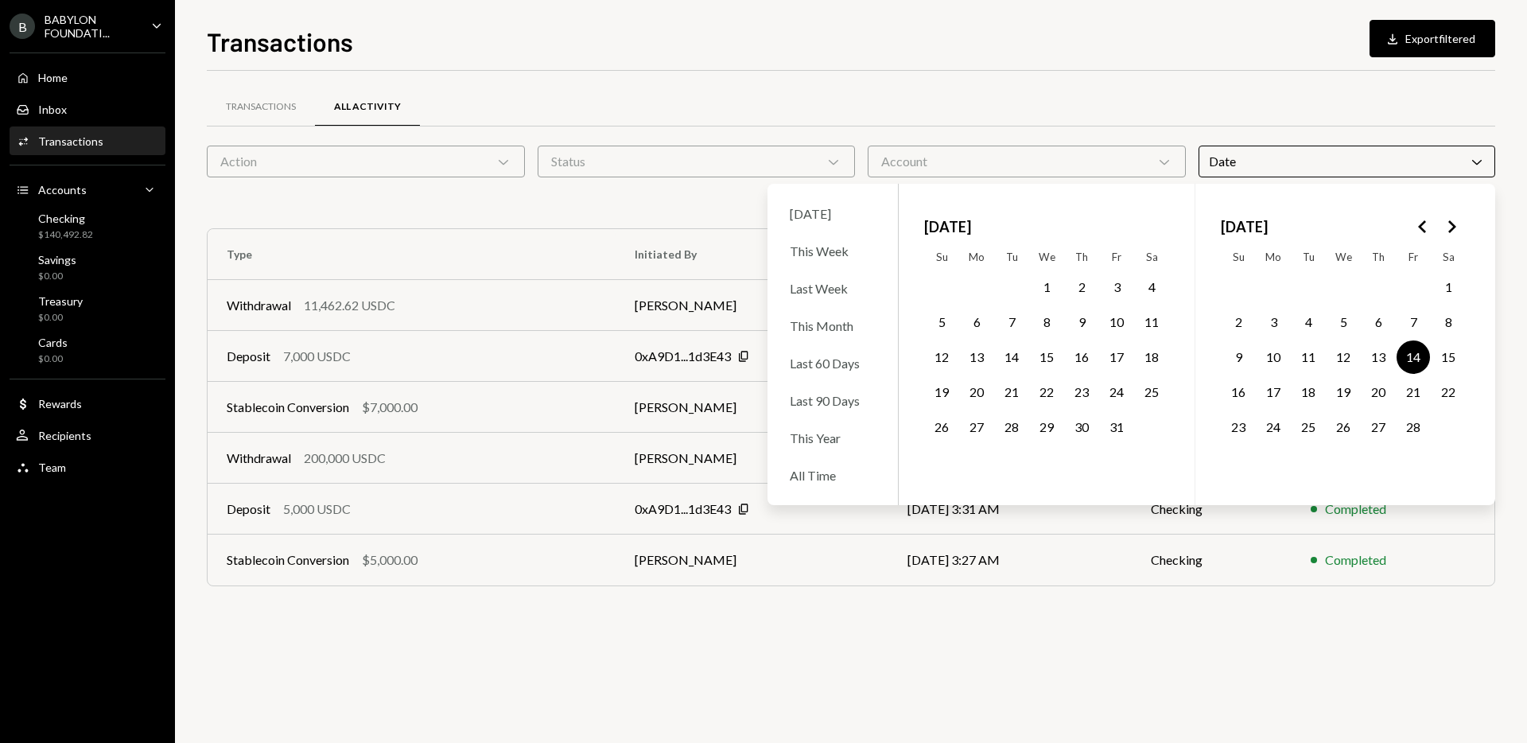
click at [1336, 390] on button "19" at bounding box center [1343, 391] width 33 height 33
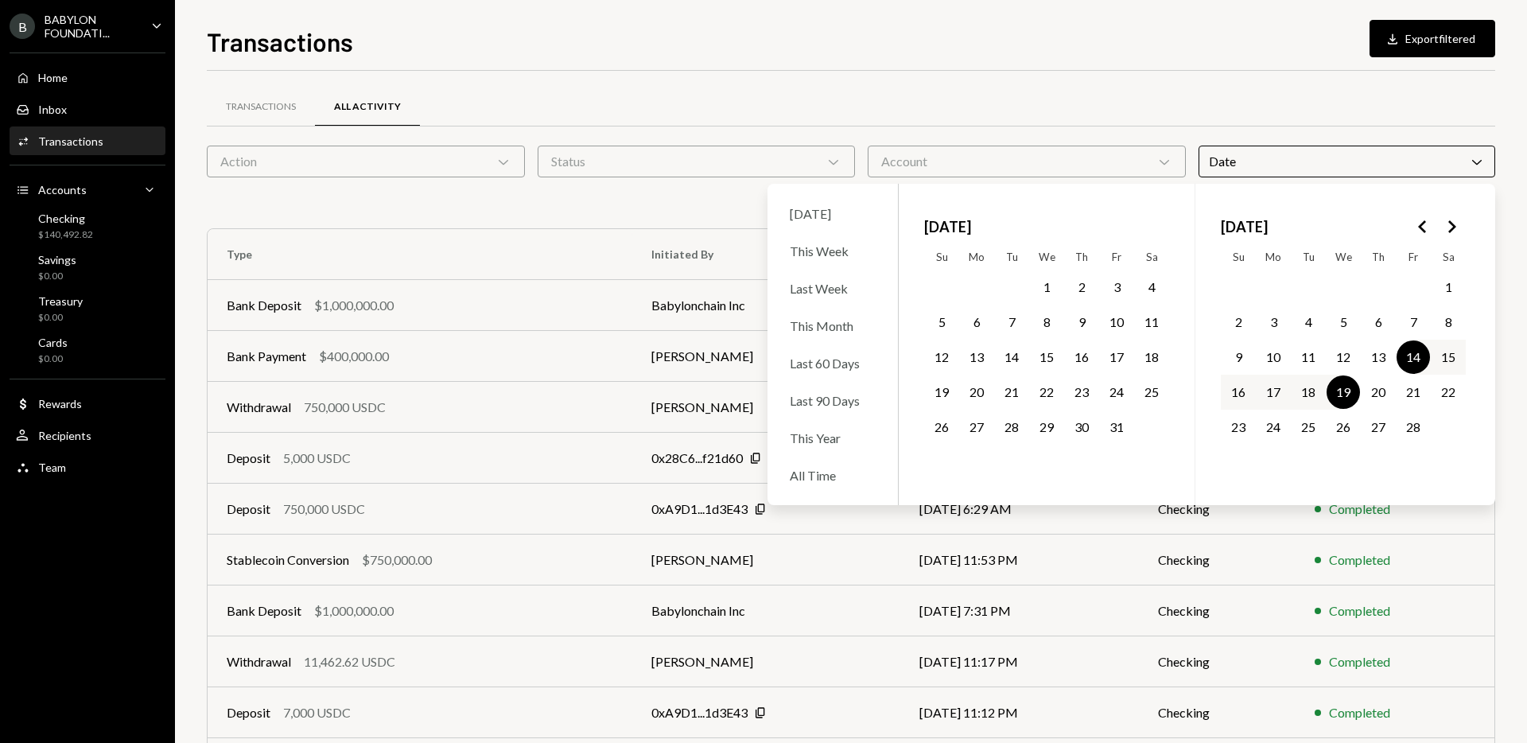
click at [1220, 126] on div "Transactions All Activity" at bounding box center [851, 107] width 1289 height 41
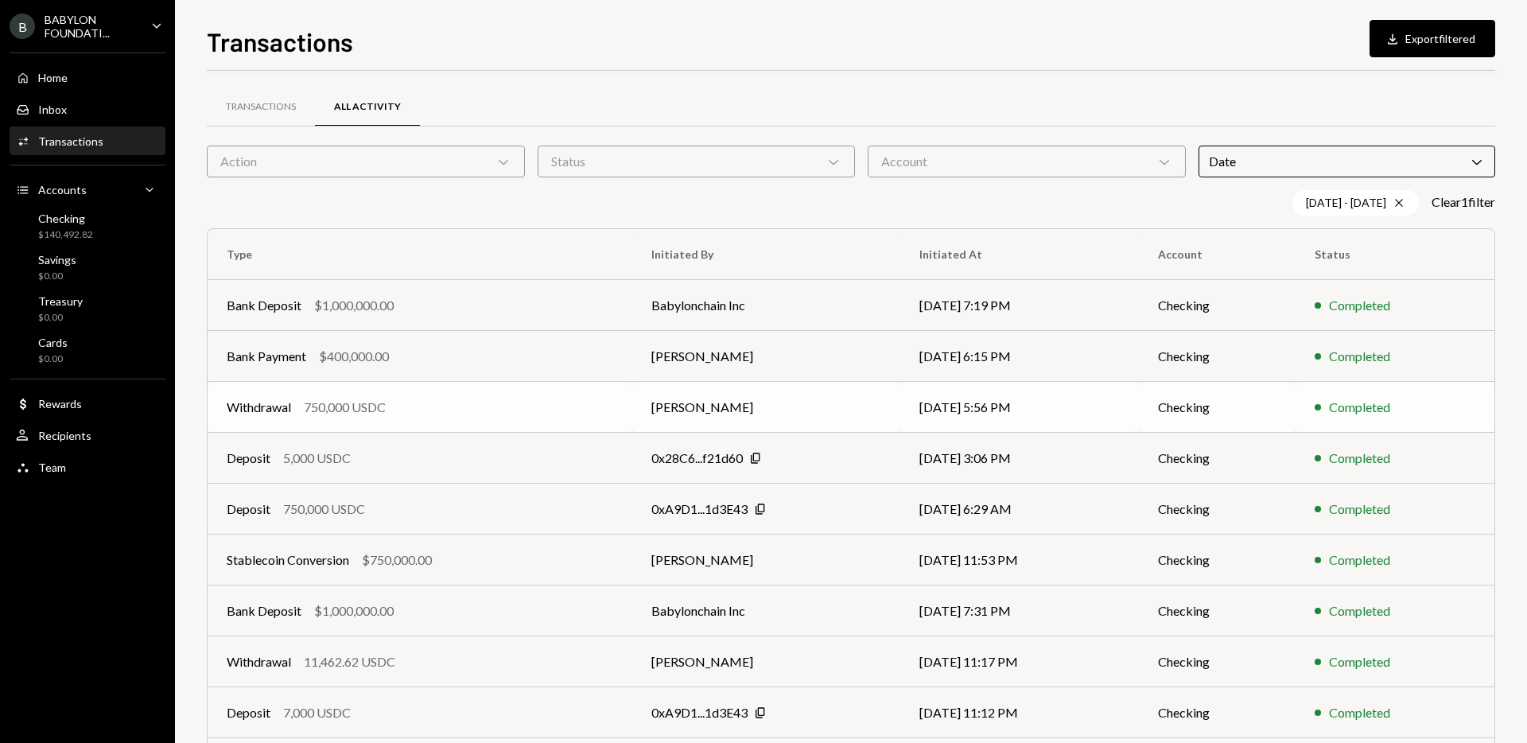
scroll to position [113, 0]
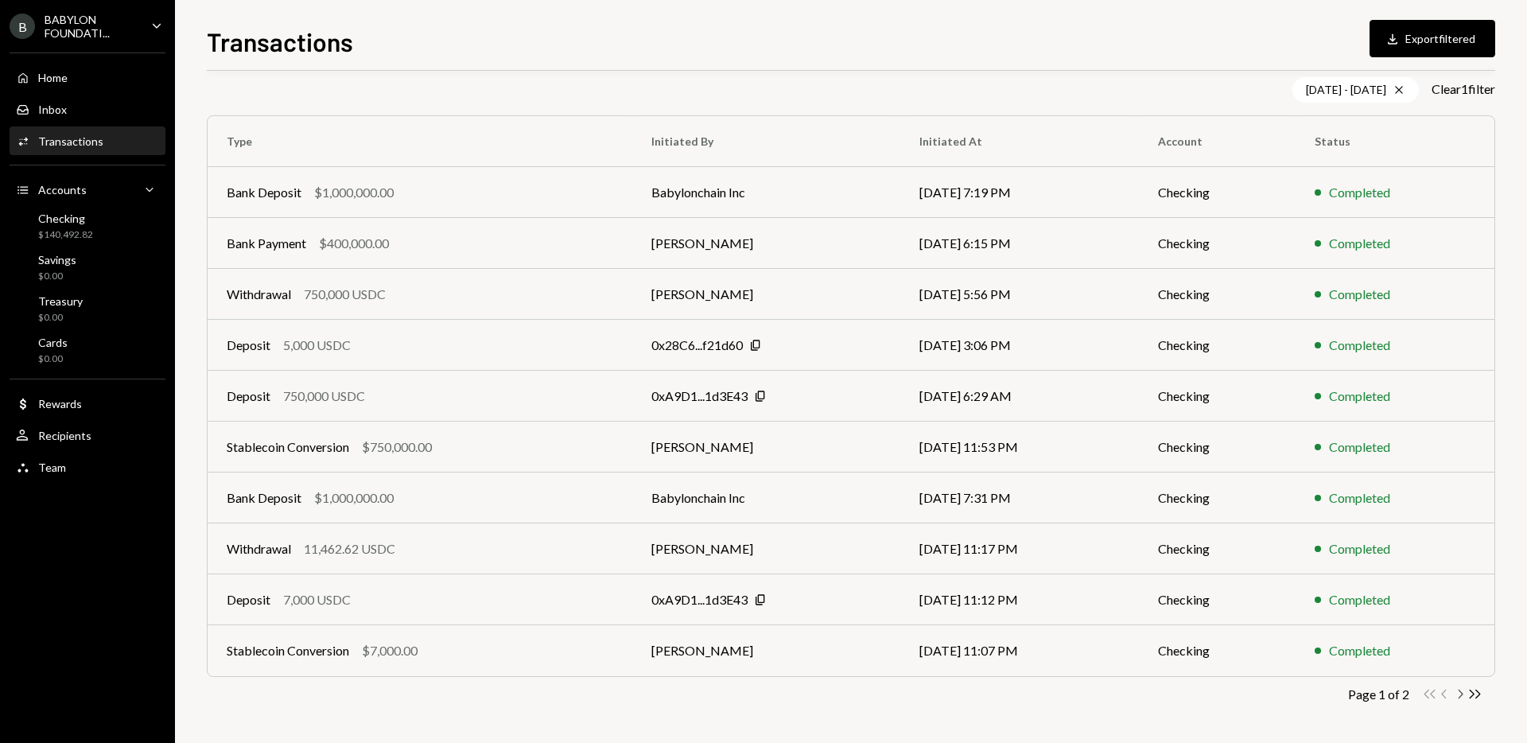
click at [1458, 694] on icon "Chevron Right" at bounding box center [1460, 694] width 15 height 15
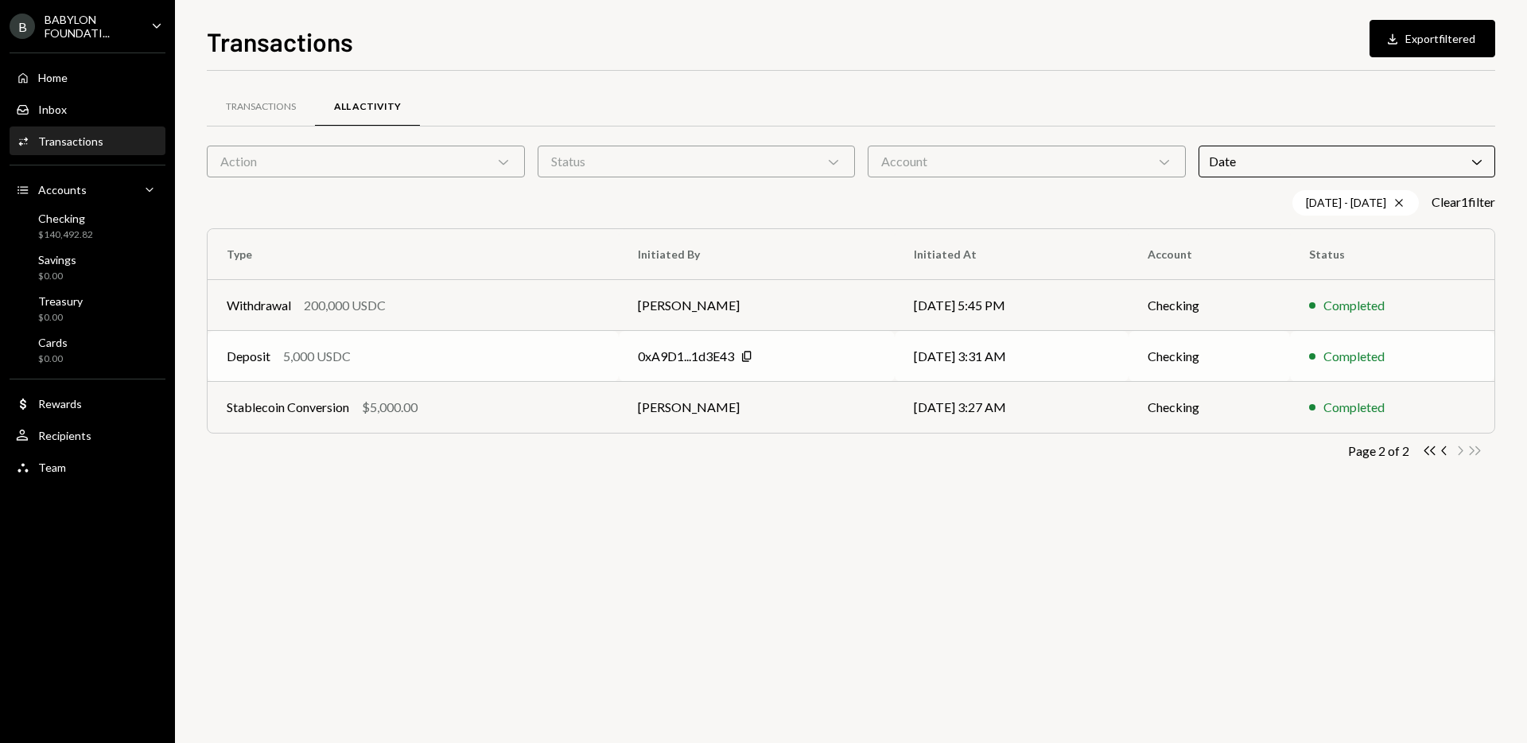
click at [306, 368] on td "Deposit 5,000 USDC" at bounding box center [413, 356] width 411 height 51
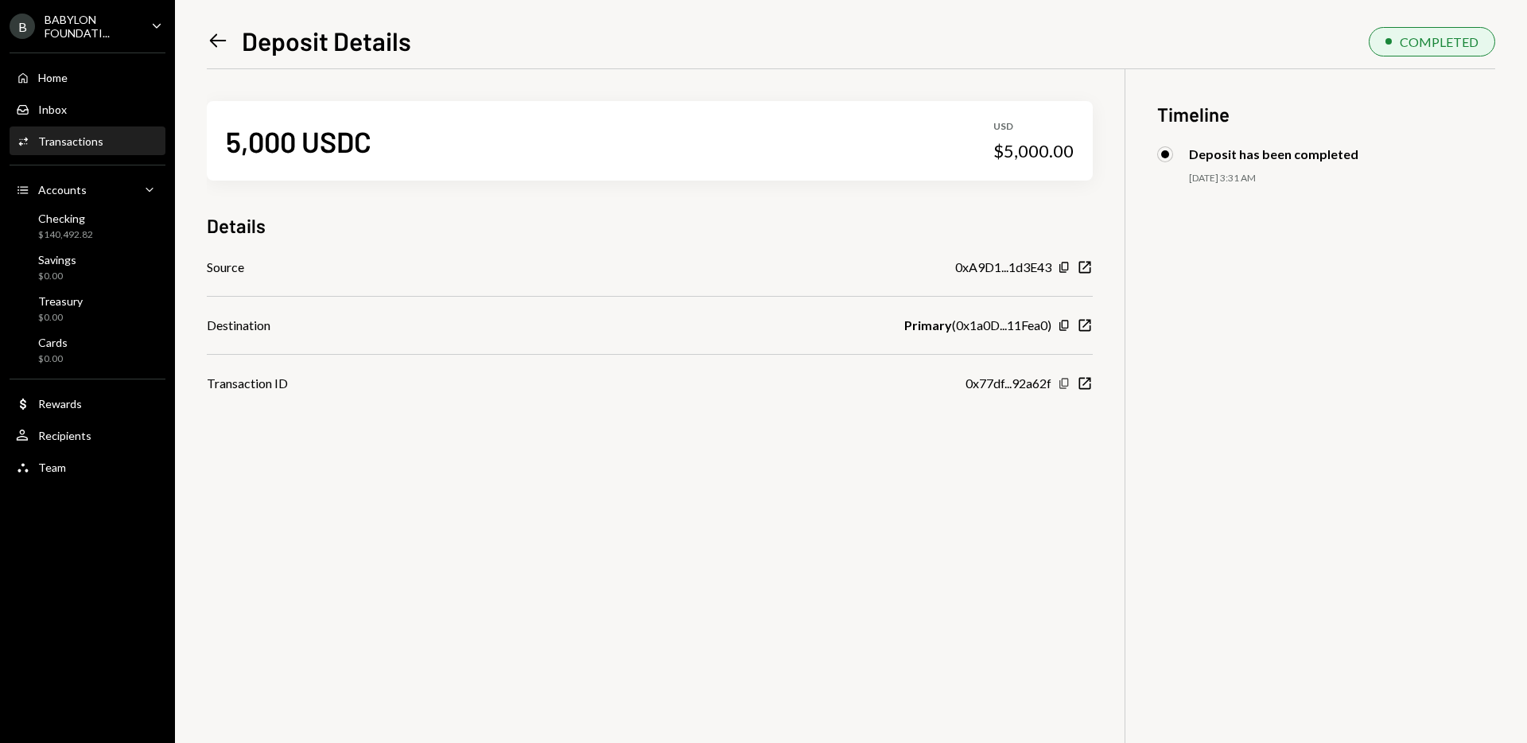
click at [1065, 389] on div "Copy New Window" at bounding box center [1075, 383] width 35 height 16
click at [1066, 384] on icon "Copy" at bounding box center [1064, 383] width 13 height 13
click at [212, 39] on icon at bounding box center [218, 41] width 17 height 14
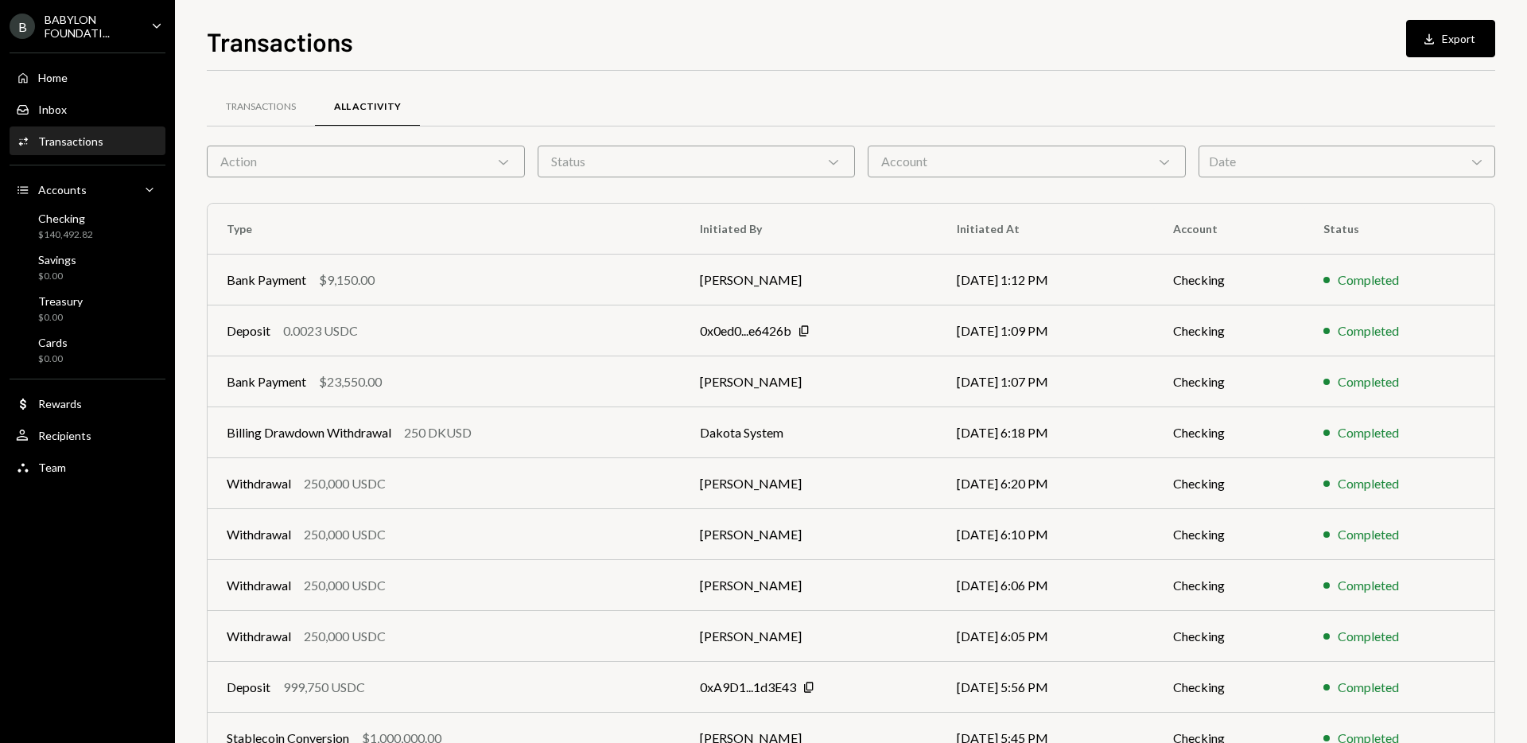
click at [1282, 161] on div "Date Chevron Down" at bounding box center [1347, 162] width 297 height 32
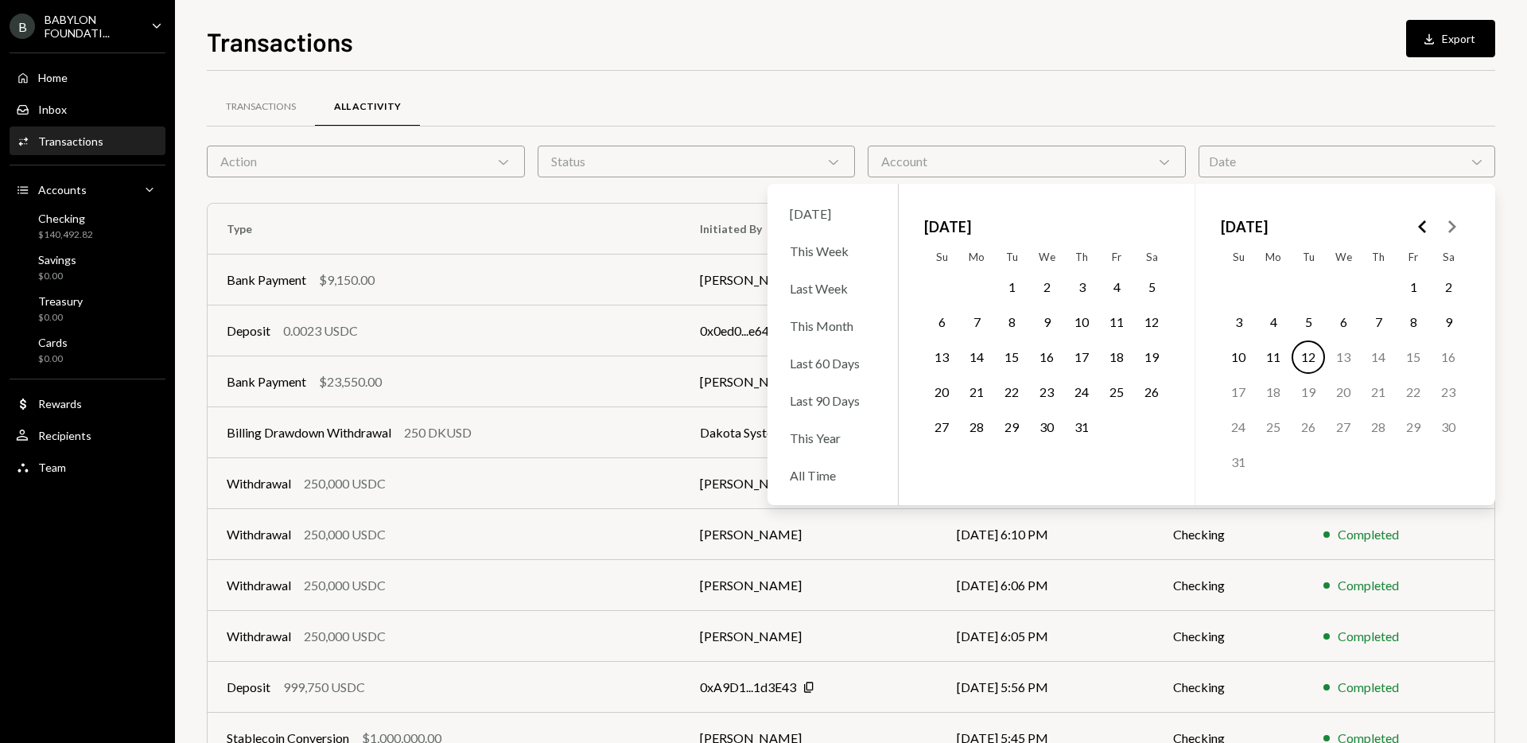
click at [1418, 231] on icon "Go to the Previous Month" at bounding box center [1423, 226] width 19 height 19
click at [1430, 223] on icon "Go to the Previous Month" at bounding box center [1423, 226] width 19 height 19
click at [1415, 356] on button "14" at bounding box center [1413, 356] width 33 height 33
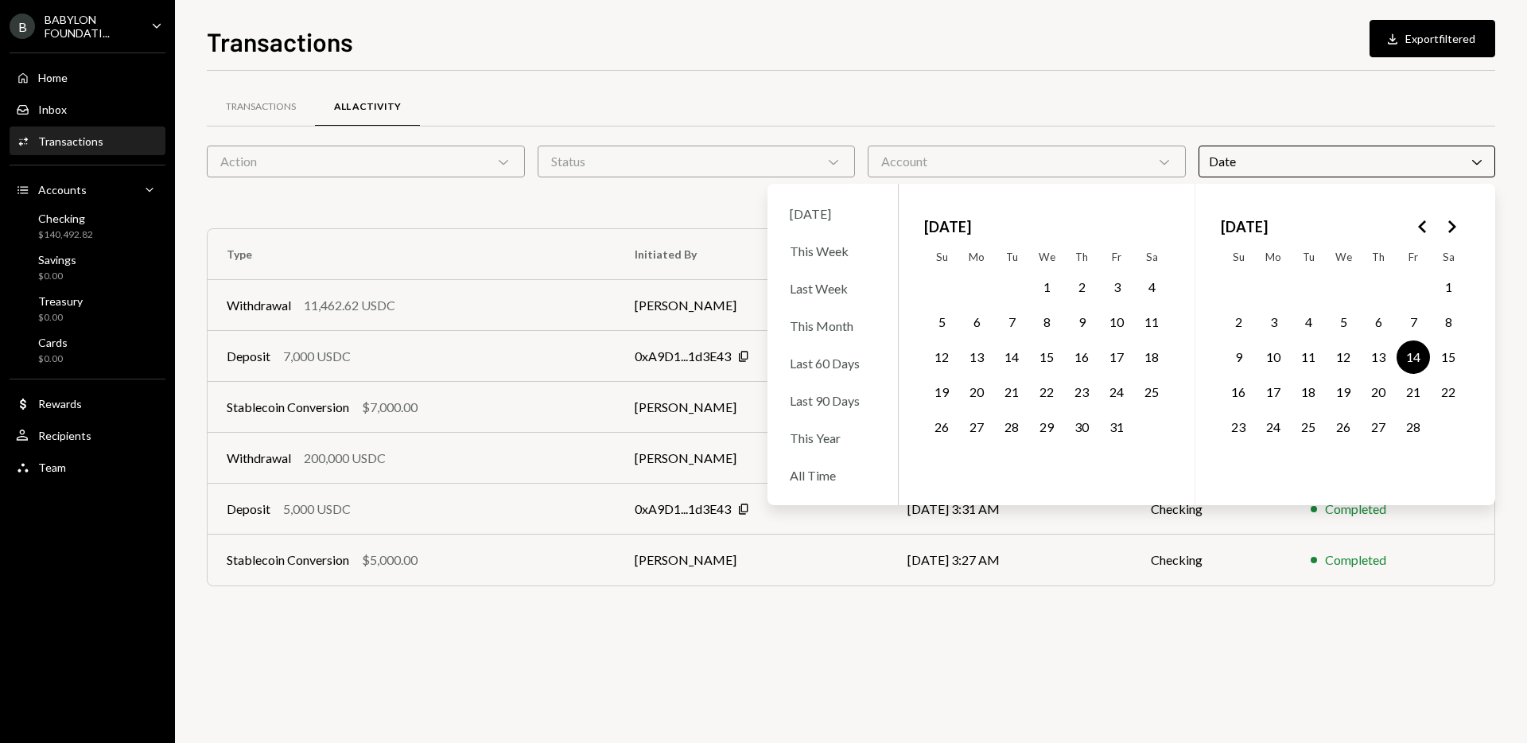
click at [1349, 392] on button "19" at bounding box center [1343, 391] width 33 height 33
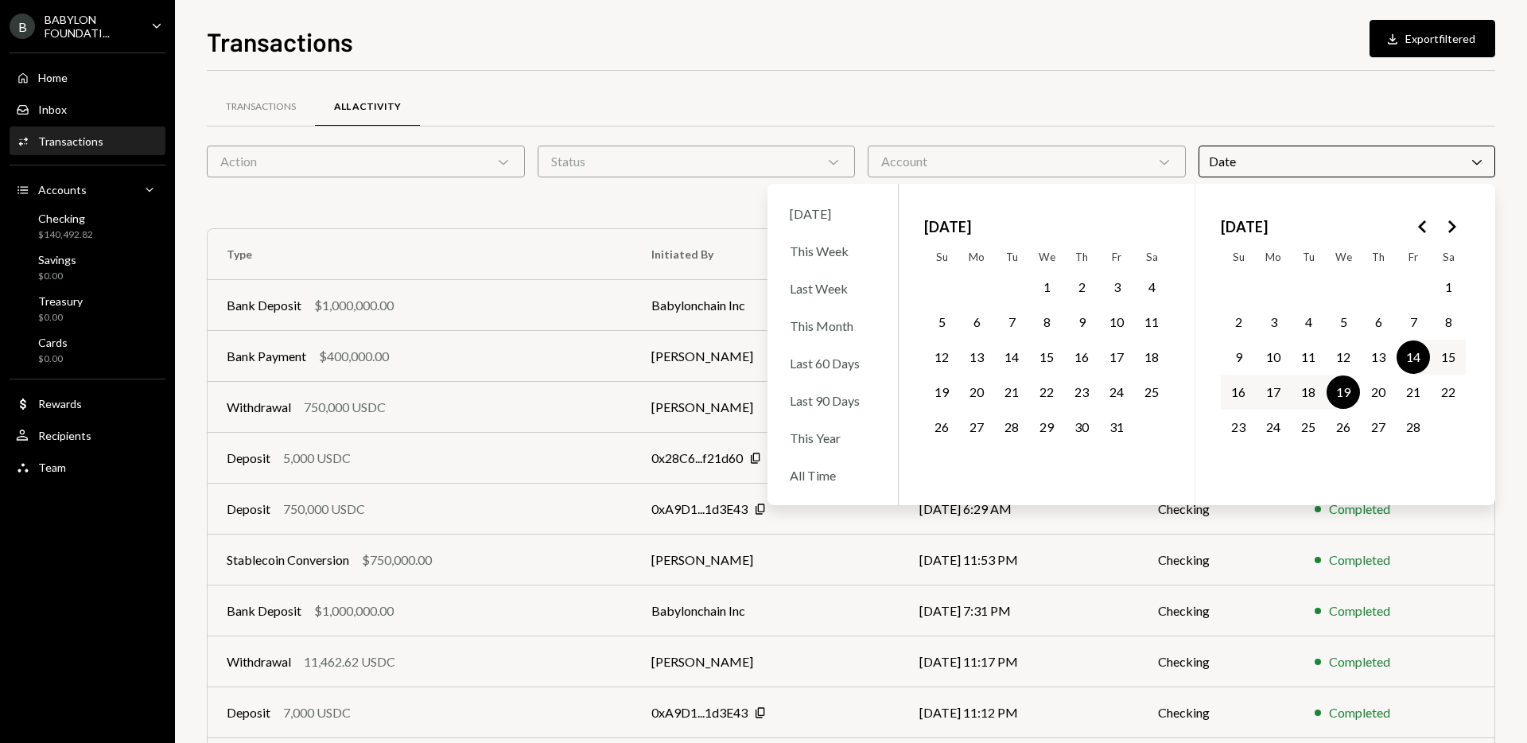
click at [1163, 121] on div "Transactions All Activity" at bounding box center [851, 107] width 1289 height 41
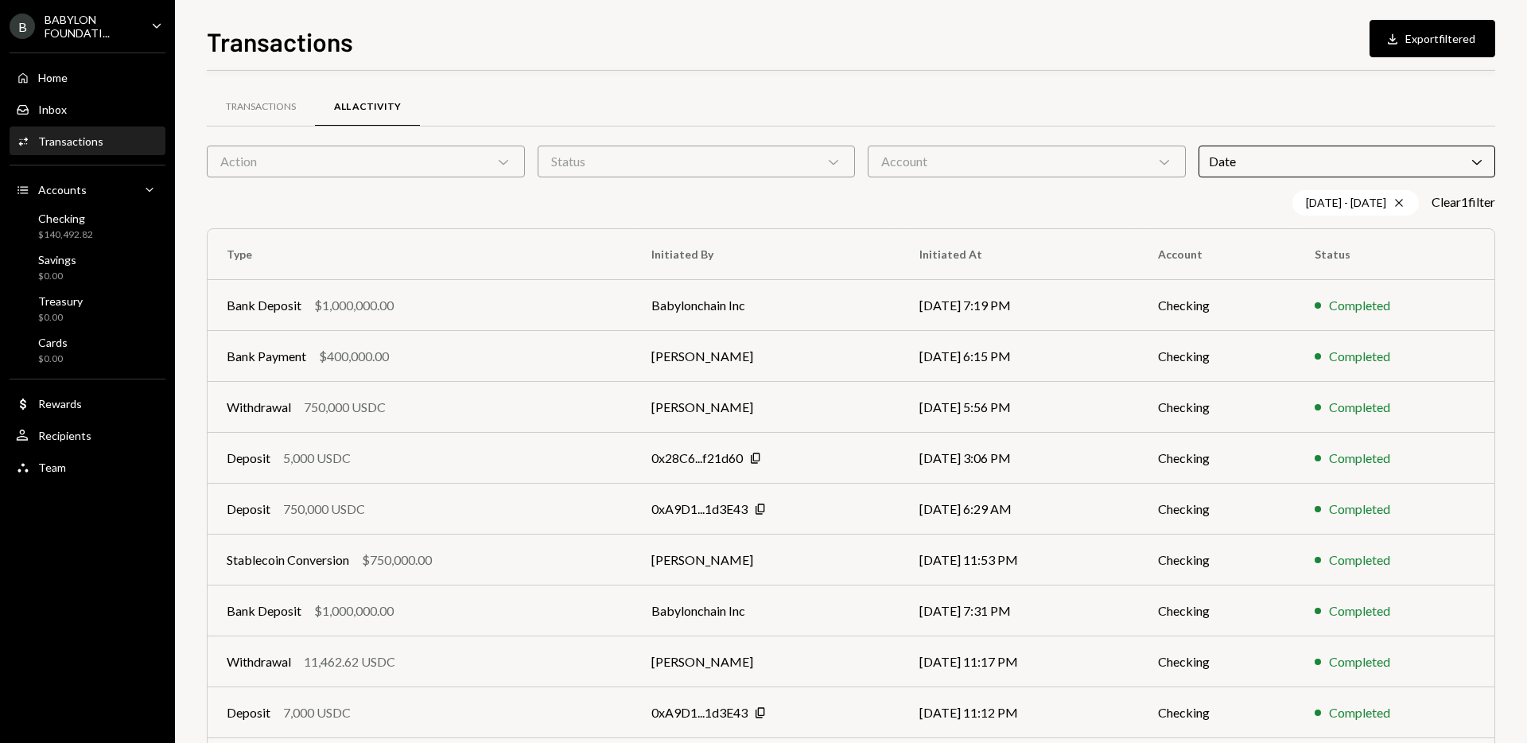
scroll to position [113, 0]
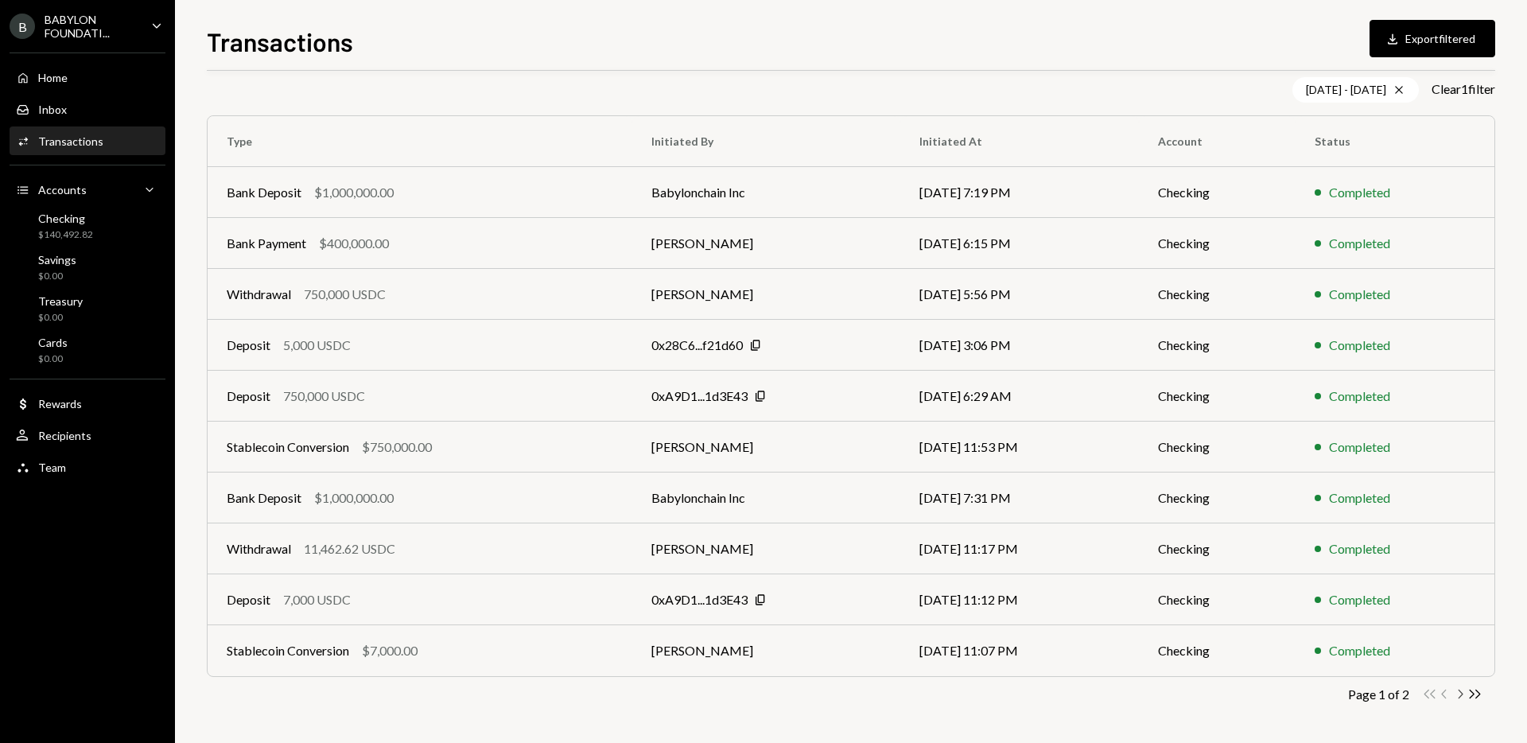
click at [1465, 694] on icon "Chevron Right" at bounding box center [1460, 694] width 15 height 15
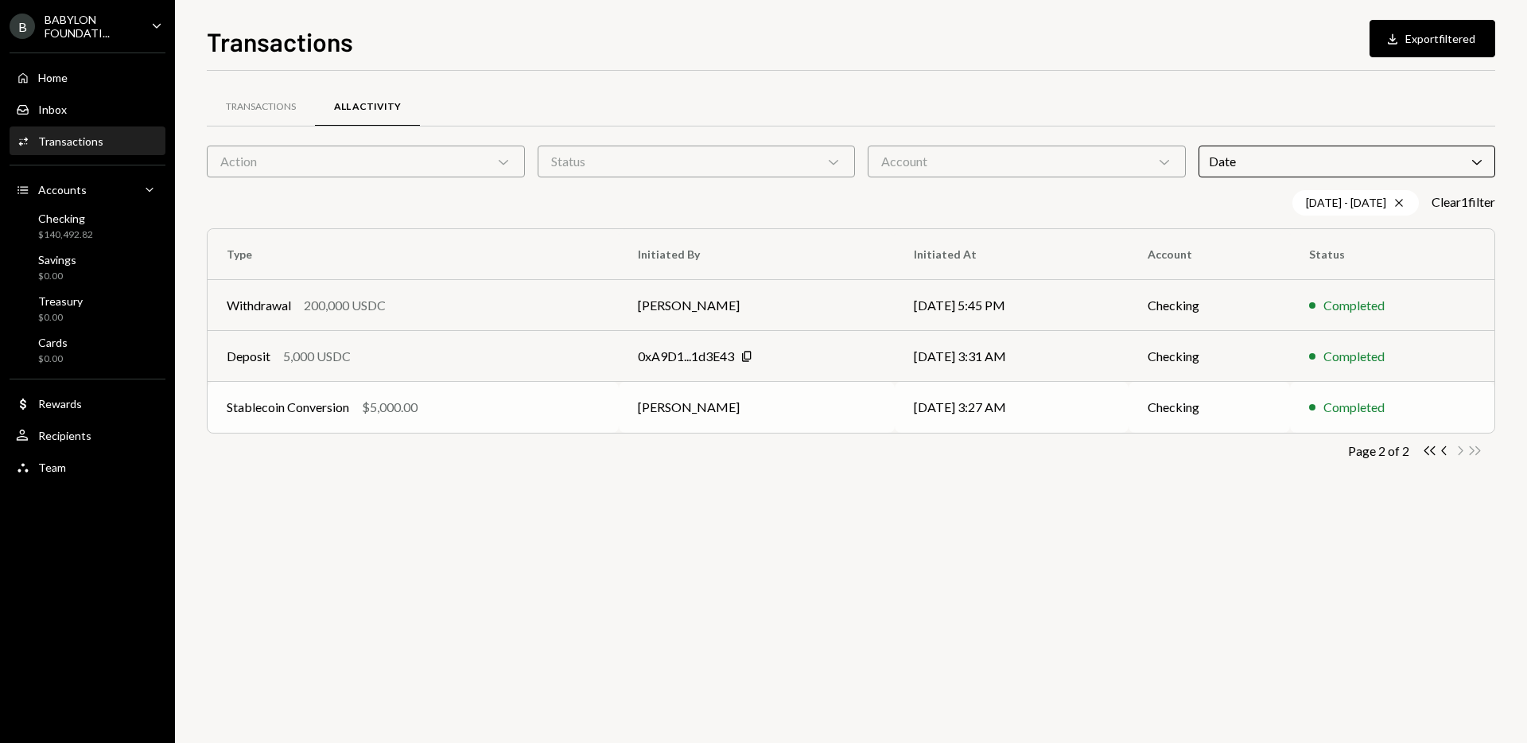
click at [692, 403] on td "[PERSON_NAME]" at bounding box center [757, 407] width 276 height 51
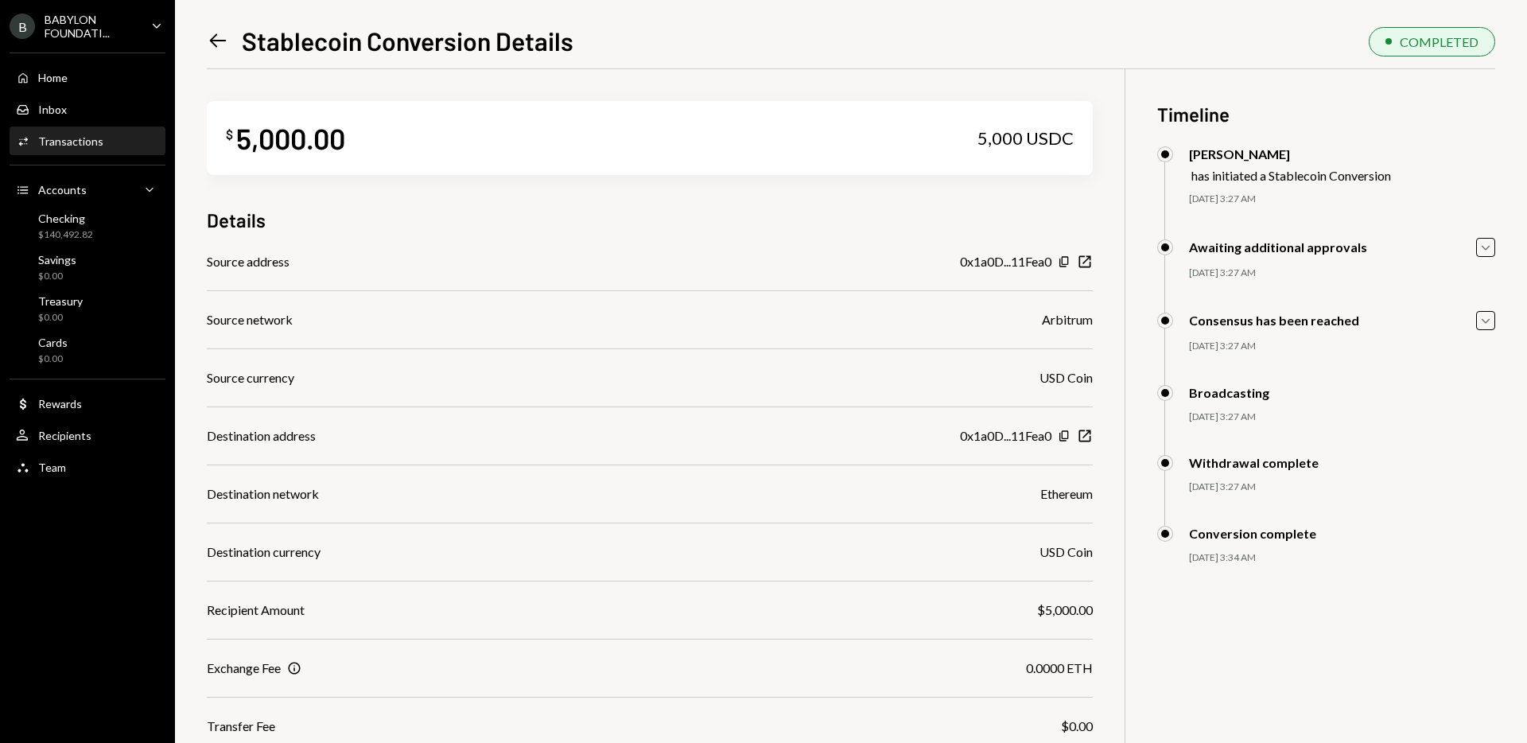
scroll to position [69, 0]
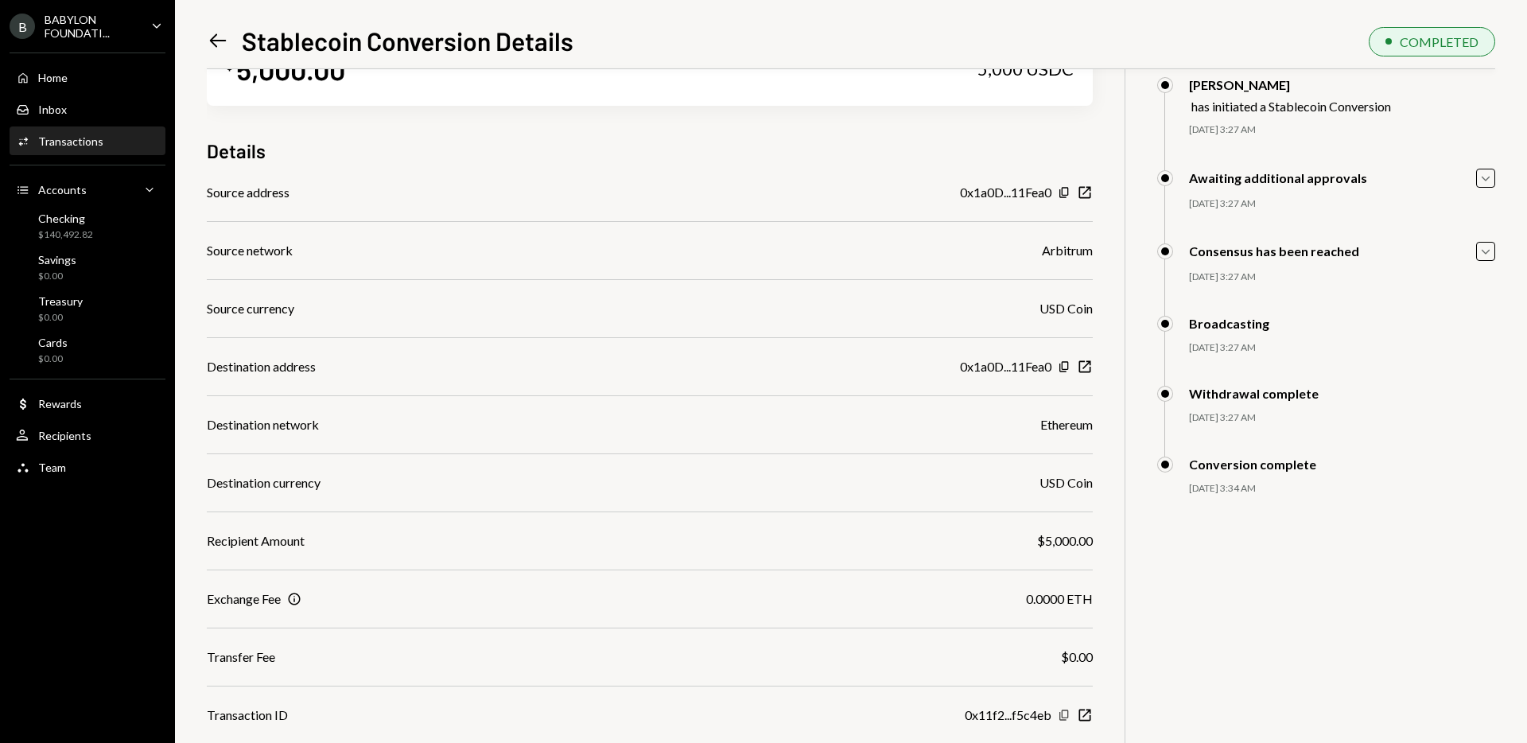
click at [1063, 715] on icon "Copy" at bounding box center [1064, 715] width 13 height 13
click at [1061, 717] on icon "Copy" at bounding box center [1064, 715] width 13 height 13
click at [217, 45] on icon "Left Arrow" at bounding box center [218, 40] width 22 height 22
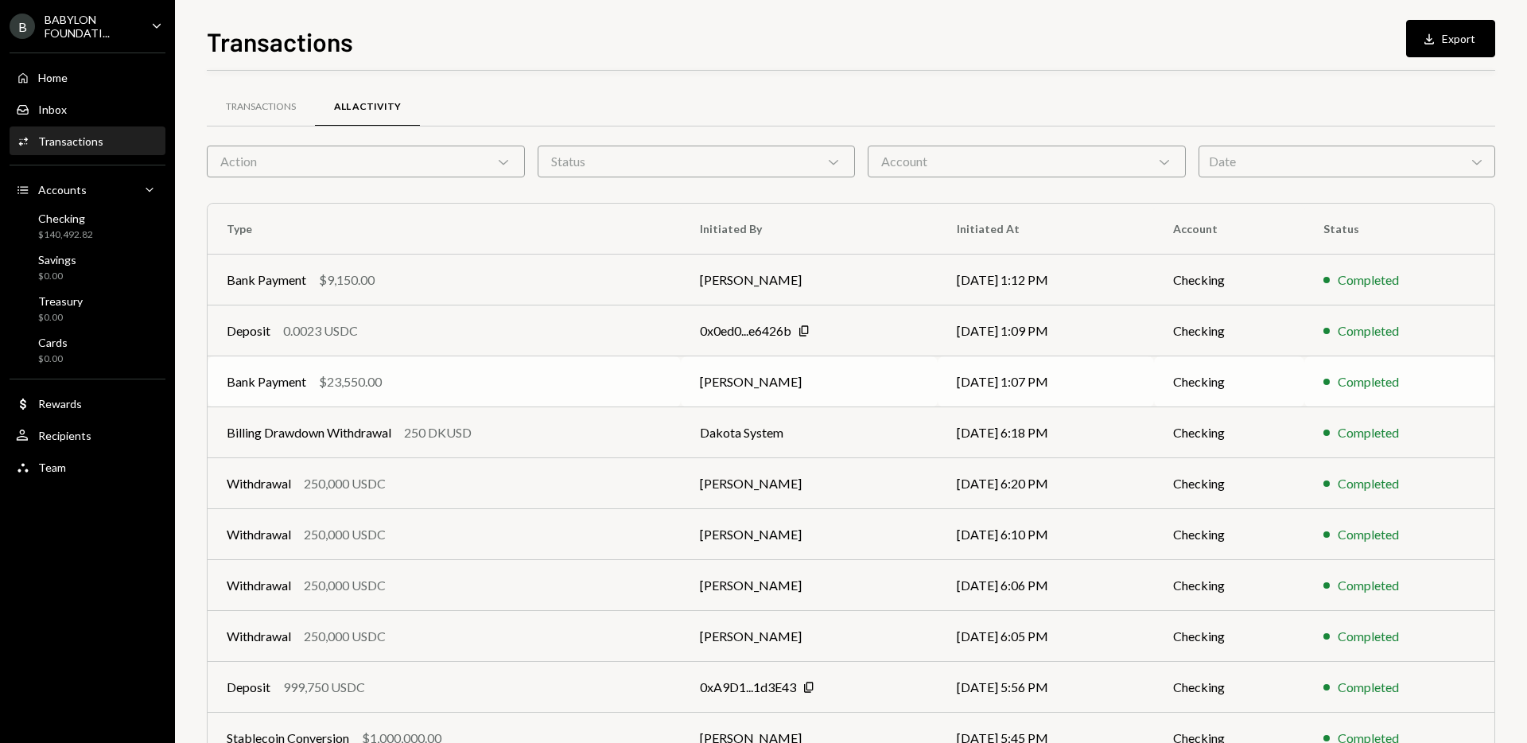
scroll to position [88, 0]
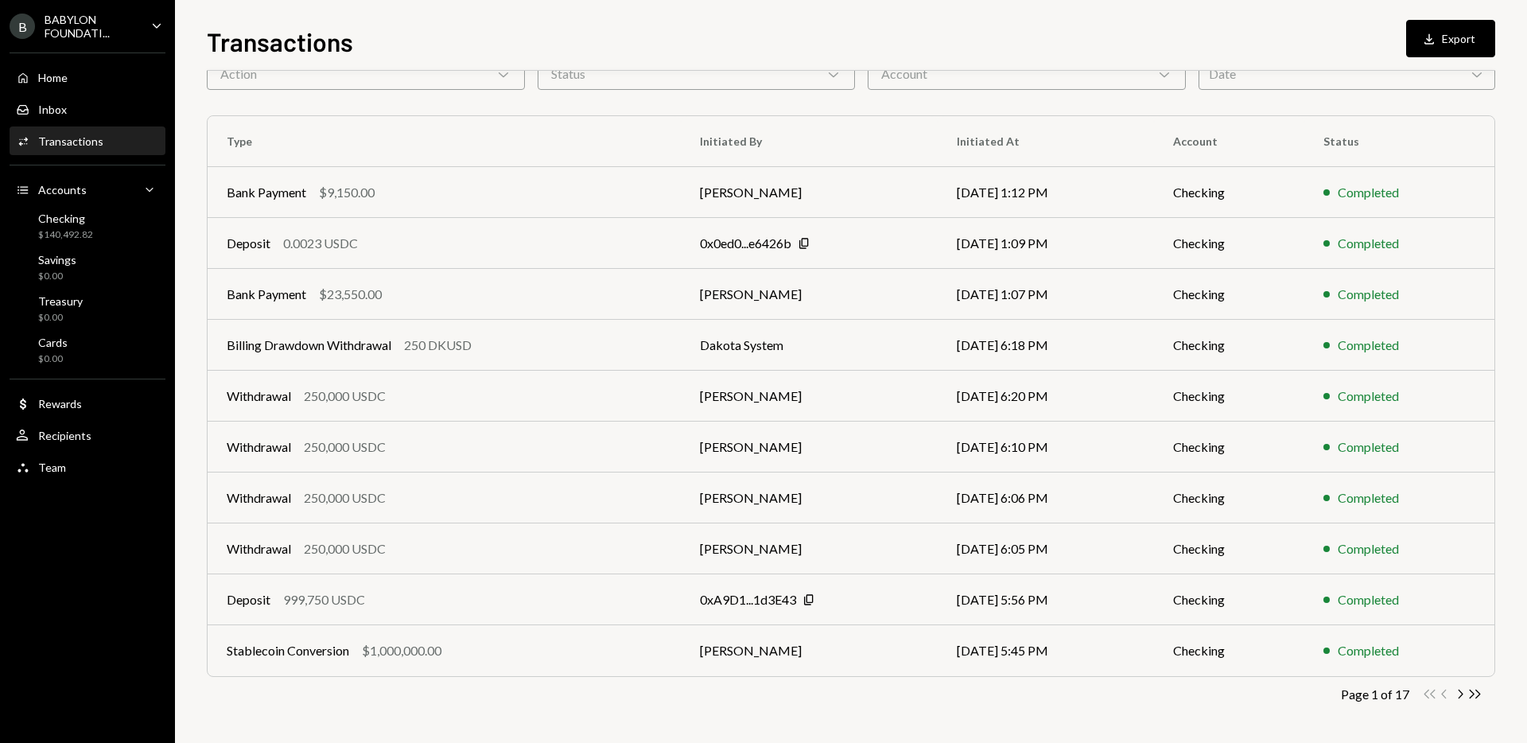
click at [1278, 88] on div "Date Chevron Down" at bounding box center [1347, 74] width 297 height 32
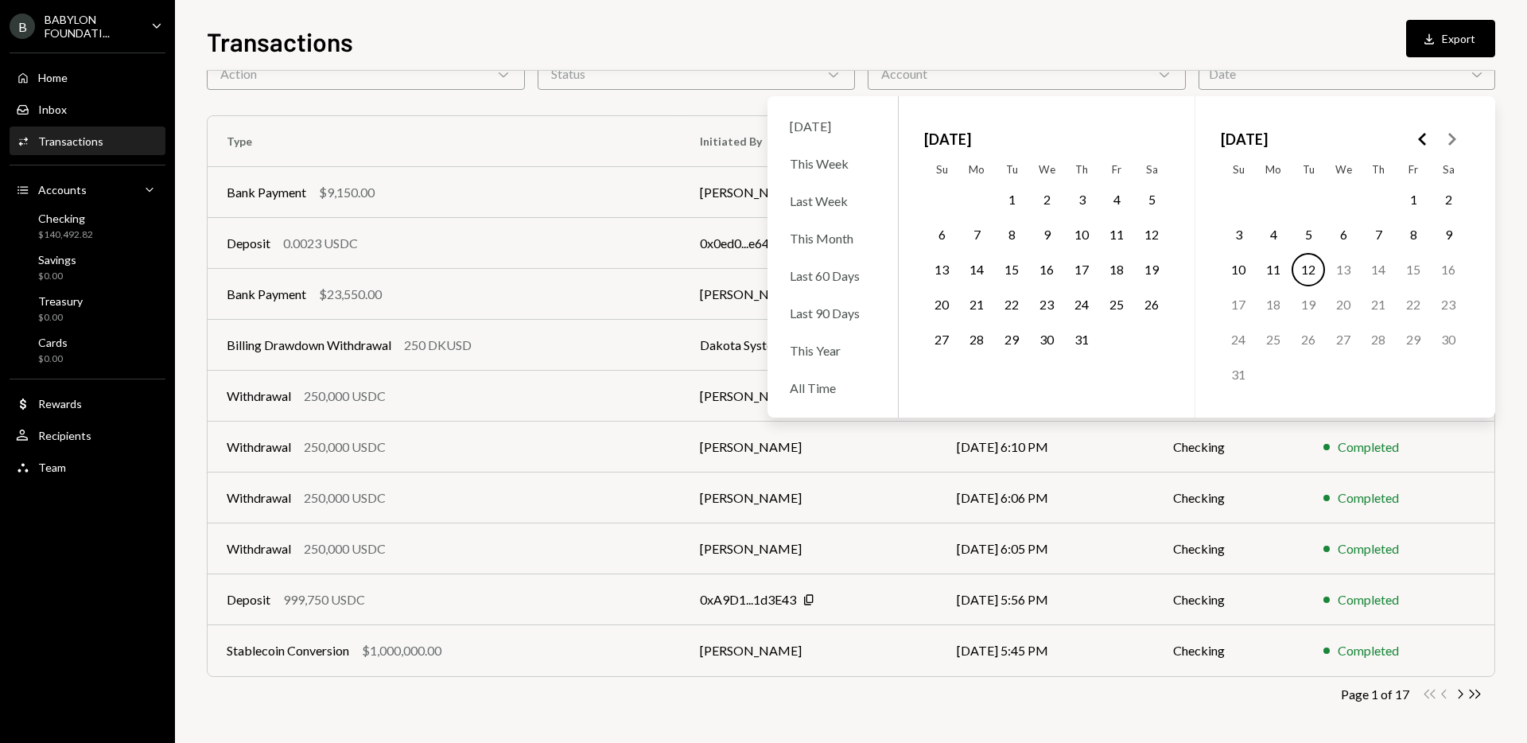
click at [1425, 138] on icon "Go to the Previous Month" at bounding box center [1423, 139] width 19 height 19
click at [1282, 272] on button "14" at bounding box center [1273, 269] width 33 height 33
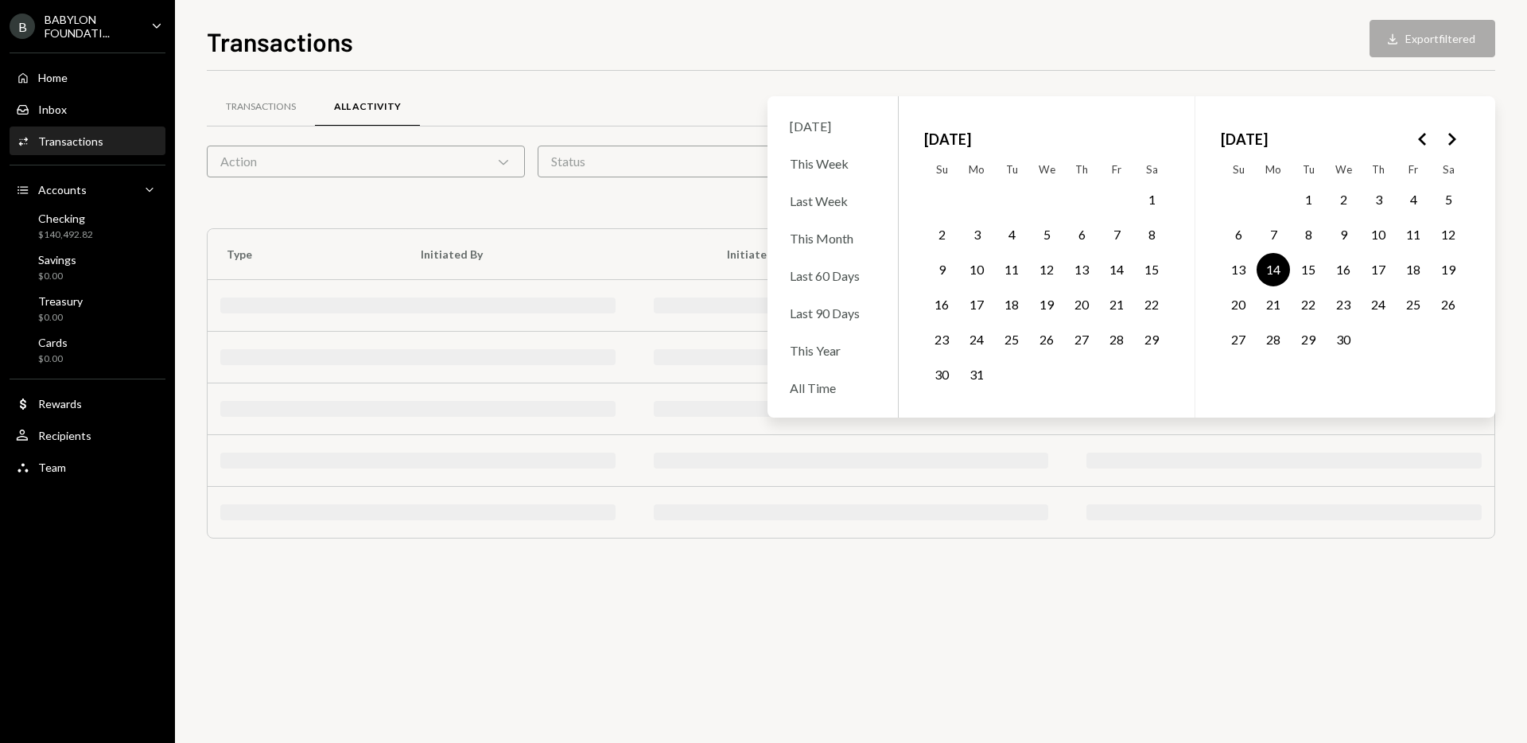
scroll to position [0, 0]
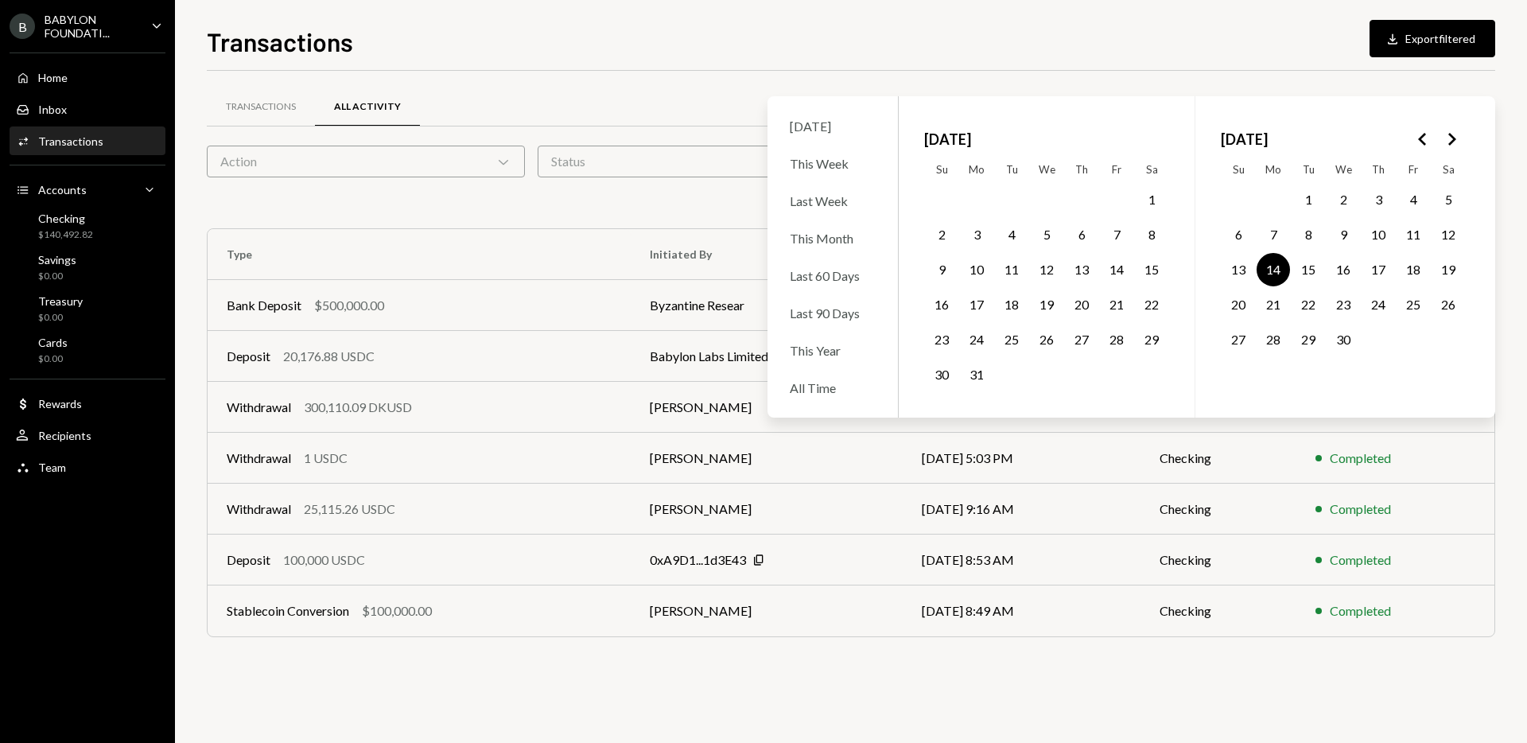
click at [670, 116] on div "Transactions All Activity" at bounding box center [851, 107] width 1289 height 41
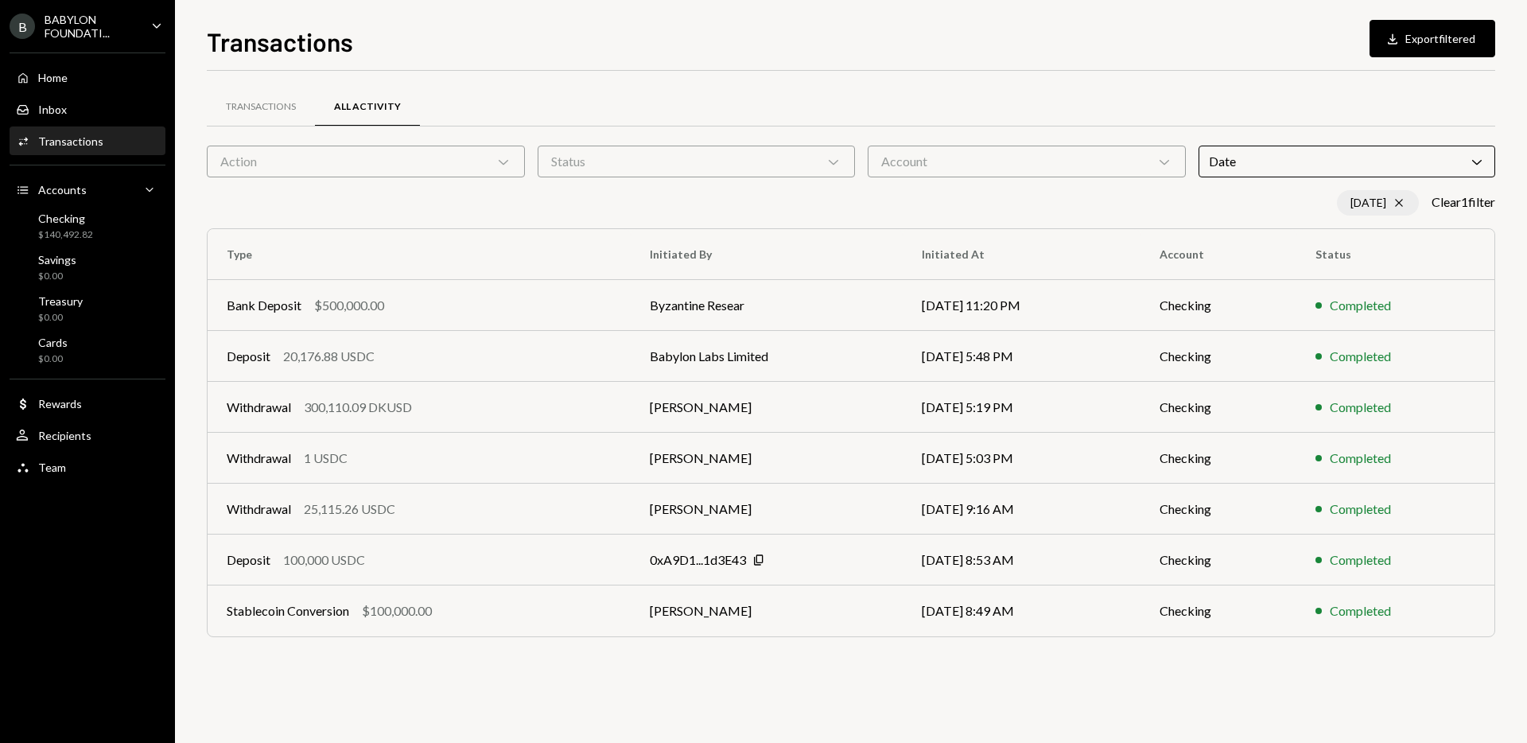
click at [1377, 201] on div "[DATE] Cross" at bounding box center [1378, 202] width 82 height 25
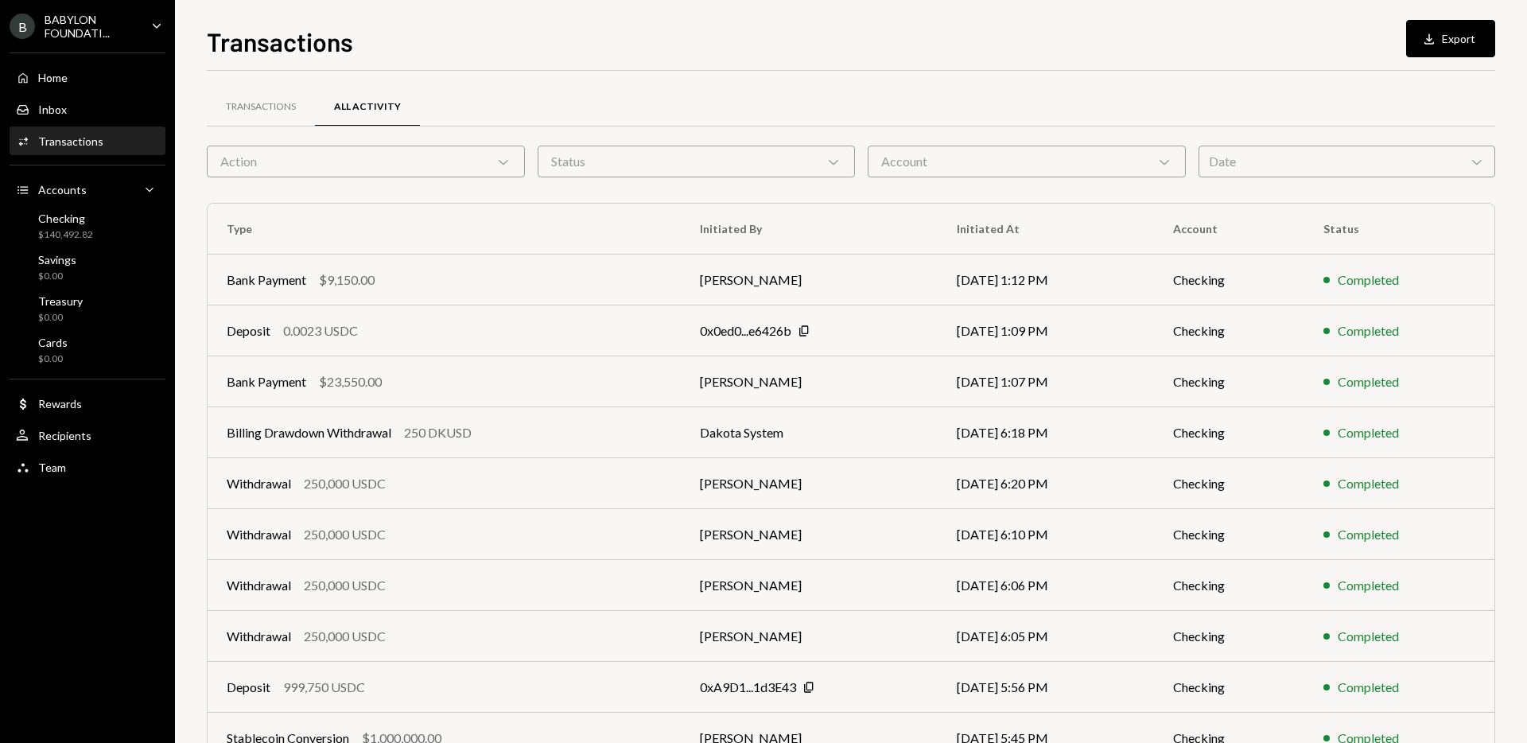
click at [1363, 151] on div "Date Chevron Down" at bounding box center [1347, 162] width 297 height 32
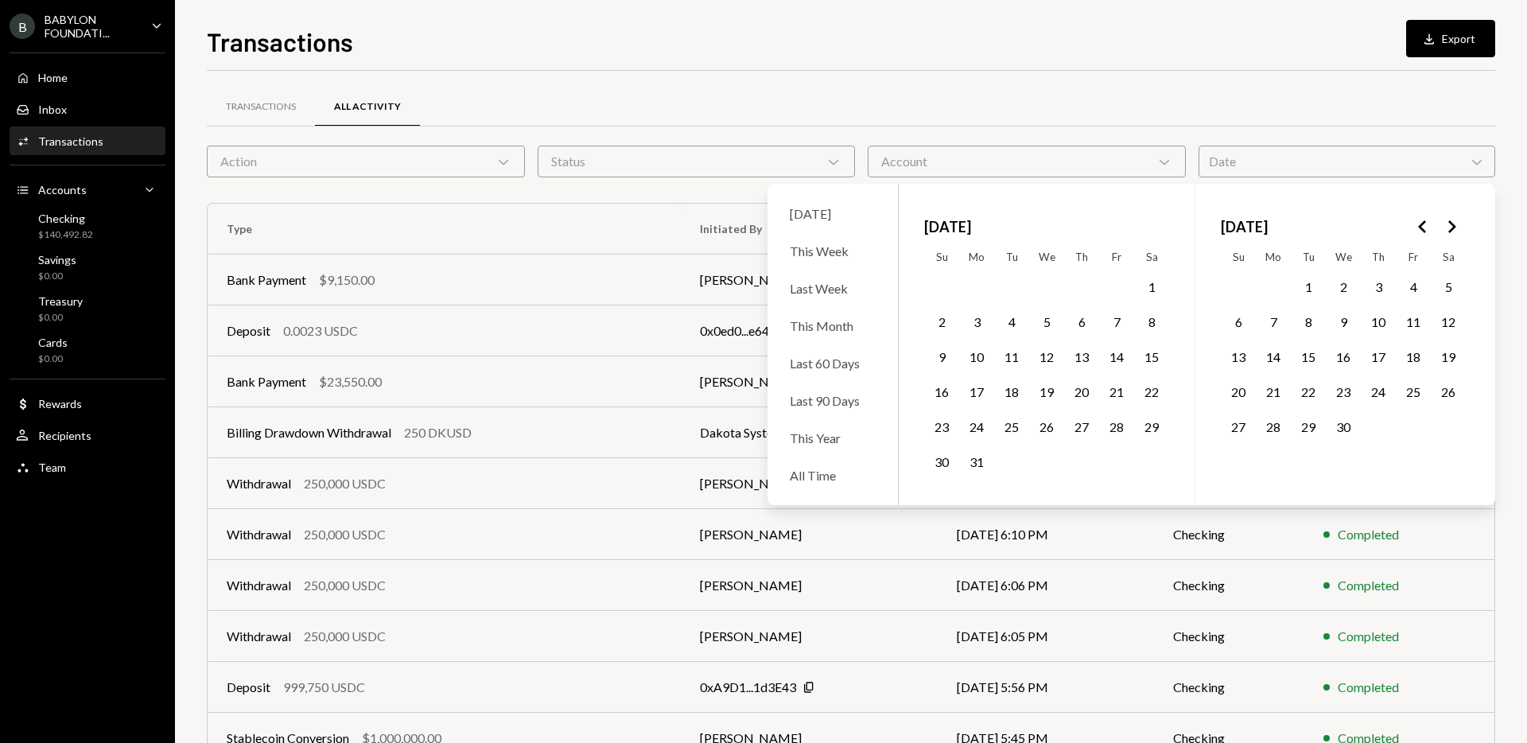
click at [1422, 224] on polygon "Go to the Previous Month" at bounding box center [1422, 226] width 8 height 13
click at [1454, 231] on icon "Go to the Next Month" at bounding box center [1451, 226] width 19 height 19
click at [1429, 227] on icon "Go to the Previous Month" at bounding box center [1423, 226] width 19 height 19
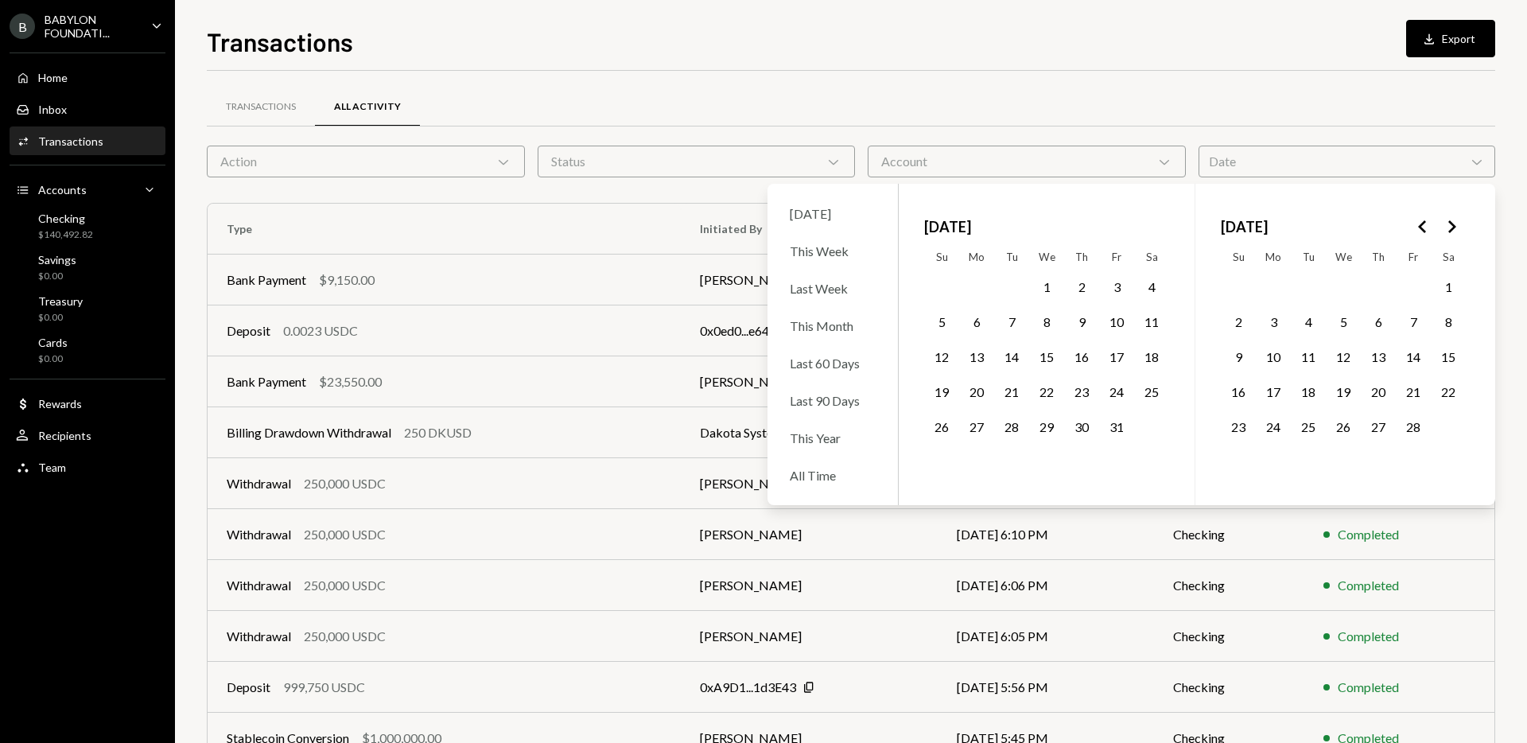
click at [1412, 356] on button "14" at bounding box center [1413, 356] width 33 height 33
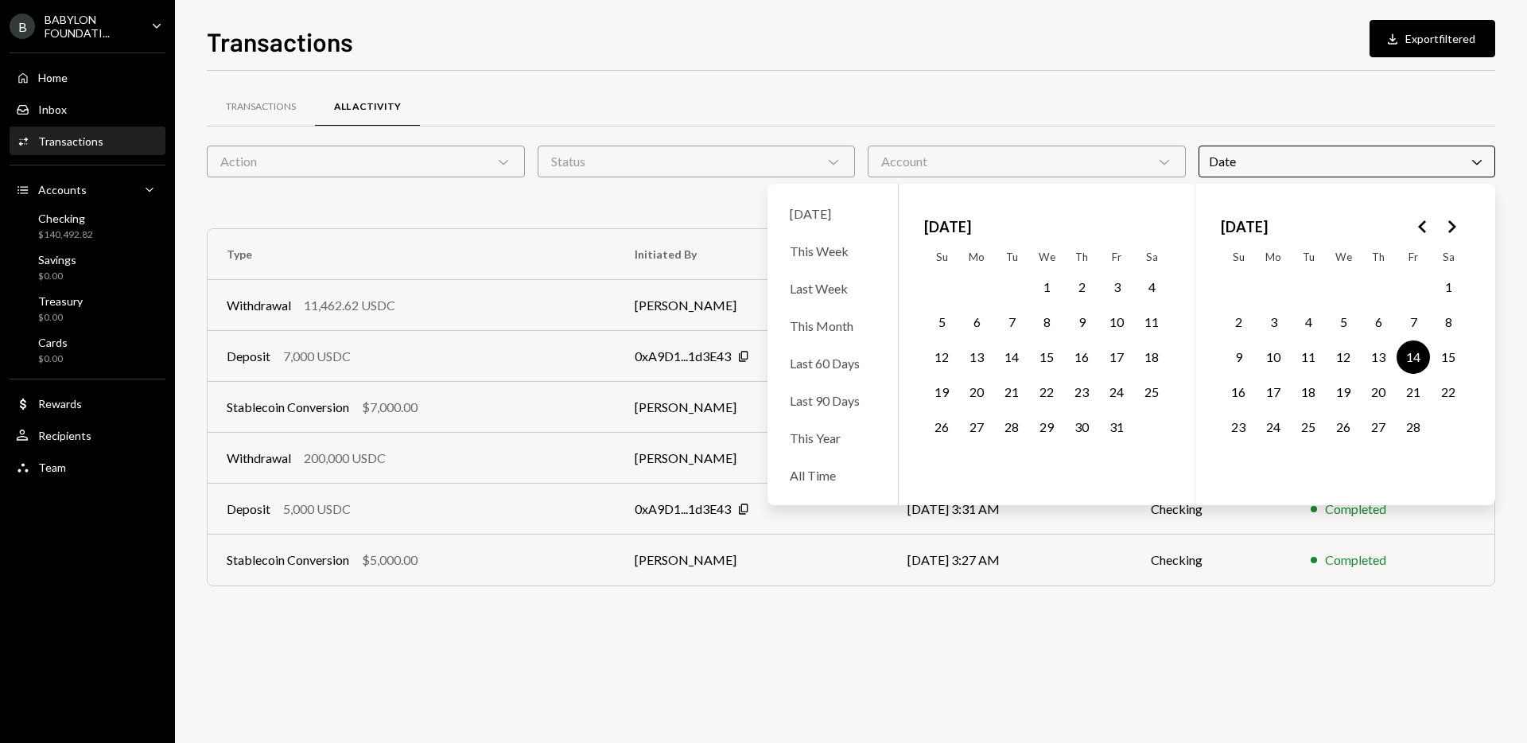
click at [1063, 112] on div "Transactions All Activity" at bounding box center [851, 107] width 1289 height 41
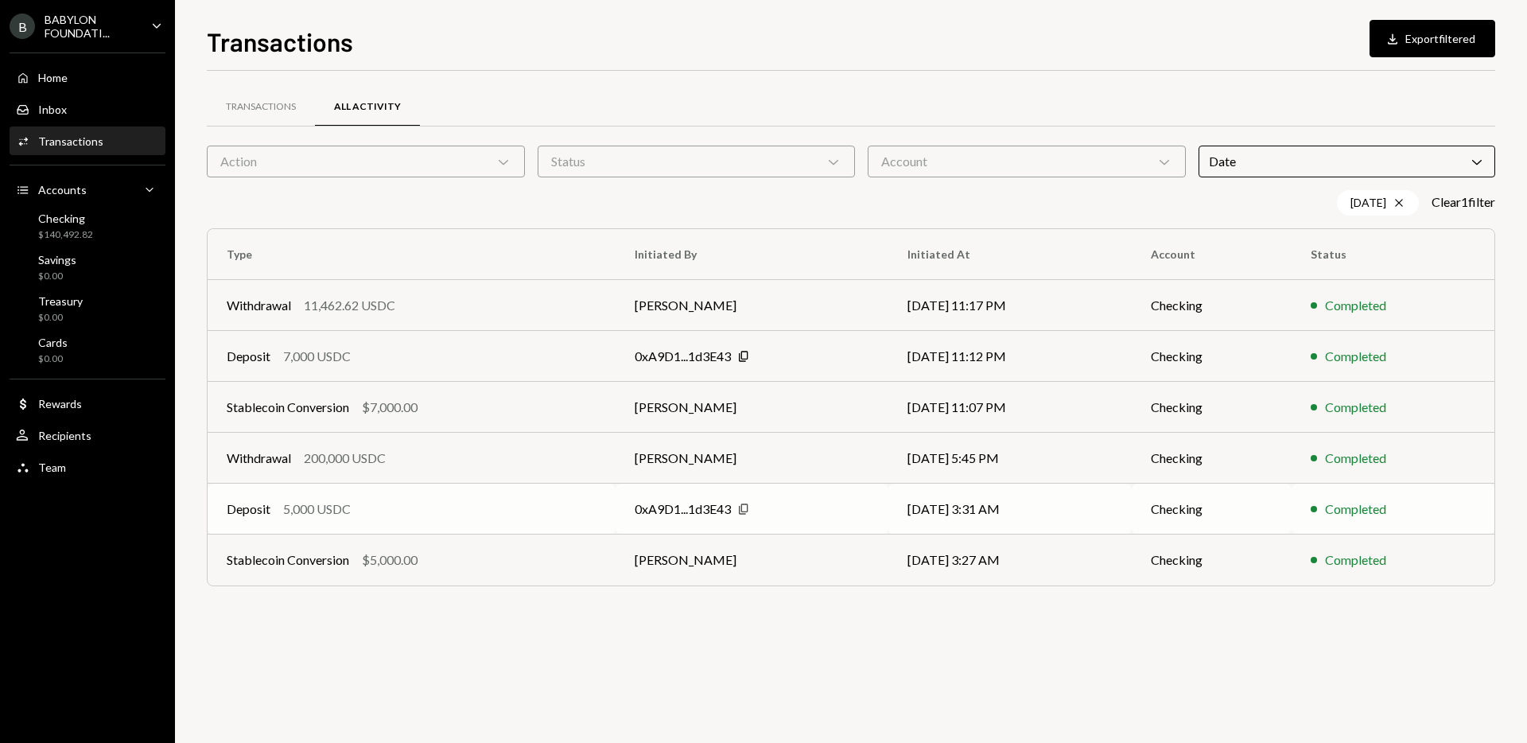
click at [740, 508] on icon "Copy" at bounding box center [743, 509] width 13 height 13
click at [1373, 158] on div "Date Chevron Down" at bounding box center [1347, 162] width 297 height 32
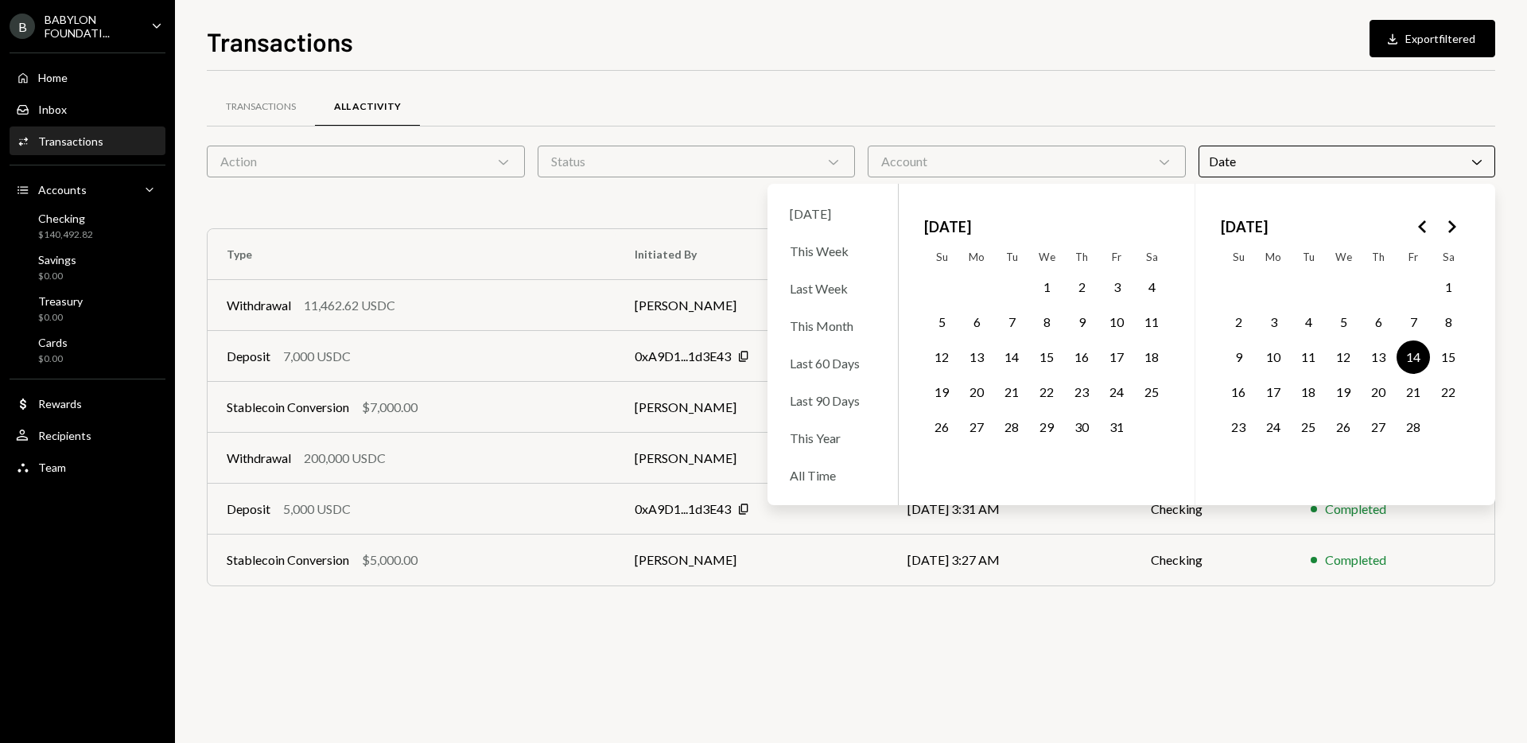
click at [1087, 360] on button "16" at bounding box center [1081, 356] width 33 height 33
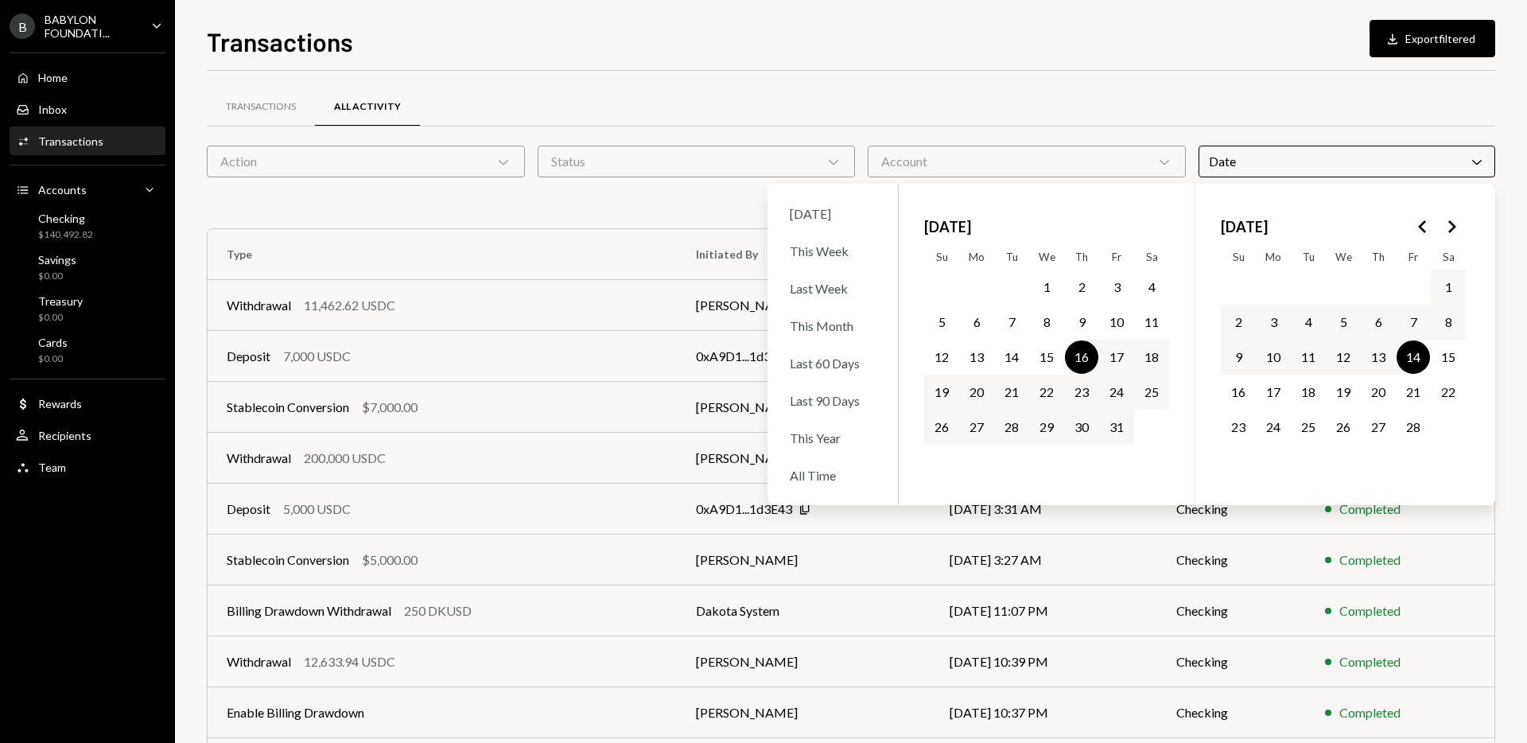
click at [1079, 357] on button "16" at bounding box center [1081, 356] width 33 height 33
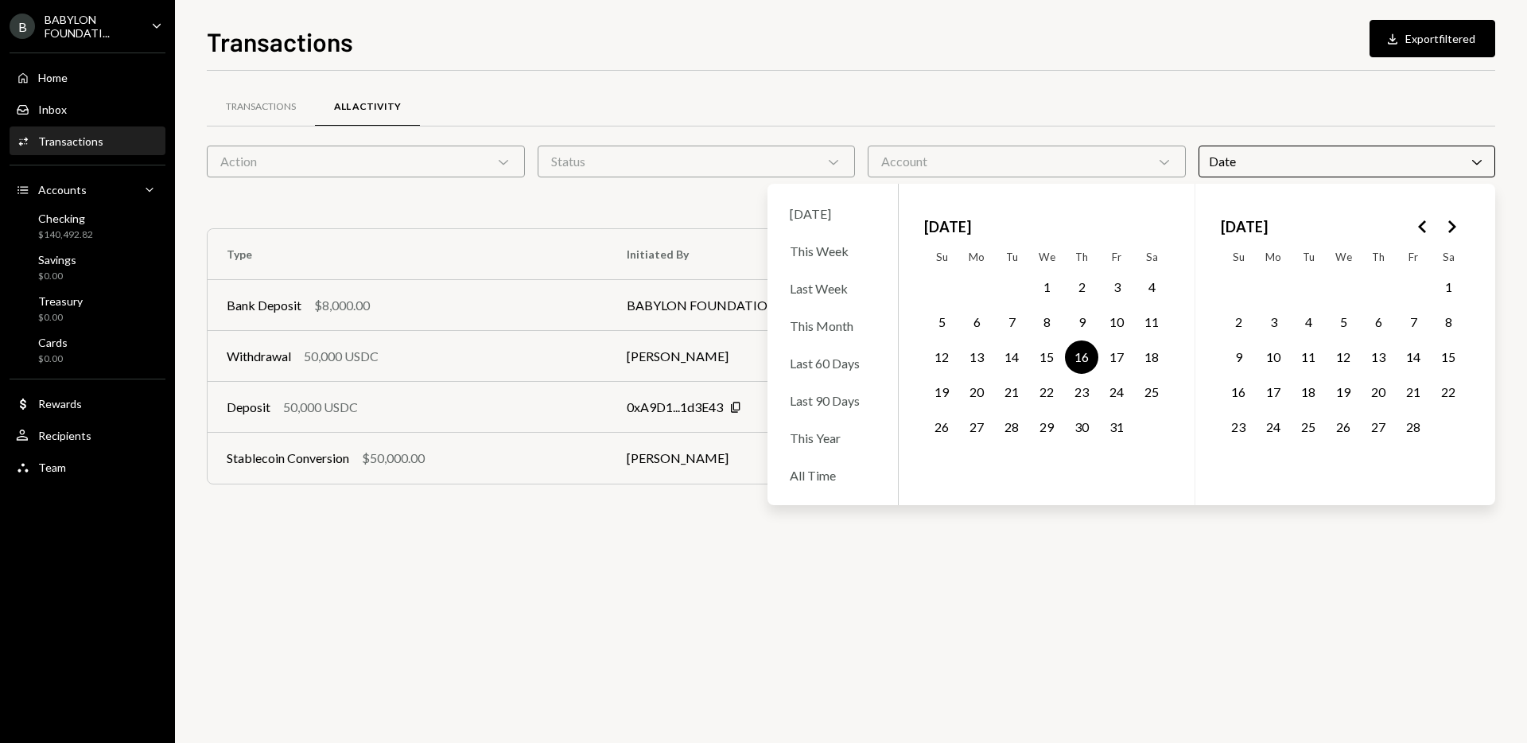
click at [1062, 115] on div "Transactions All Activity" at bounding box center [851, 107] width 1289 height 41
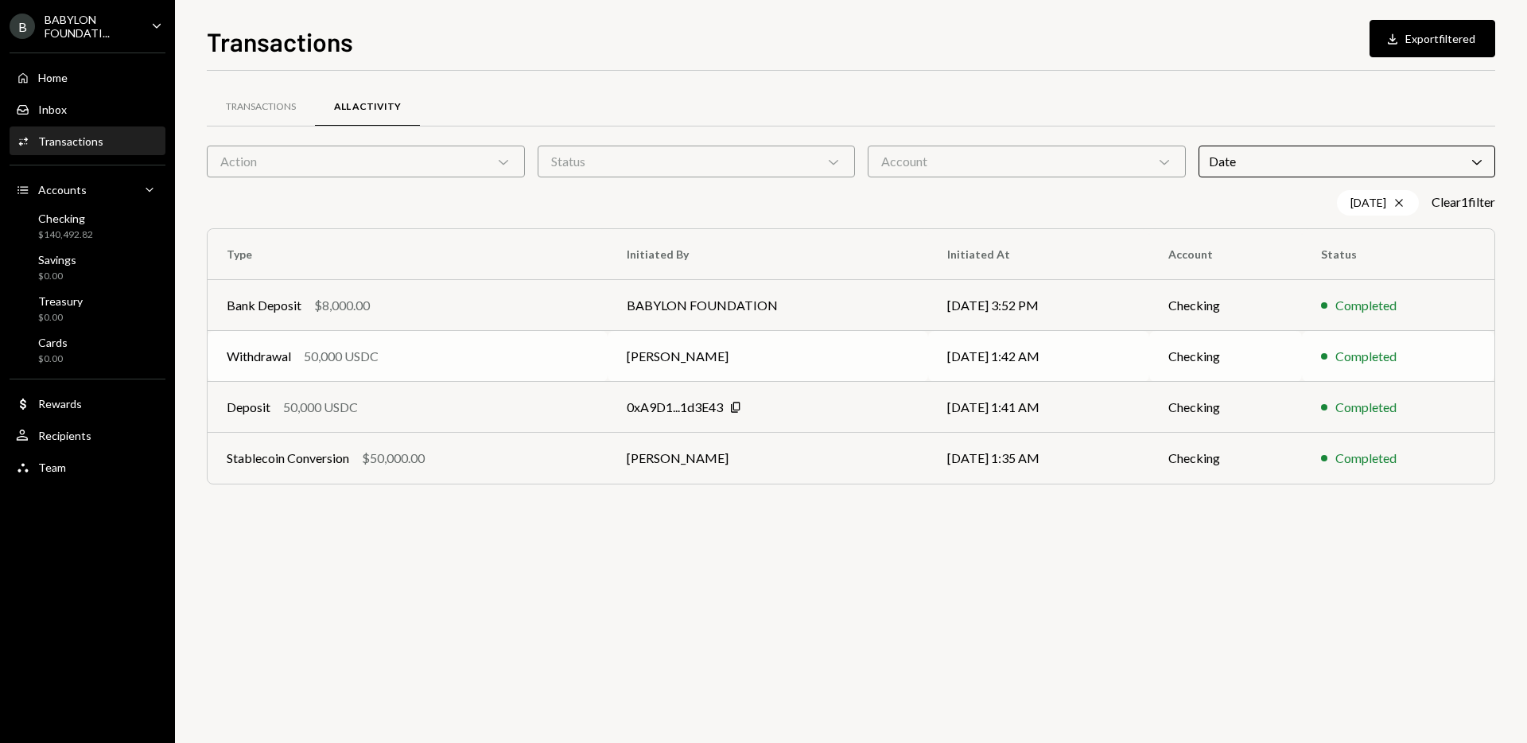
click at [646, 371] on td "[PERSON_NAME]" at bounding box center [768, 356] width 321 height 51
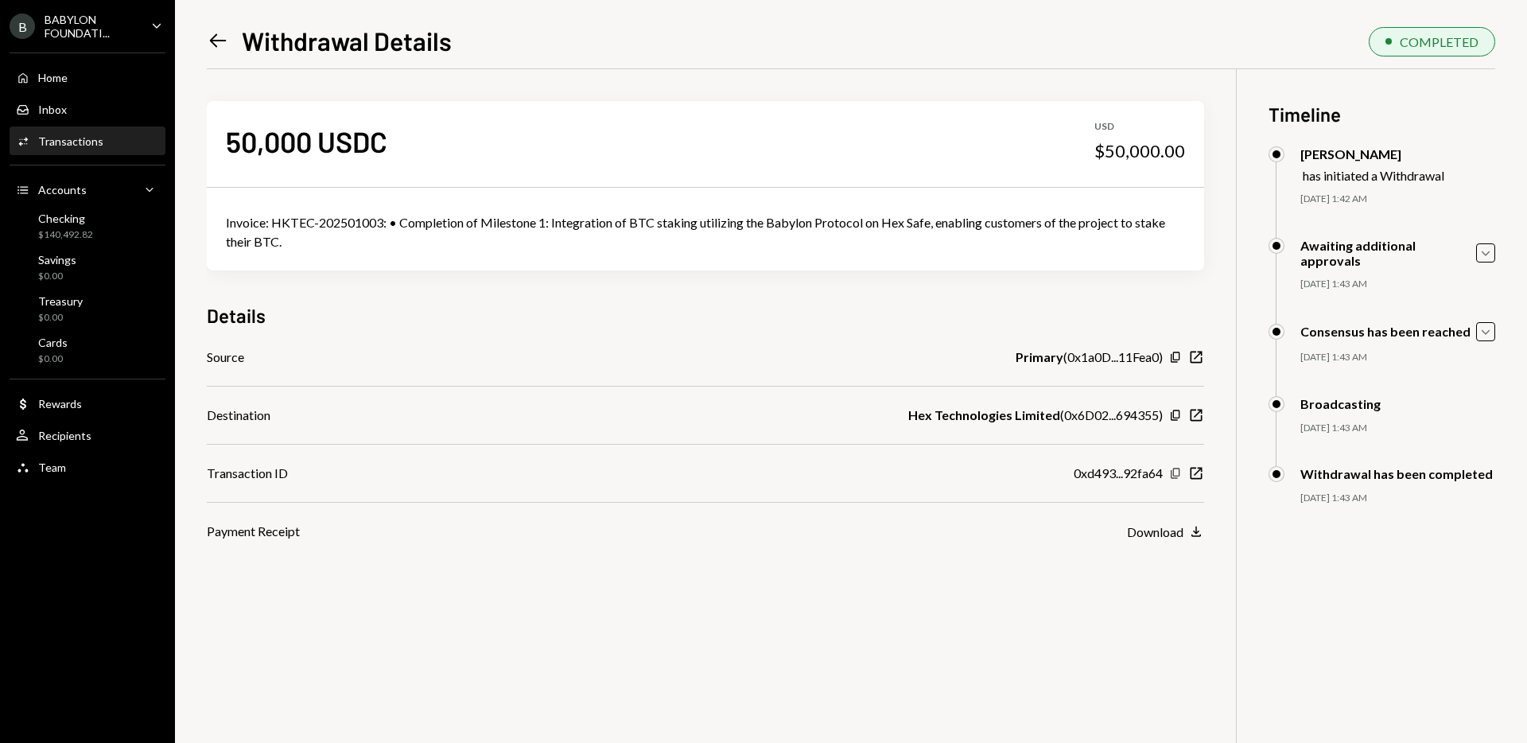
click at [1182, 474] on icon "Copy" at bounding box center [1175, 473] width 13 height 13
